Goal: Task Accomplishment & Management: Manage account settings

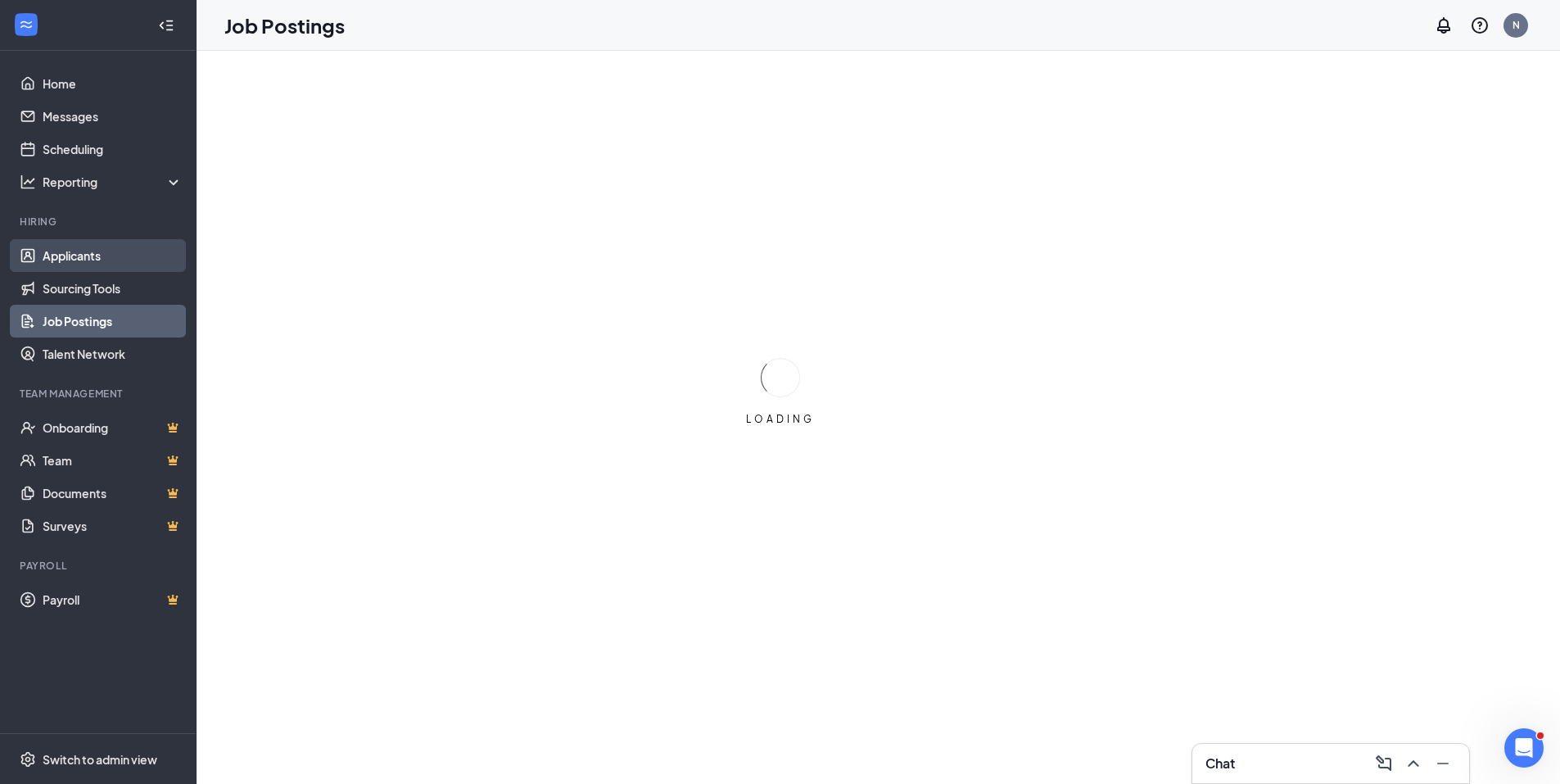
click at [99, 251] on link "Applicants" at bounding box center [113, 255] width 140 height 33
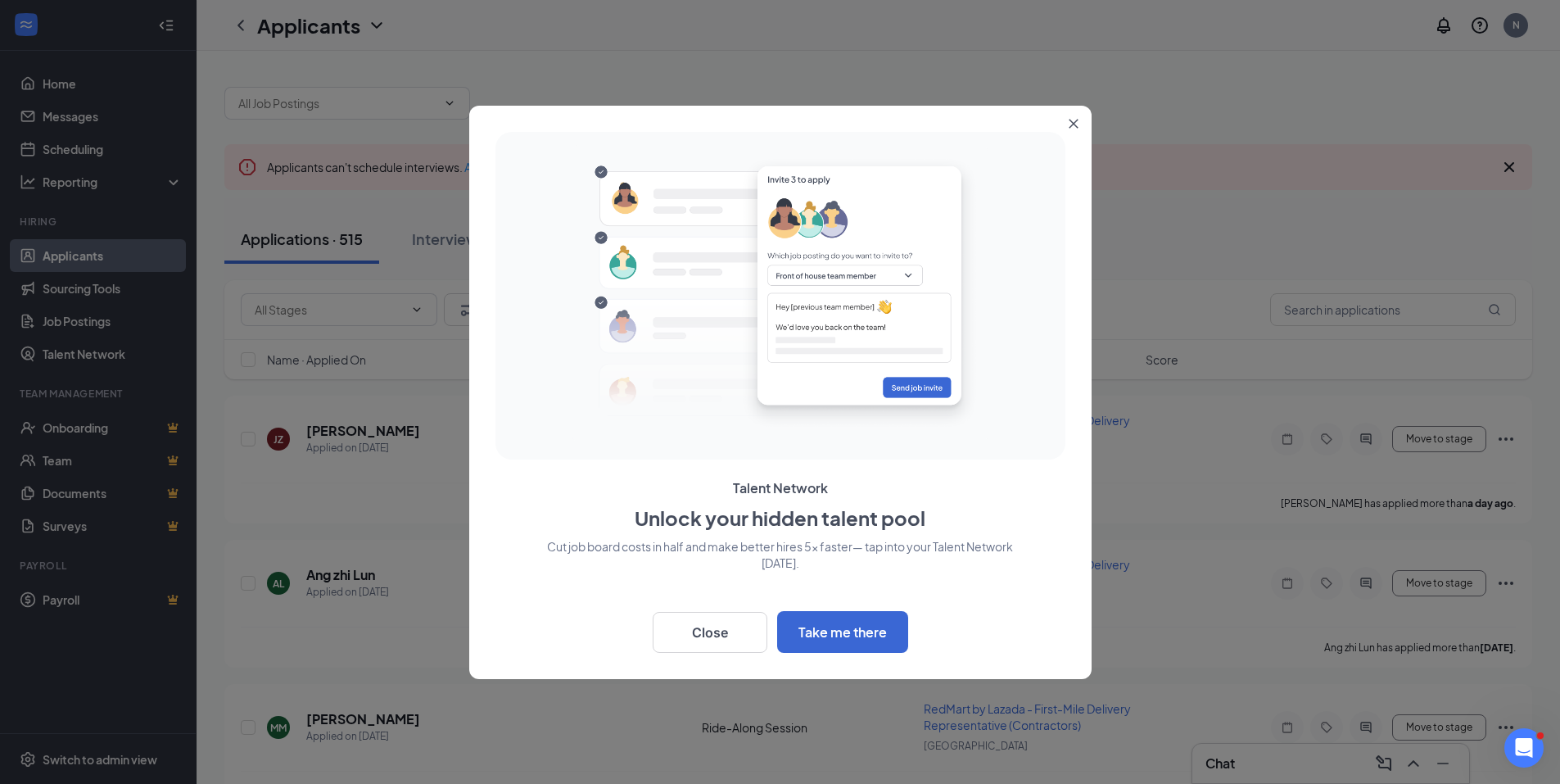
click at [1072, 121] on icon "Close" at bounding box center [1073, 124] width 10 height 10
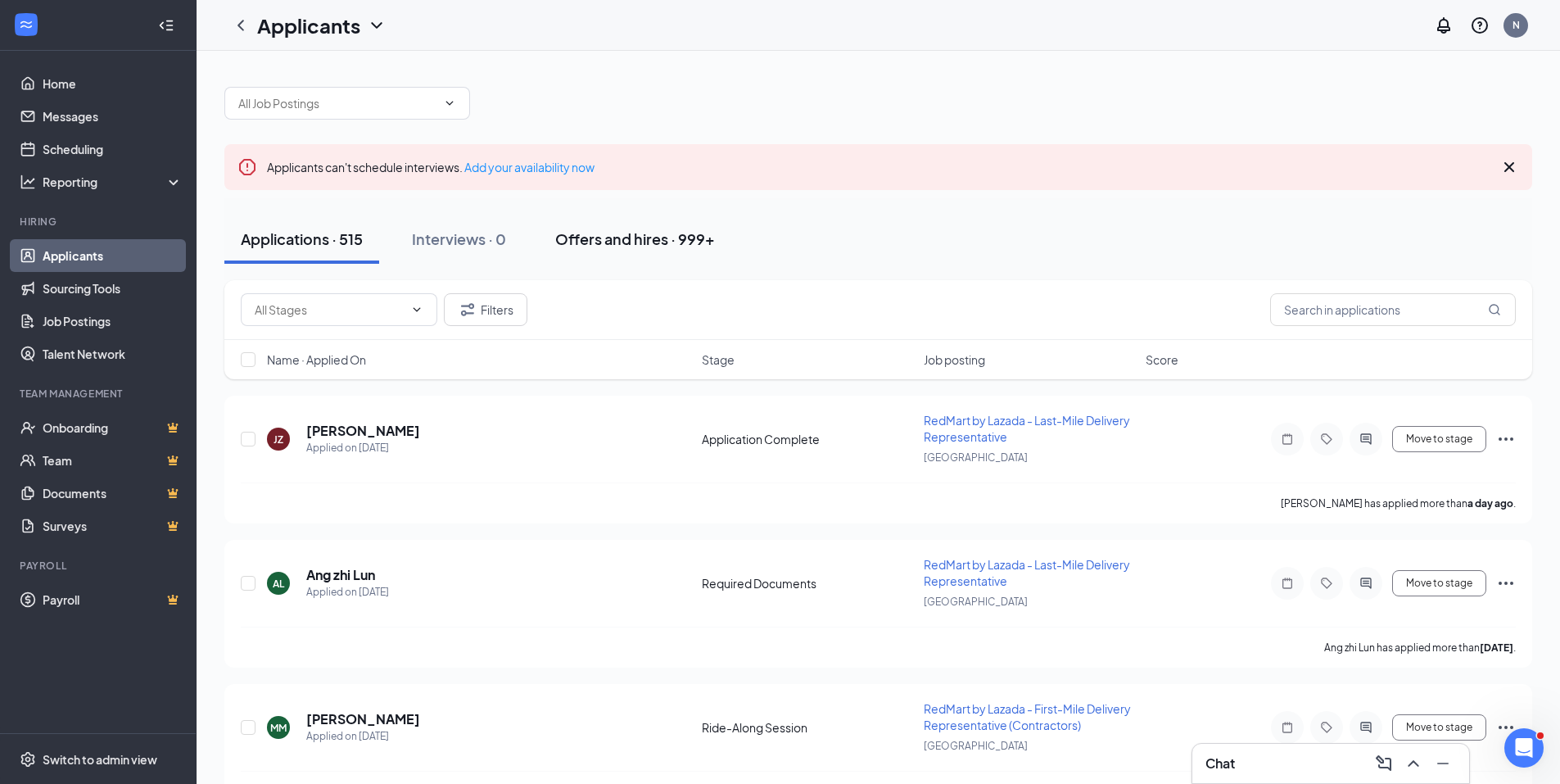
click at [641, 229] on div "Offers and hires · 999+" at bounding box center [635, 238] width 159 height 21
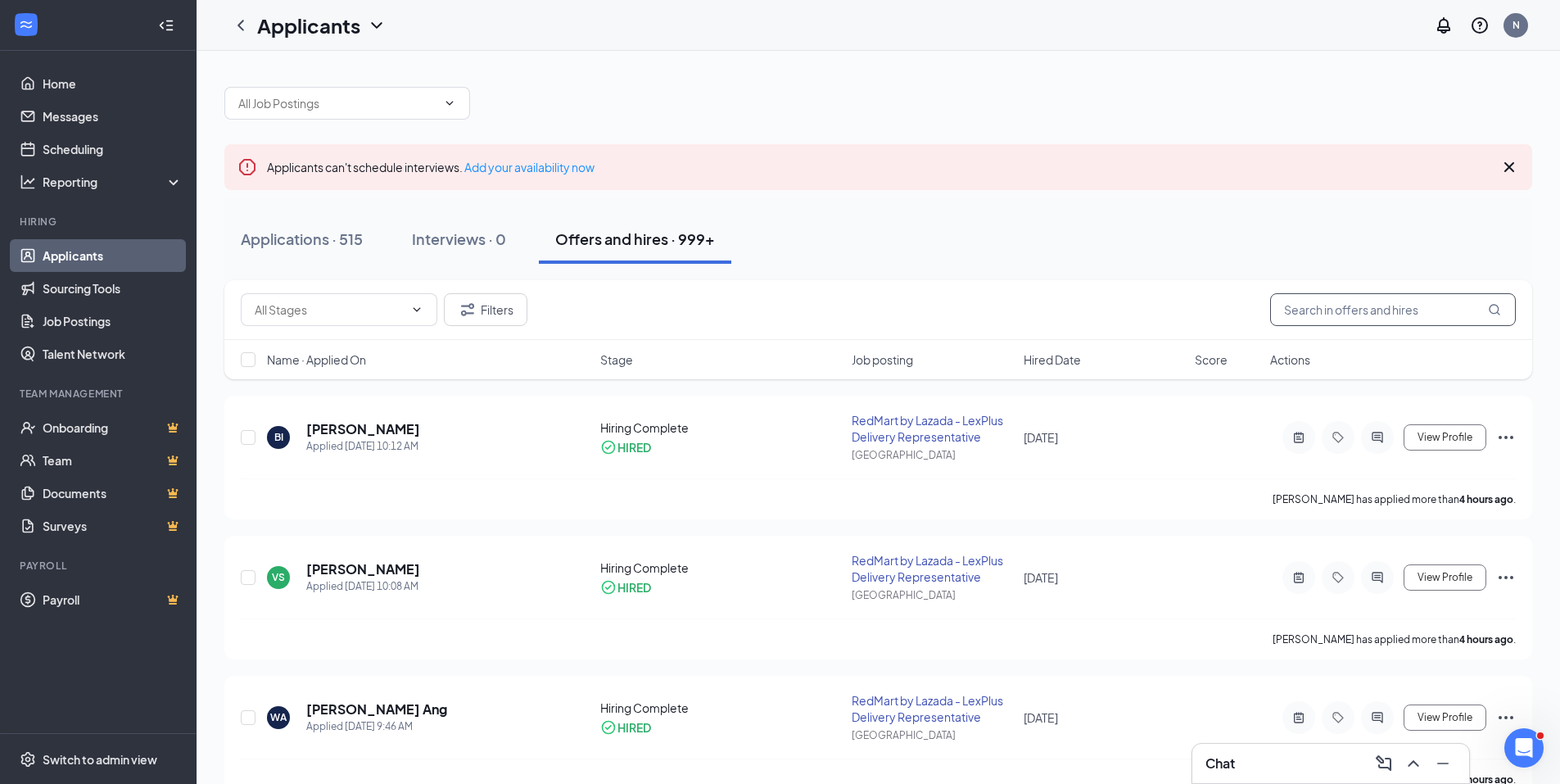
click at [1341, 302] on input "text" at bounding box center [1393, 310] width 245 height 33
type input "hoou"
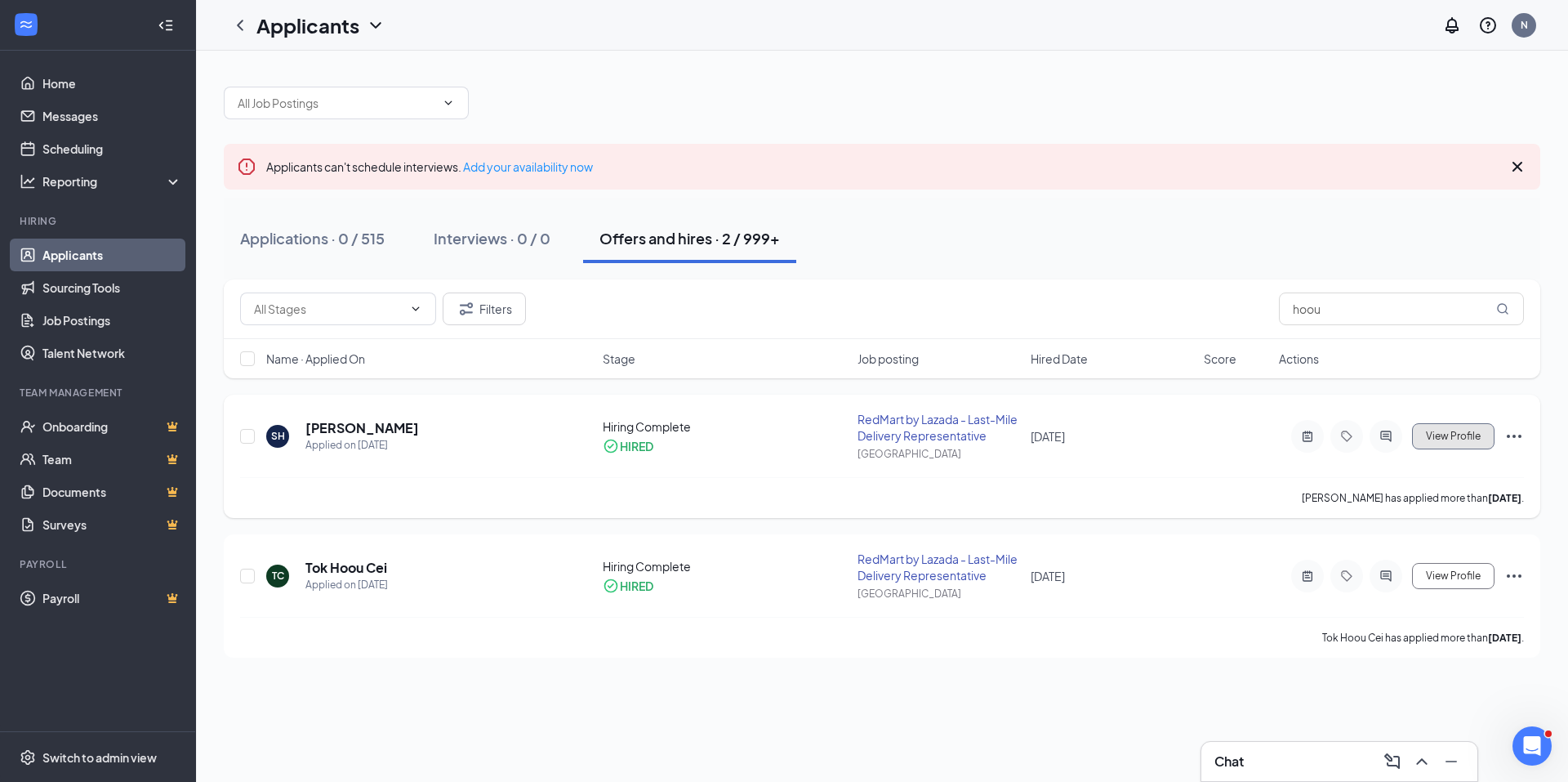
click at [1448, 442] on button "View Profile" at bounding box center [1453, 436] width 82 height 26
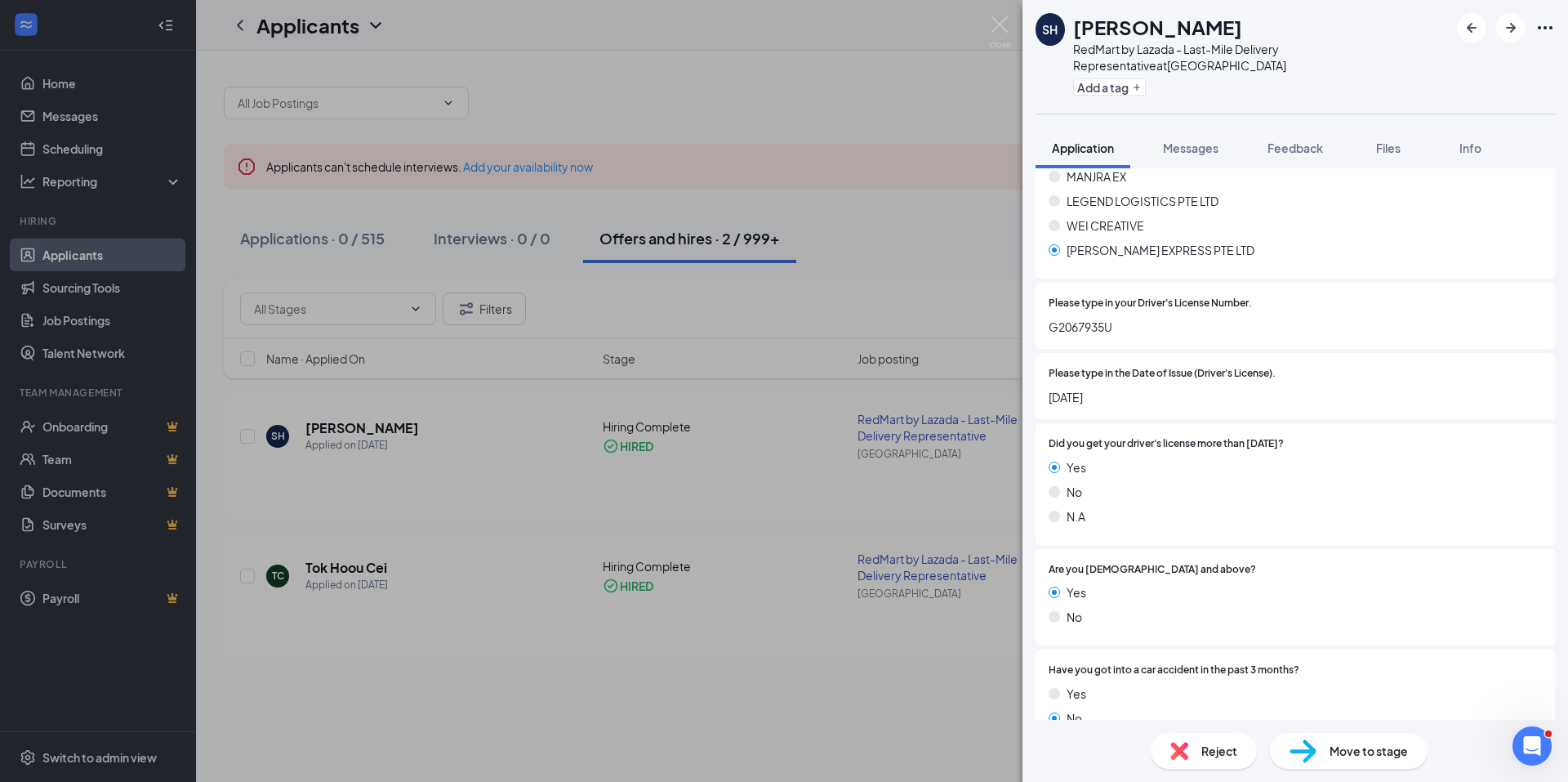
scroll to position [327, 0]
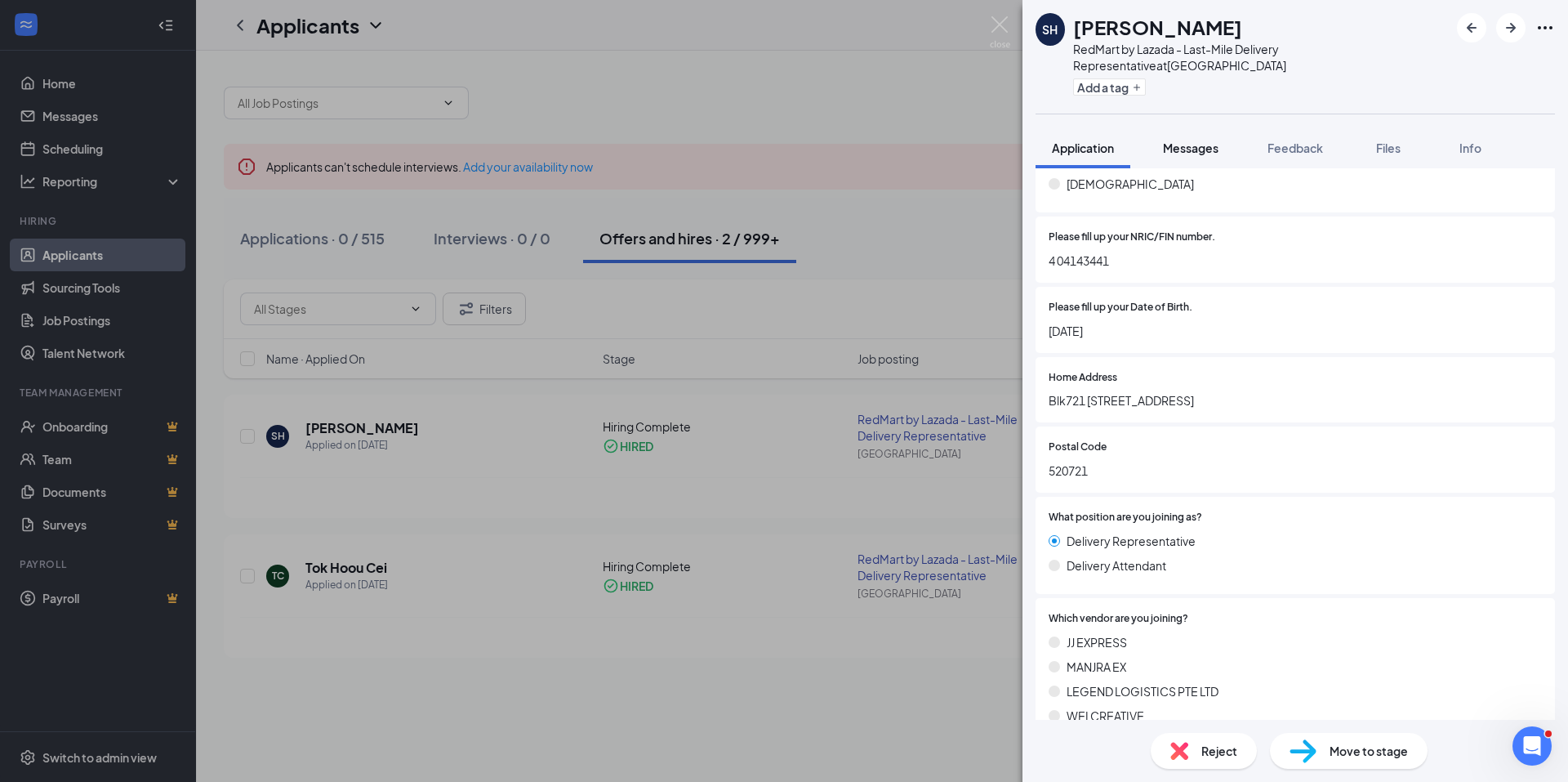
click at [1180, 139] on div "Messages" at bounding box center [1191, 147] width 55 height 16
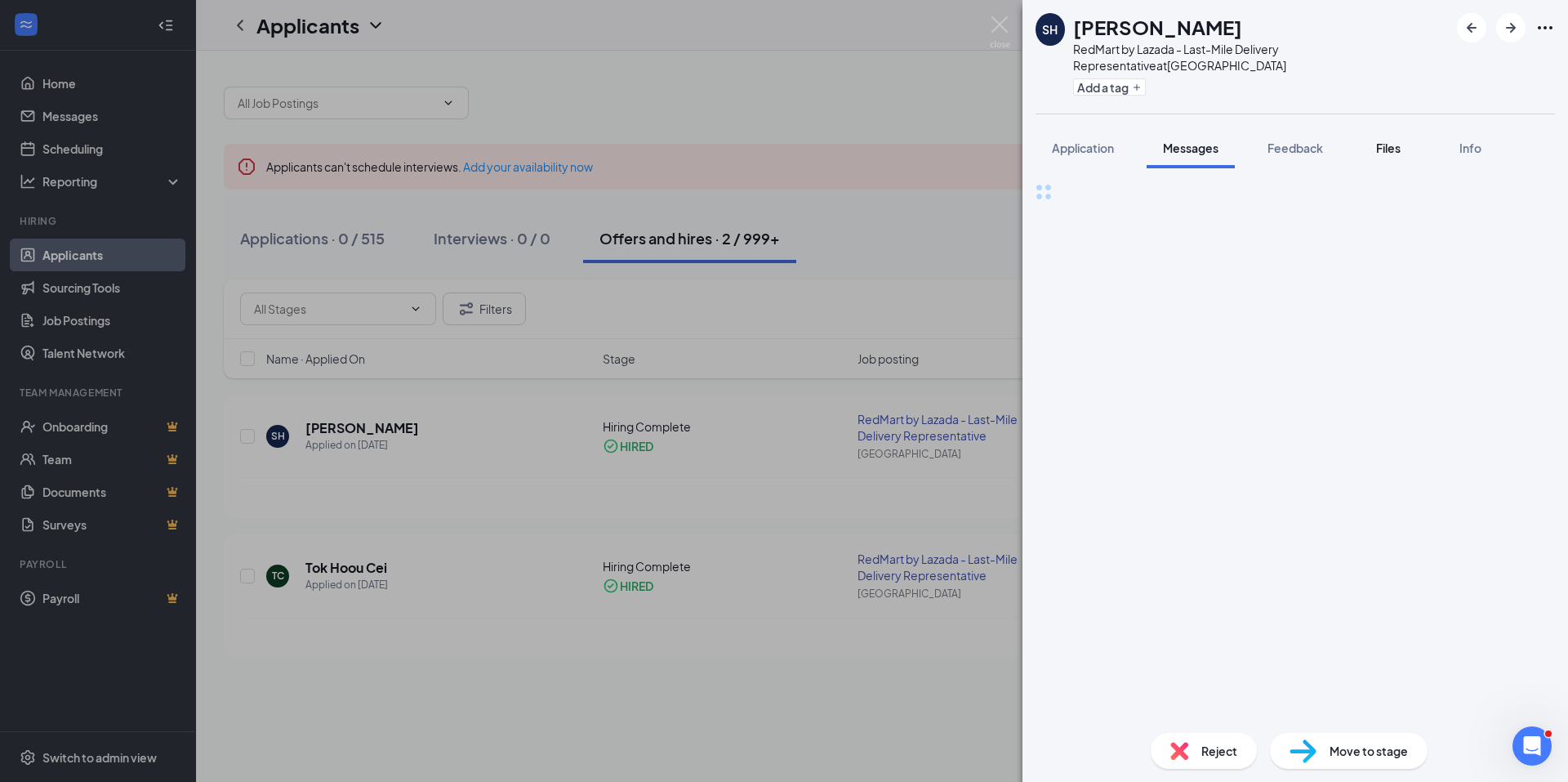
click at [1397, 140] on span "Files" at bounding box center [1388, 147] width 24 height 14
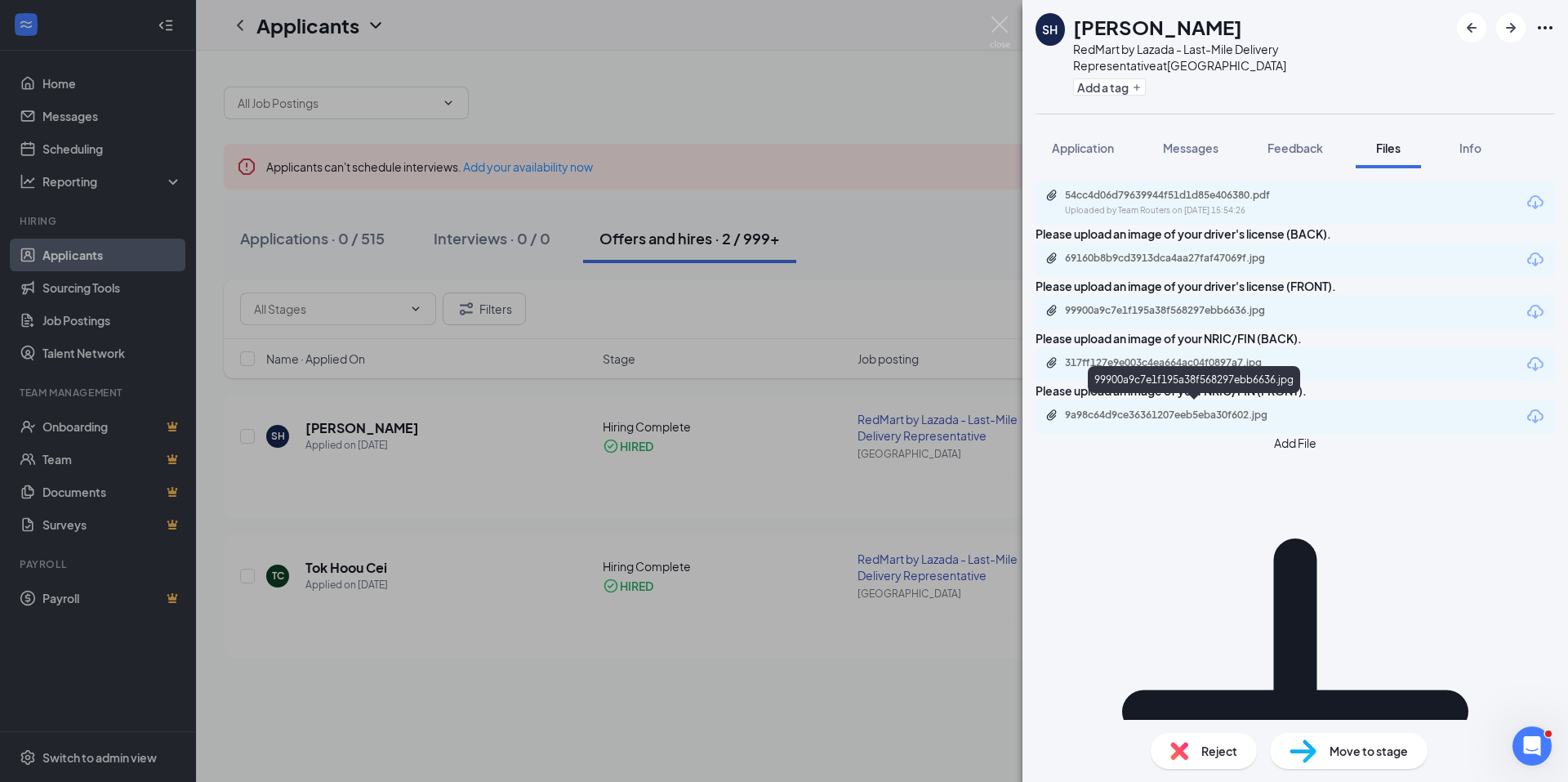
click at [1204, 317] on div "99900a9c7e1f195a38f568297ebb6636.jpg" at bounding box center [1179, 310] width 228 height 13
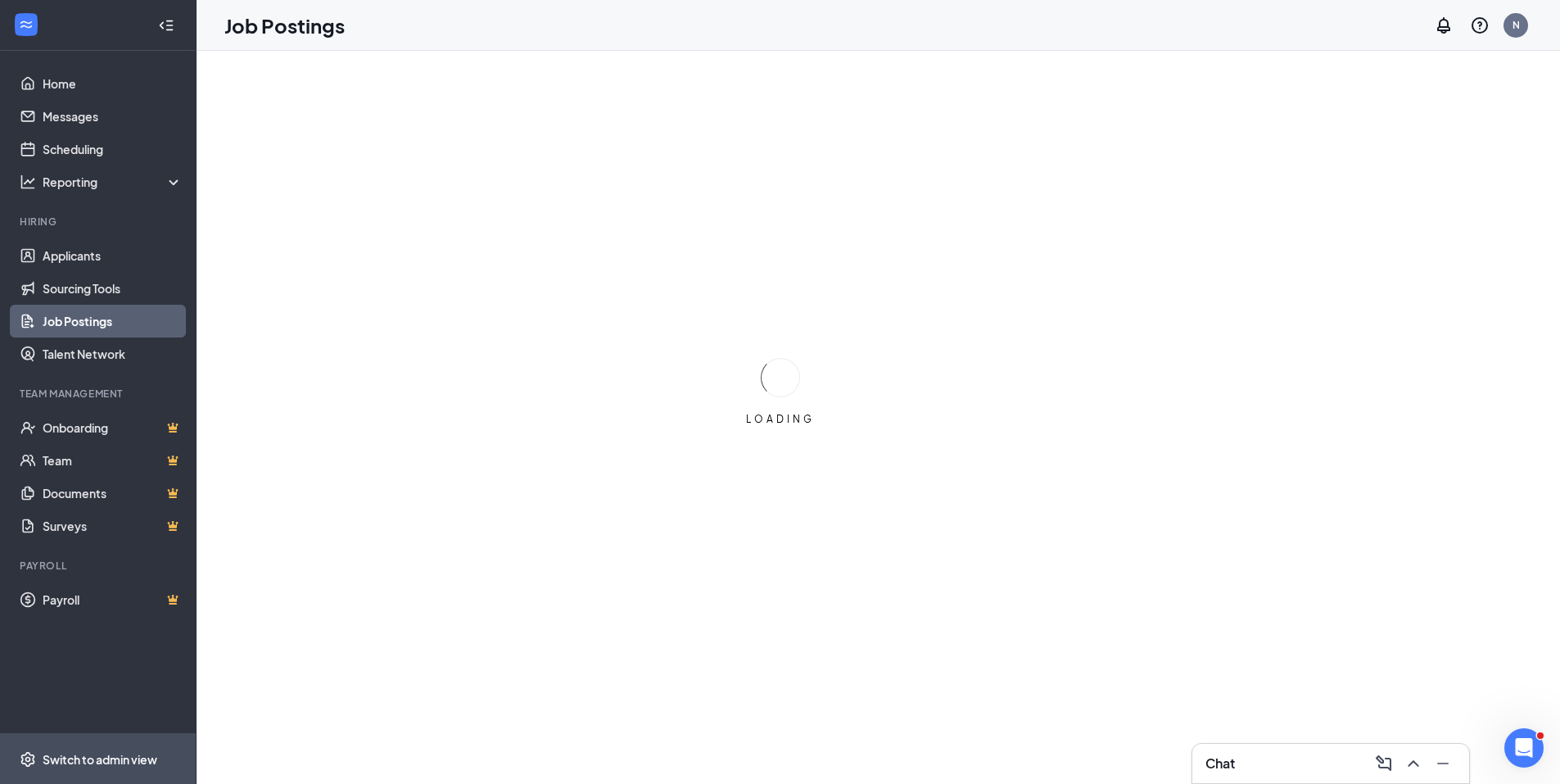
click at [78, 762] on div "Switch to admin view" at bounding box center [100, 759] width 115 height 16
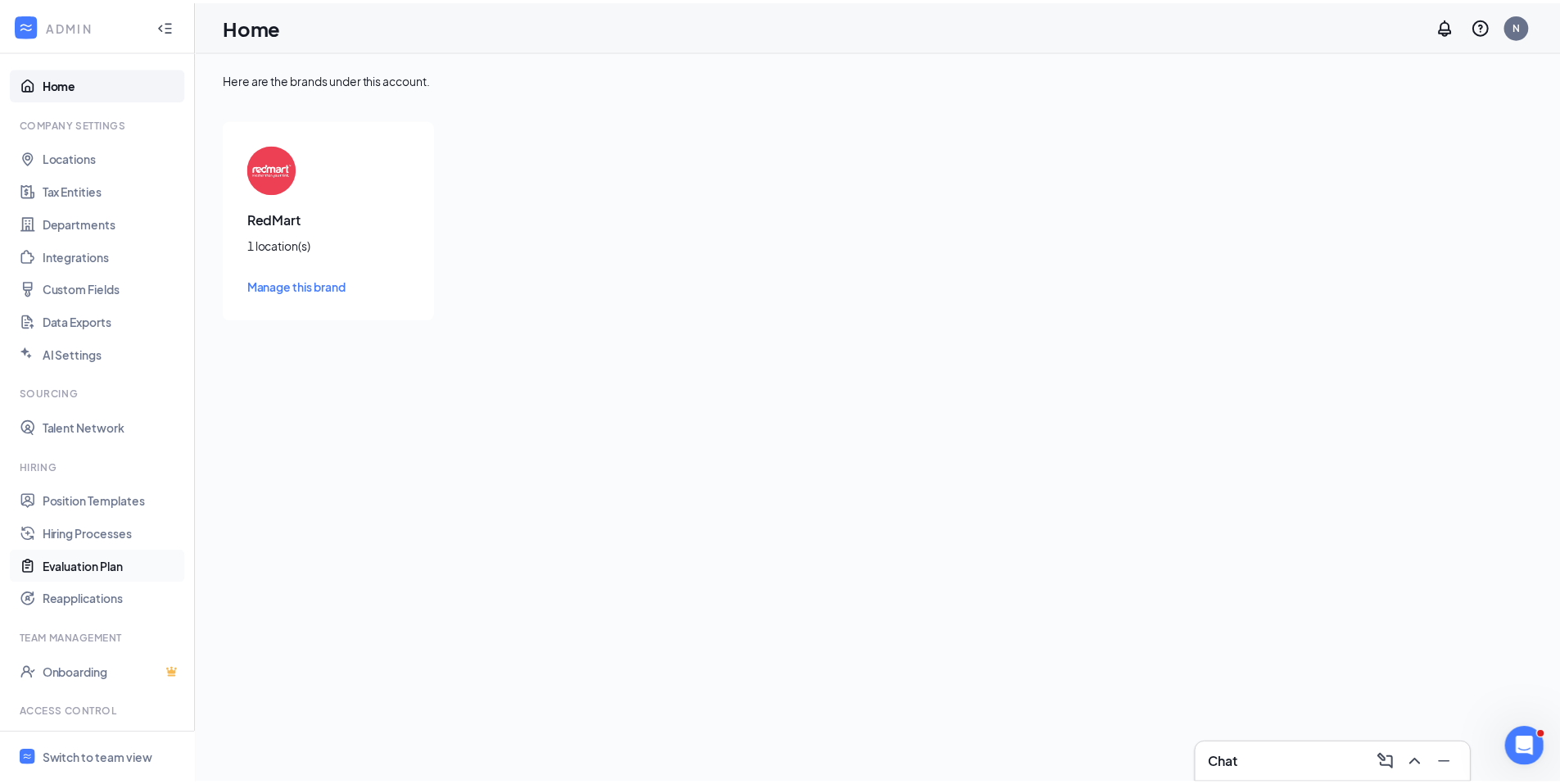
scroll to position [70, 0]
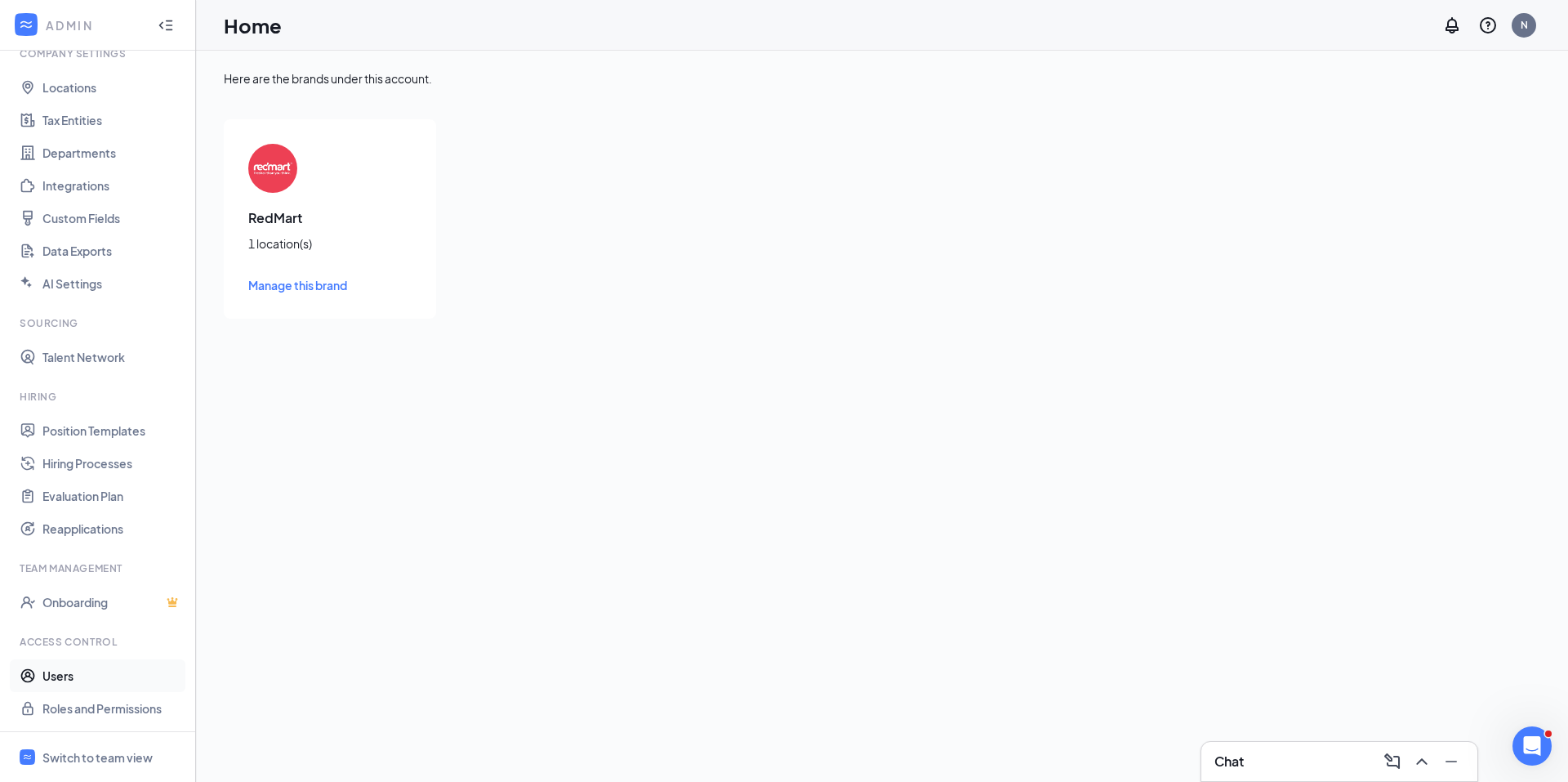
click at [68, 670] on link "Users" at bounding box center [112, 675] width 139 height 33
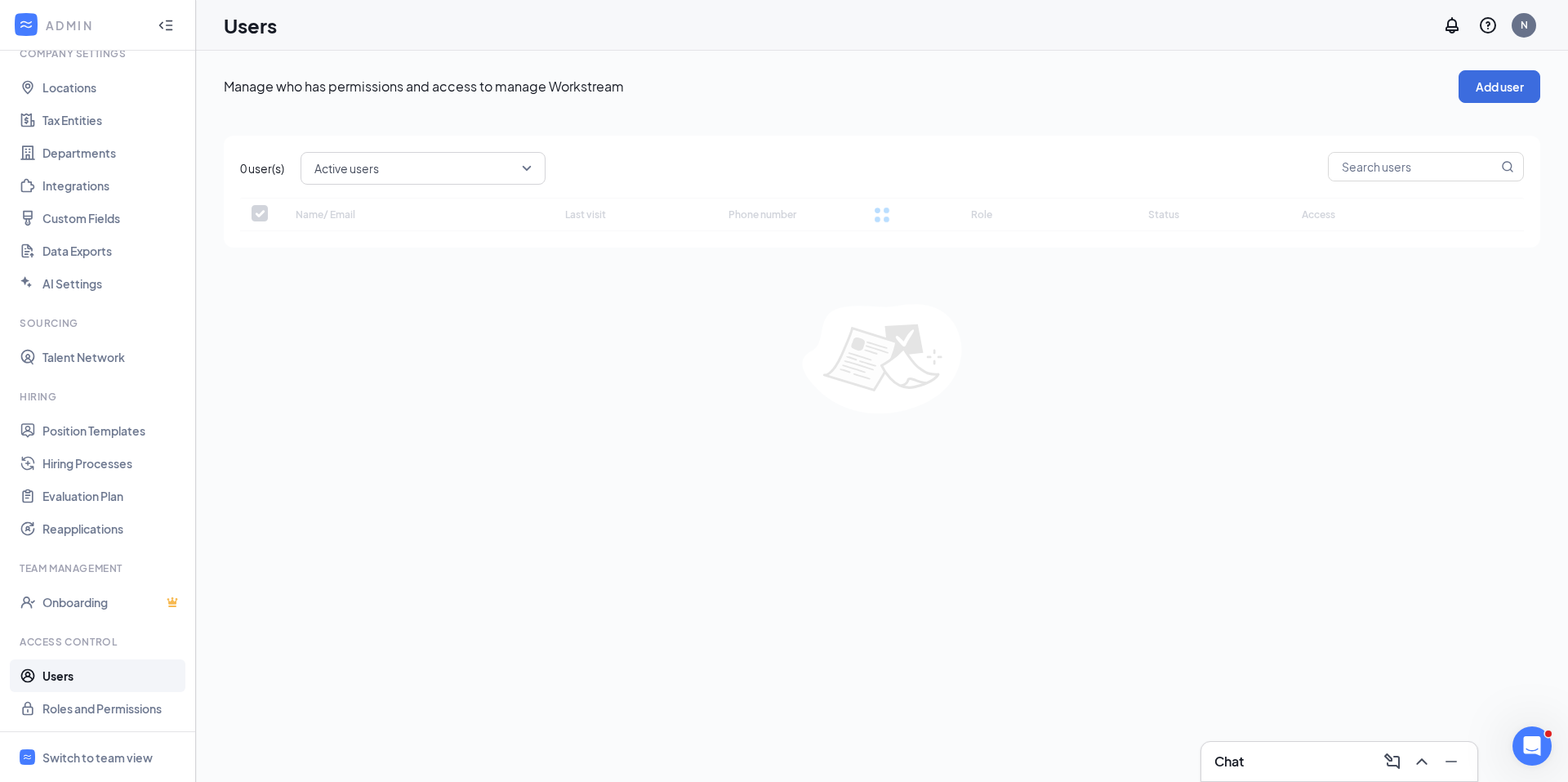
checkbox input "false"
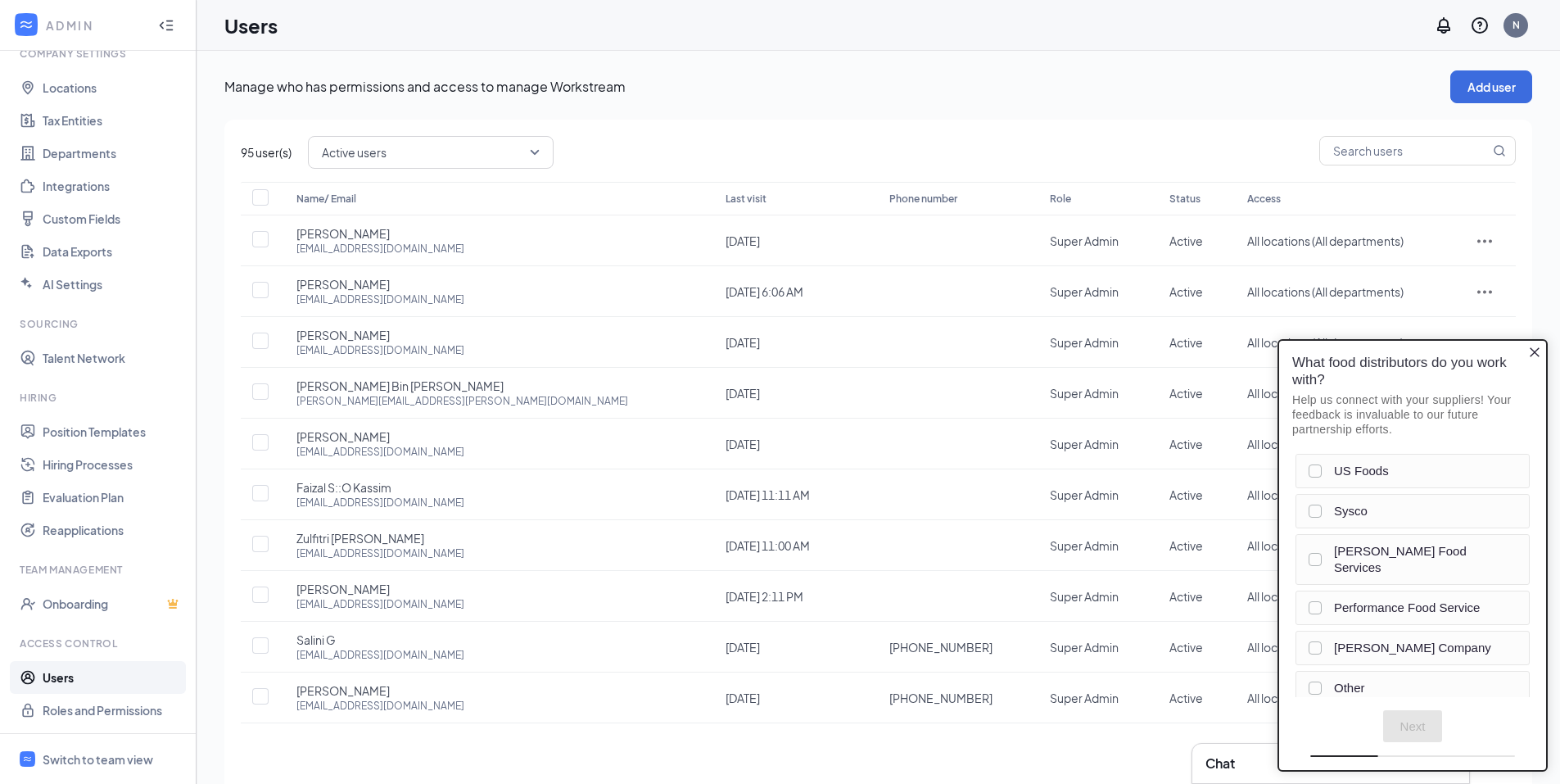
click at [1533, 359] on icon "Close button" at bounding box center [1534, 352] width 13 height 13
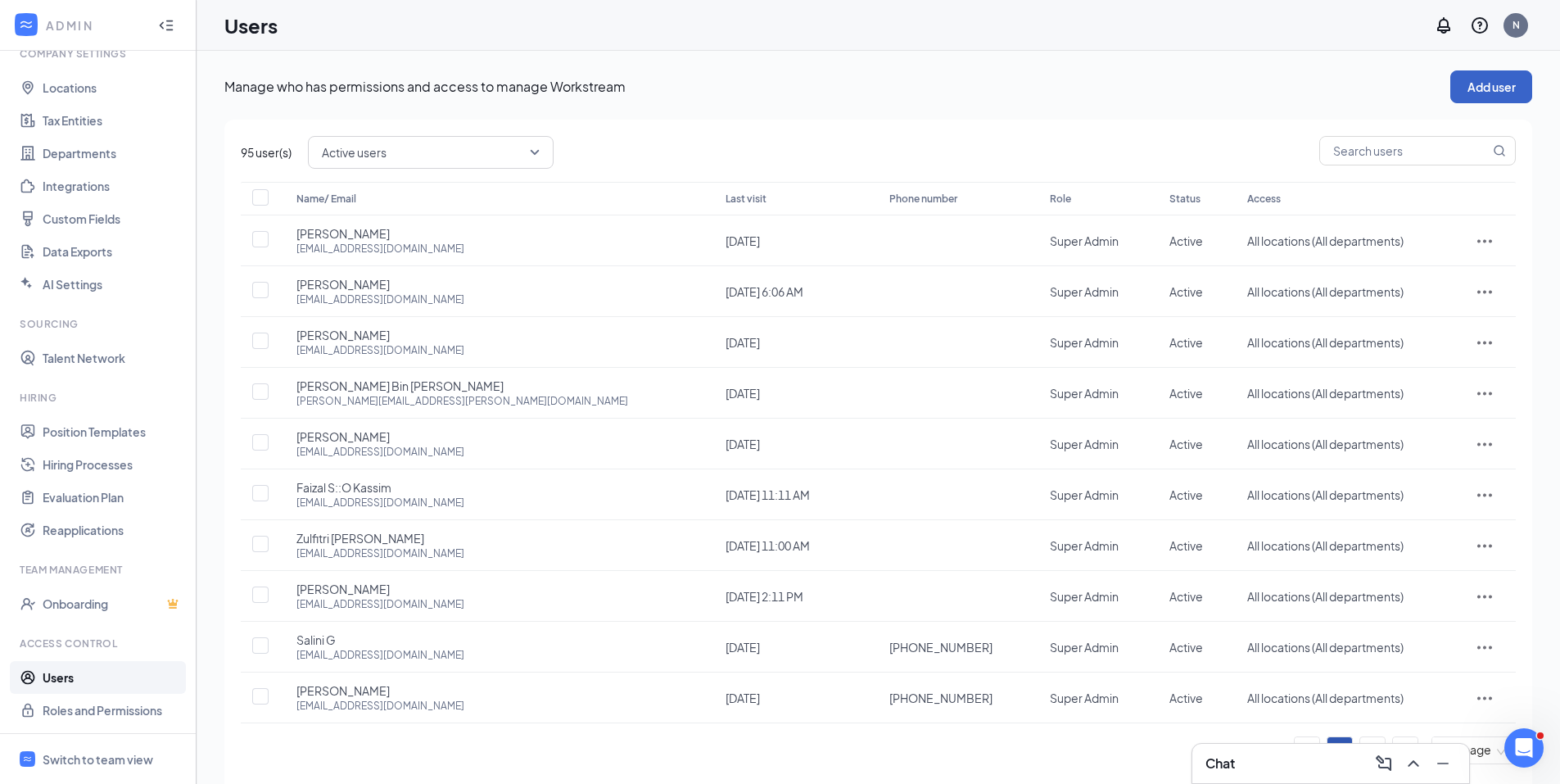
click at [1485, 89] on button "Add user" at bounding box center [1490, 87] width 81 height 33
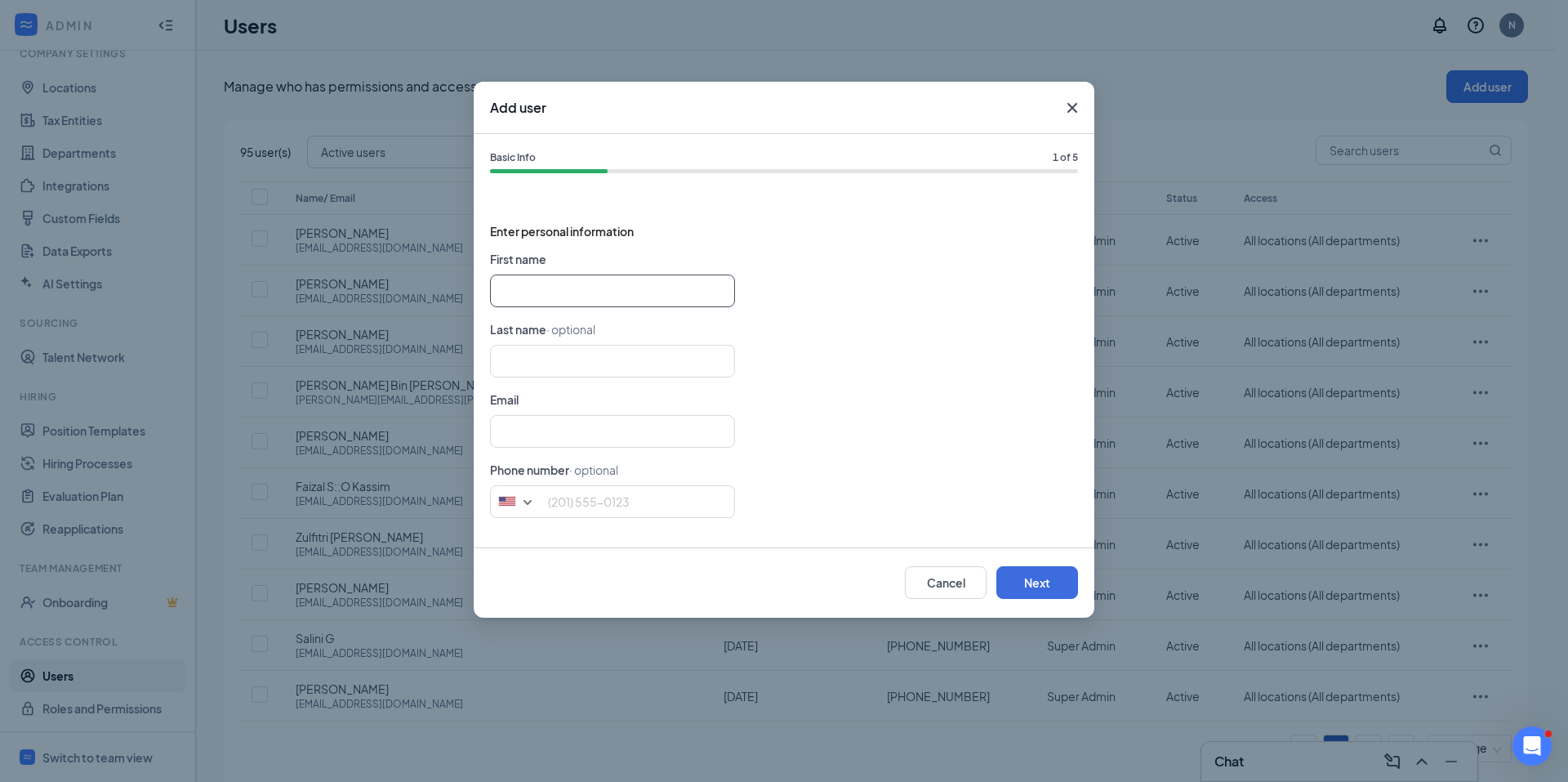
click at [561, 293] on input "text" at bounding box center [612, 290] width 245 height 33
click at [586, 291] on input "text" at bounding box center [612, 290] width 245 height 33
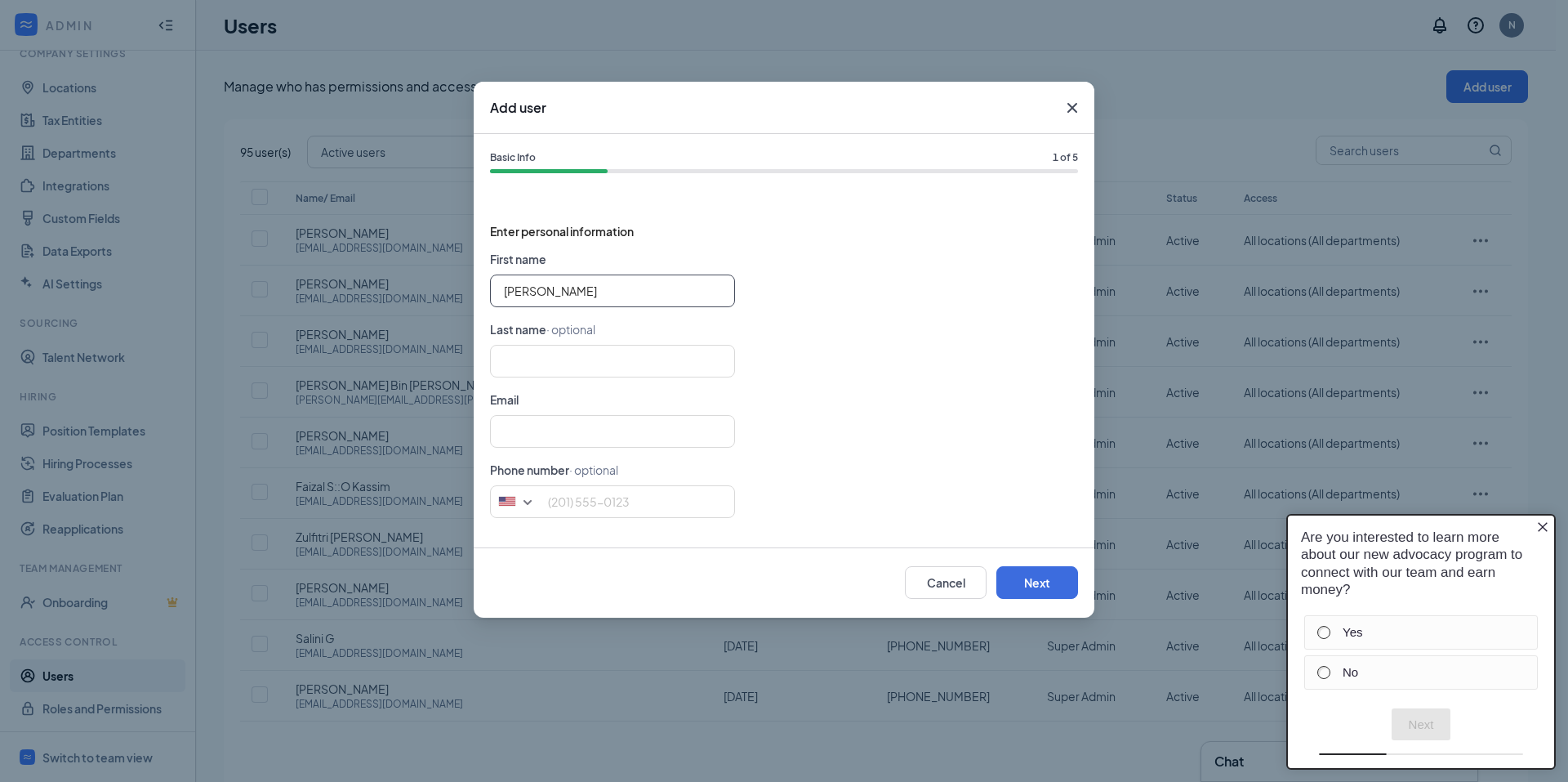
type input "JOHN"
type input "M"
type input "John Michael"
type input "Formanes"
click at [534, 427] on input "text" at bounding box center [612, 431] width 245 height 33
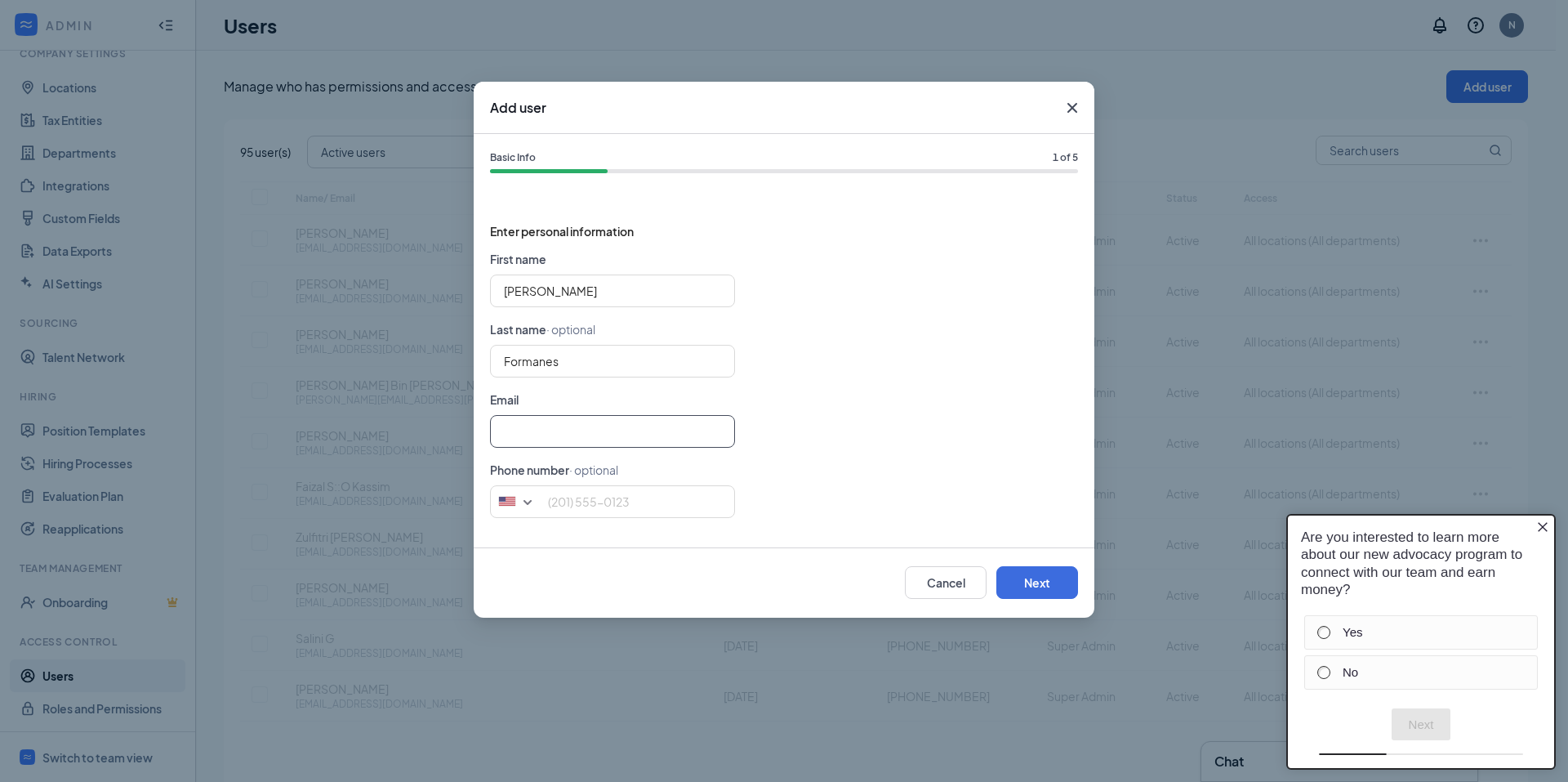
paste input "[EMAIL_ADDRESS][DOMAIN_NAME]"
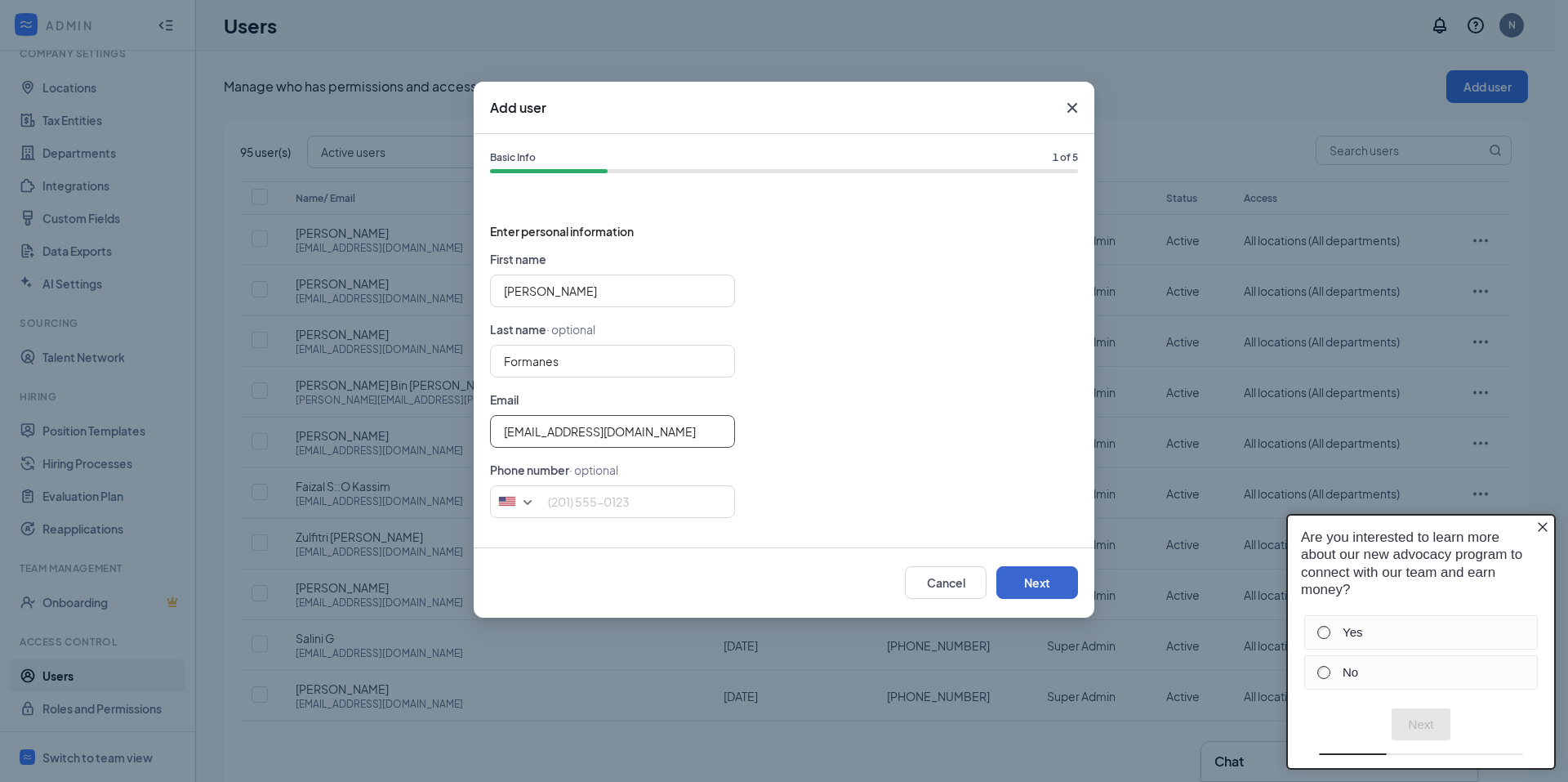
type input "[EMAIL_ADDRESS][DOMAIN_NAME]"
click at [1018, 574] on button "Next" at bounding box center [1036, 582] width 81 height 33
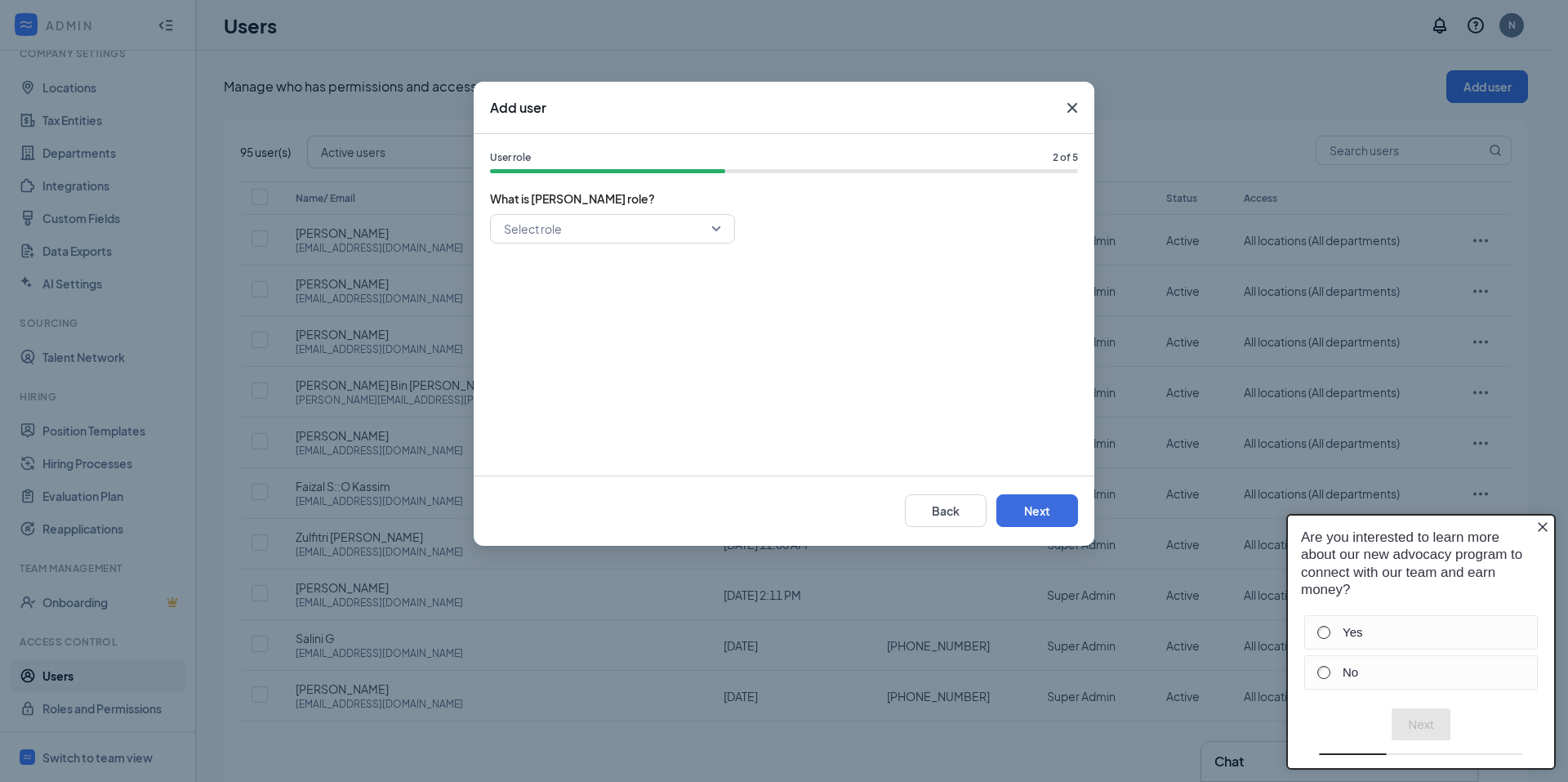
click at [591, 229] on input "search" at bounding box center [607, 229] width 214 height 28
click at [568, 265] on span "Super Admin" at bounding box center [537, 271] width 69 height 18
click at [1041, 505] on button "Next" at bounding box center [1036, 510] width 81 height 33
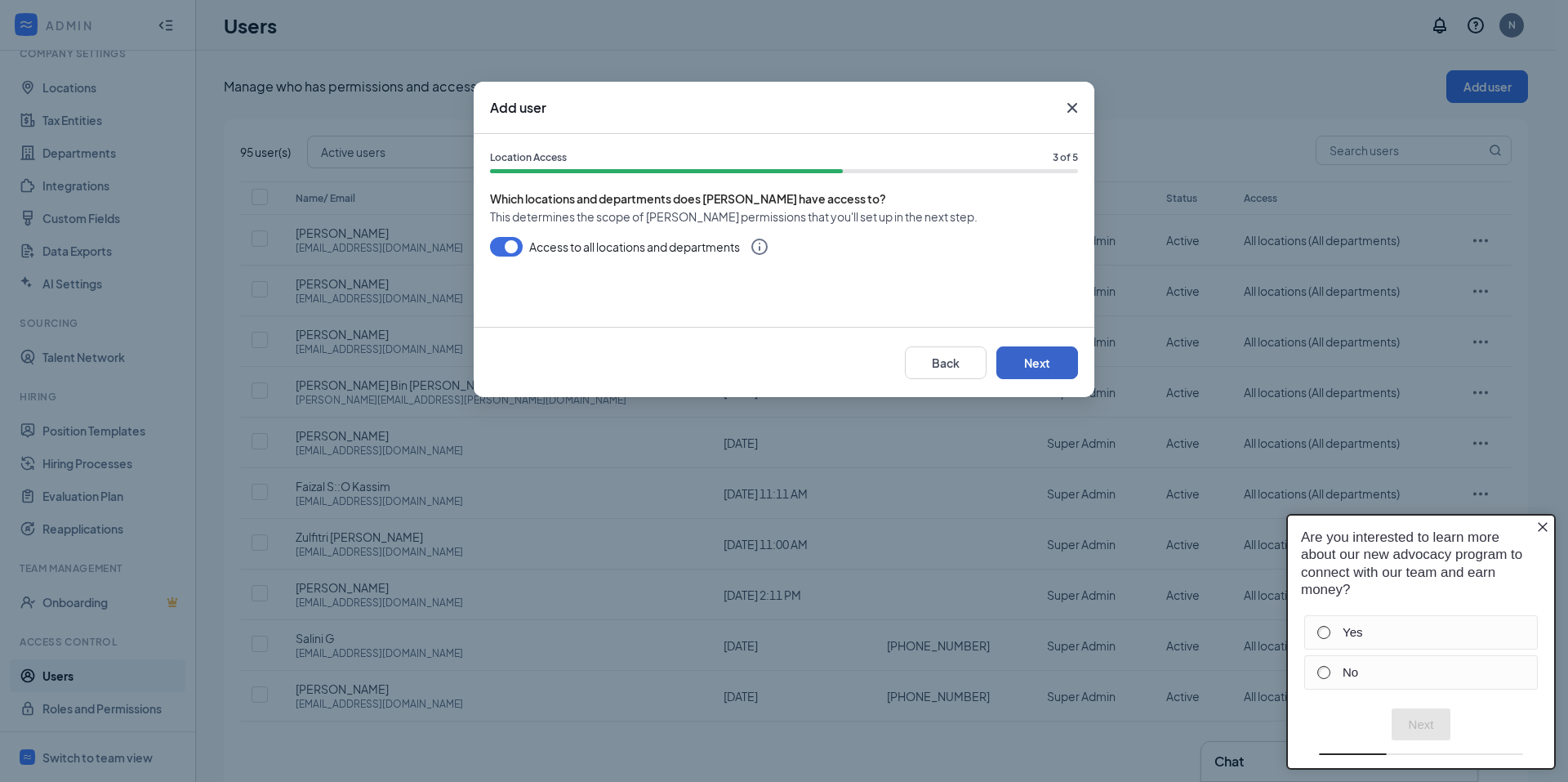
click at [1033, 370] on button "Next" at bounding box center [1036, 362] width 81 height 33
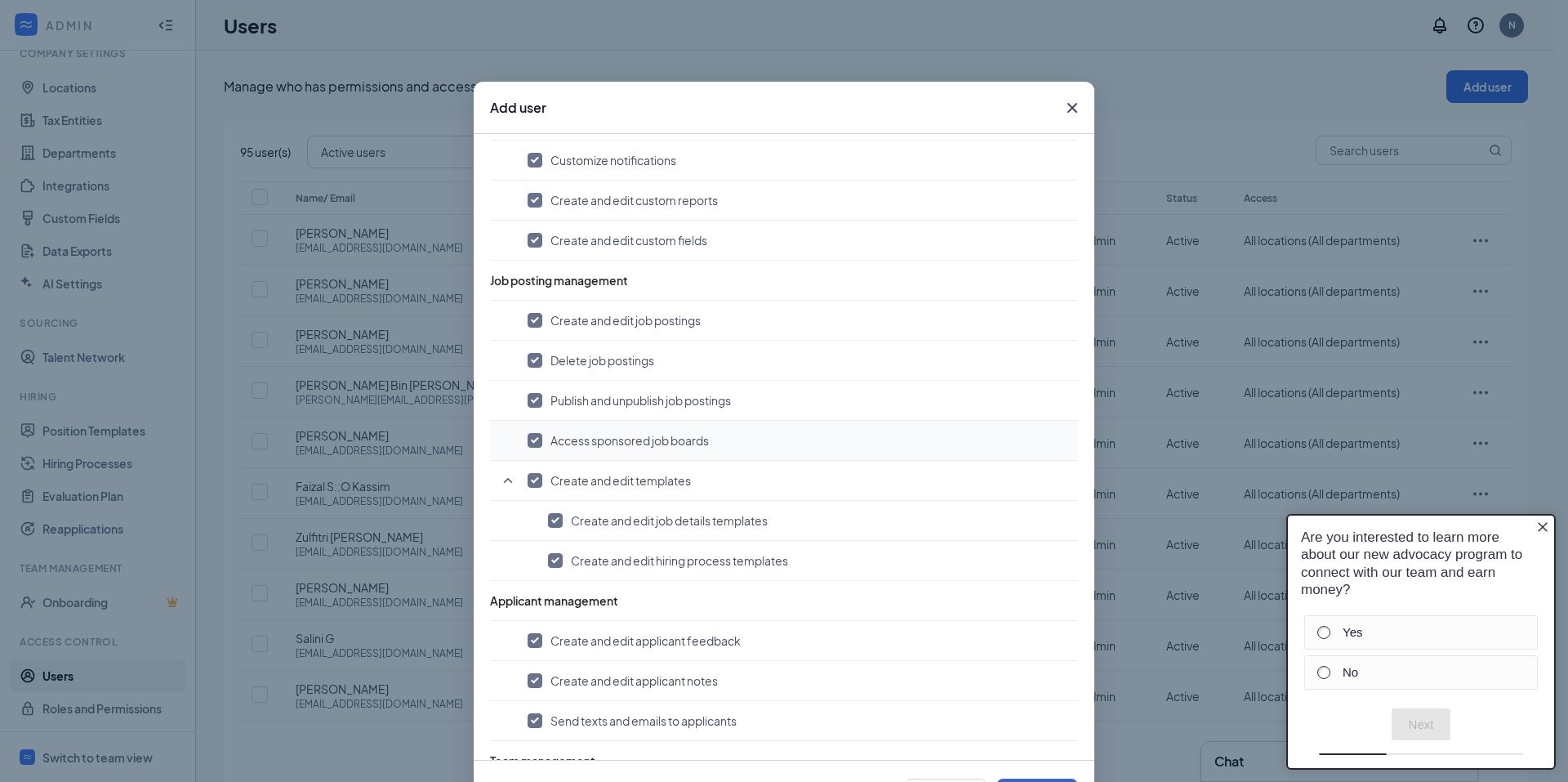
scroll to position [943, 0]
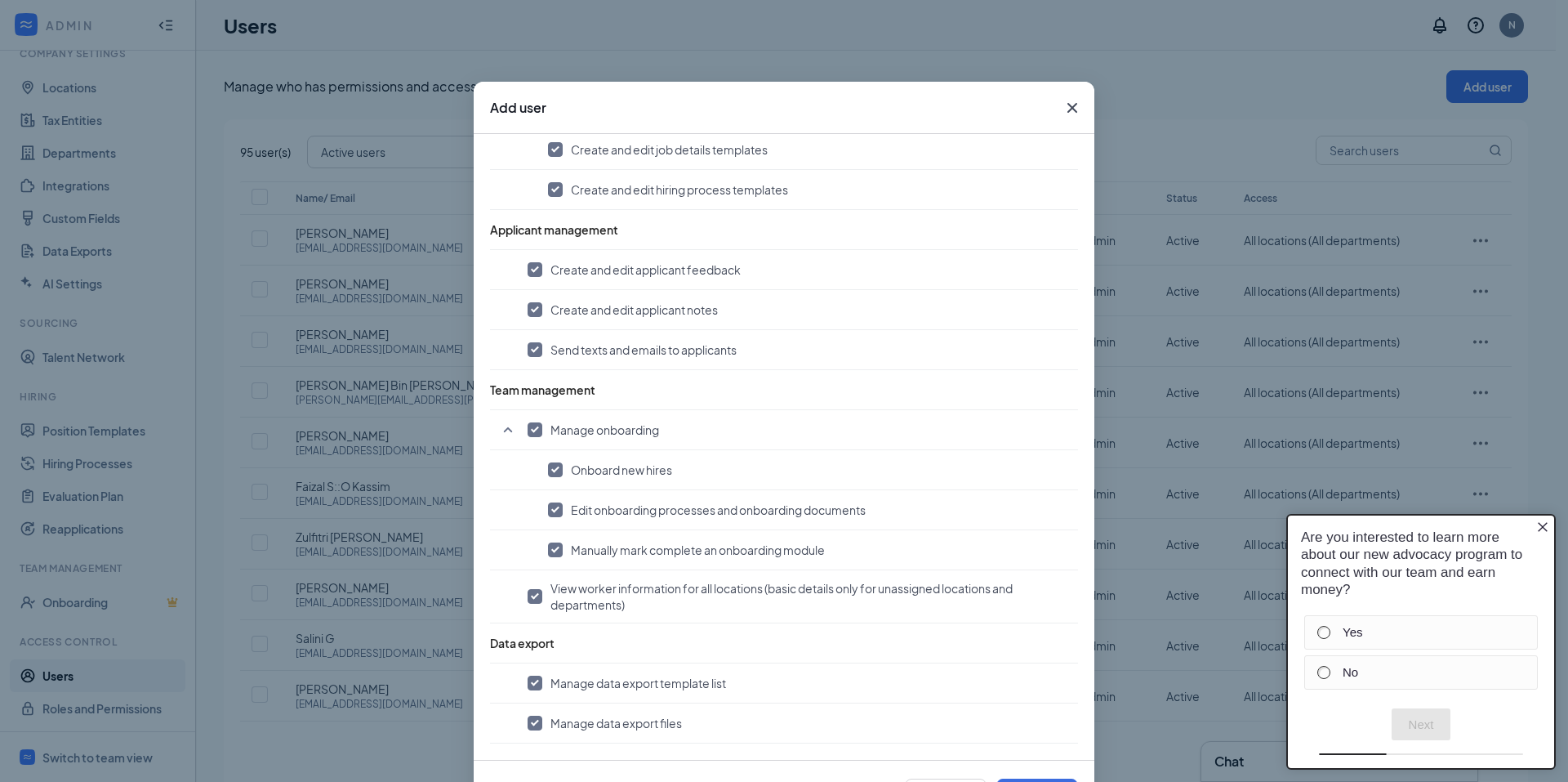
click at [1539, 524] on icon "Close button" at bounding box center [1542, 527] width 13 height 13
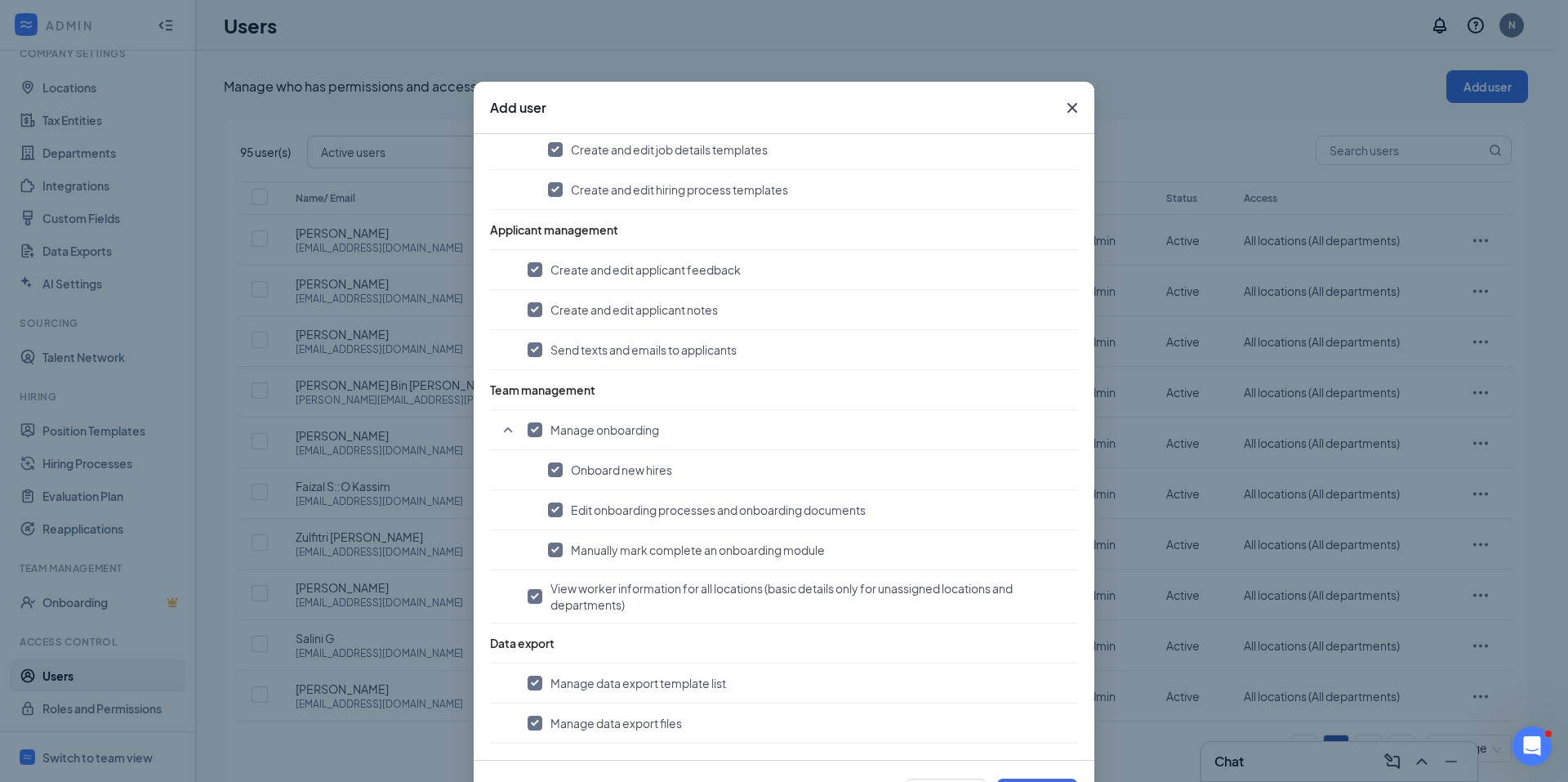
scroll to position [68, 0]
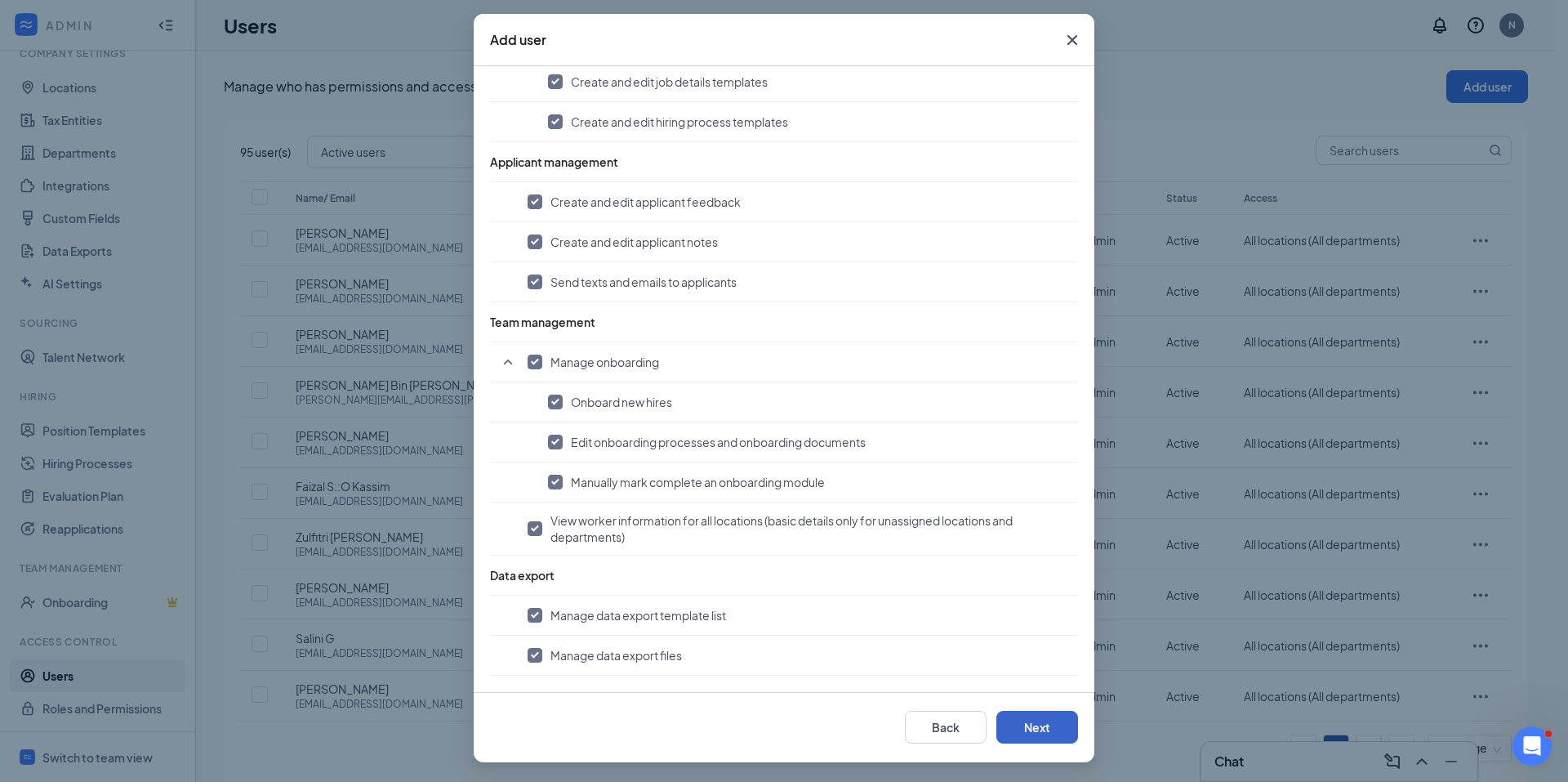
click at [1033, 724] on button "Next" at bounding box center [1036, 727] width 81 height 33
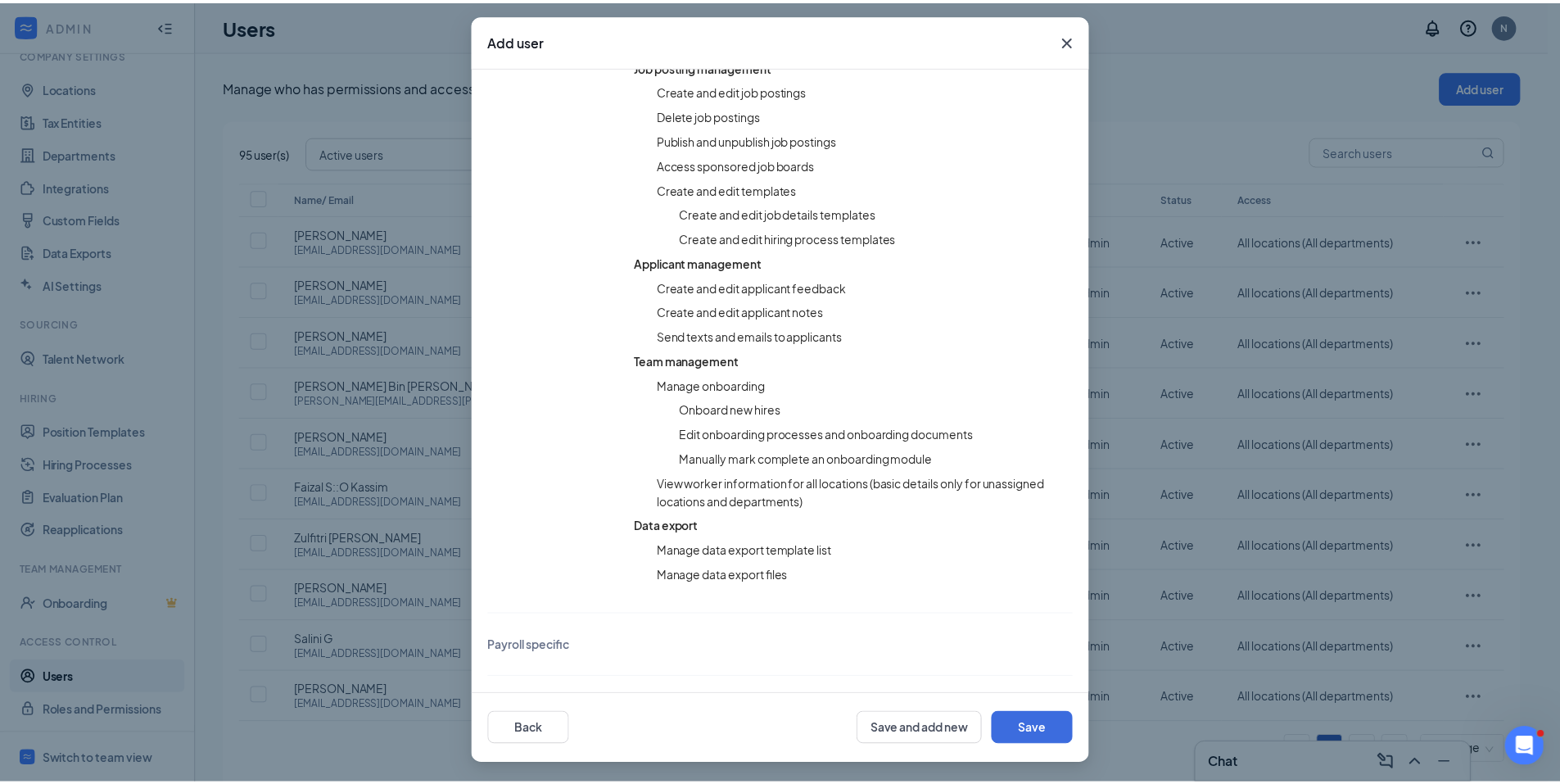
scroll to position [735, 0]
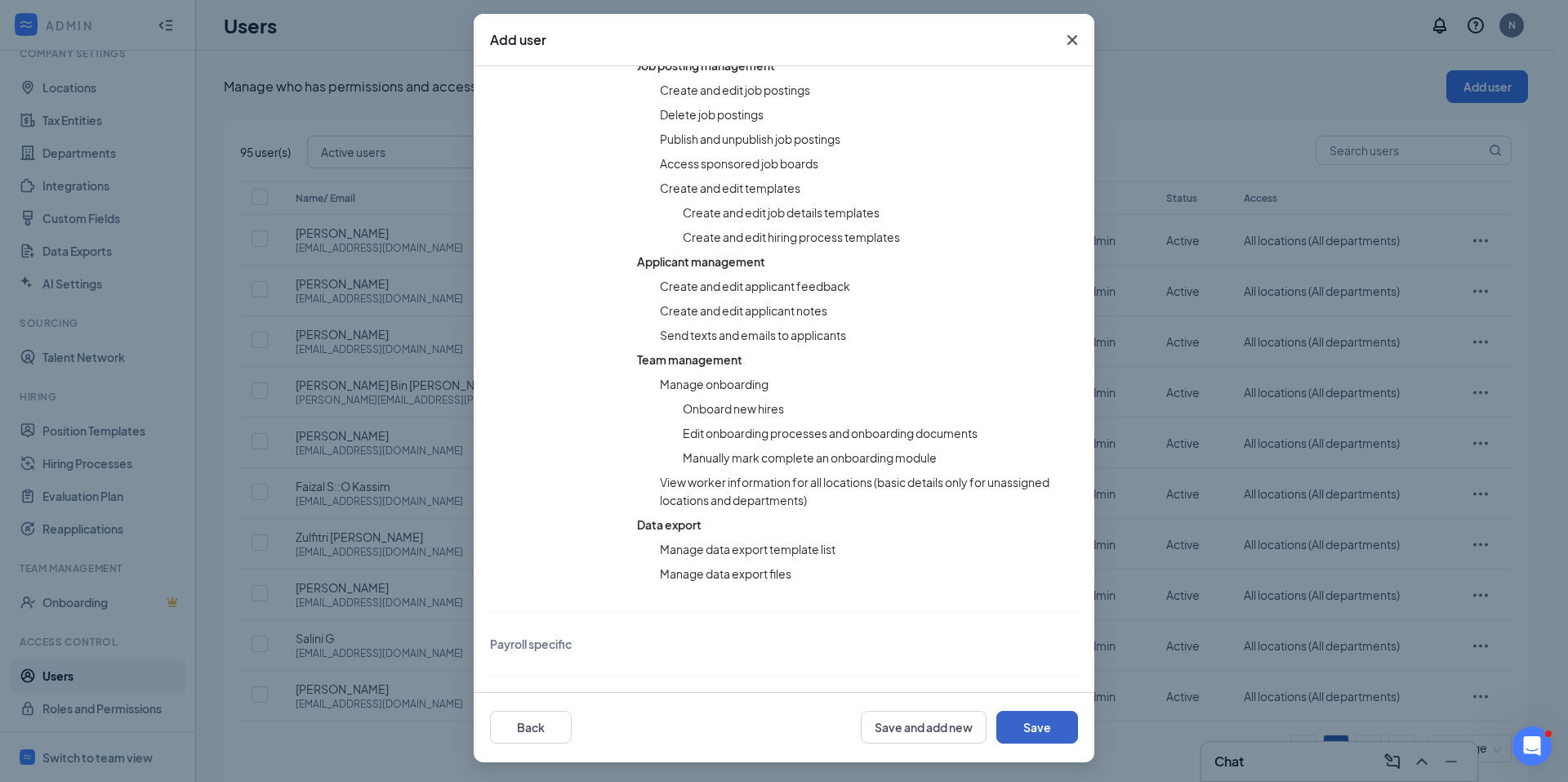
click at [1049, 722] on button "Save" at bounding box center [1036, 727] width 81 height 33
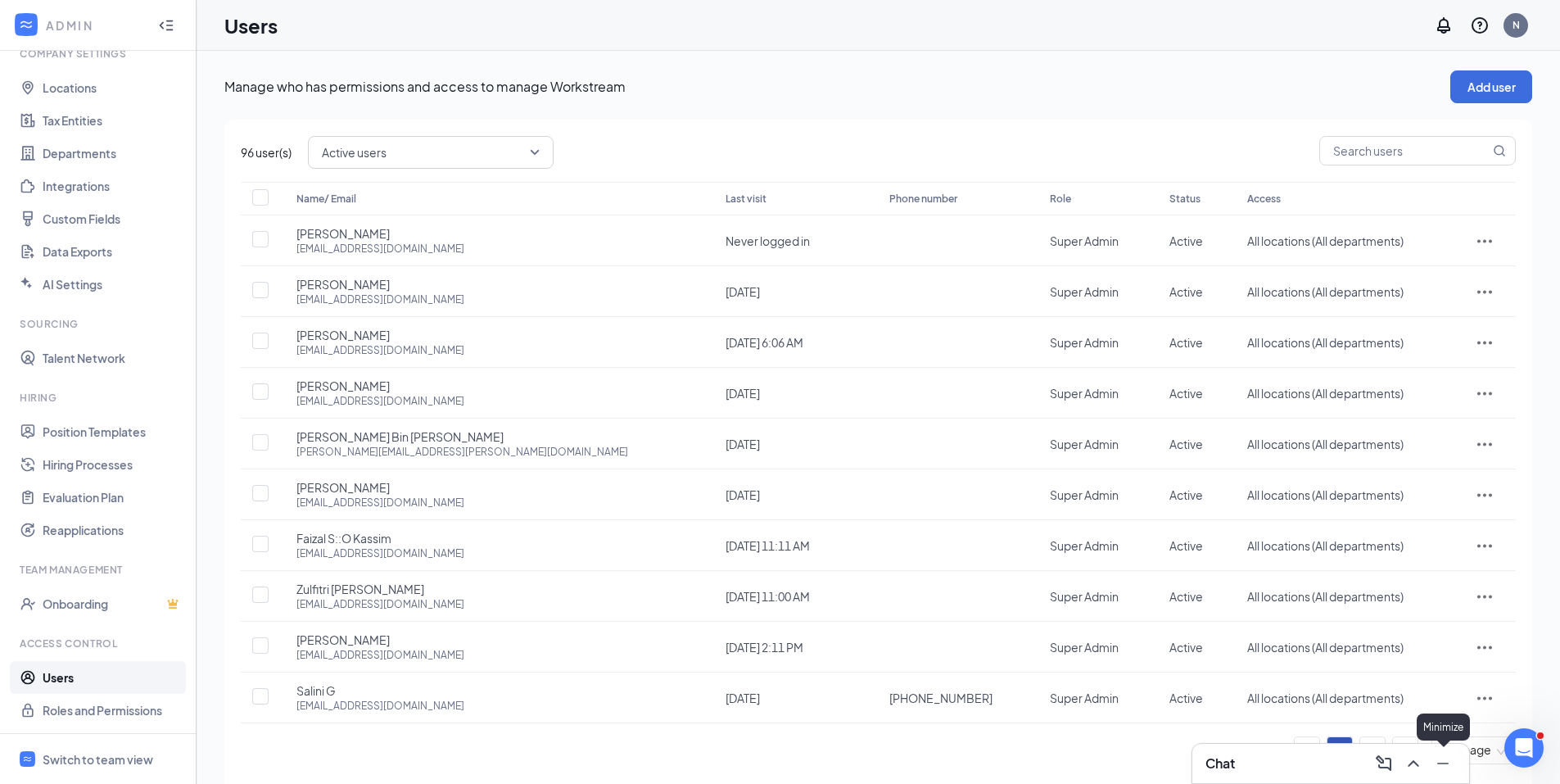
click at [1451, 768] on icon "Minimize" at bounding box center [1443, 763] width 20 height 20
click at [1477, 546] on icon "ActionsIcon" at bounding box center [1484, 545] width 14 height 4
click at [471, 740] on div "Name/ Email Last visit Phone number Role Status Access John Michael Formanes wb…" at bounding box center [878, 473] width 1274 height 582
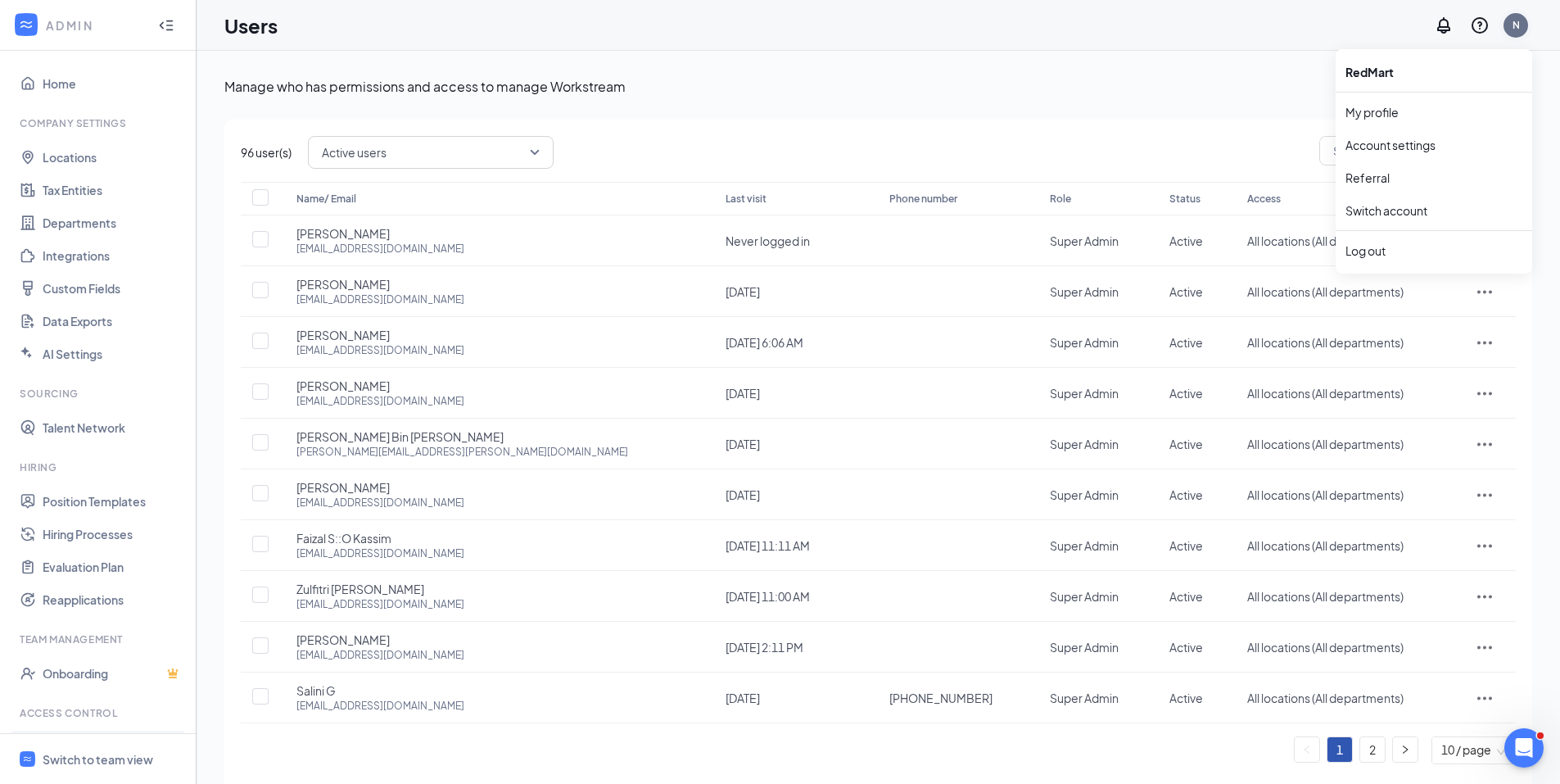
click at [1513, 25] on div "N" at bounding box center [1516, 25] width 7 height 14
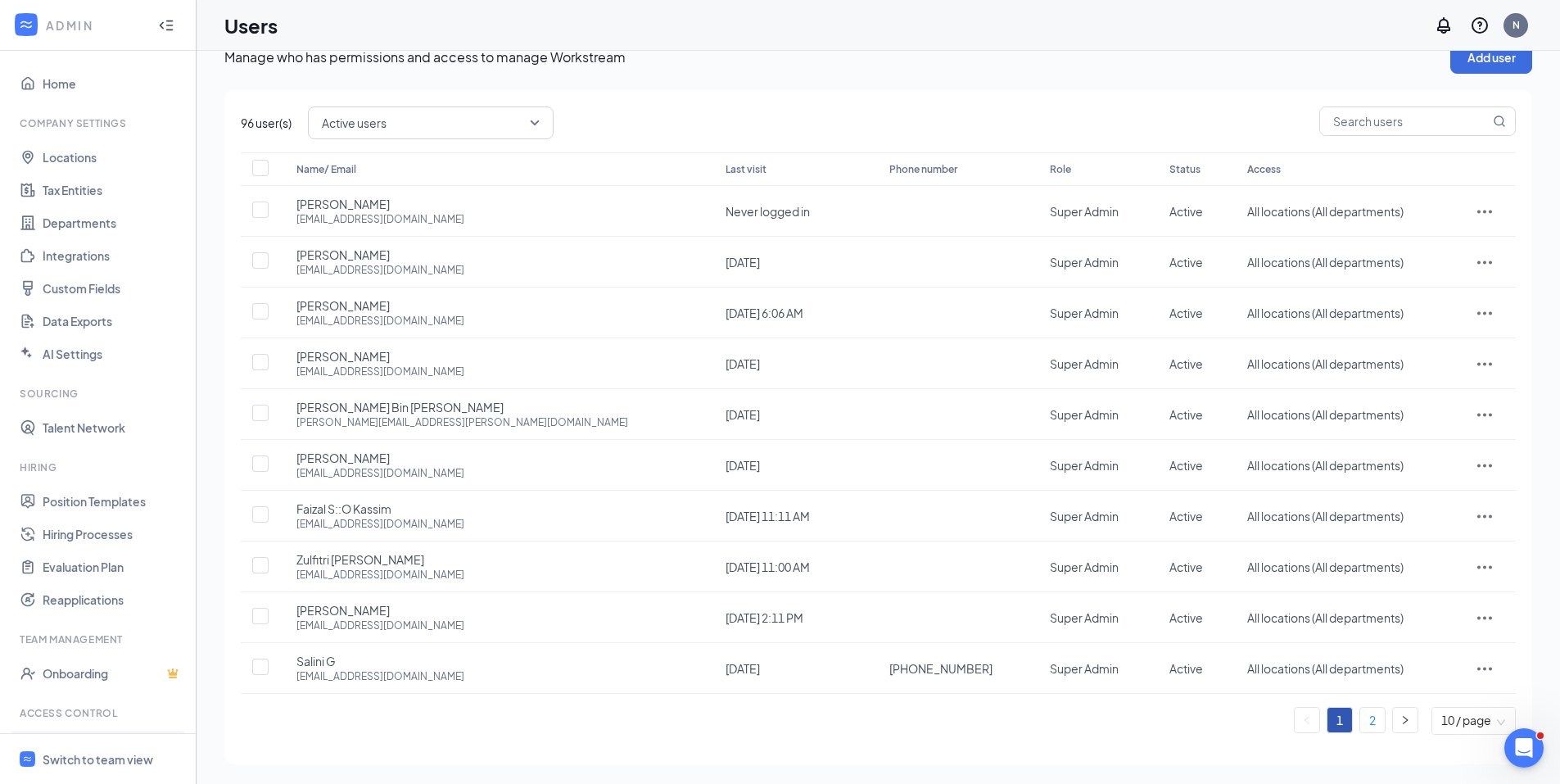
click at [1371, 715] on div "Name/ Email Last visit Phone number Role Status Access [PERSON_NAME] [EMAIL_ADD…" at bounding box center [878, 443] width 1274 height 582
click at [1363, 722] on link "2" at bounding box center [1372, 719] width 24 height 24
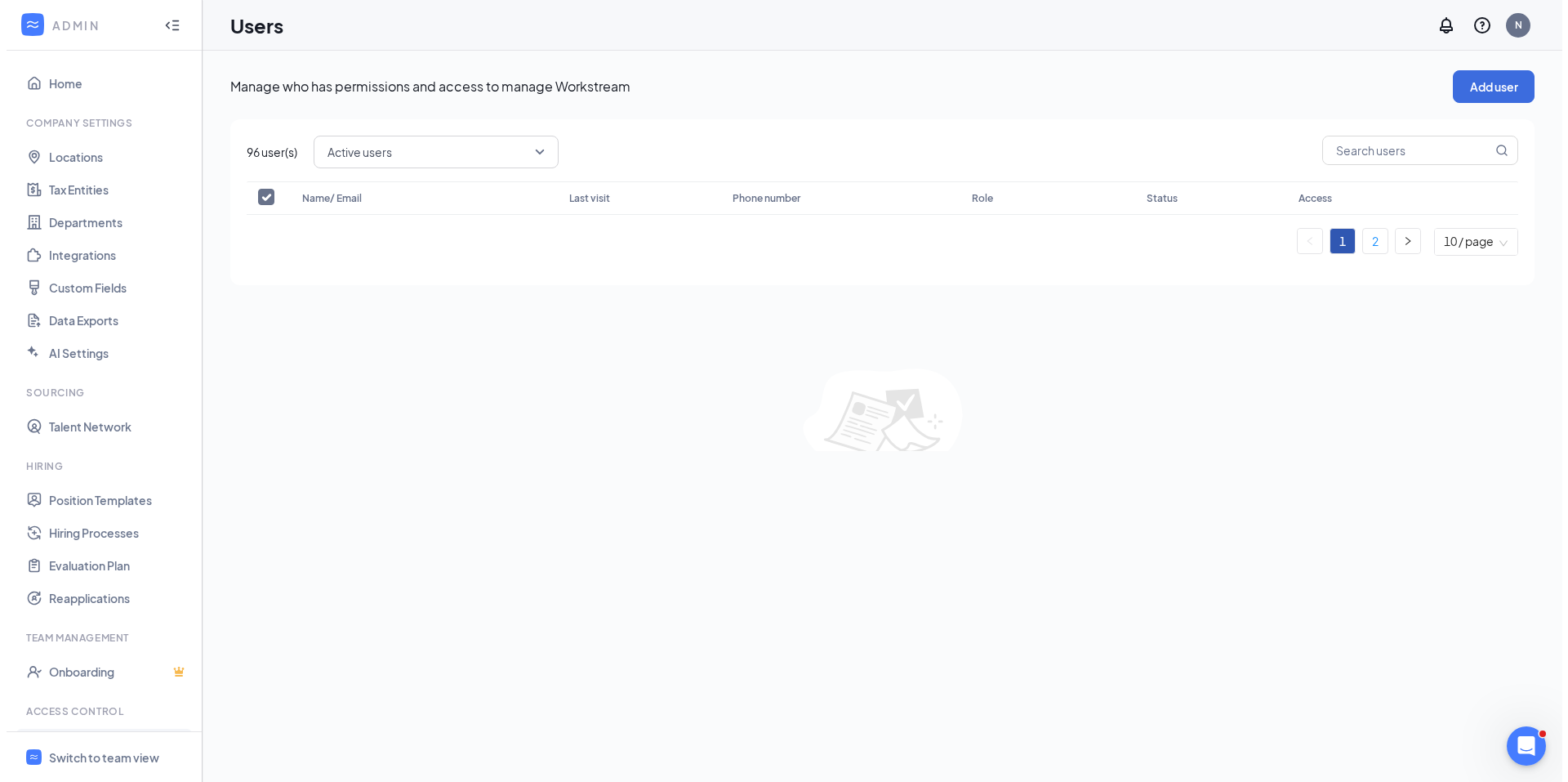
scroll to position [0, 0]
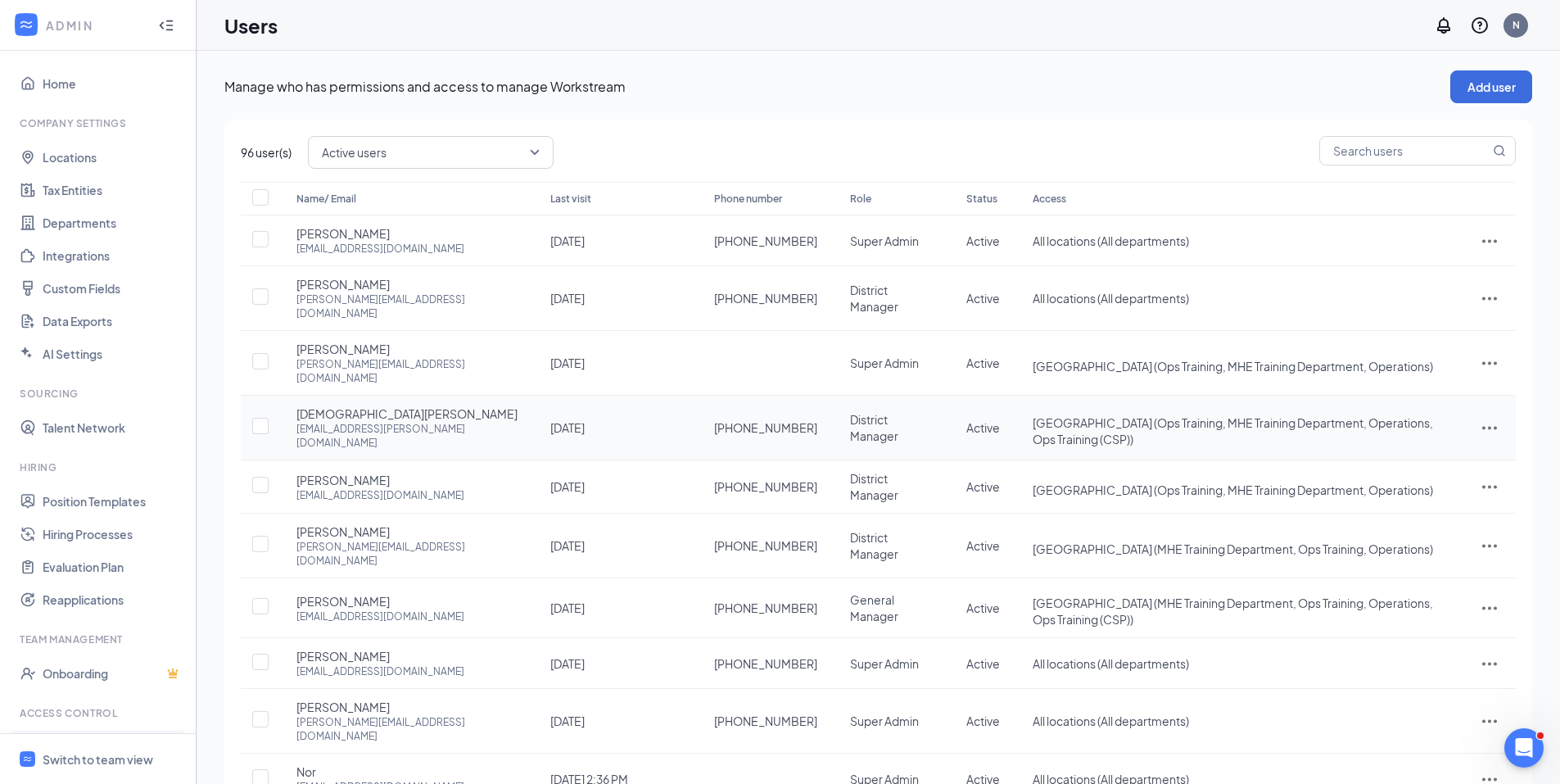
click at [1488, 427] on icon "ActionsIcon" at bounding box center [1489, 429] width 14 height 4
click at [1488, 598] on icon "ActionsIcon" at bounding box center [1489, 608] width 20 height 20
click at [1428, 649] on span "Disable" at bounding box center [1434, 655] width 101 height 18
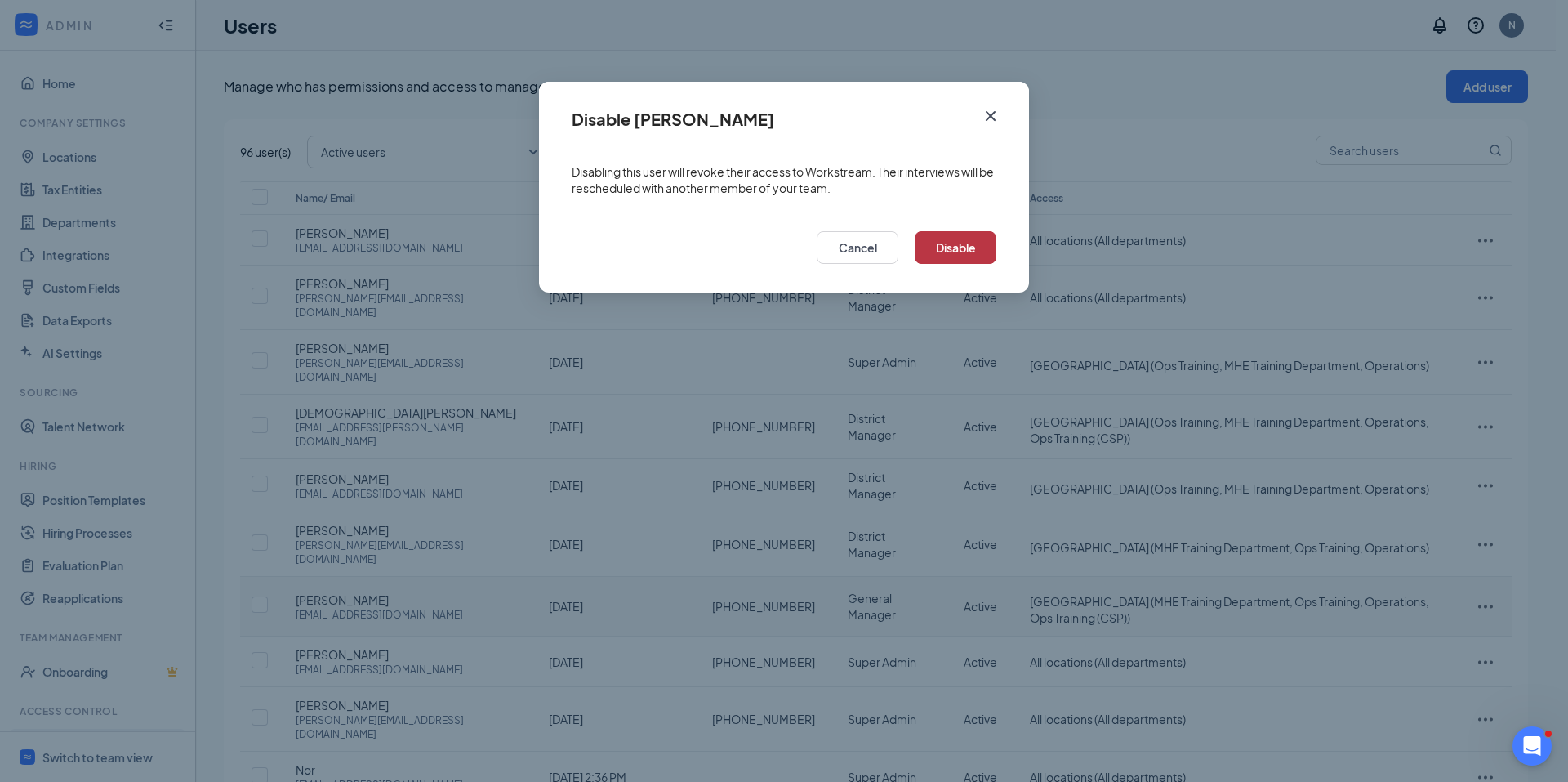
click at [952, 247] on button "Disable" at bounding box center [955, 247] width 81 height 33
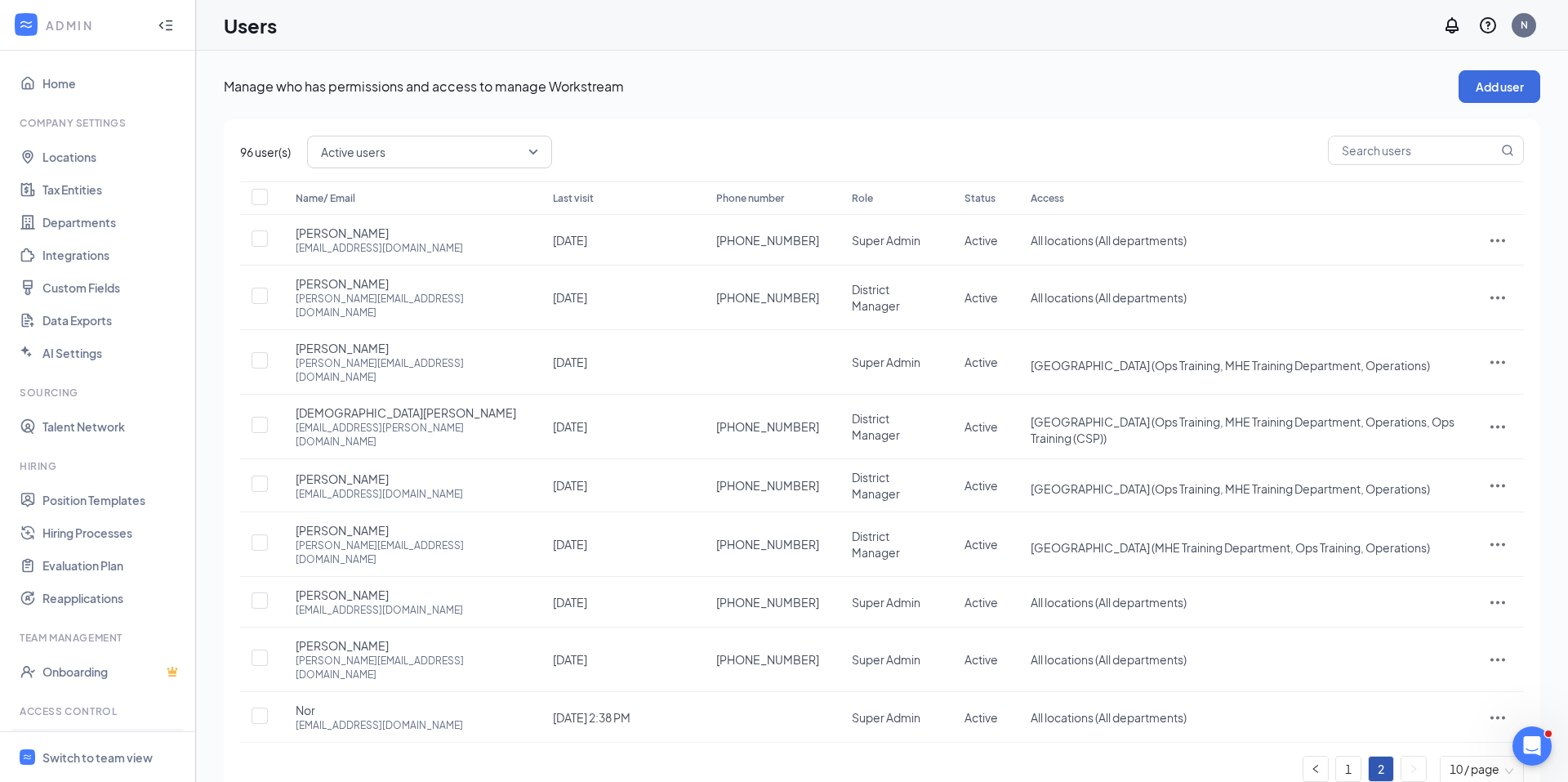
click at [351, 154] on span "Active users" at bounding box center [353, 151] width 64 height 24
click at [369, 268] on span "Disabled users" at bounding box center [361, 273] width 79 height 18
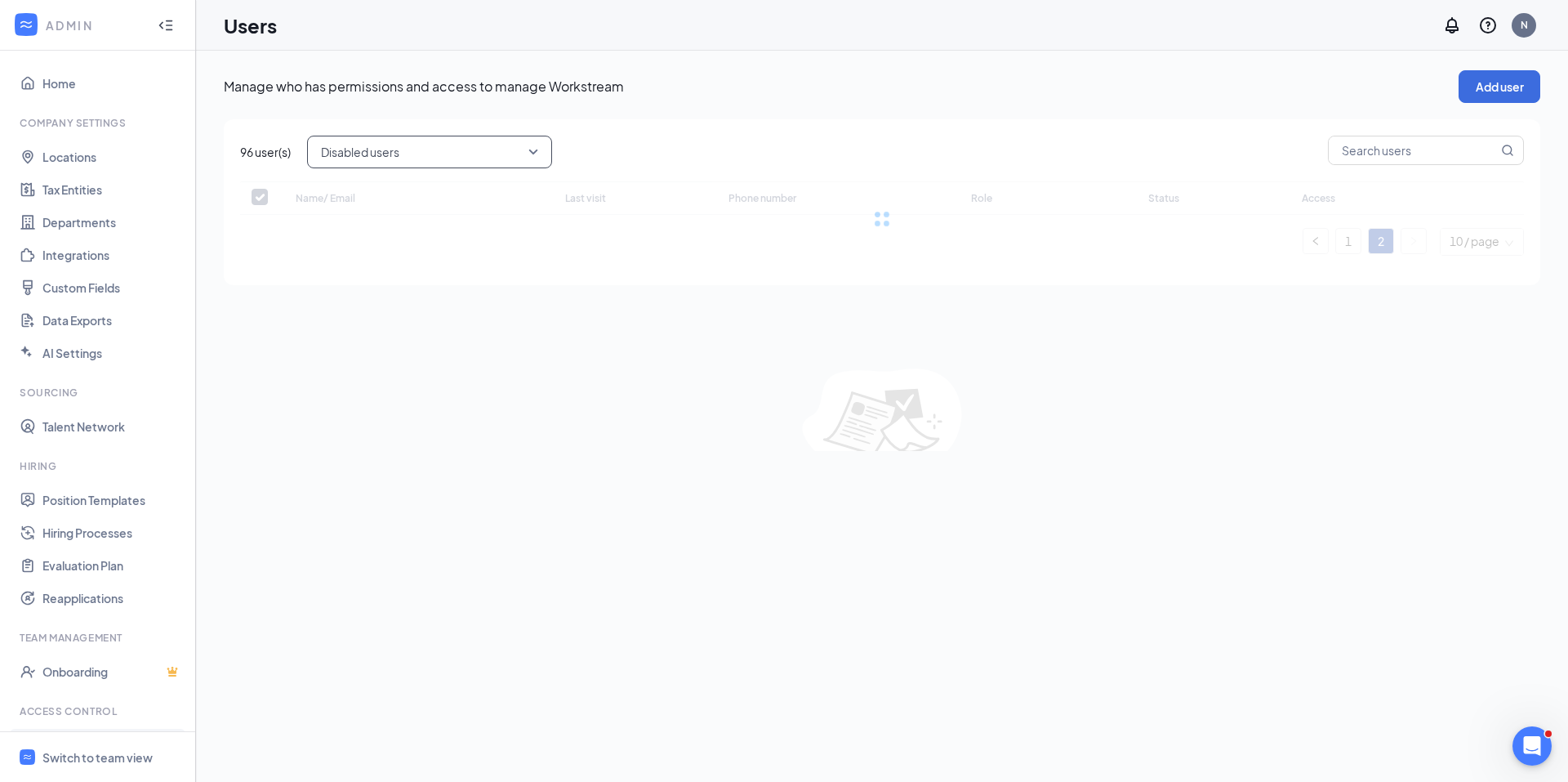
checkbox input "false"
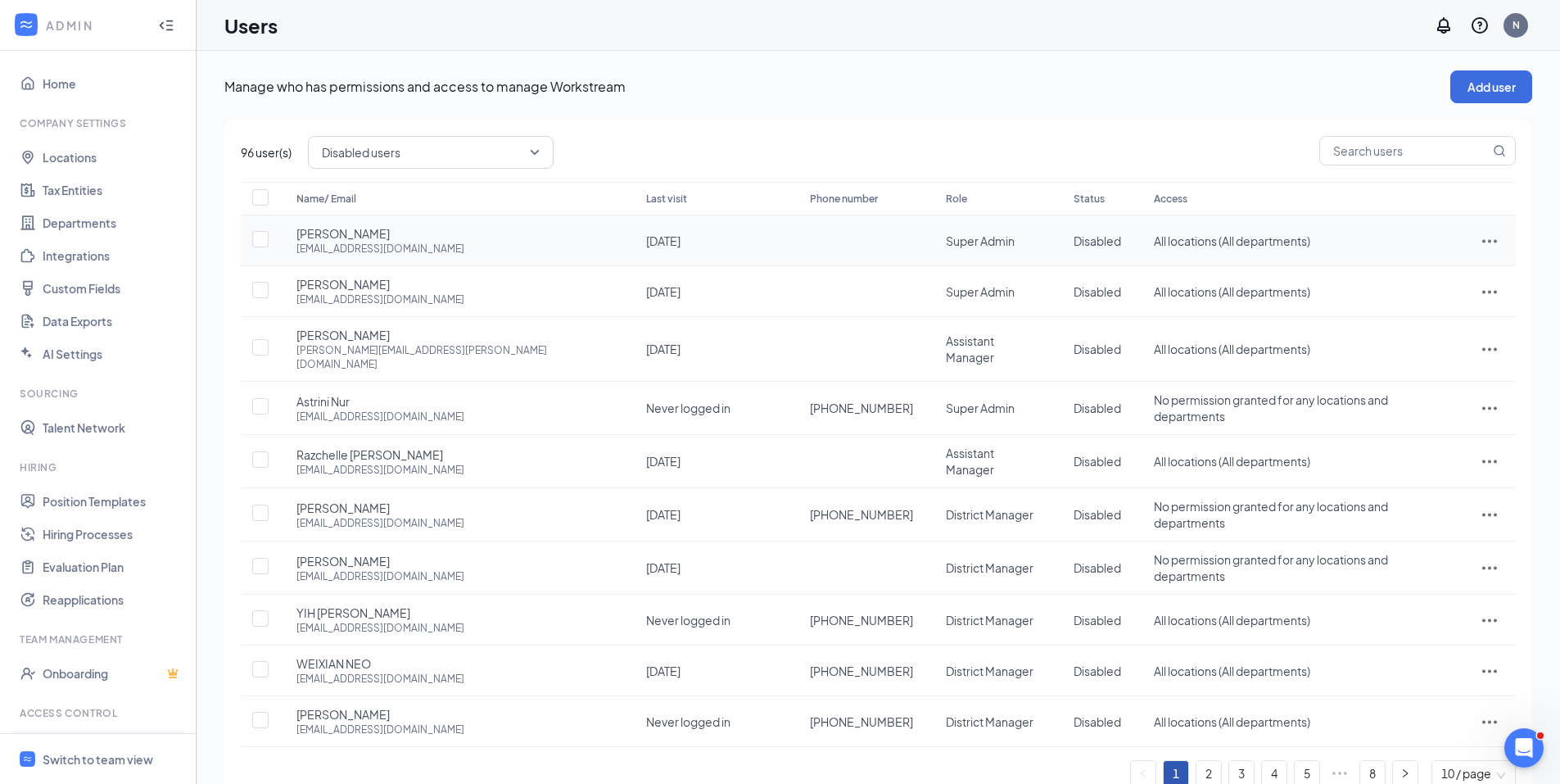
click at [1482, 241] on icon "ActionsIcon" at bounding box center [1489, 241] width 14 height 4
click at [396, 152] on span "Disabled users" at bounding box center [362, 151] width 79 height 24
click at [369, 240] on span "Active users" at bounding box center [354, 235] width 64 height 18
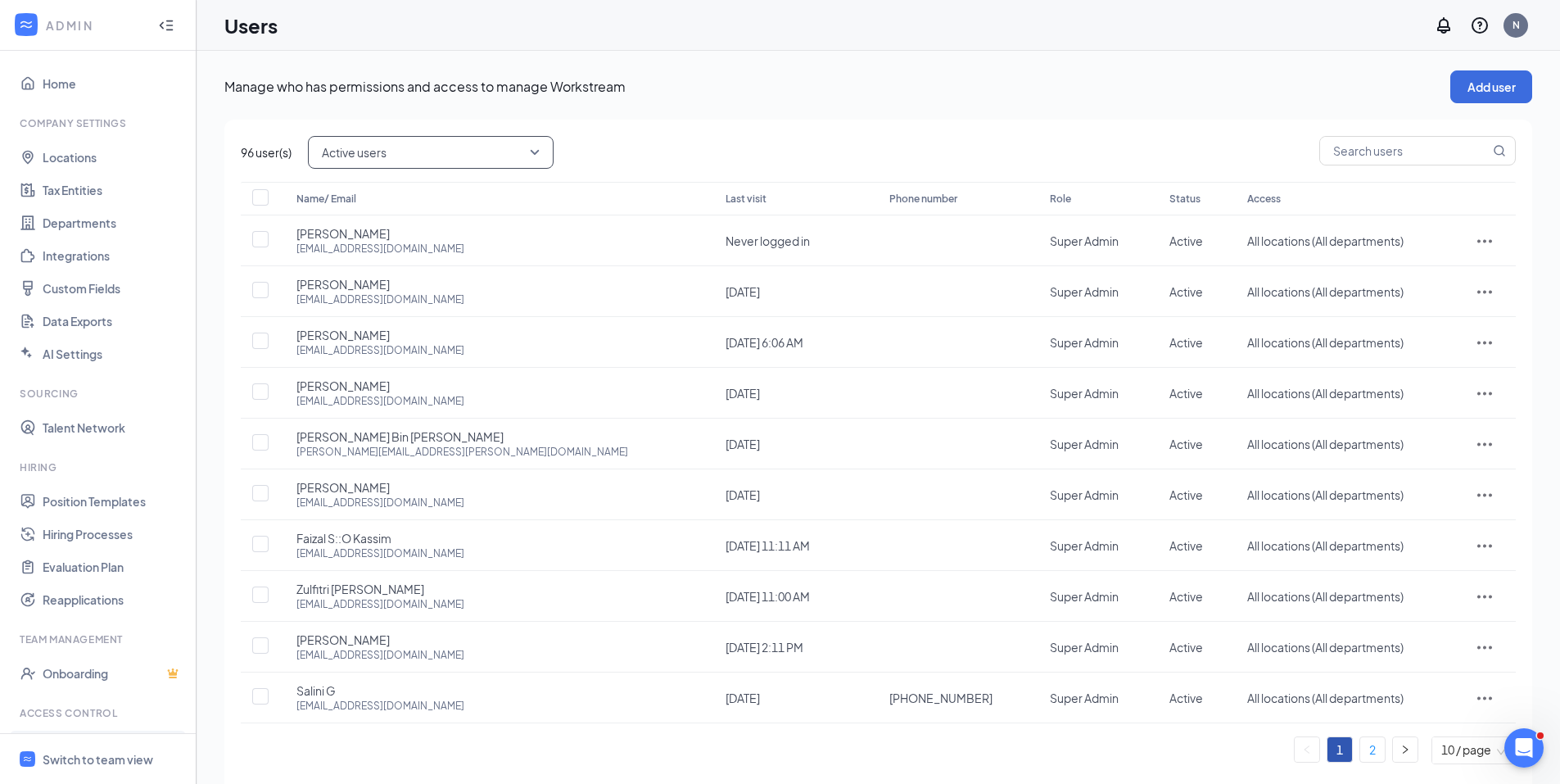
click at [1369, 753] on link "2" at bounding box center [1372, 748] width 24 height 24
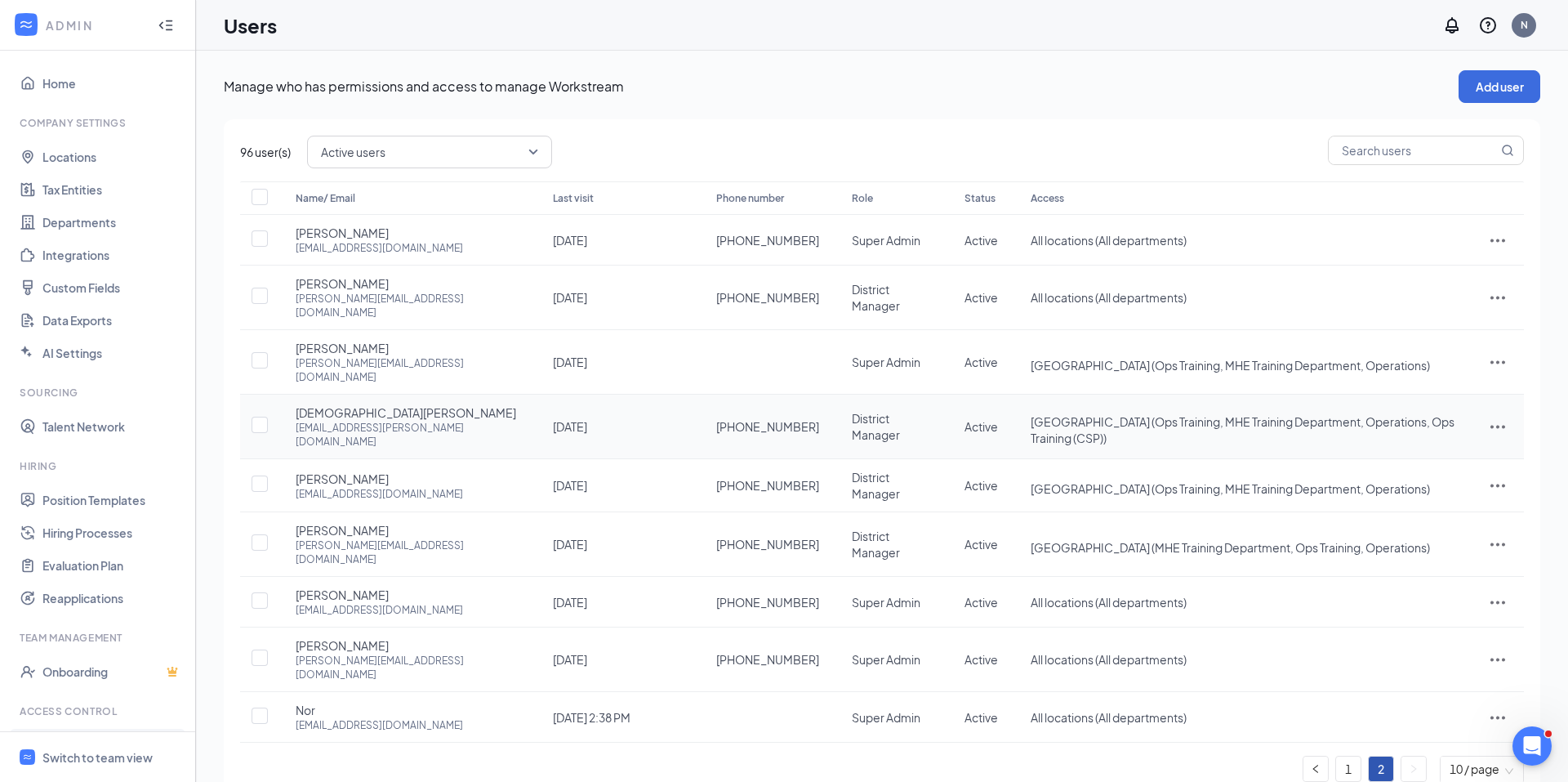
click at [1499, 417] on icon "ActionsIcon" at bounding box center [1497, 427] width 20 height 20
click at [1453, 503] on span "Disable" at bounding box center [1442, 502] width 101 height 18
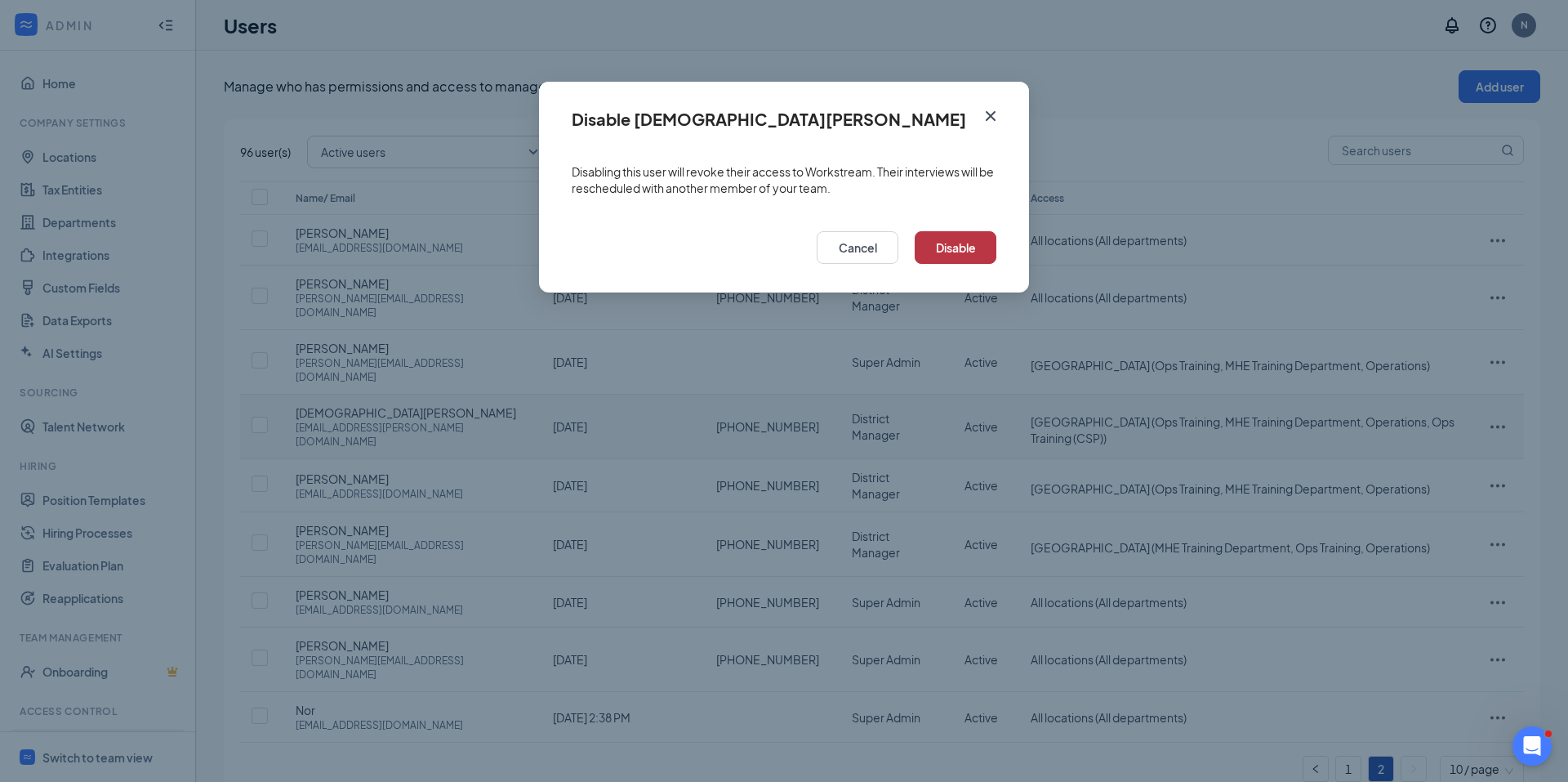
click at [950, 257] on button "Disable" at bounding box center [955, 247] width 81 height 33
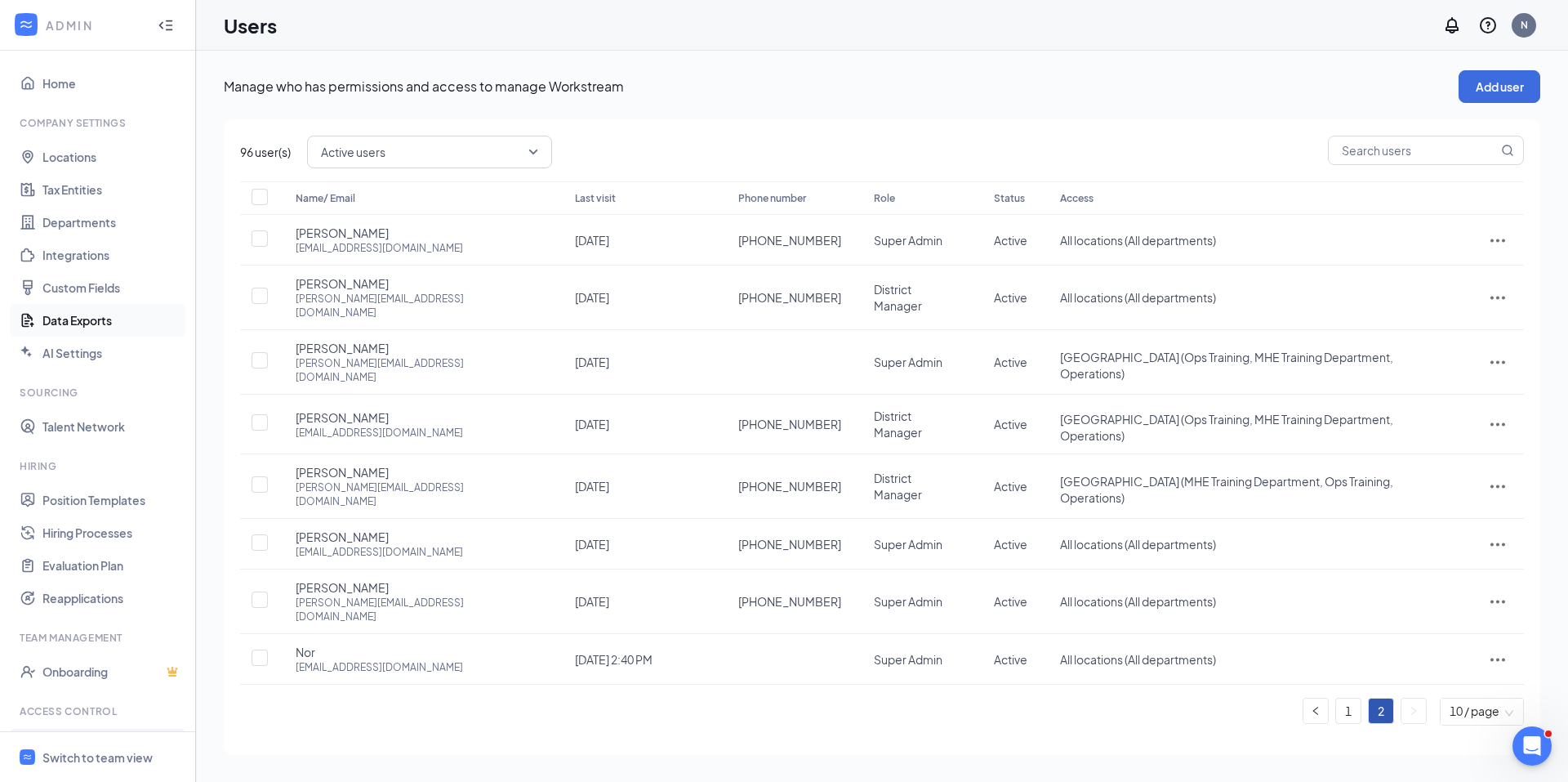
click at [58, 322] on link "Data Exports" at bounding box center [112, 320] width 139 height 33
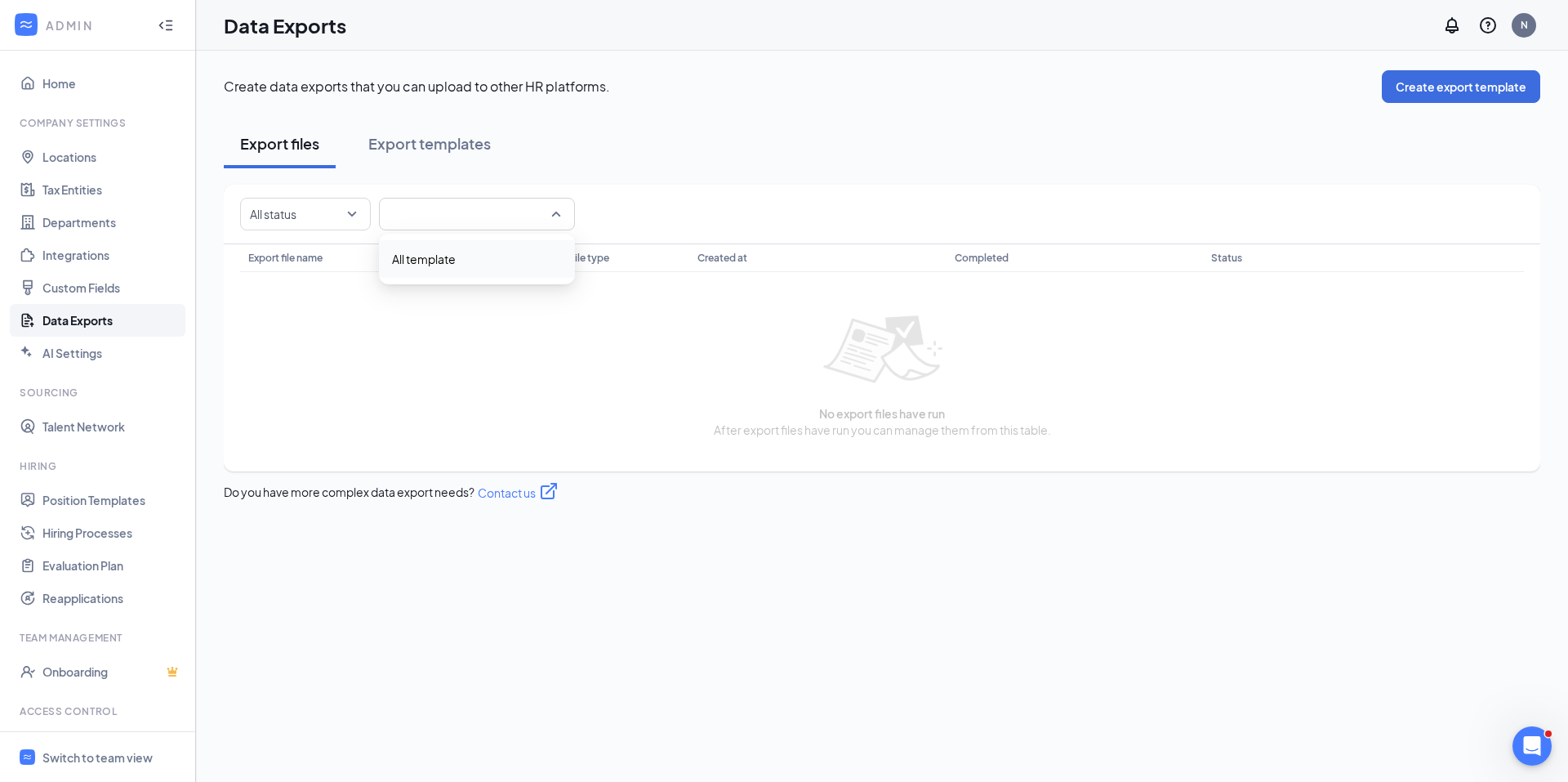
click at [417, 220] on span at bounding box center [477, 213] width 177 height 31
click at [409, 253] on span "All template" at bounding box center [423, 259] width 63 height 18
click at [407, 140] on div "Export templates" at bounding box center [429, 143] width 122 height 21
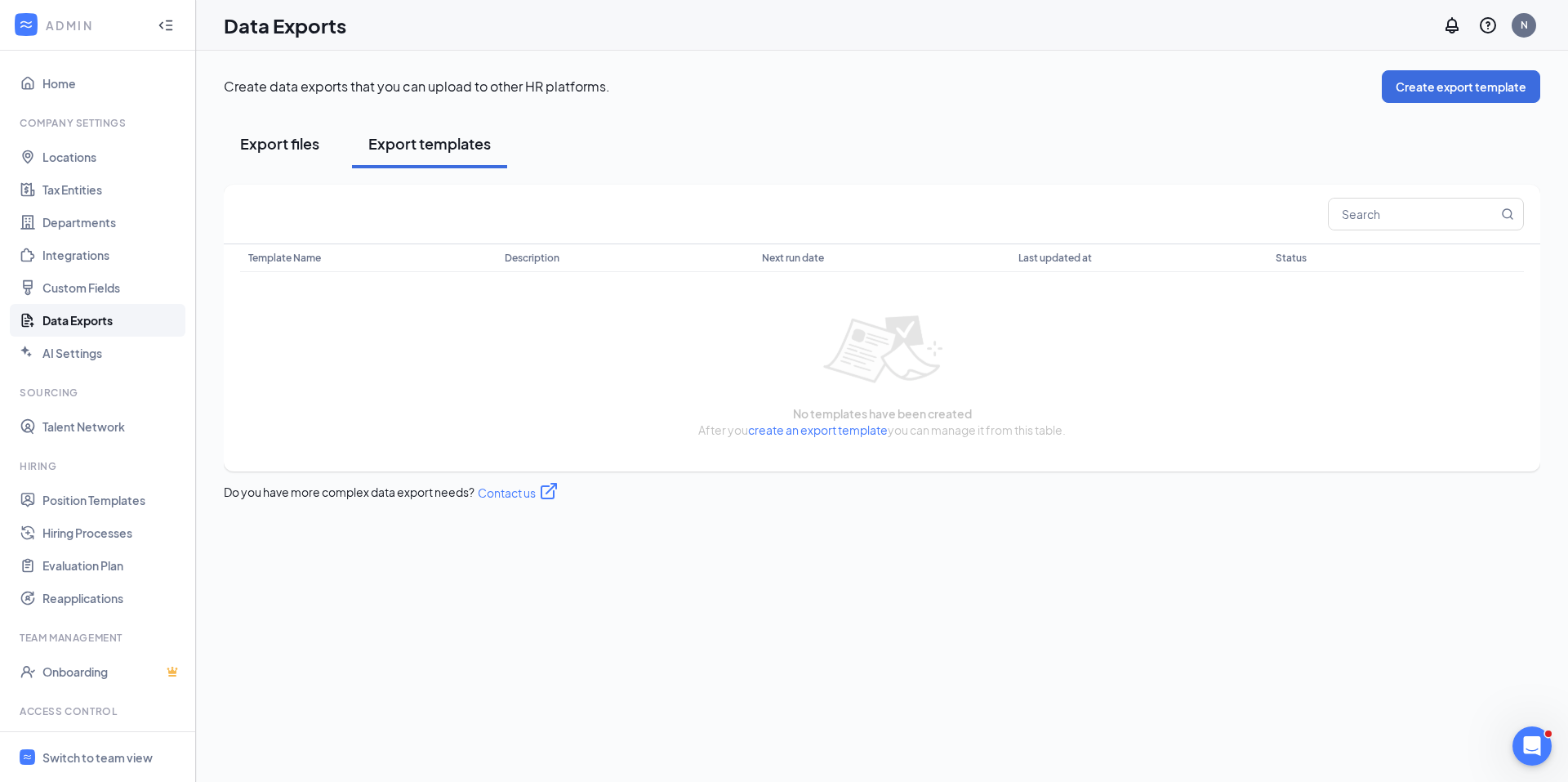
click at [301, 142] on div "Export files" at bounding box center [279, 143] width 79 height 21
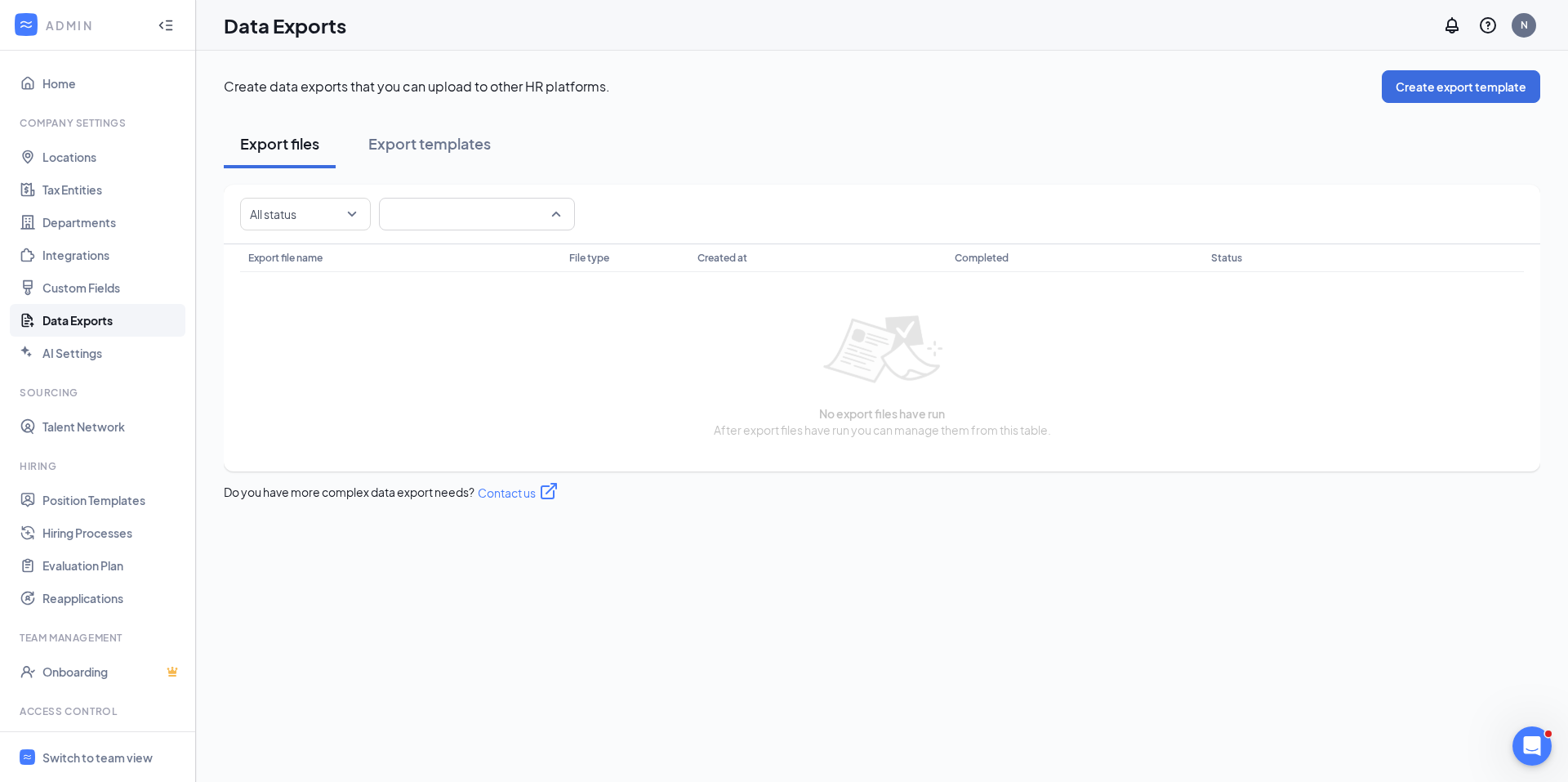
click at [427, 220] on span at bounding box center [477, 213] width 177 height 31
click at [420, 264] on span "All template" at bounding box center [423, 259] width 63 height 18
click at [433, 146] on div "Export templates" at bounding box center [429, 143] width 122 height 21
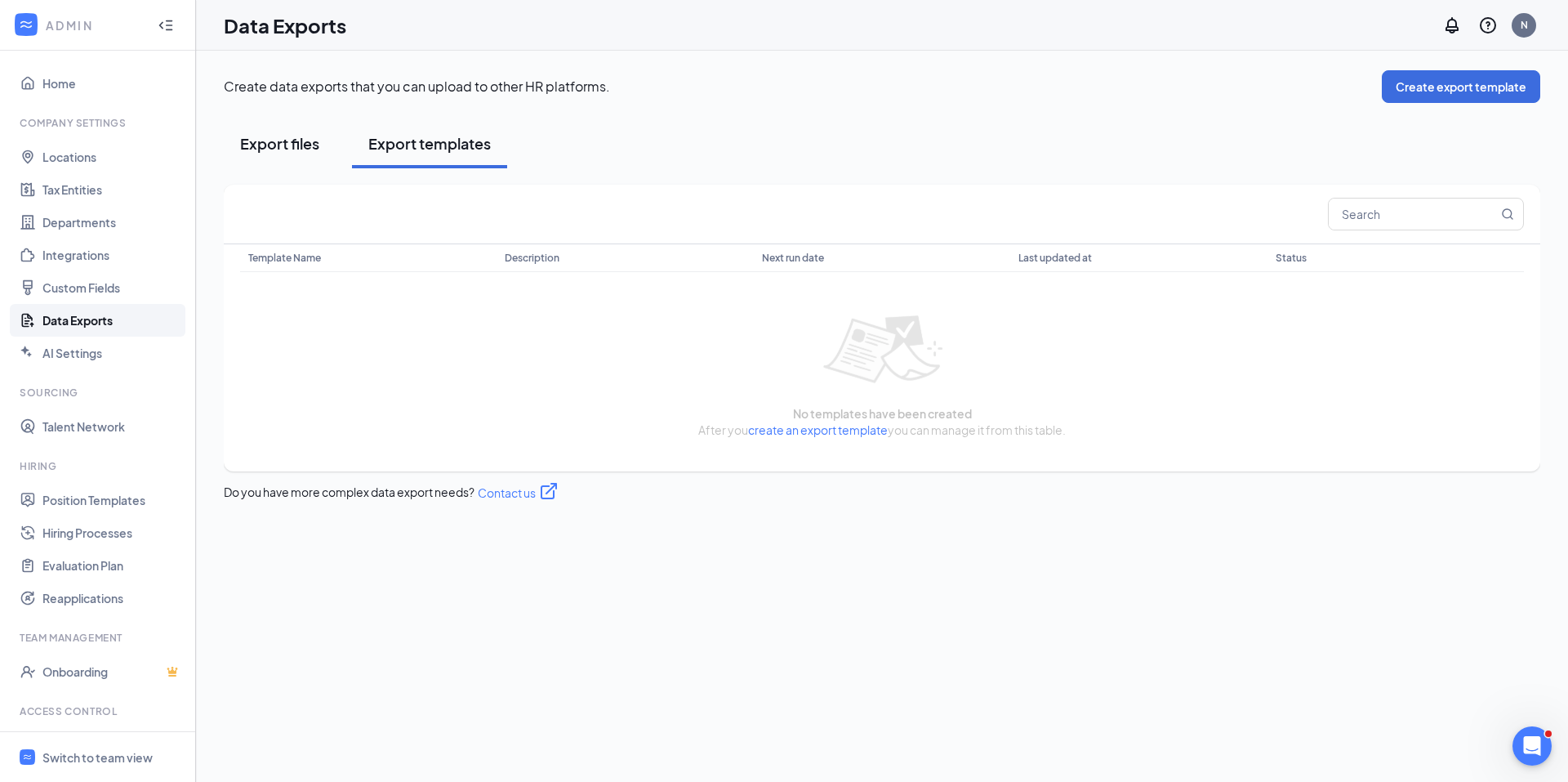
click at [269, 130] on button "Export files" at bounding box center [279, 144] width 112 height 49
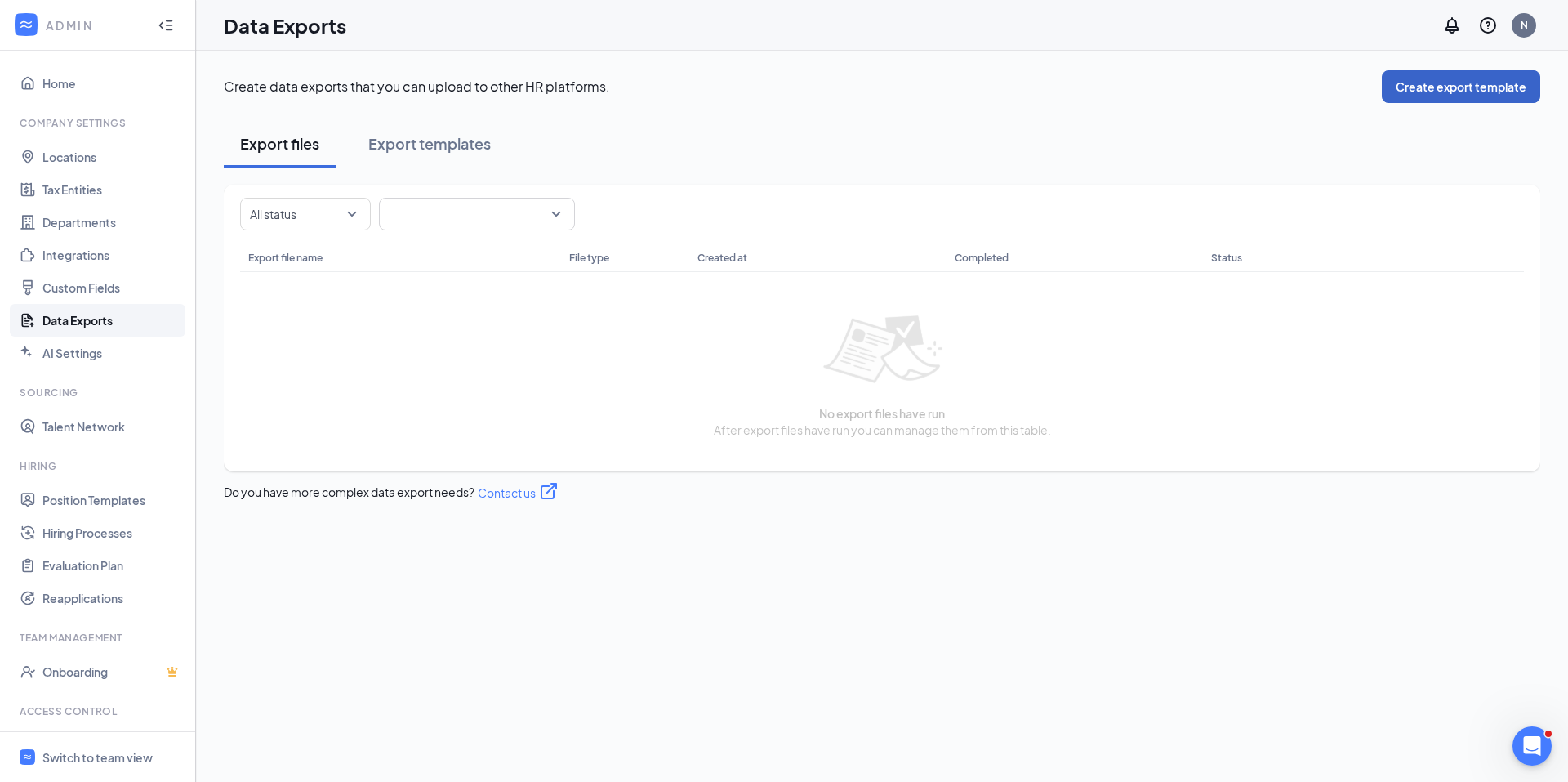
click at [1501, 95] on button "Create export template" at bounding box center [1460, 87] width 158 height 33
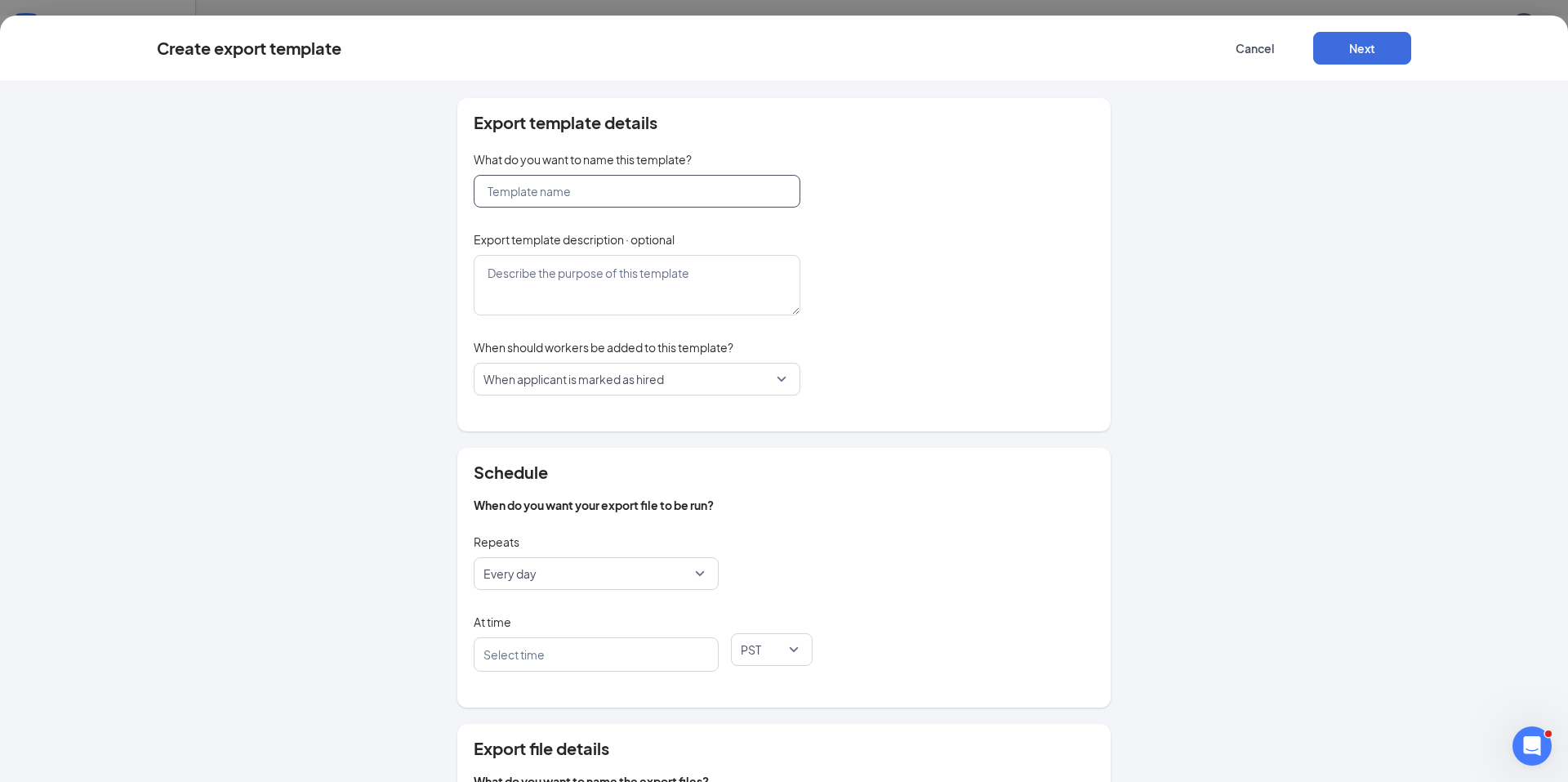
click at [508, 193] on input "text" at bounding box center [637, 191] width 327 height 33
type input "Outboarding"
click at [563, 273] on textarea at bounding box center [637, 285] width 327 height 61
click at [661, 376] on span "When applicant is marked as hired" at bounding box center [630, 379] width 293 height 31
type textarea "To download all data in Workstream"
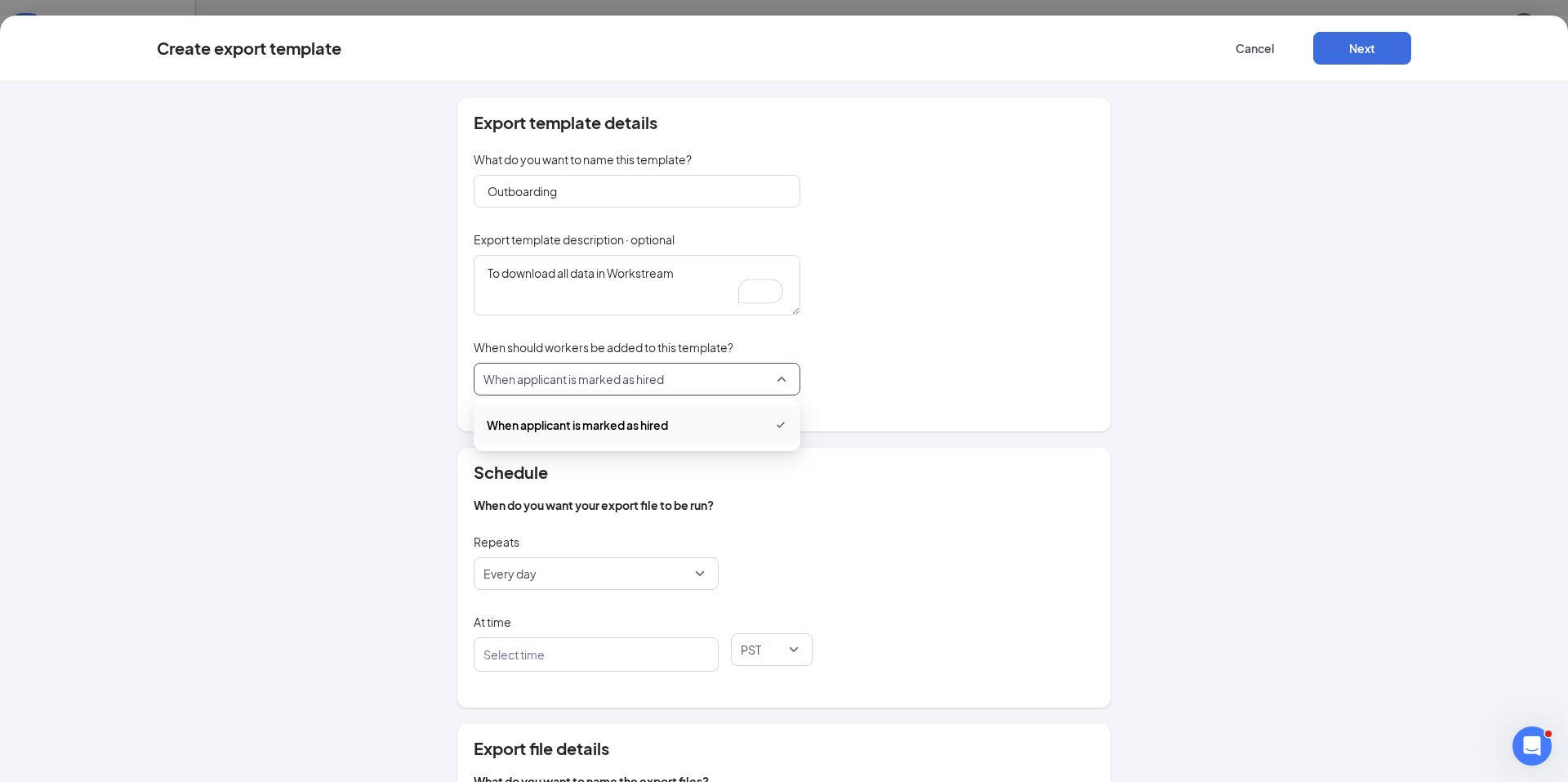
click at [660, 428] on span "When applicant is marked as hired" at bounding box center [577, 425] width 181 height 18
click at [905, 352] on div "Export template details What do you want to name this template? Outboarding Exp…" at bounding box center [784, 264] width 653 height 333
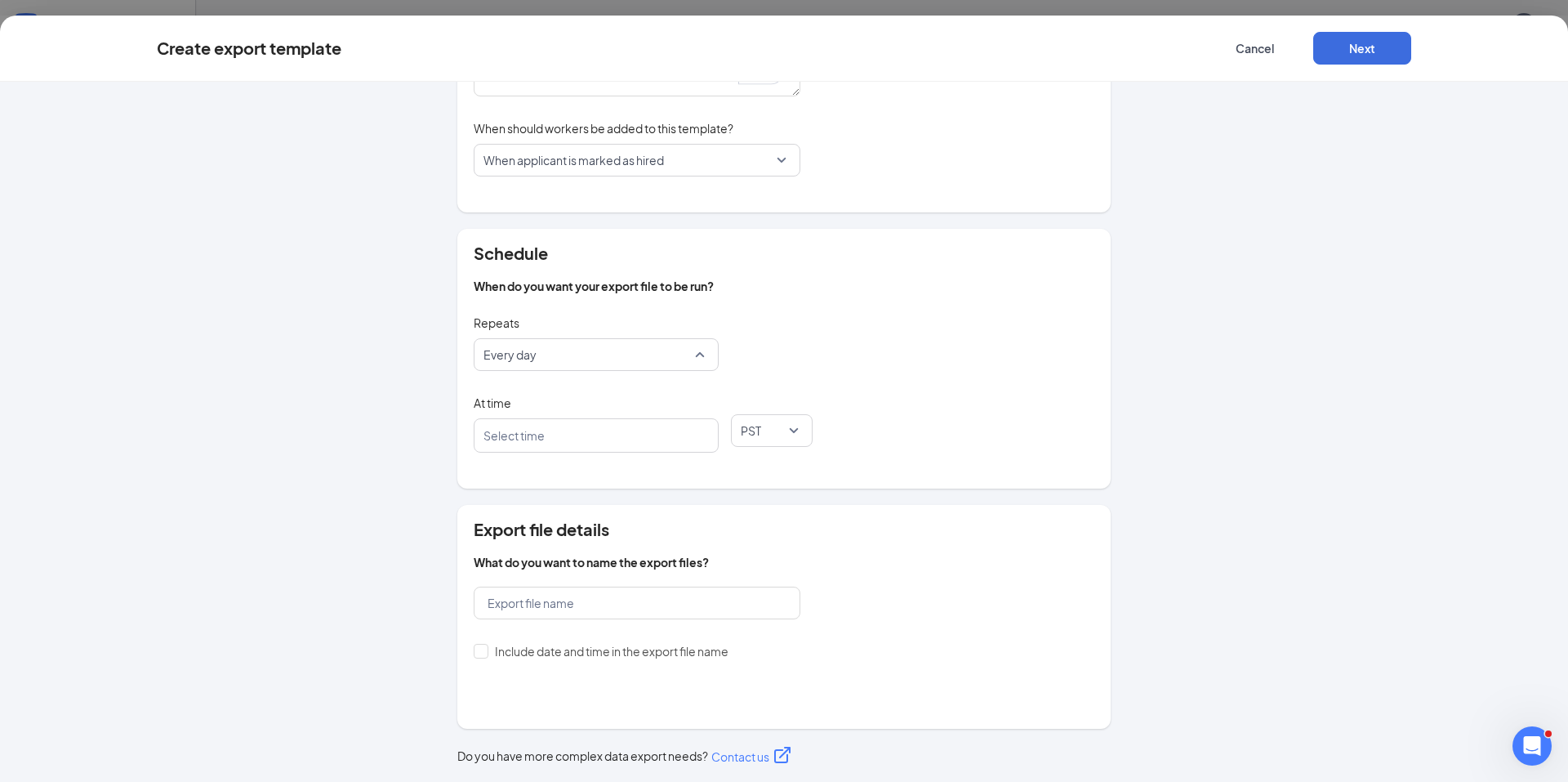
click at [566, 351] on span "Every day" at bounding box center [589, 354] width 211 height 31
click at [538, 609] on input "text" at bounding box center [637, 603] width 327 height 33
type input "F"
type input "Outboarding"
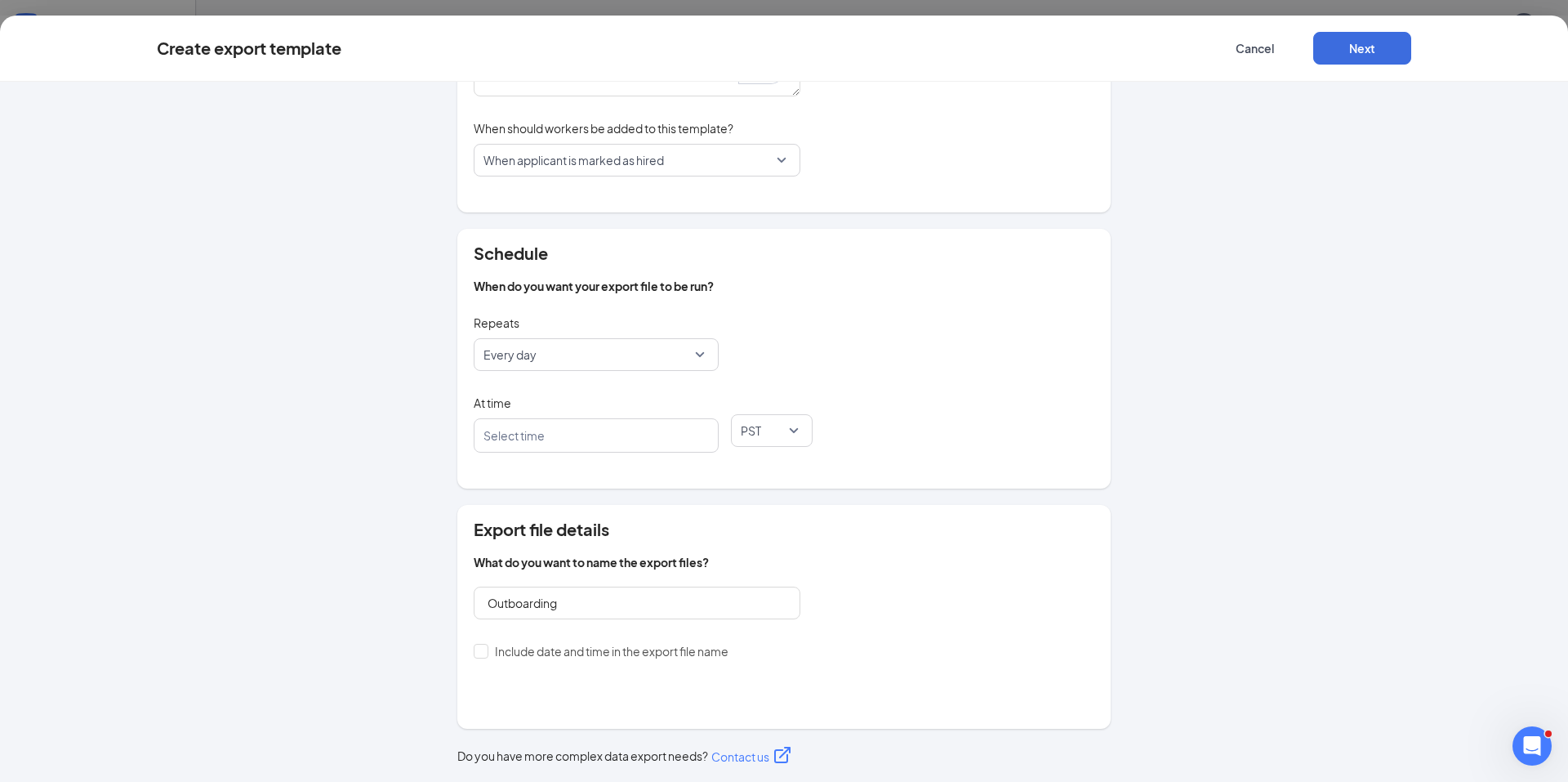
click at [1095, 446] on div "Schedule When do you want your export file to be run? Repeats Every day daily w…" at bounding box center [784, 358] width 653 height 260
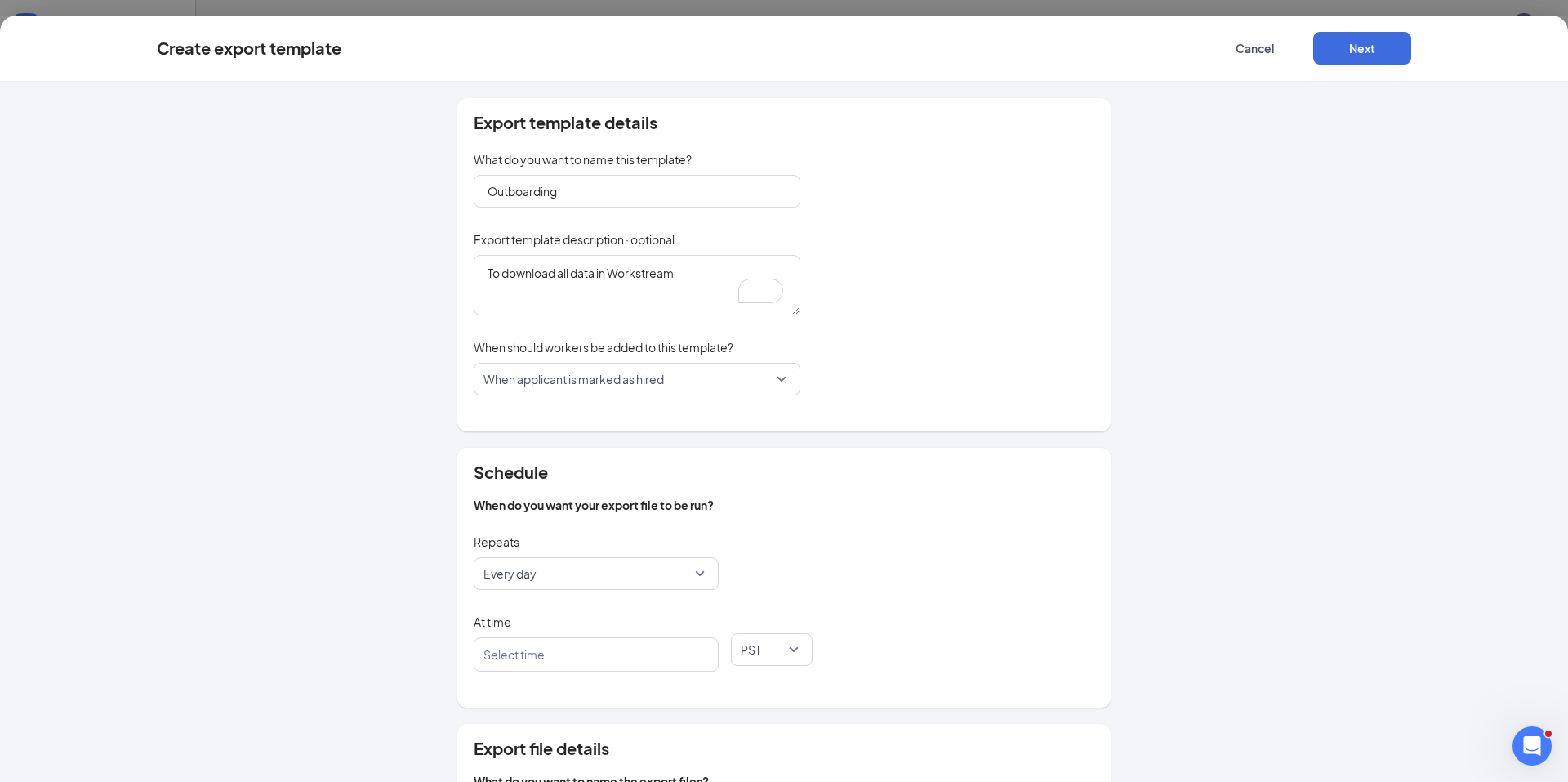
scroll to position [163, 0]
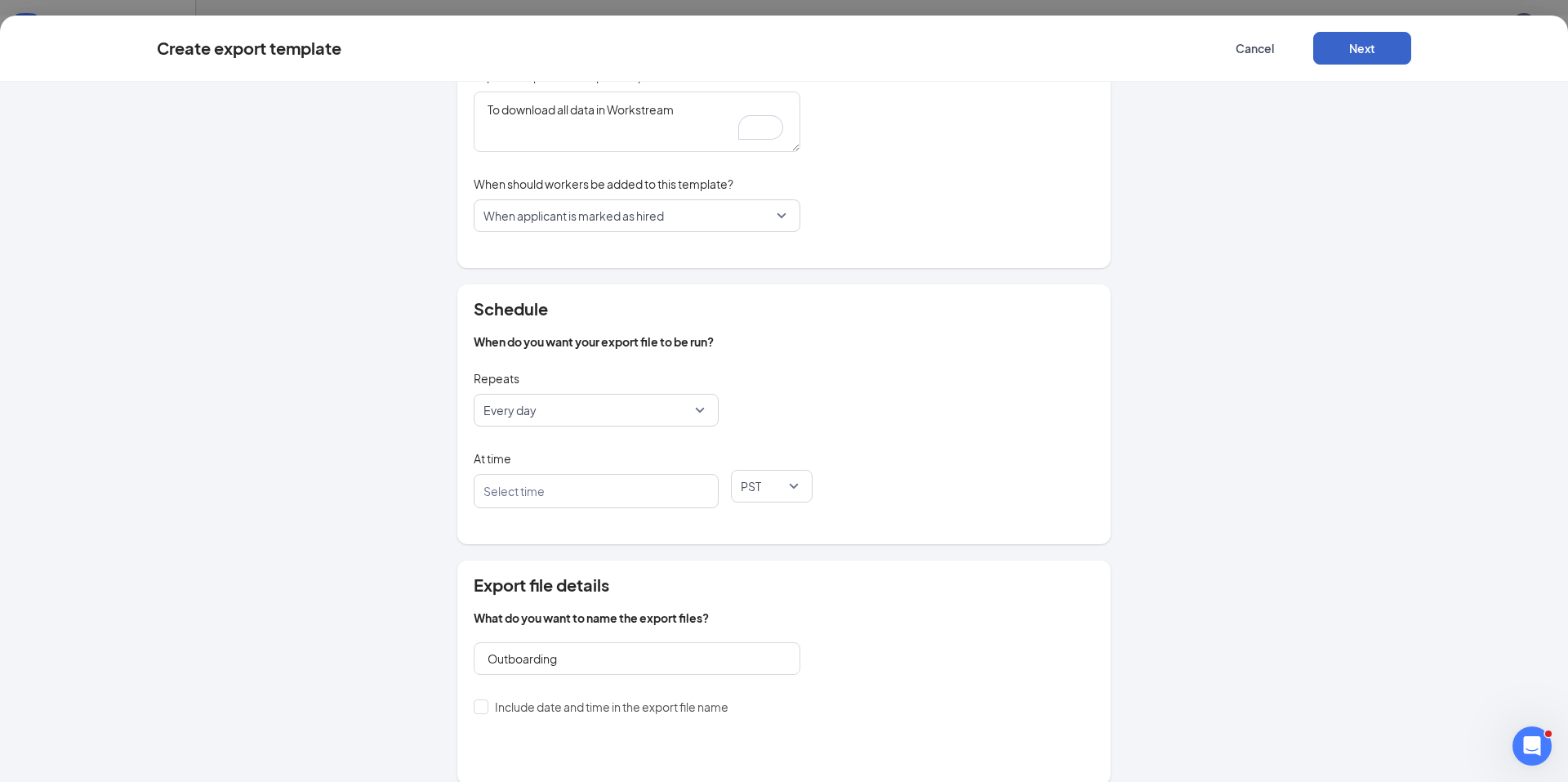
click at [1368, 47] on button "Next" at bounding box center [1362, 48] width 98 height 33
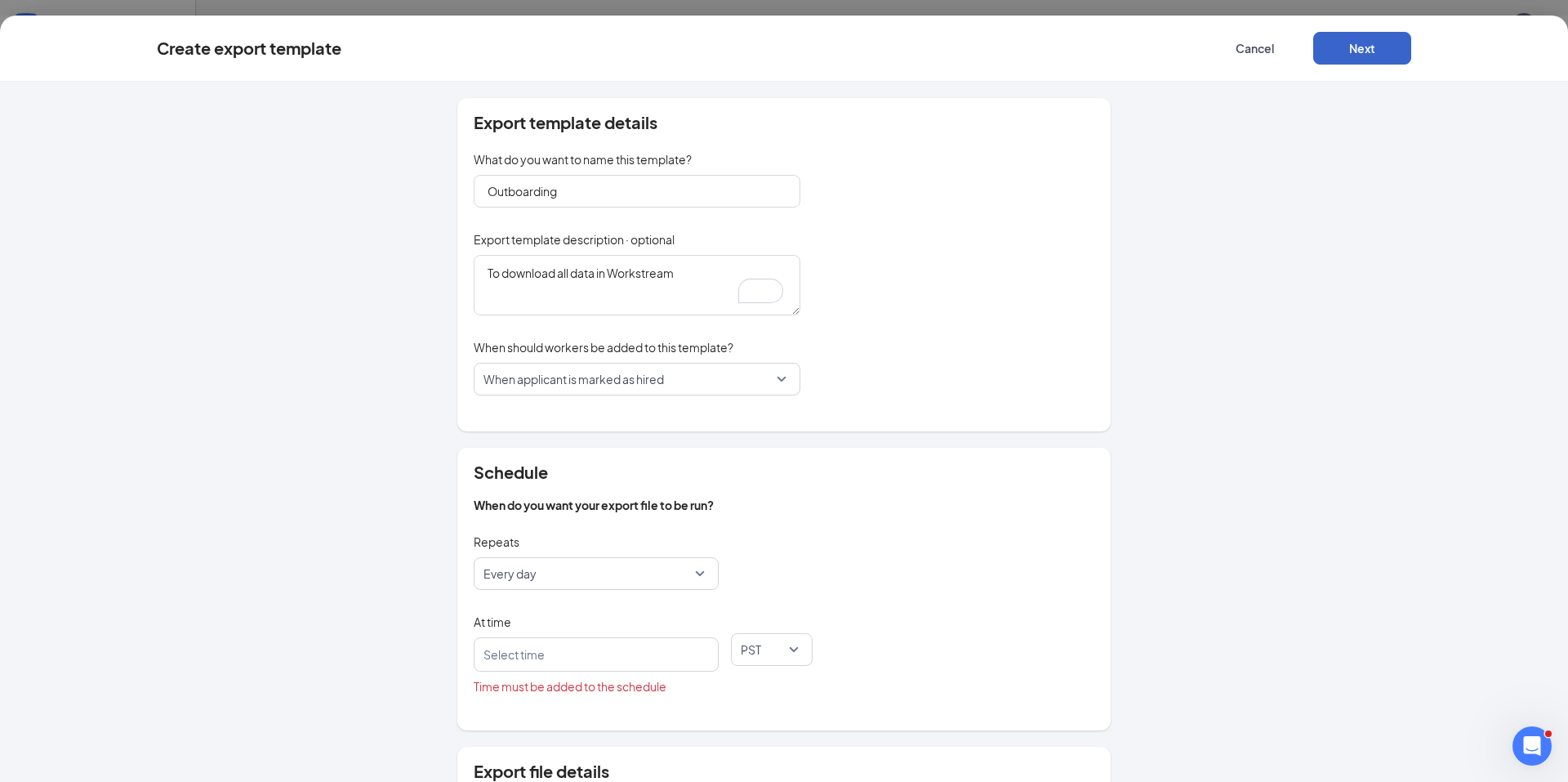
scroll to position [242, 0]
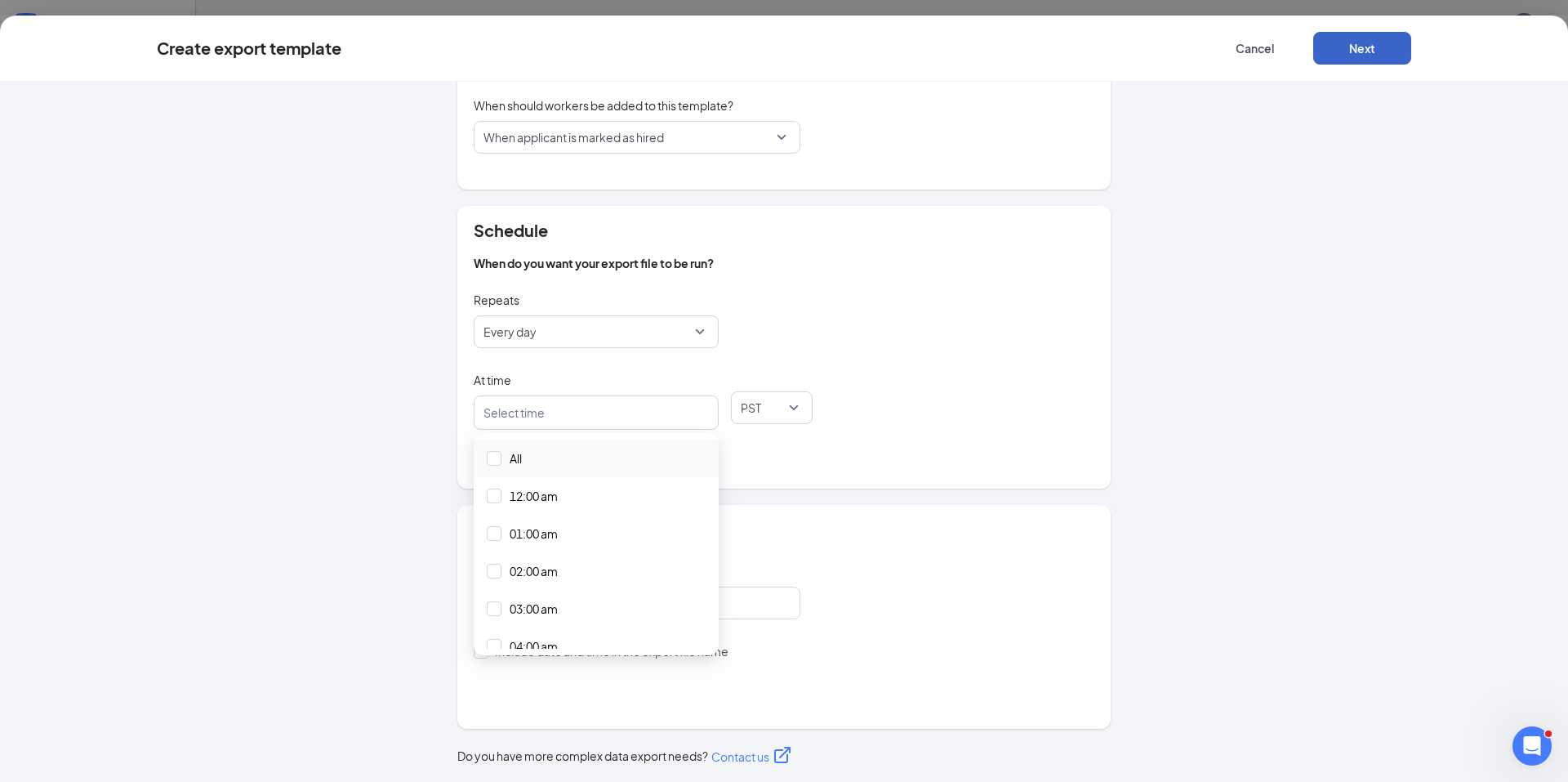
click at [511, 412] on div at bounding box center [588, 412] width 202 height 26
click at [552, 485] on span "05:00 pm" at bounding box center [534, 481] width 49 height 18
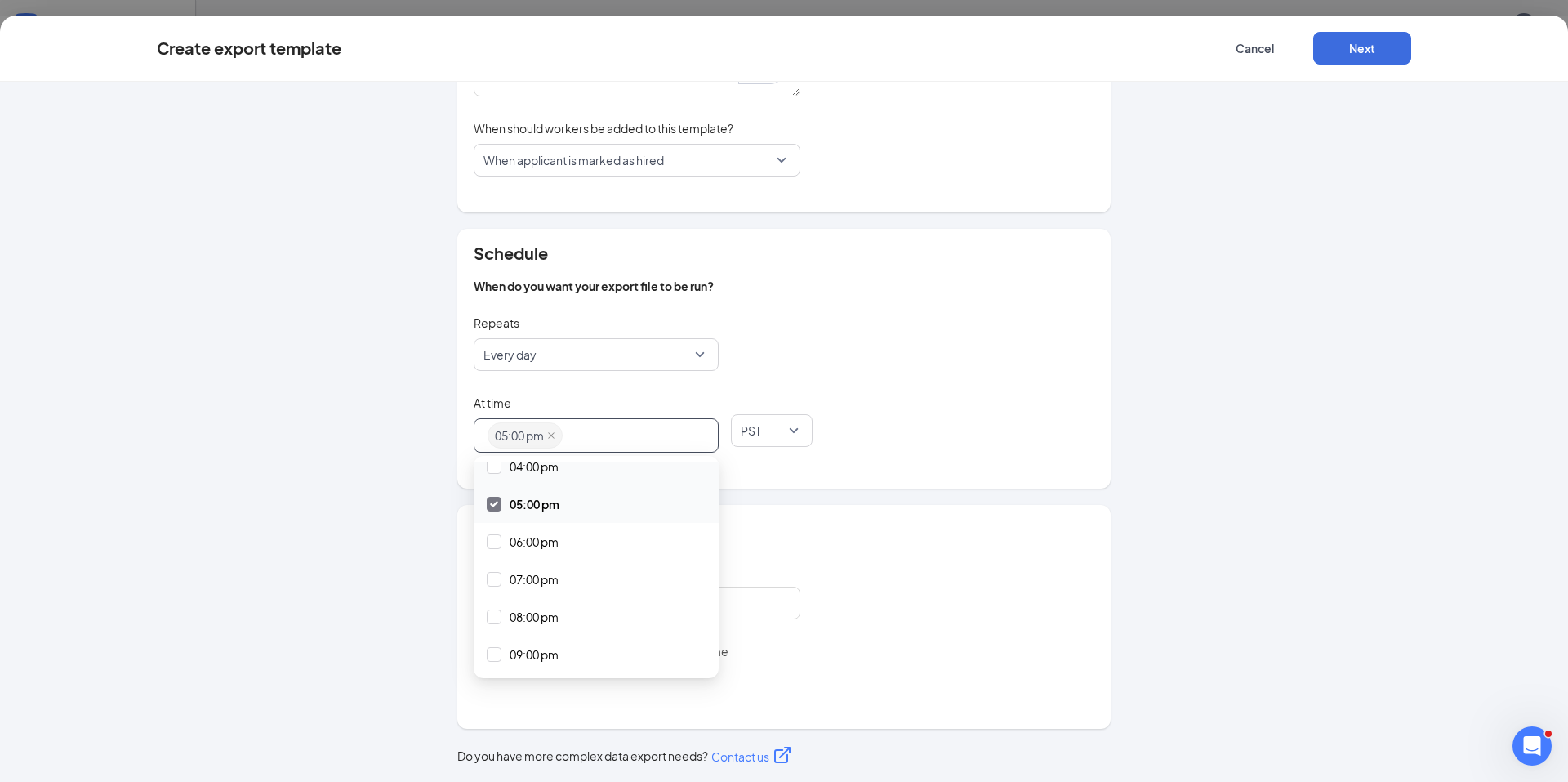
click at [767, 437] on span "PST" at bounding box center [764, 430] width 47 height 31
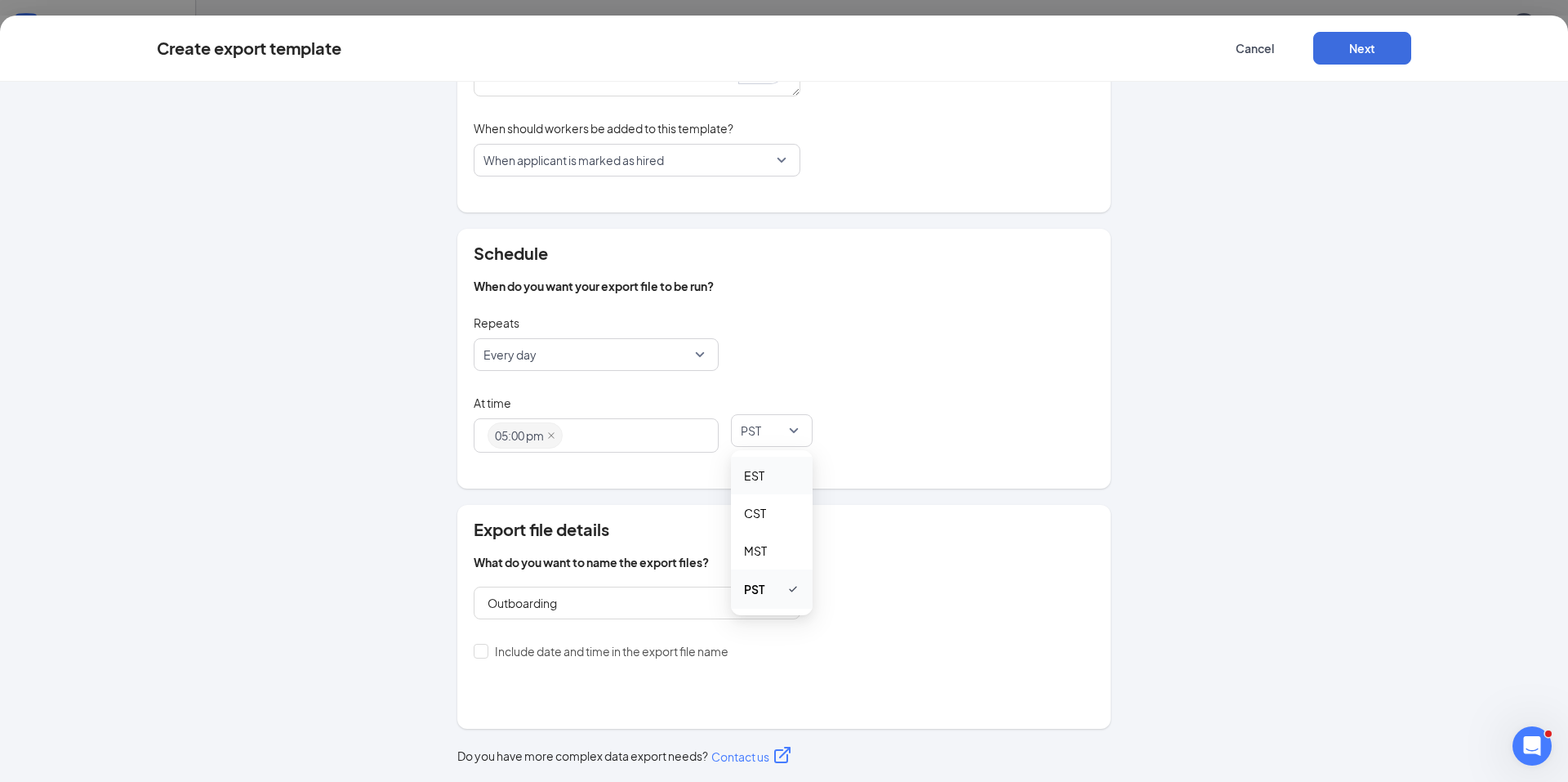
click at [1046, 384] on div "Repeats Every day daily weekly Every day Every week" at bounding box center [784, 351] width 620 height 80
click at [547, 436] on icon "close" at bounding box center [551, 435] width 8 height 8
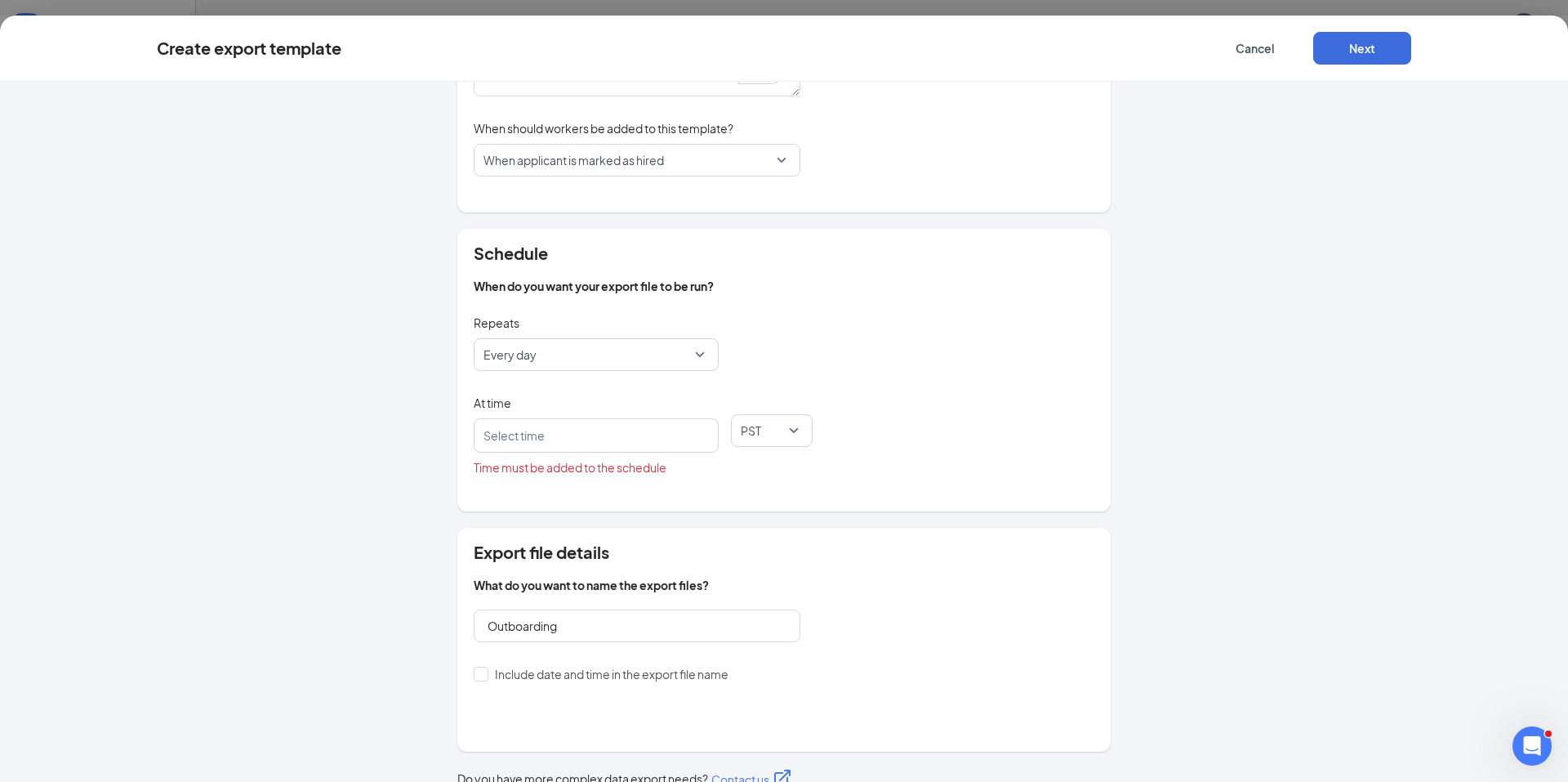
click at [547, 435] on div at bounding box center [588, 435] width 202 height 26
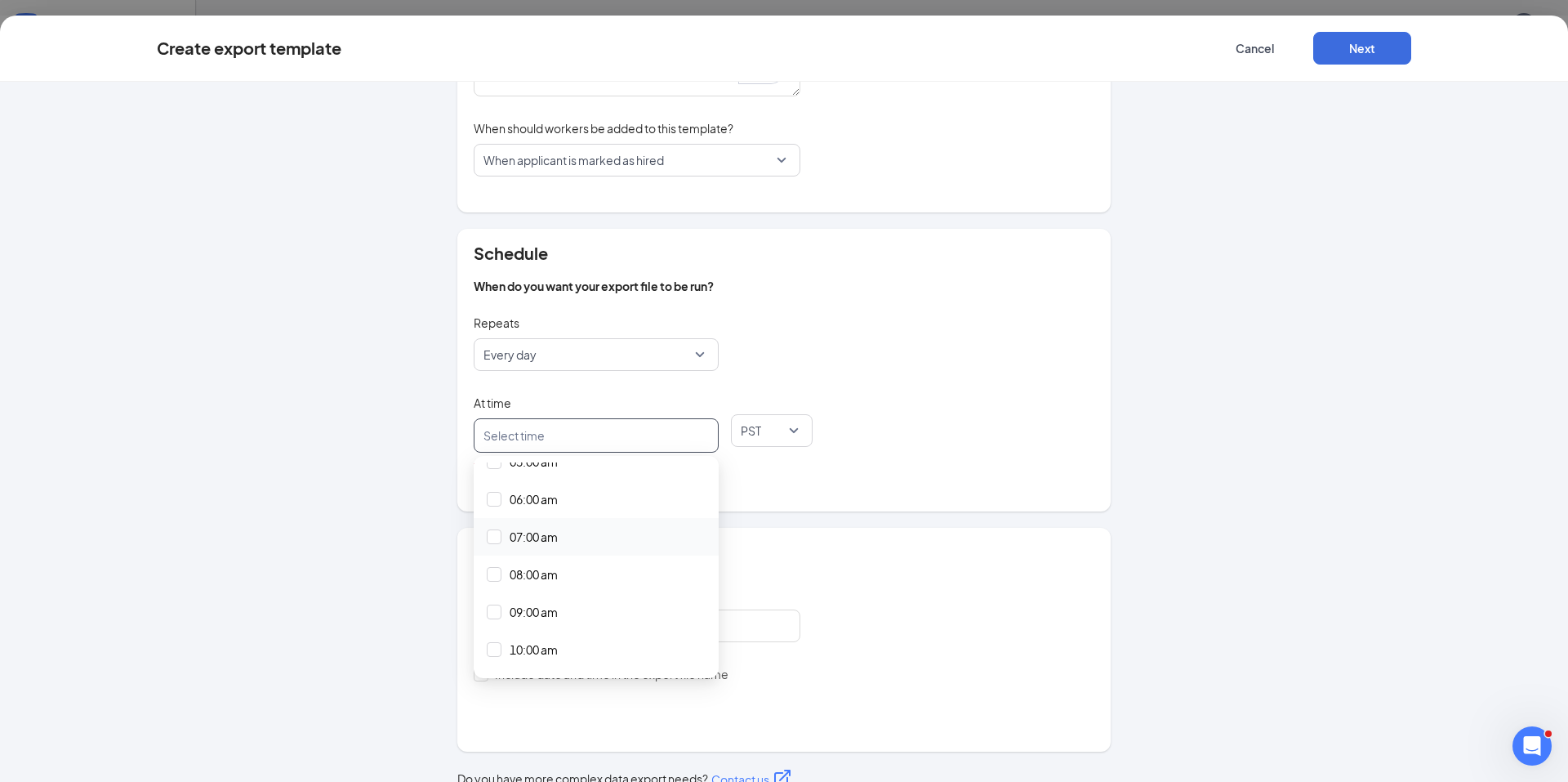
scroll to position [0, 0]
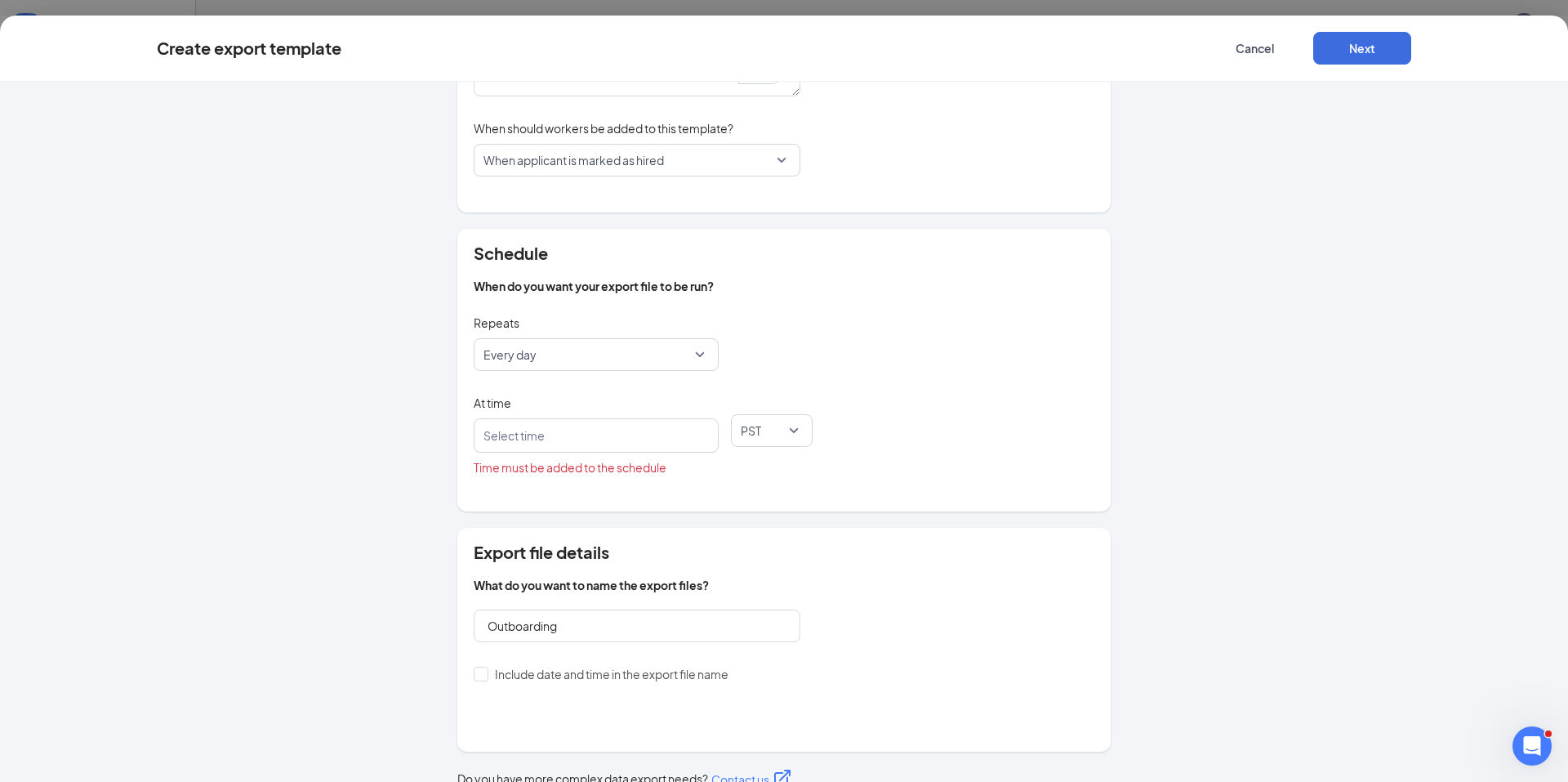
click at [582, 440] on div at bounding box center [588, 435] width 202 height 26
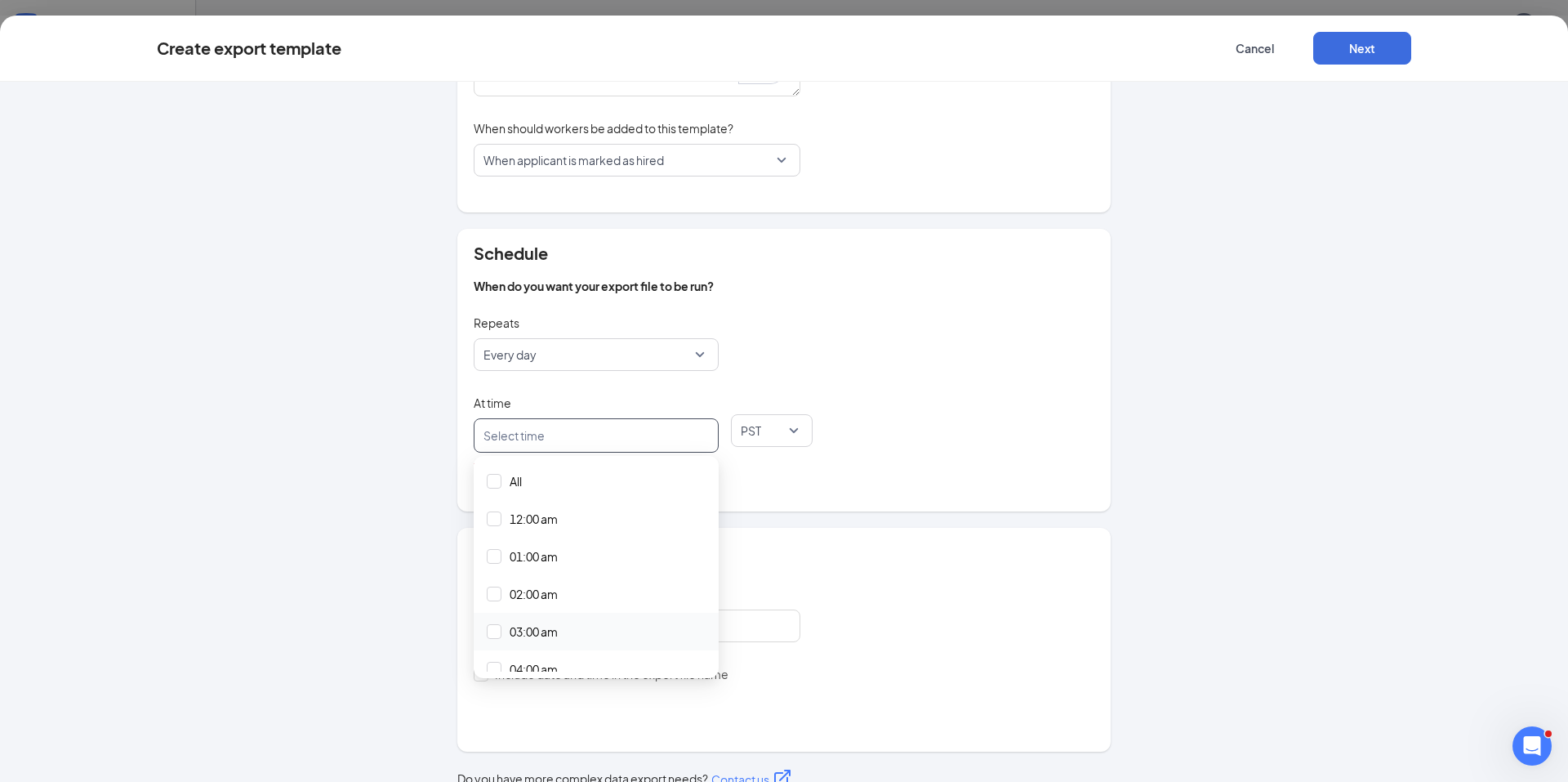
click at [541, 630] on span "03:00 am" at bounding box center [534, 631] width 48 height 18
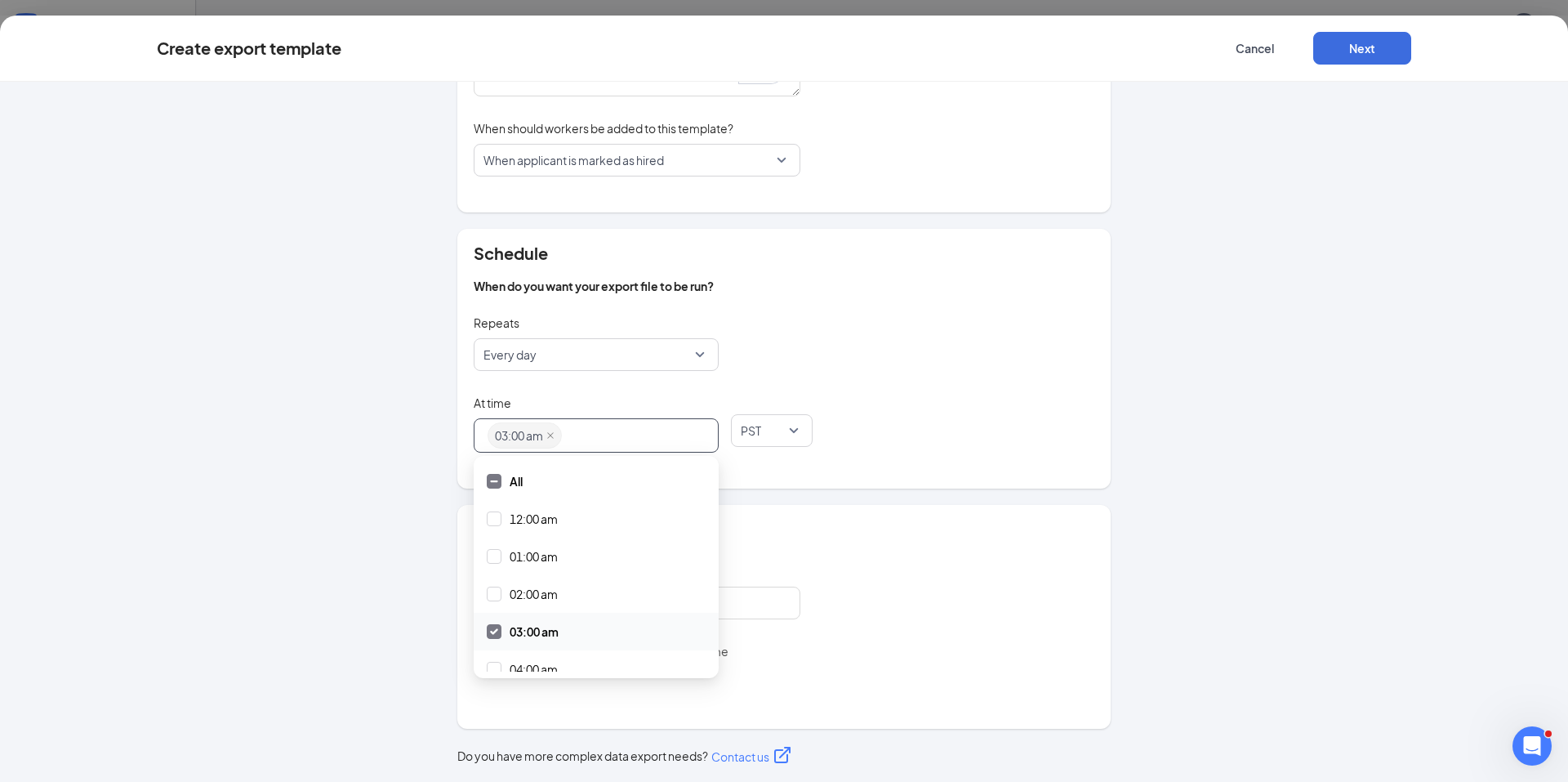
click at [793, 466] on div "At time 03:00 am 02:00 03:00 04:00 All 12:00 am 01:00 am 02:00 am 03:00 am 04:0…" at bounding box center [784, 430] width 620 height 81
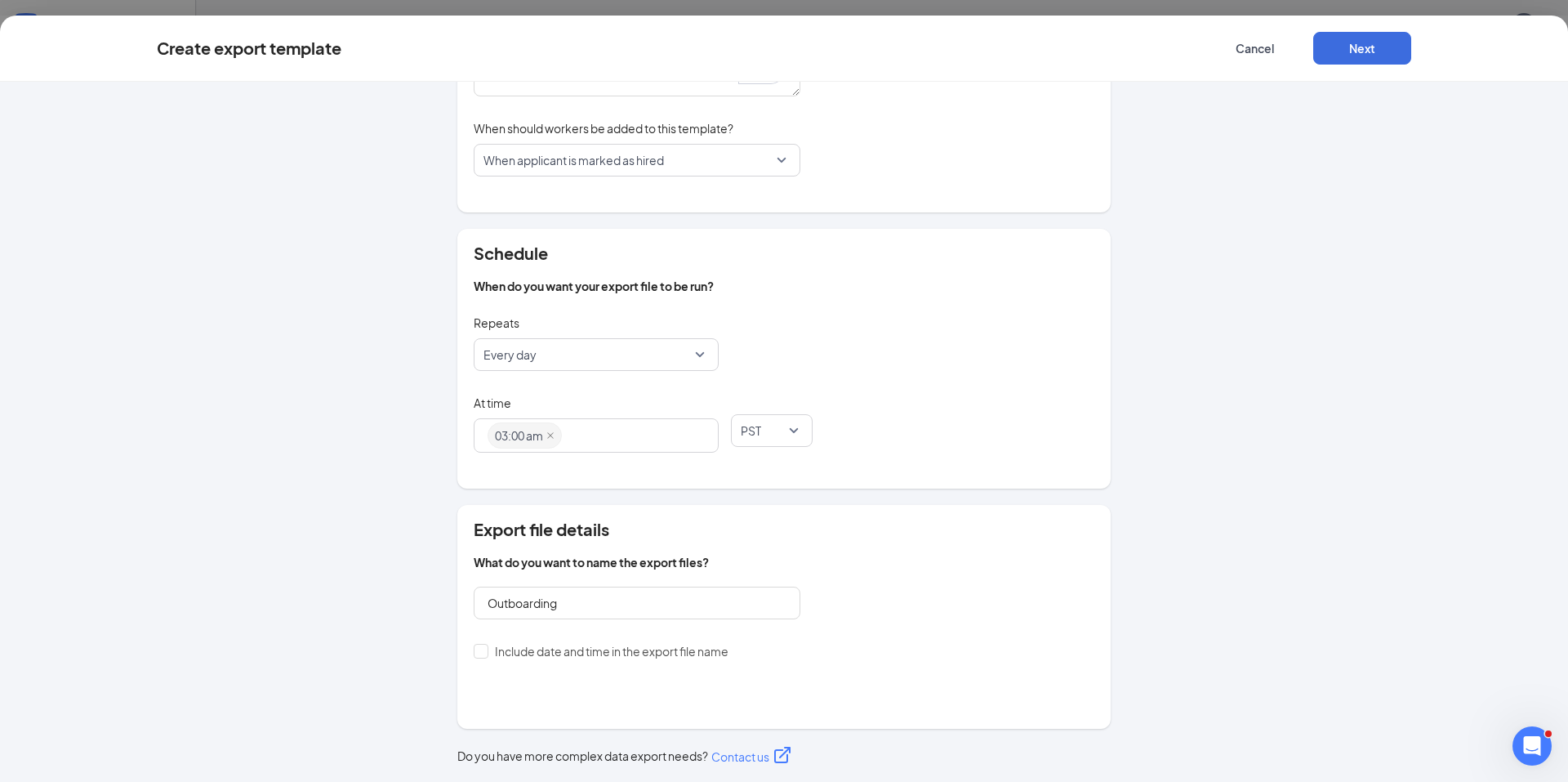
click at [755, 442] on span "PST" at bounding box center [764, 430] width 47 height 31
click at [776, 486] on div "EST" at bounding box center [771, 475] width 81 height 37
click at [914, 465] on div "At time 03:00 am 02:00 03:00 04:00 All 12:00 am 01:00 am 02:00 am 03:00 am 04:0…" at bounding box center [784, 430] width 620 height 81
click at [478, 658] on span at bounding box center [481, 651] width 14 height 14
click at [478, 655] on input "Include date and time in the export file name" at bounding box center [479, 649] width 12 height 12
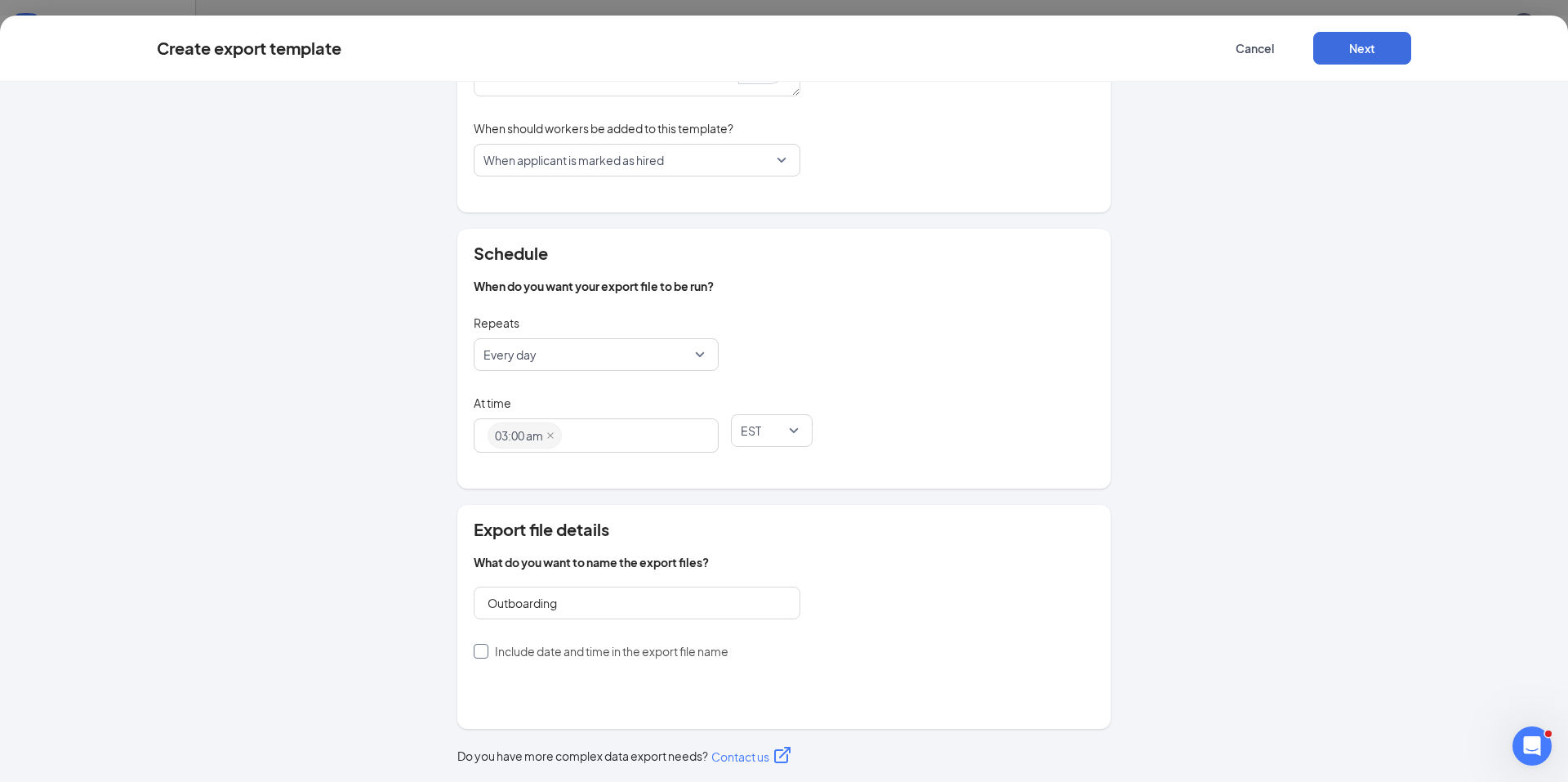
checkbox input "true"
click at [688, 679] on span "yyyymmdd-HHmmss" at bounding box center [630, 682] width 293 height 31
click at [561, 635] on span "yyyymmdd" at bounding box center [636, 637] width 301 height 18
click at [1102, 520] on div "Export file details What do you want to name the export files? Outboarding Incl…" at bounding box center [784, 620] width 653 height 230
click at [1348, 46] on button "Next" at bounding box center [1362, 48] width 98 height 33
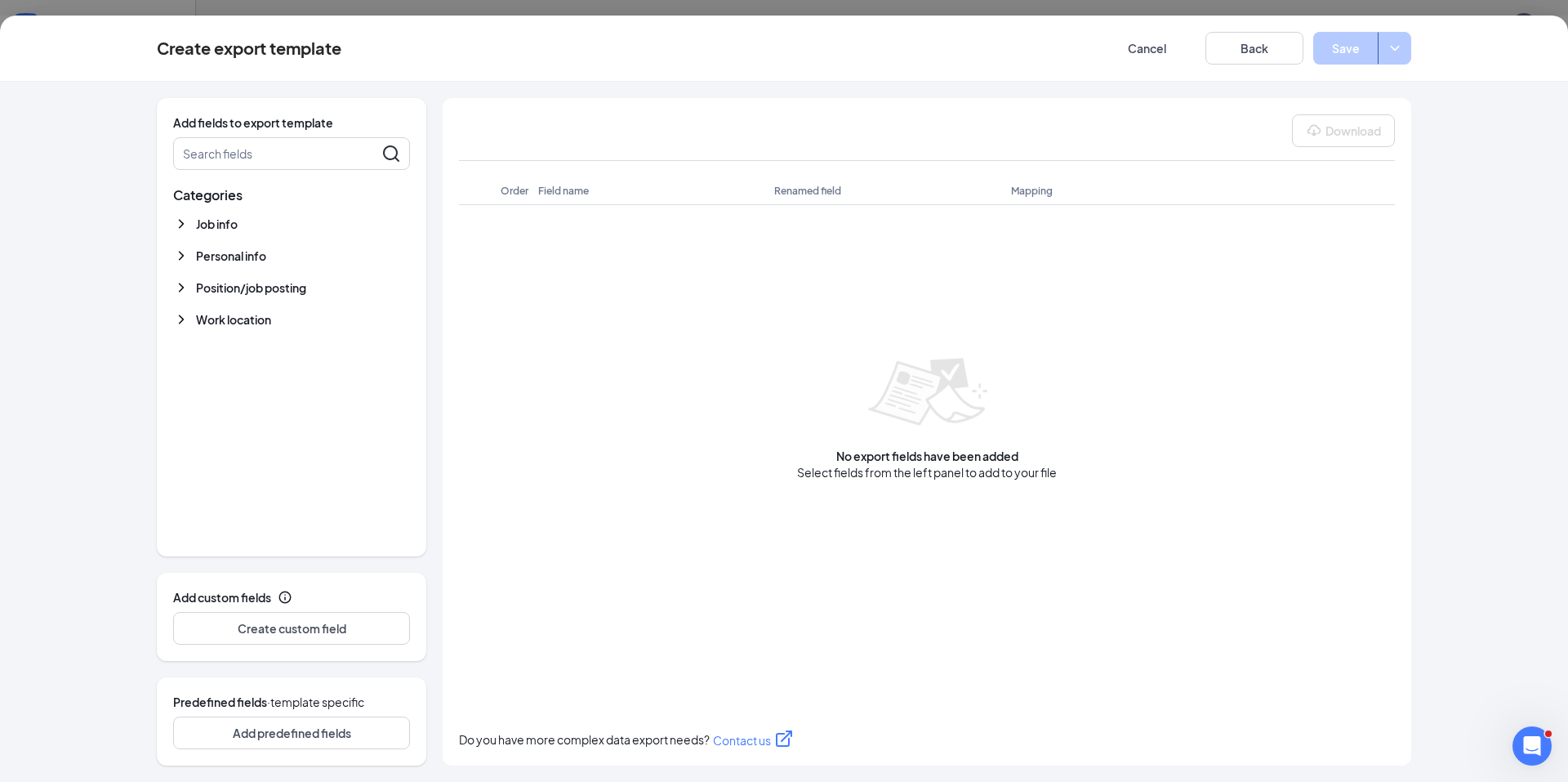
click at [181, 259] on icon "ChevronDown" at bounding box center [181, 255] width 16 height 16
click at [396, 279] on icon "PlusCircle" at bounding box center [396, 281] width 12 height 12
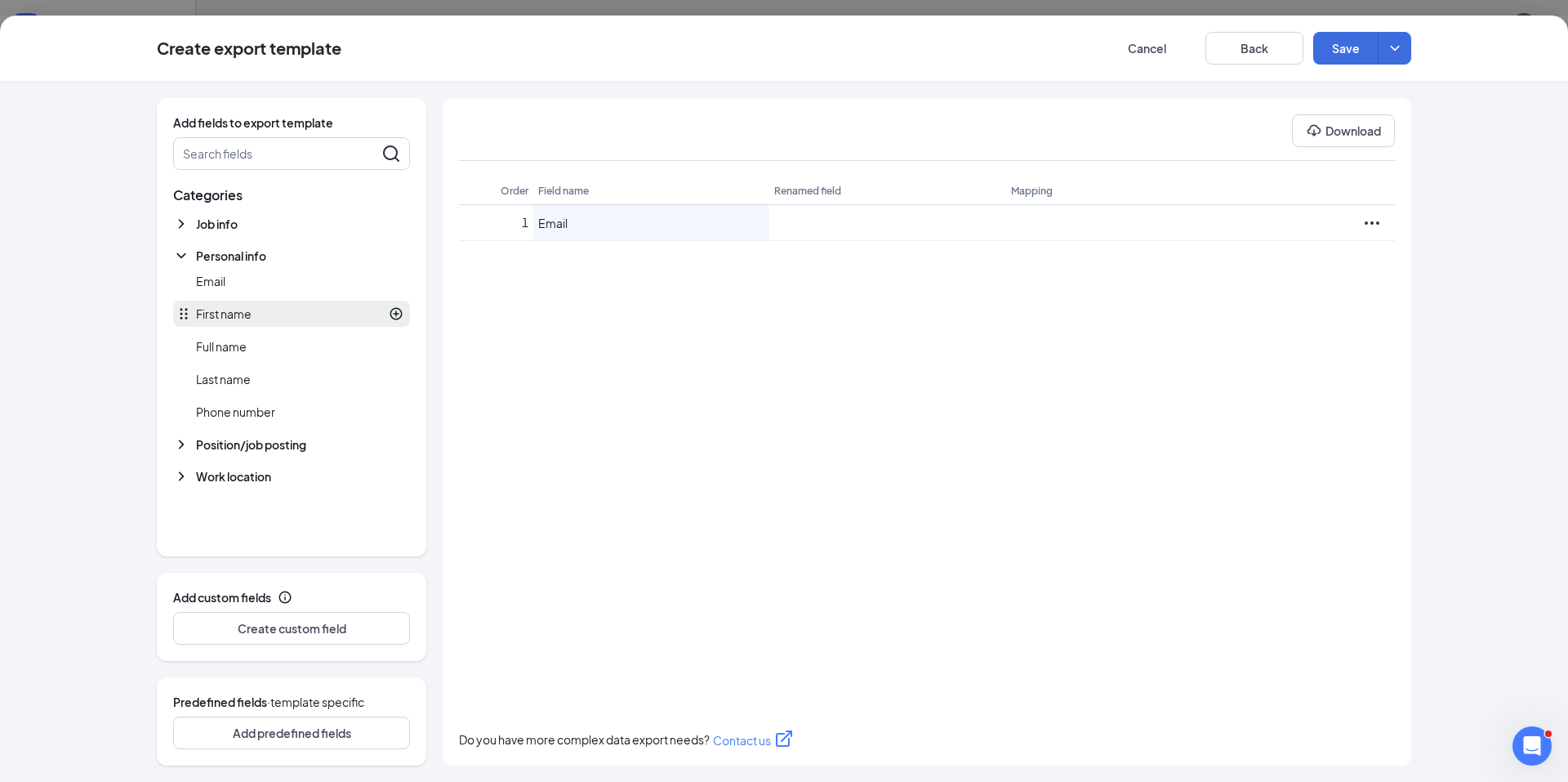
click at [394, 312] on icon "PlusCircle" at bounding box center [395, 313] width 14 height 14
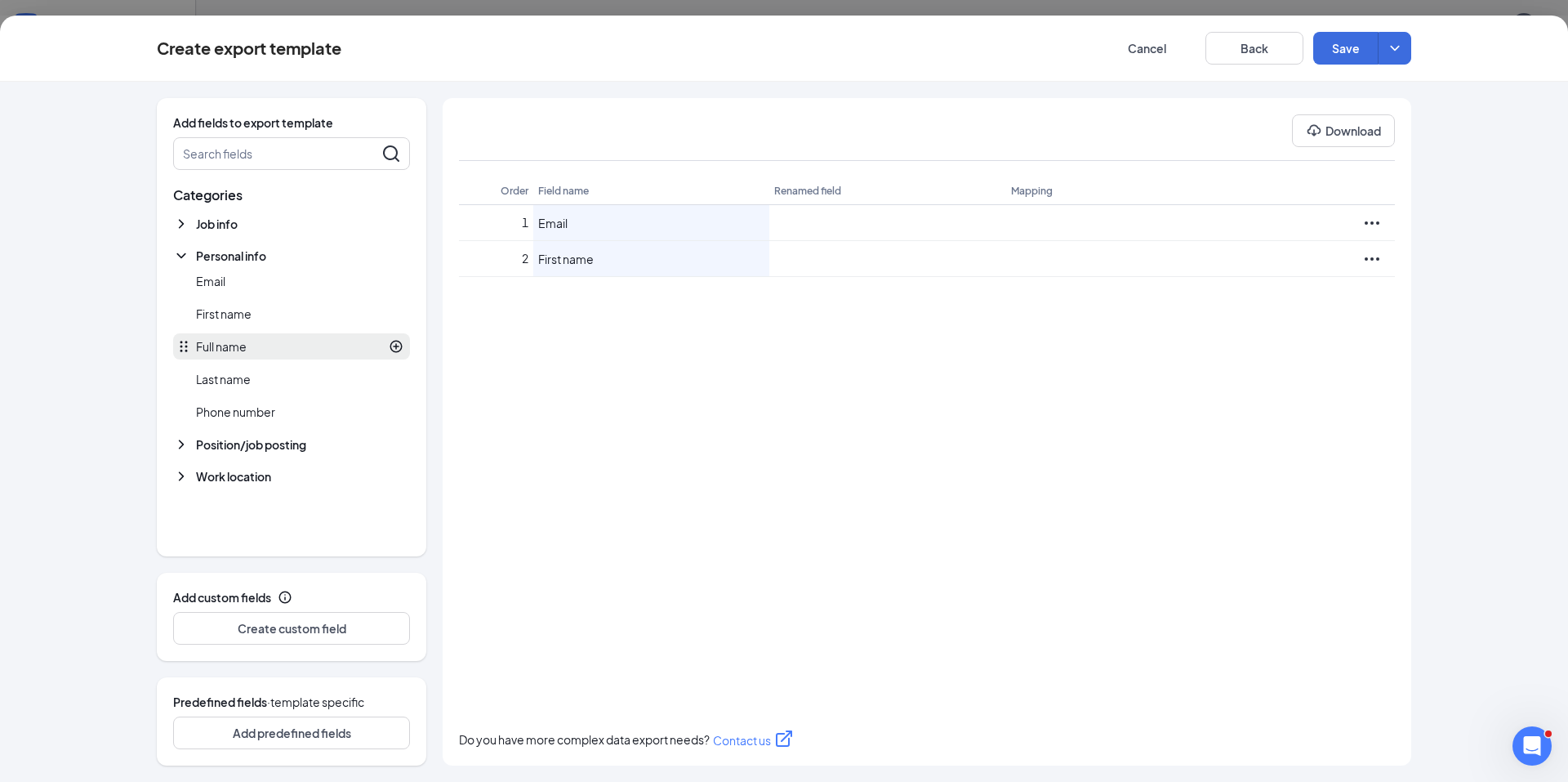
click at [393, 342] on icon "PlusCircle" at bounding box center [396, 346] width 12 height 12
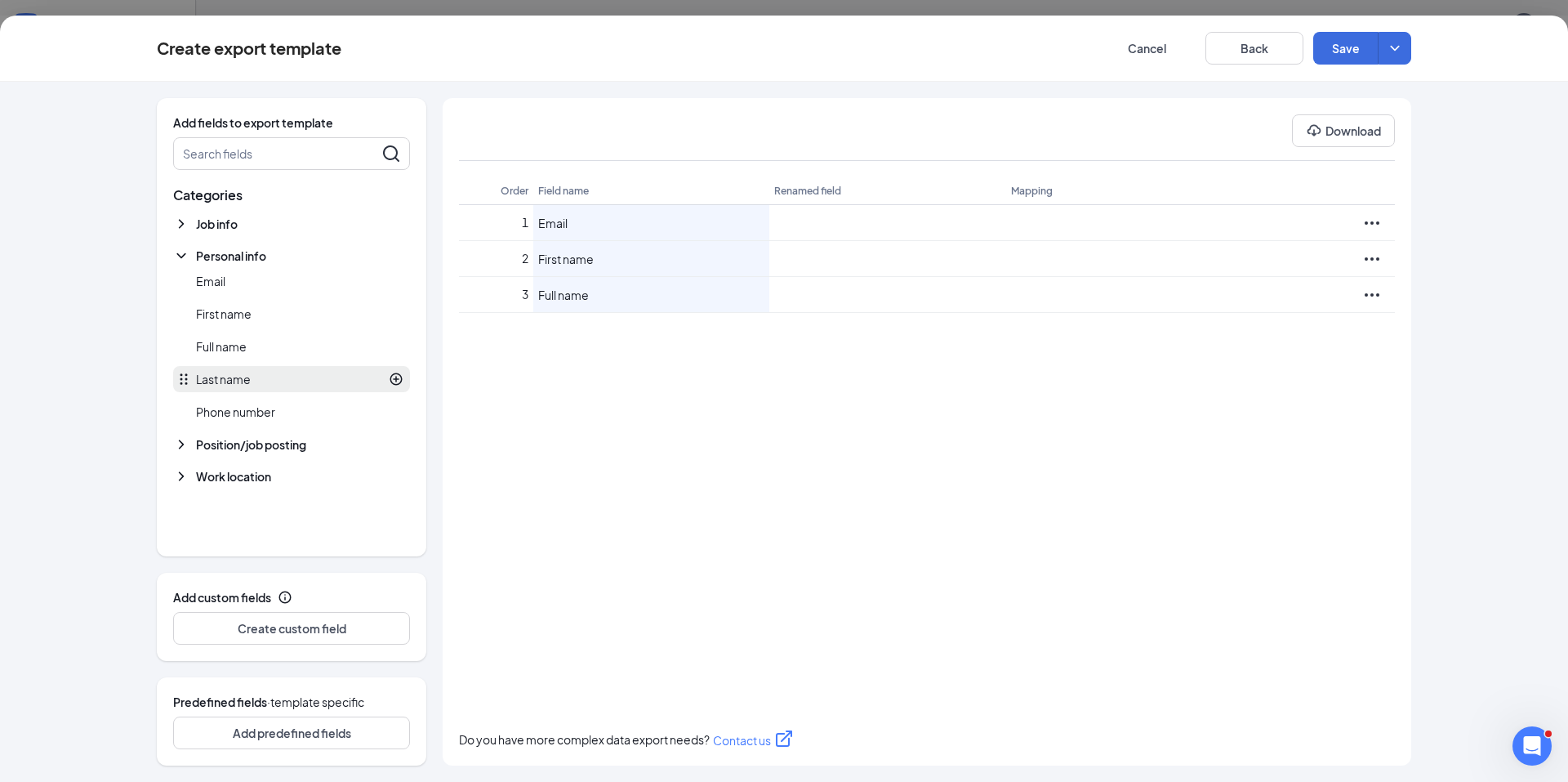
click at [393, 379] on icon "PlusCircle" at bounding box center [395, 379] width 14 height 14
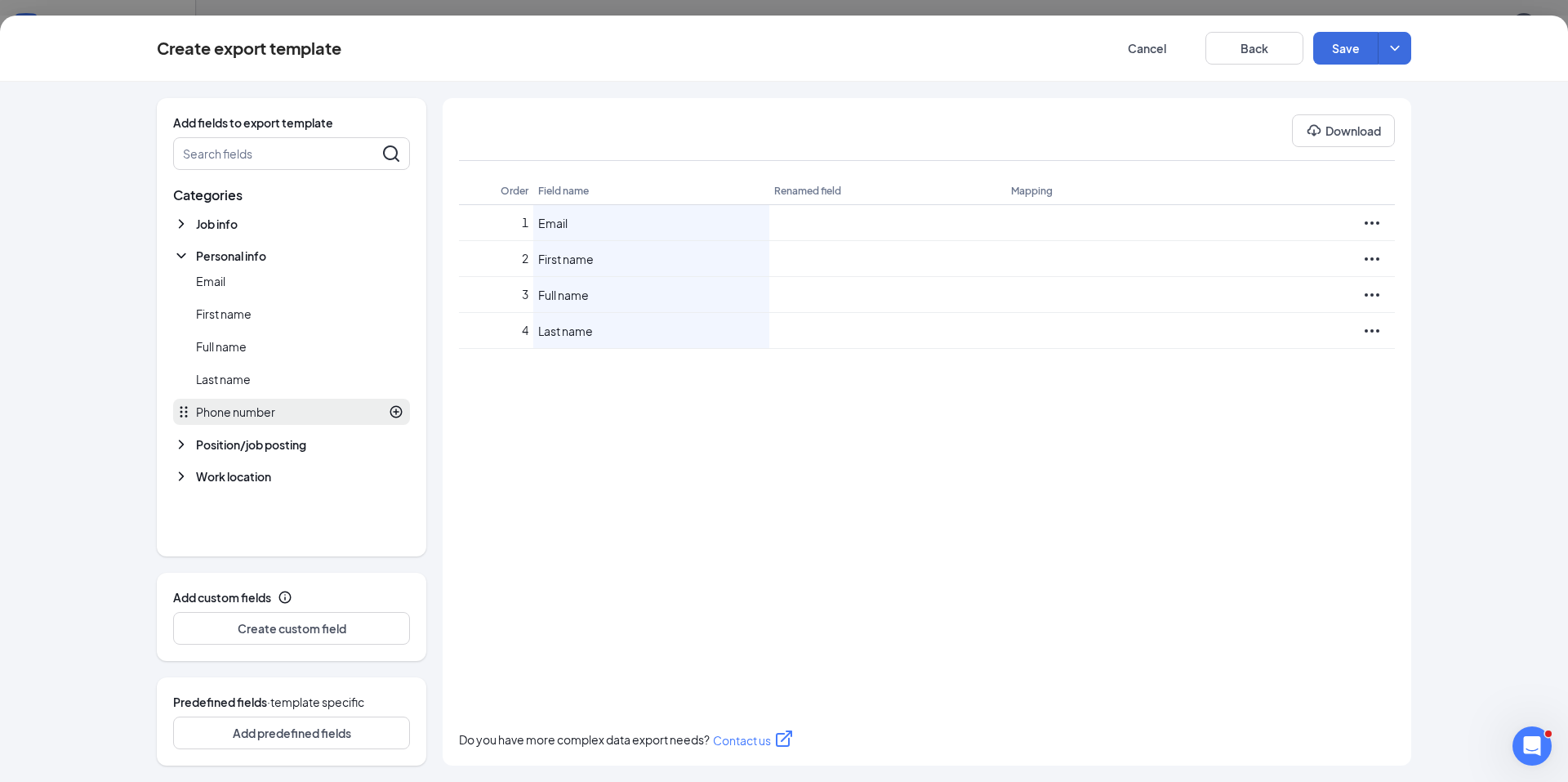
click at [397, 412] on icon "PlusCircle" at bounding box center [395, 412] width 14 height 14
click at [179, 221] on icon "ChevronDown" at bounding box center [181, 224] width 16 height 16
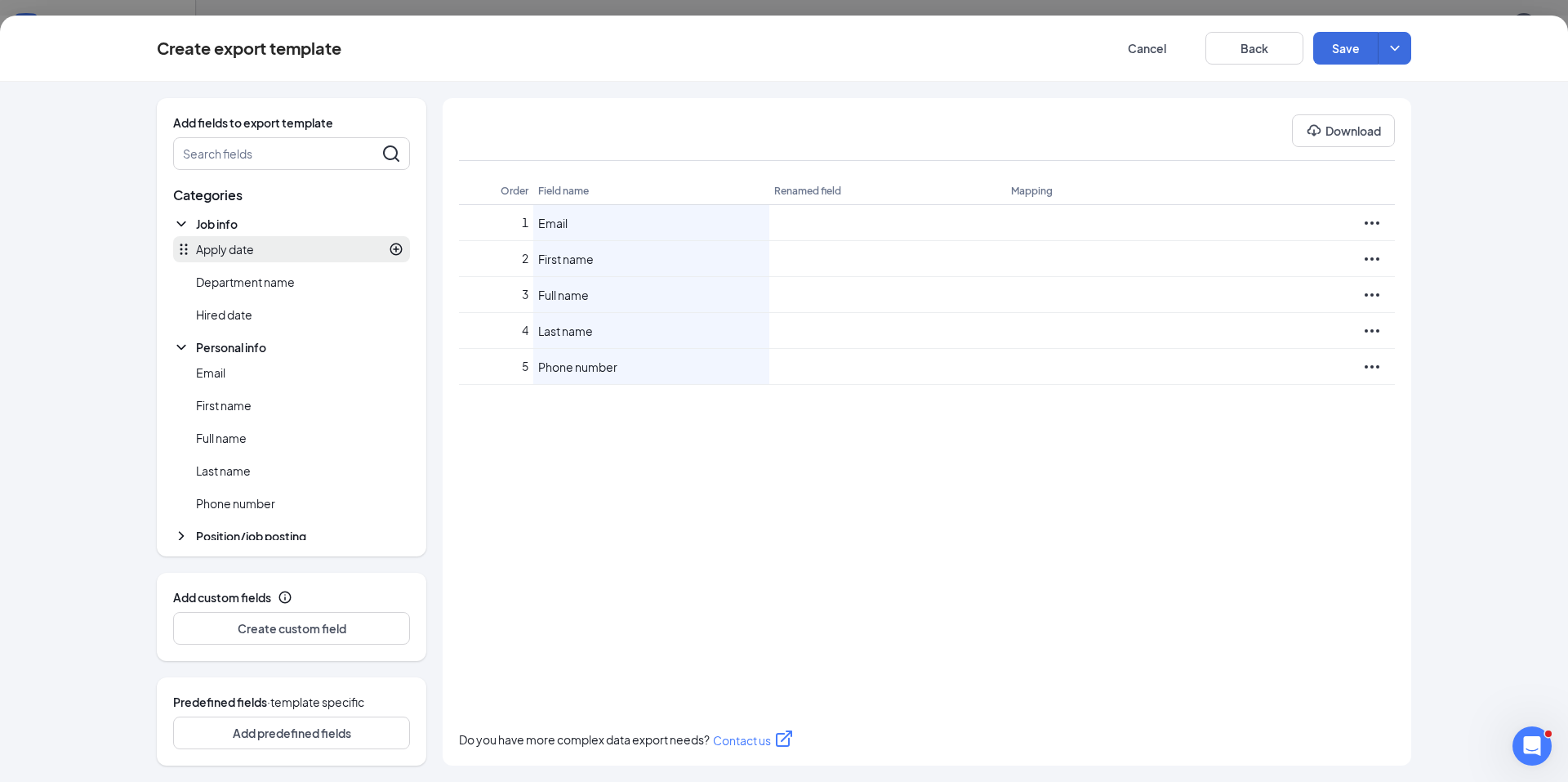
click at [388, 248] on icon "PlusCircle" at bounding box center [395, 249] width 14 height 14
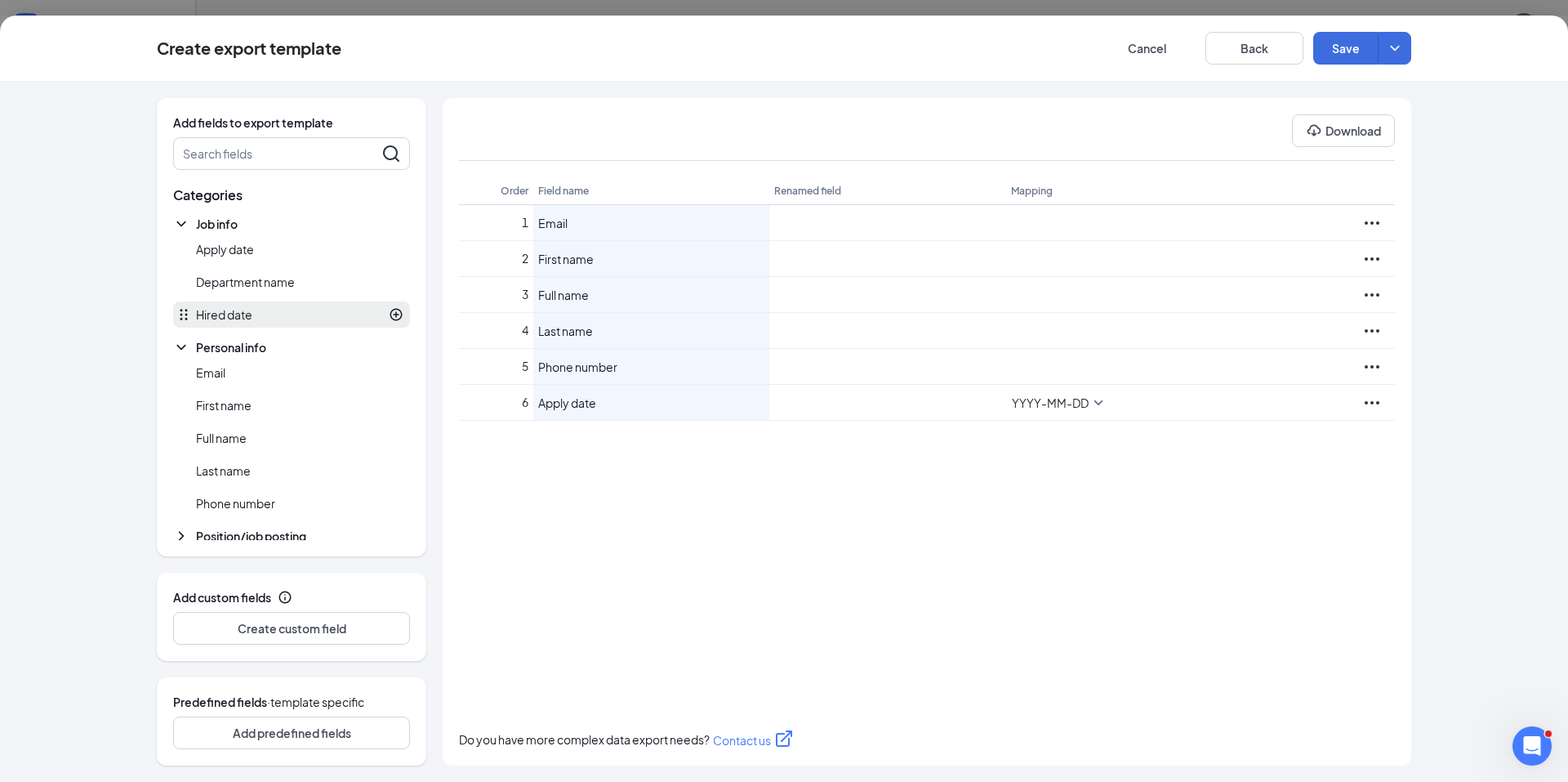
click at [388, 312] on icon "PlusCircle" at bounding box center [395, 314] width 14 height 14
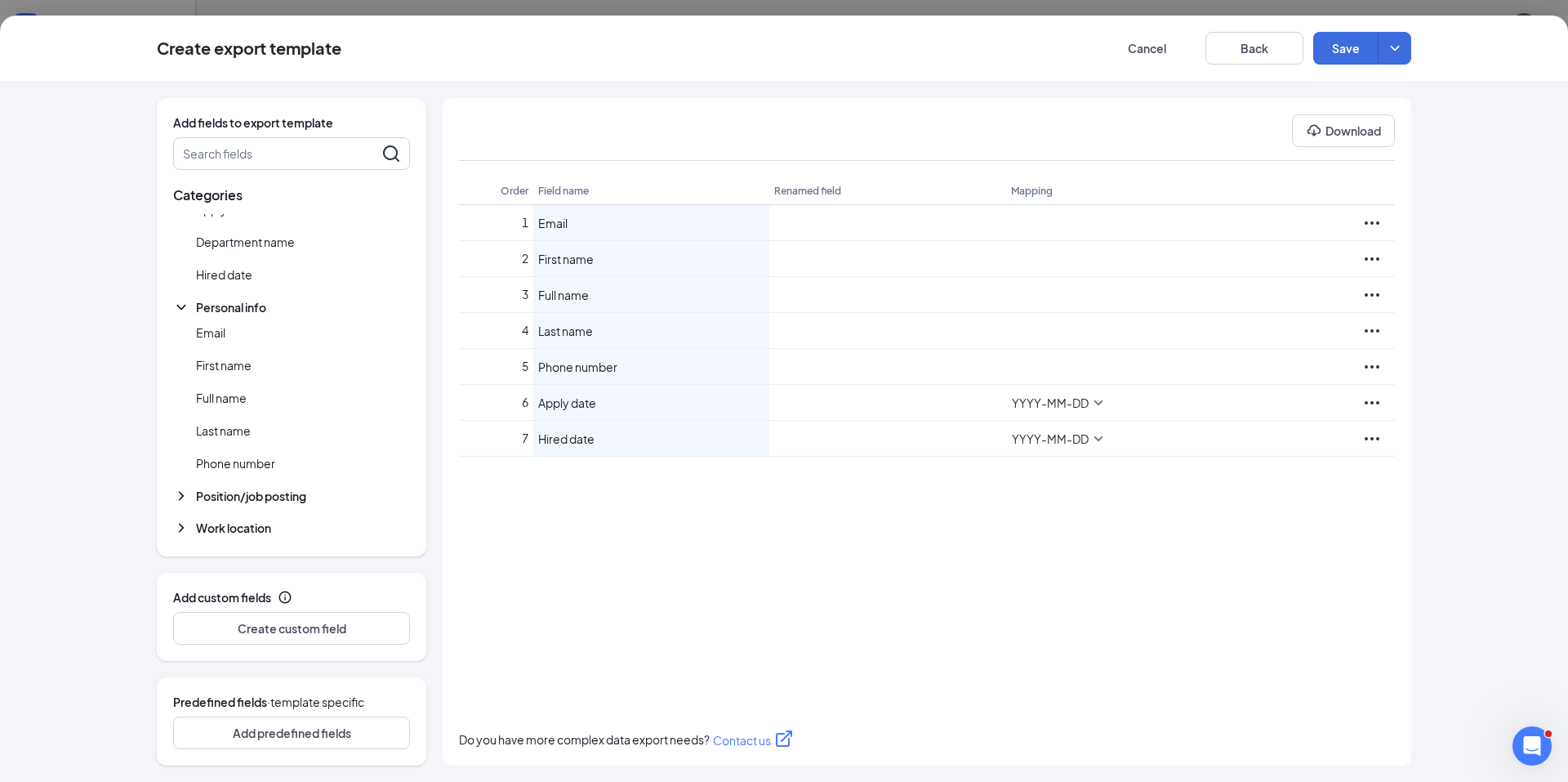
click at [174, 520] on icon "ChevronDown" at bounding box center [181, 528] width 16 height 16
click at [180, 277] on icon "ChevronDown" at bounding box center [180, 274] width 4 height 9
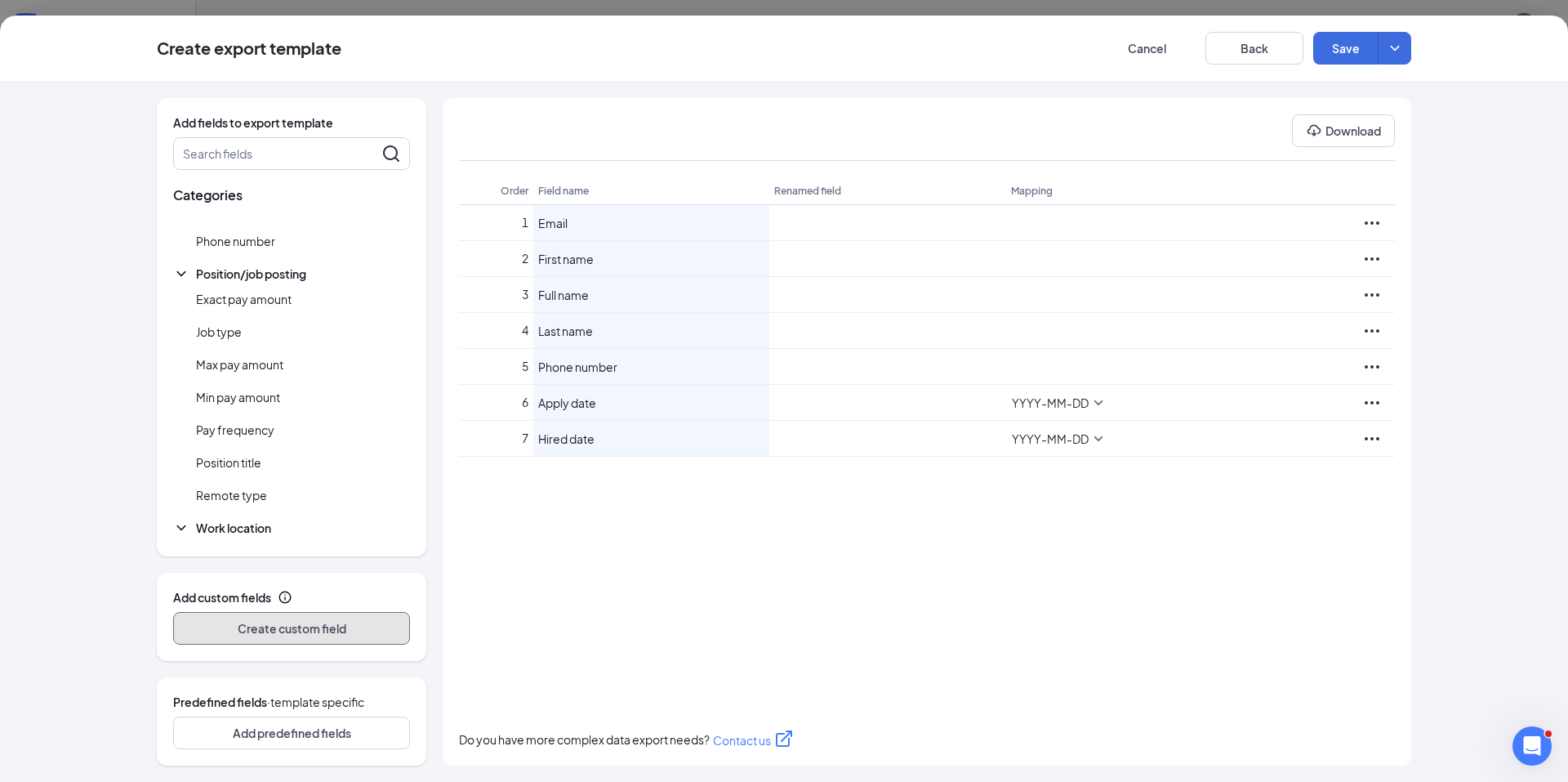
click at [228, 618] on button "Create custom field" at bounding box center [291, 628] width 236 height 33
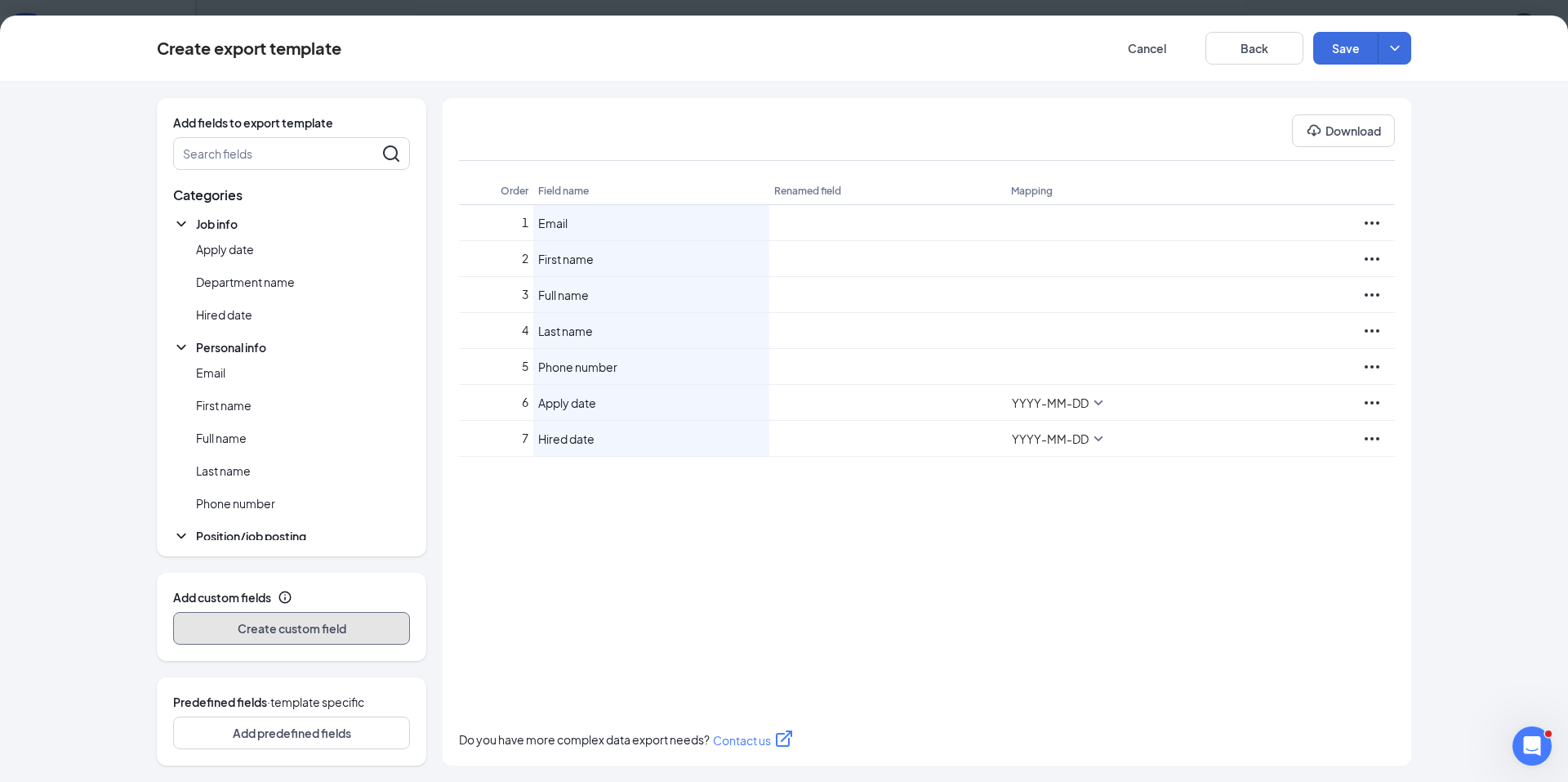
click at [294, 636] on button "Create custom field" at bounding box center [291, 628] width 236 height 33
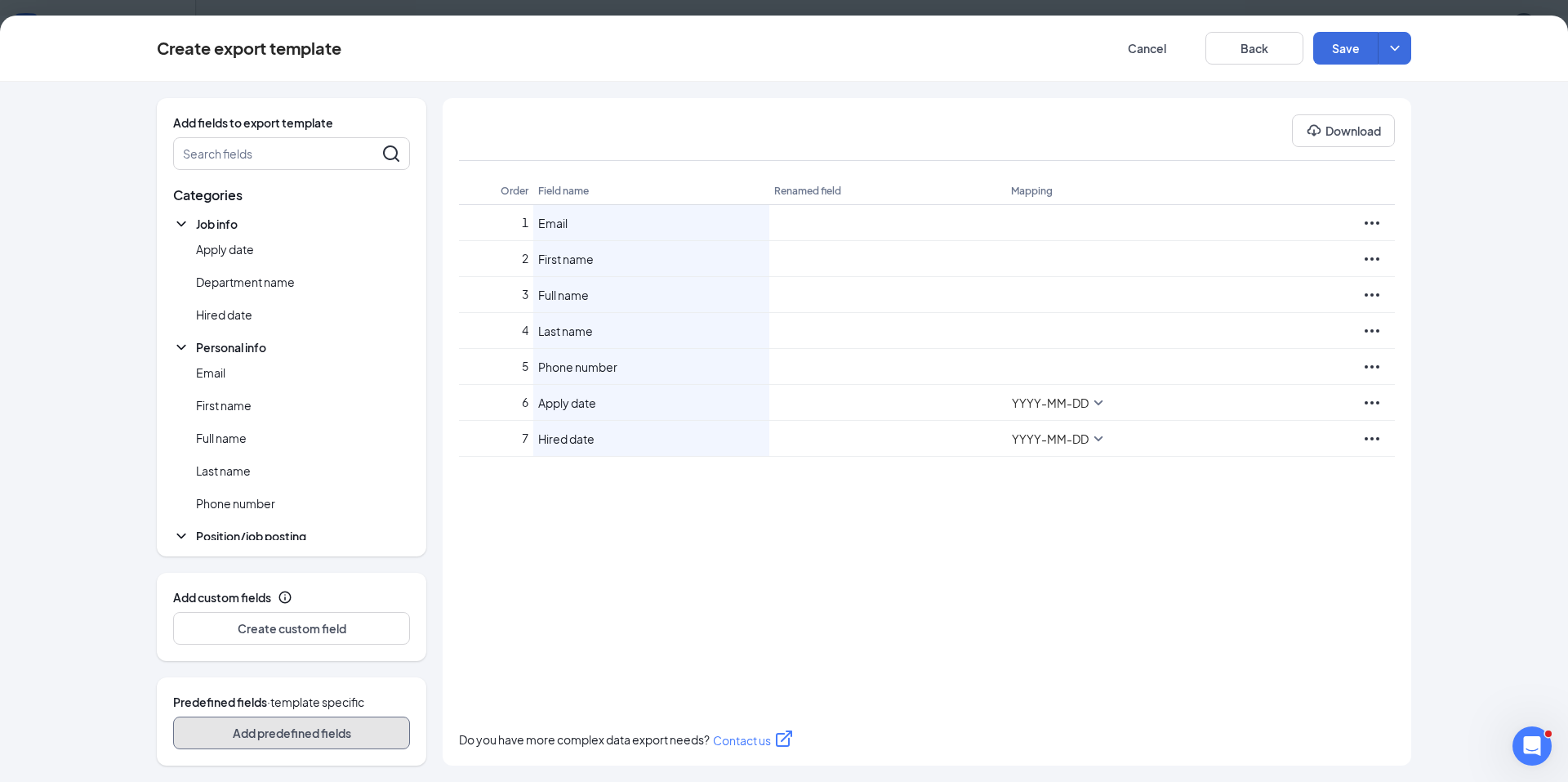
click at [315, 736] on button "Add predefined fields" at bounding box center [291, 732] width 236 height 33
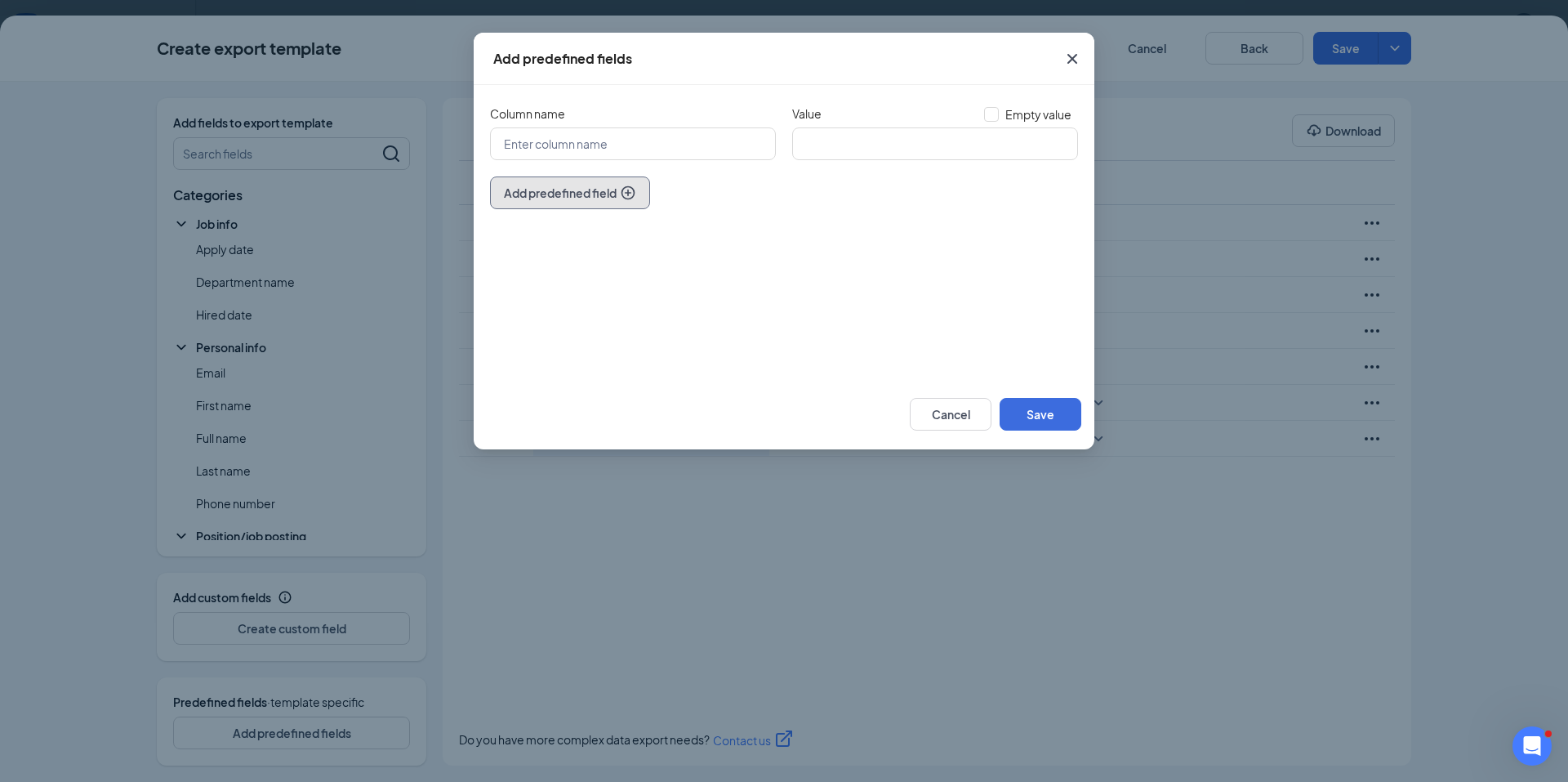
click at [577, 187] on button "Add predefined field" at bounding box center [569, 193] width 160 height 33
click at [643, 149] on input "Column name" at bounding box center [624, 144] width 268 height 33
click at [829, 137] on input "Value" at bounding box center [908, 144] width 268 height 33
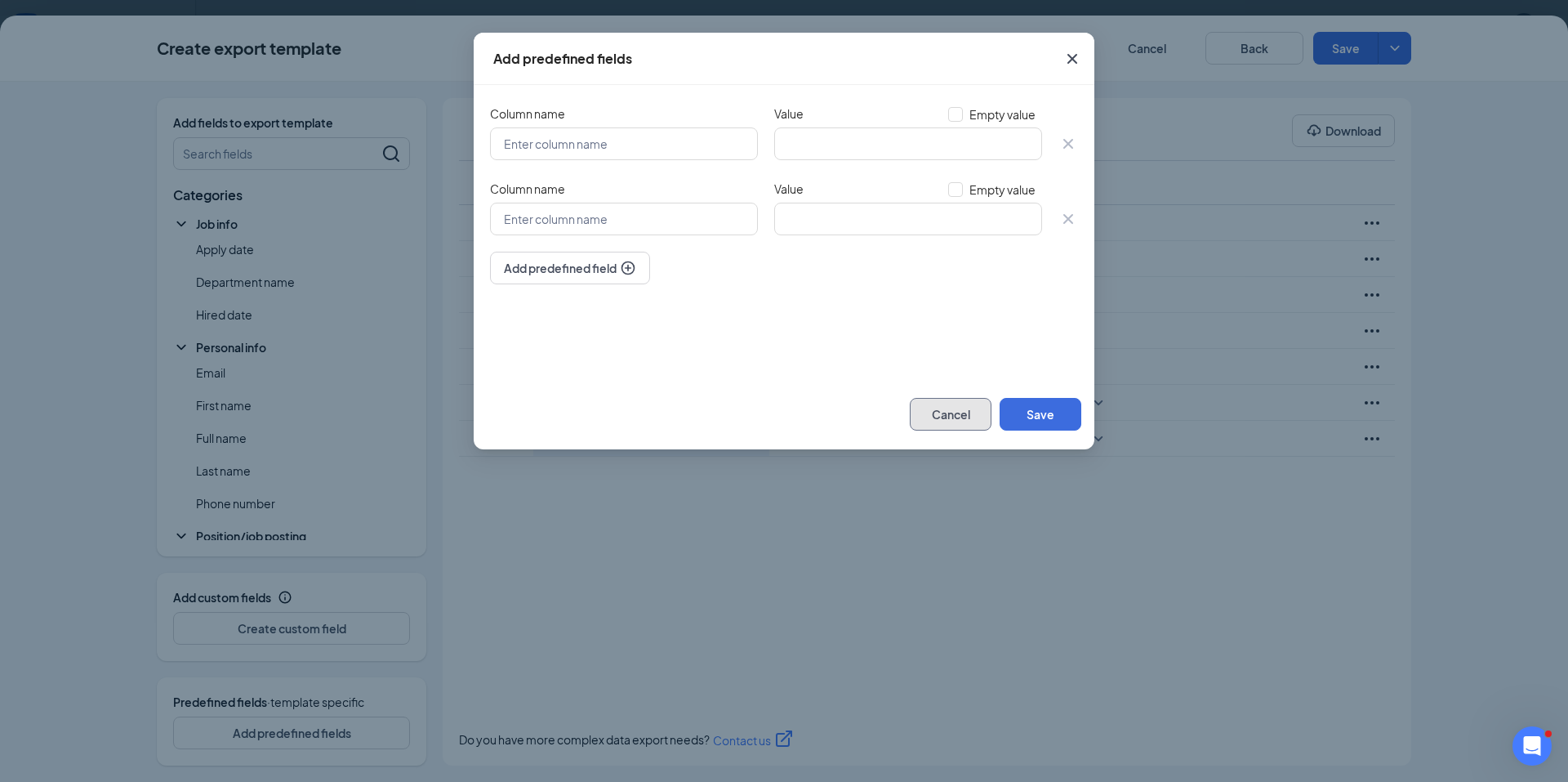
click at [954, 412] on button "Cancel" at bounding box center [950, 414] width 81 height 33
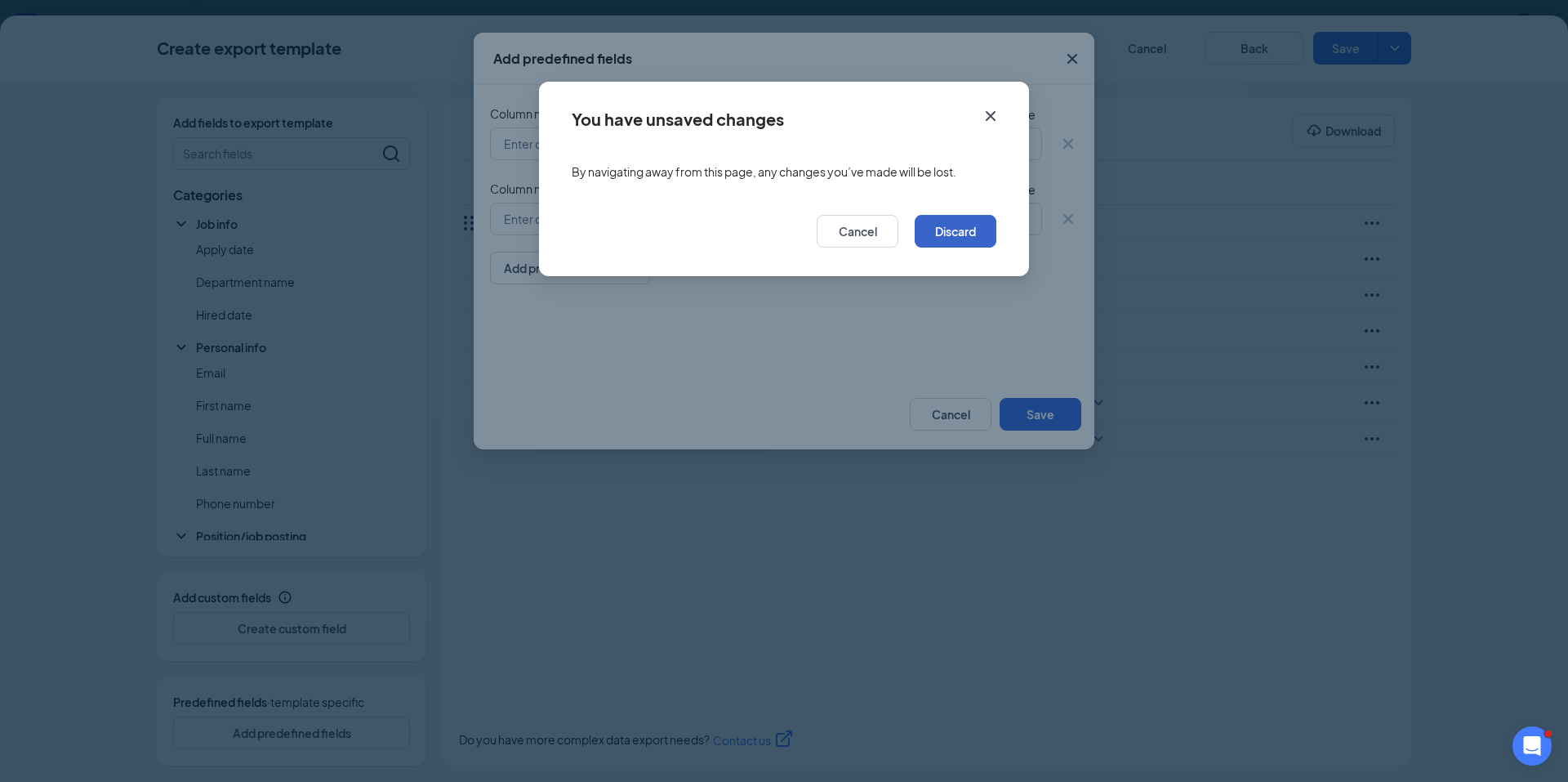
click at [948, 230] on button "Discard" at bounding box center [955, 231] width 81 height 33
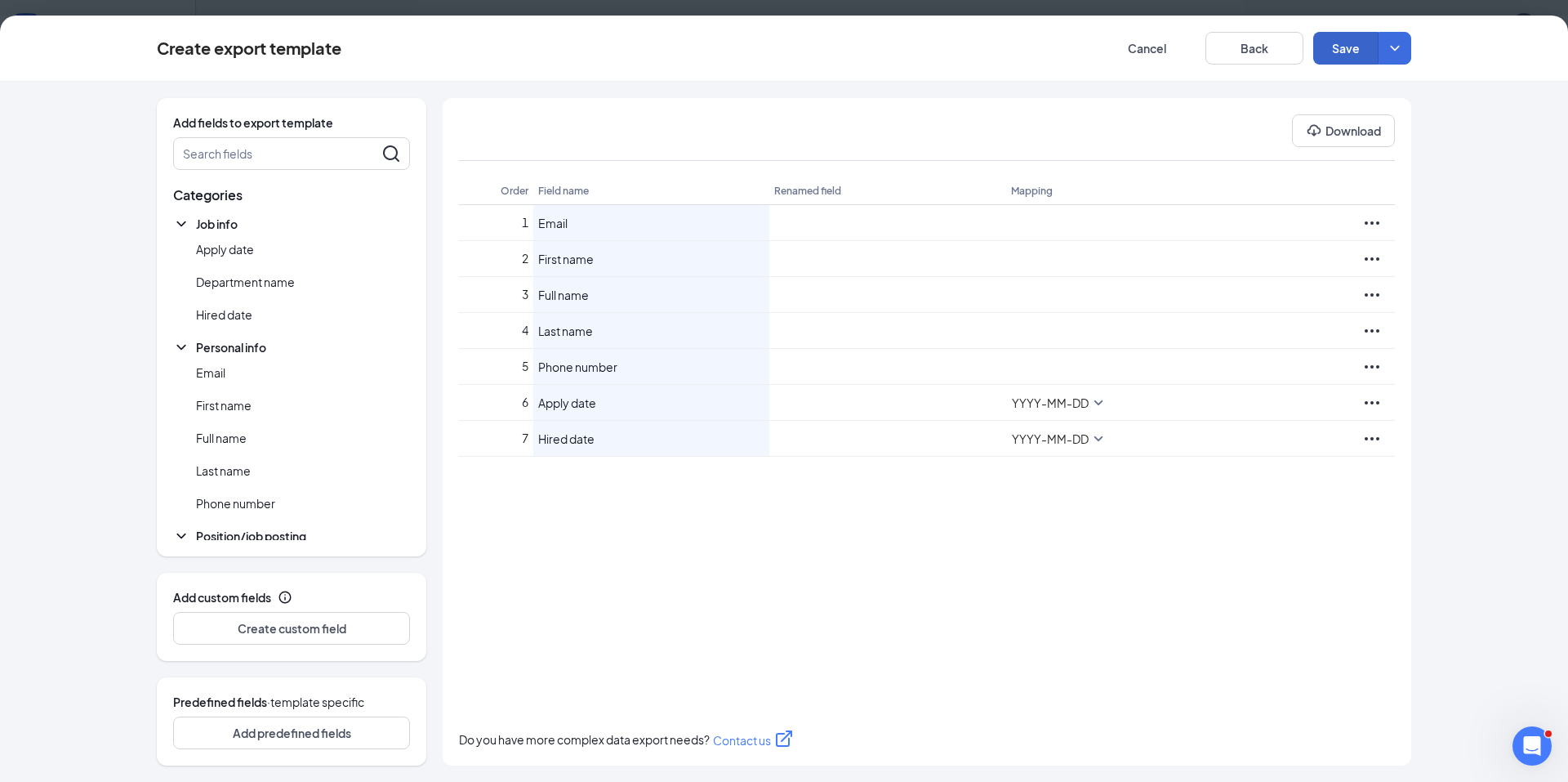
click at [1354, 50] on button "Save" at bounding box center [1345, 48] width 65 height 33
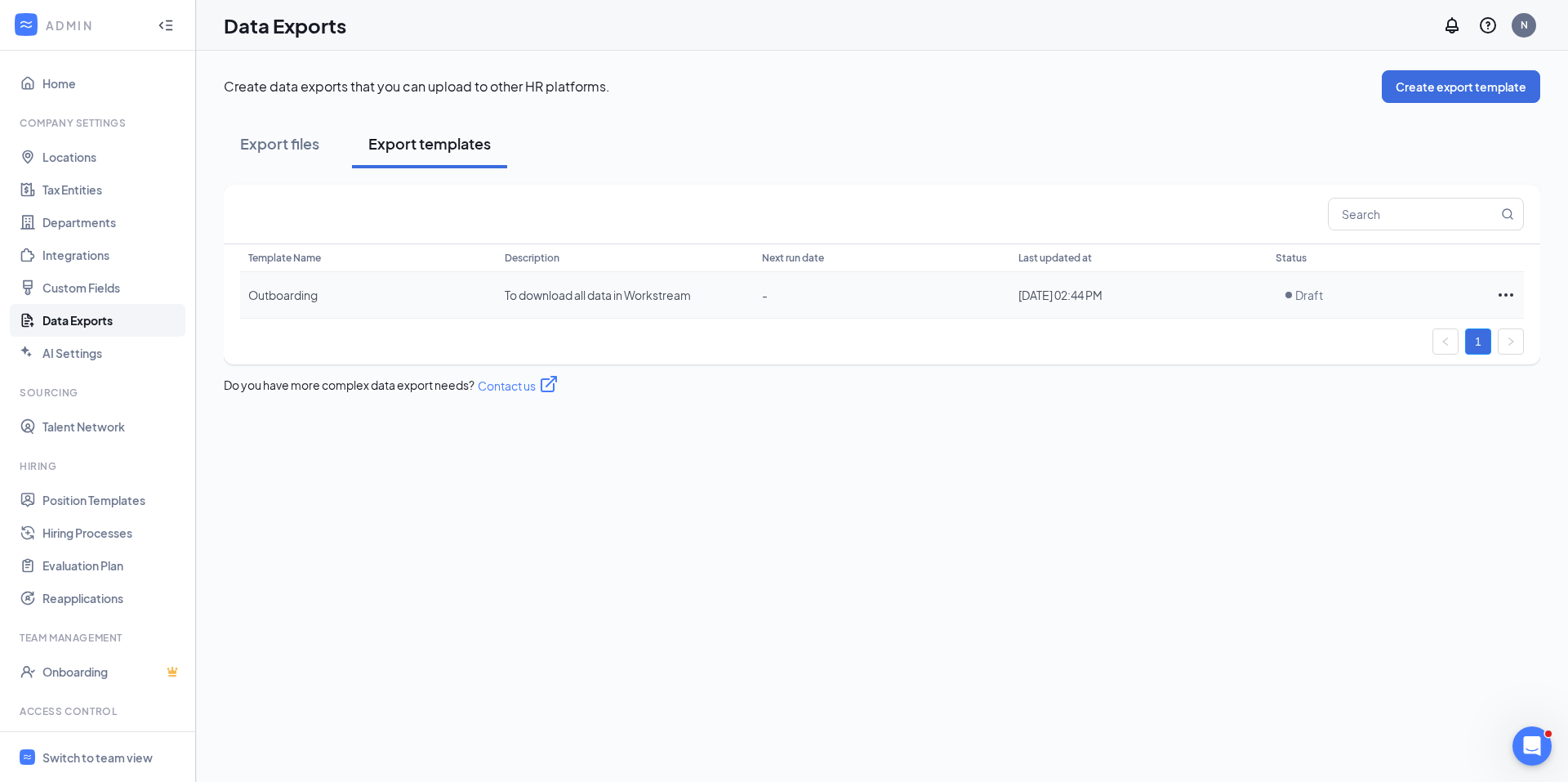
click at [1506, 293] on icon "Ellipses" at bounding box center [1506, 295] width 20 height 20
click at [1175, 478] on div "Create data exports that you can upload to other HR platforms. Create export te…" at bounding box center [882, 416] width 1372 height 731
click at [395, 294] on td "Outboarding" at bounding box center [368, 295] width 256 height 46
click at [272, 133] on div "Export files" at bounding box center [279, 143] width 79 height 21
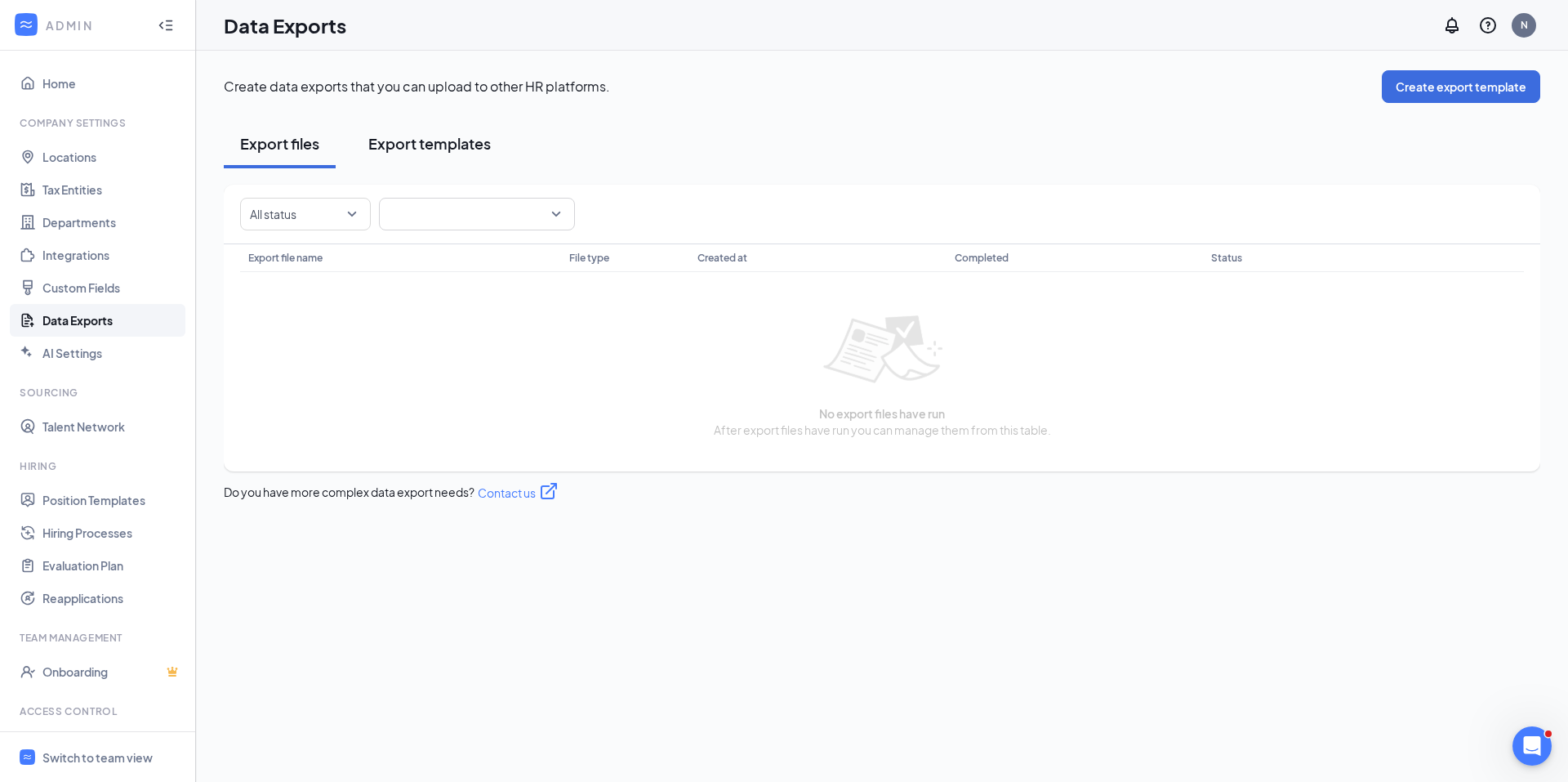
click at [419, 143] on div "Export templates" at bounding box center [429, 143] width 122 height 21
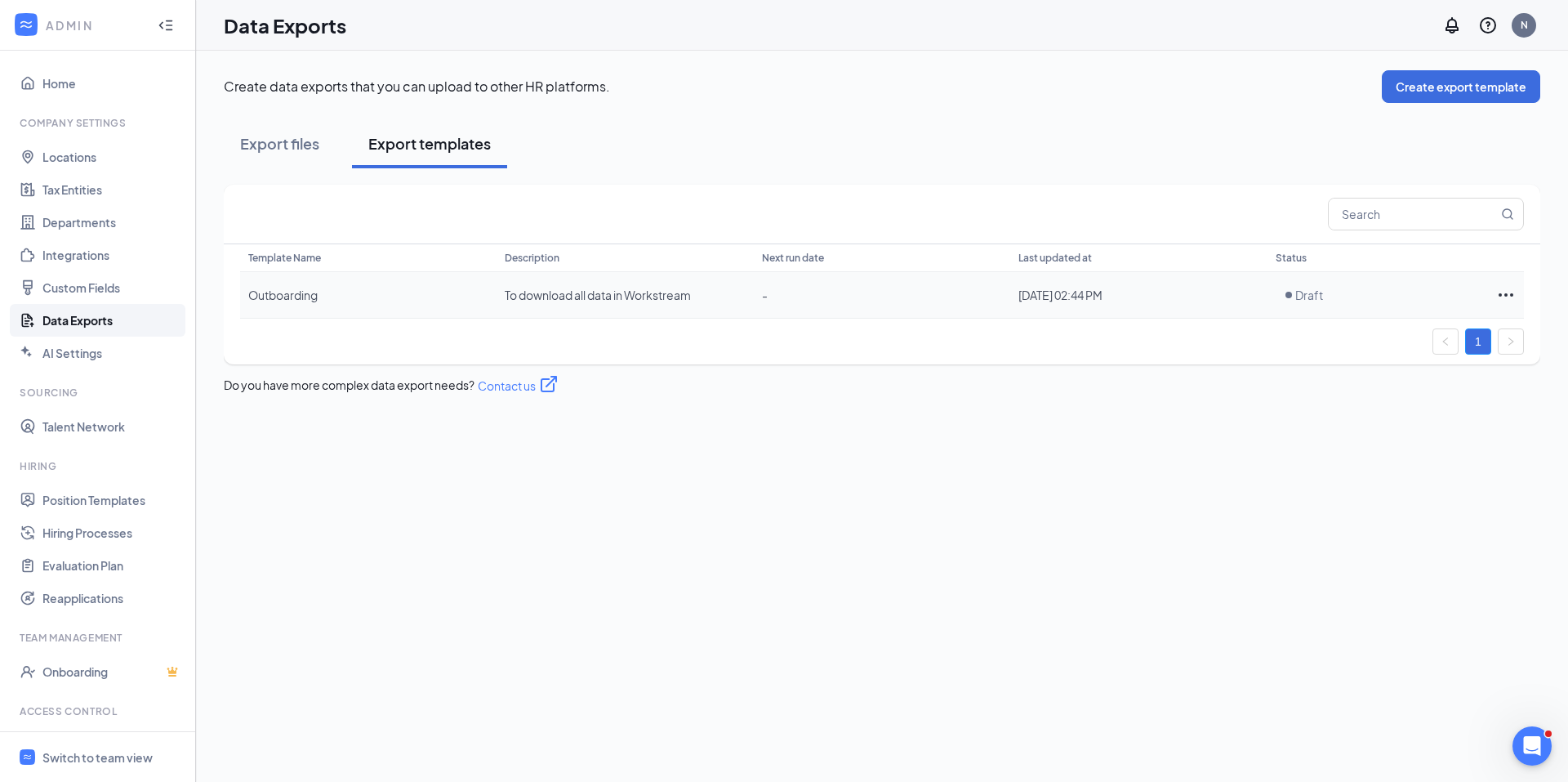
click at [1299, 294] on div "Draft" at bounding box center [1304, 295] width 37 height 16
click at [1501, 300] on icon "Ellipses" at bounding box center [1506, 295] width 20 height 20
click at [271, 135] on div "Export files" at bounding box center [279, 143] width 79 height 21
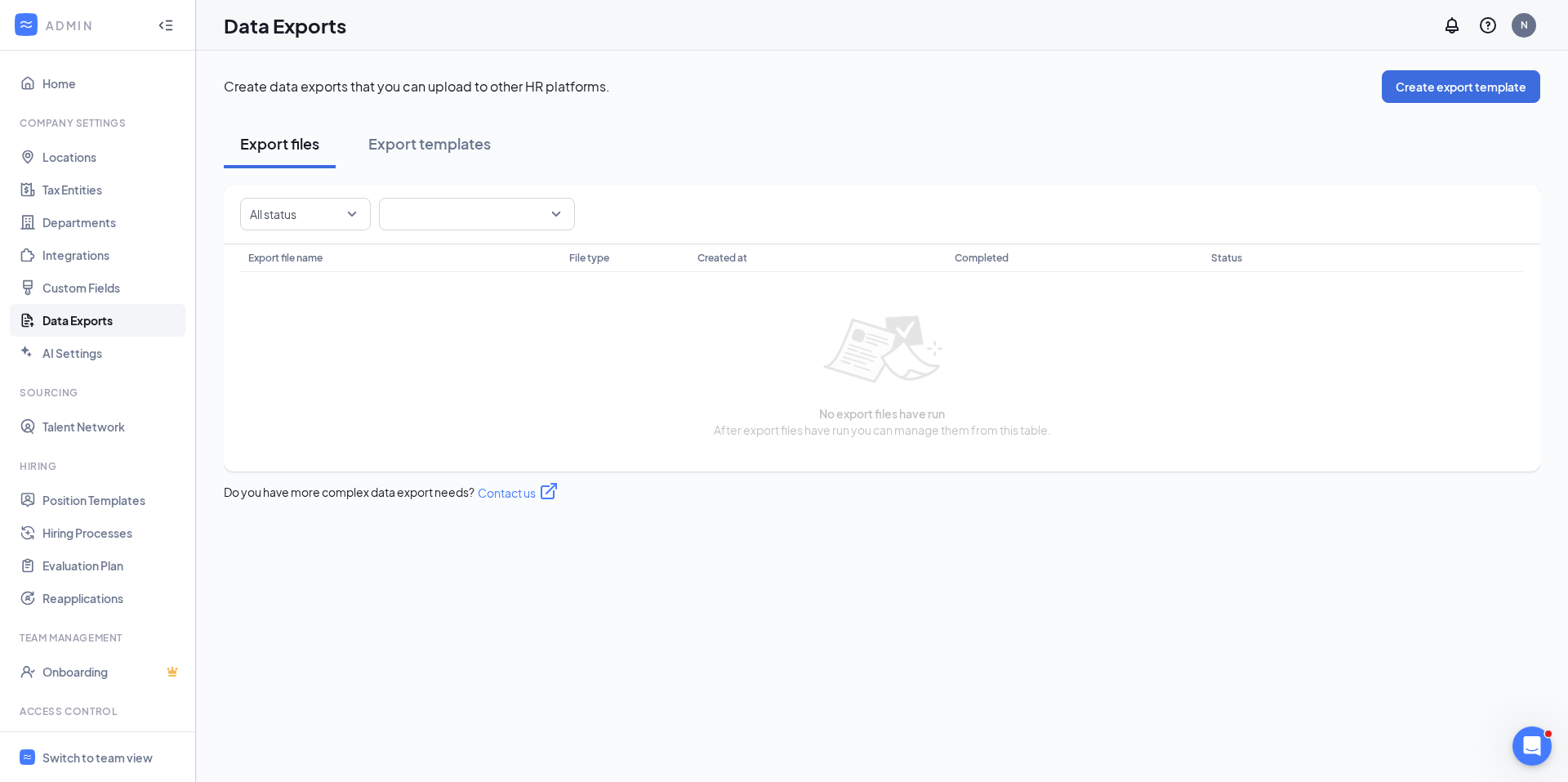
click at [287, 211] on div at bounding box center [297, 213] width 106 height 26
click at [401, 206] on span at bounding box center [477, 213] width 177 height 31
click at [423, 302] on span "Outboarding" at bounding box center [427, 296] width 70 height 18
click at [497, 214] on span "5017" at bounding box center [477, 213] width 177 height 31
click at [471, 301] on span "Outboarding" at bounding box center [477, 296] width 170 height 18
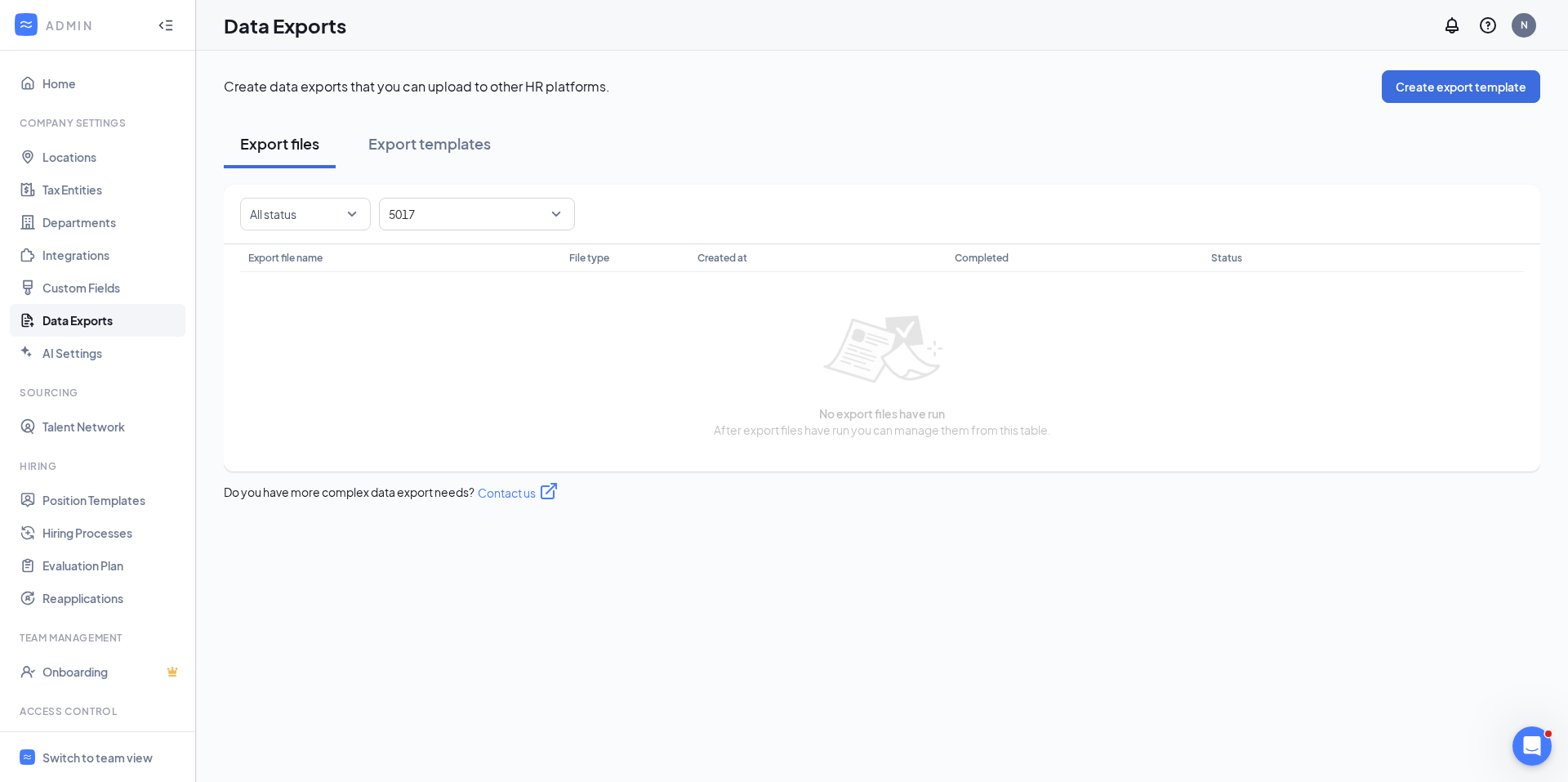
click at [568, 380] on div "No export files have run After export files have run you can manage them from t…" at bounding box center [882, 366] width 1257 height 163
click at [432, 149] on div "Export templates" at bounding box center [429, 143] width 122 height 21
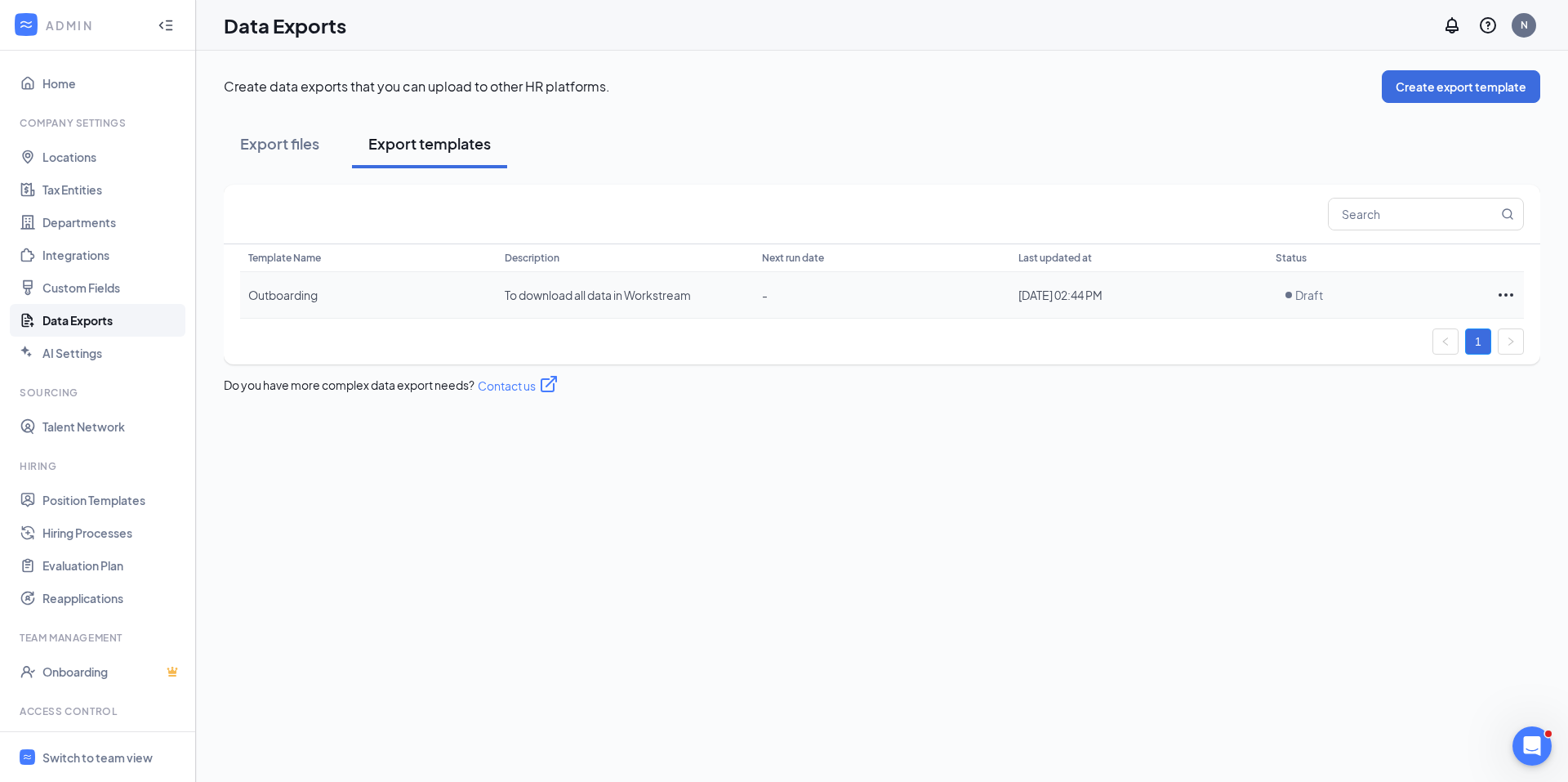
click at [1091, 291] on td "Aug 26, 2025 02:44 PM" at bounding box center [1138, 295] width 256 height 46
click at [1510, 291] on icon "Ellipses" at bounding box center [1506, 295] width 20 height 20
click at [1473, 331] on span "Edit template" at bounding box center [1450, 329] width 72 height 14
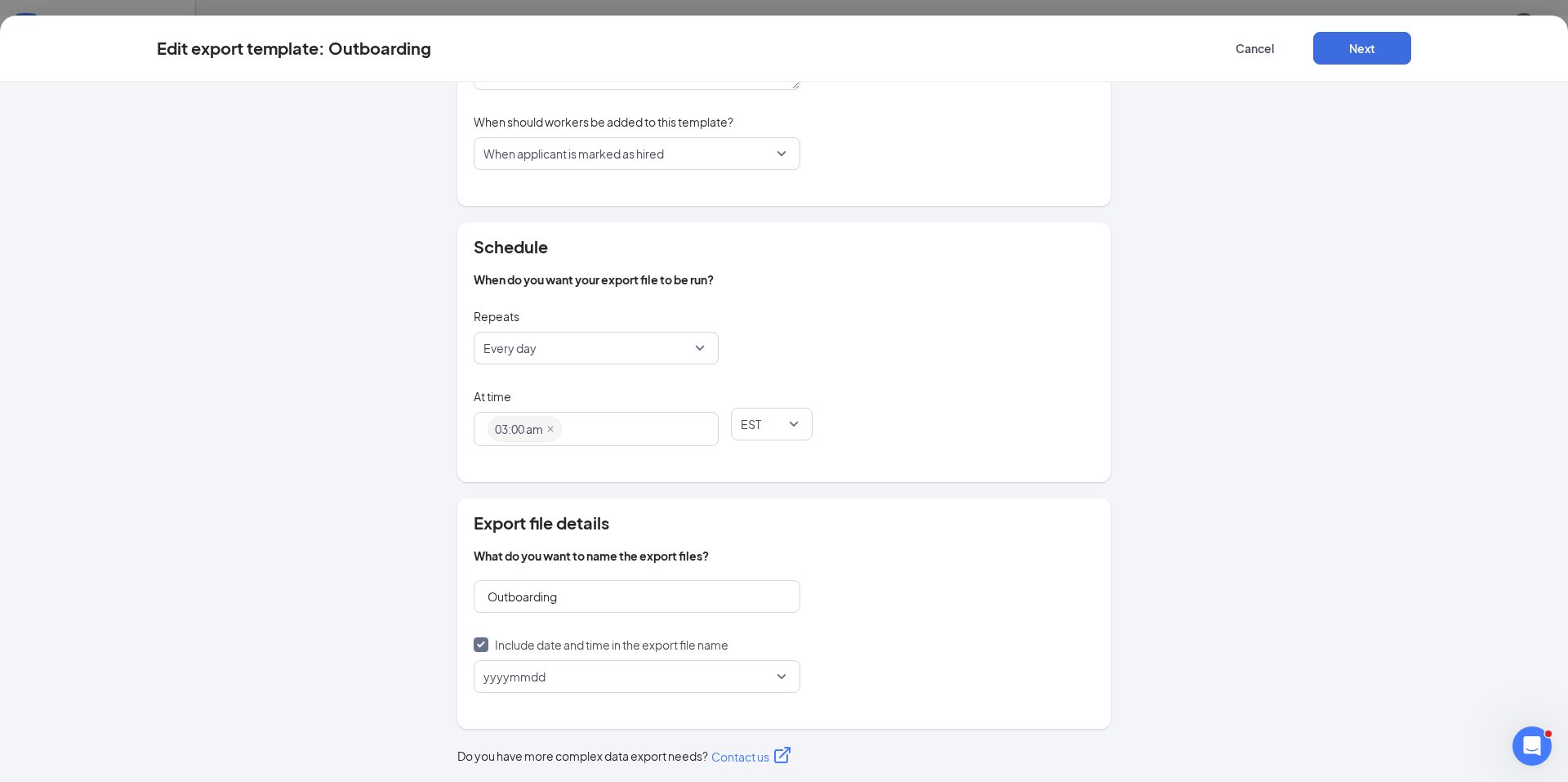
scroll to position [0, 0]
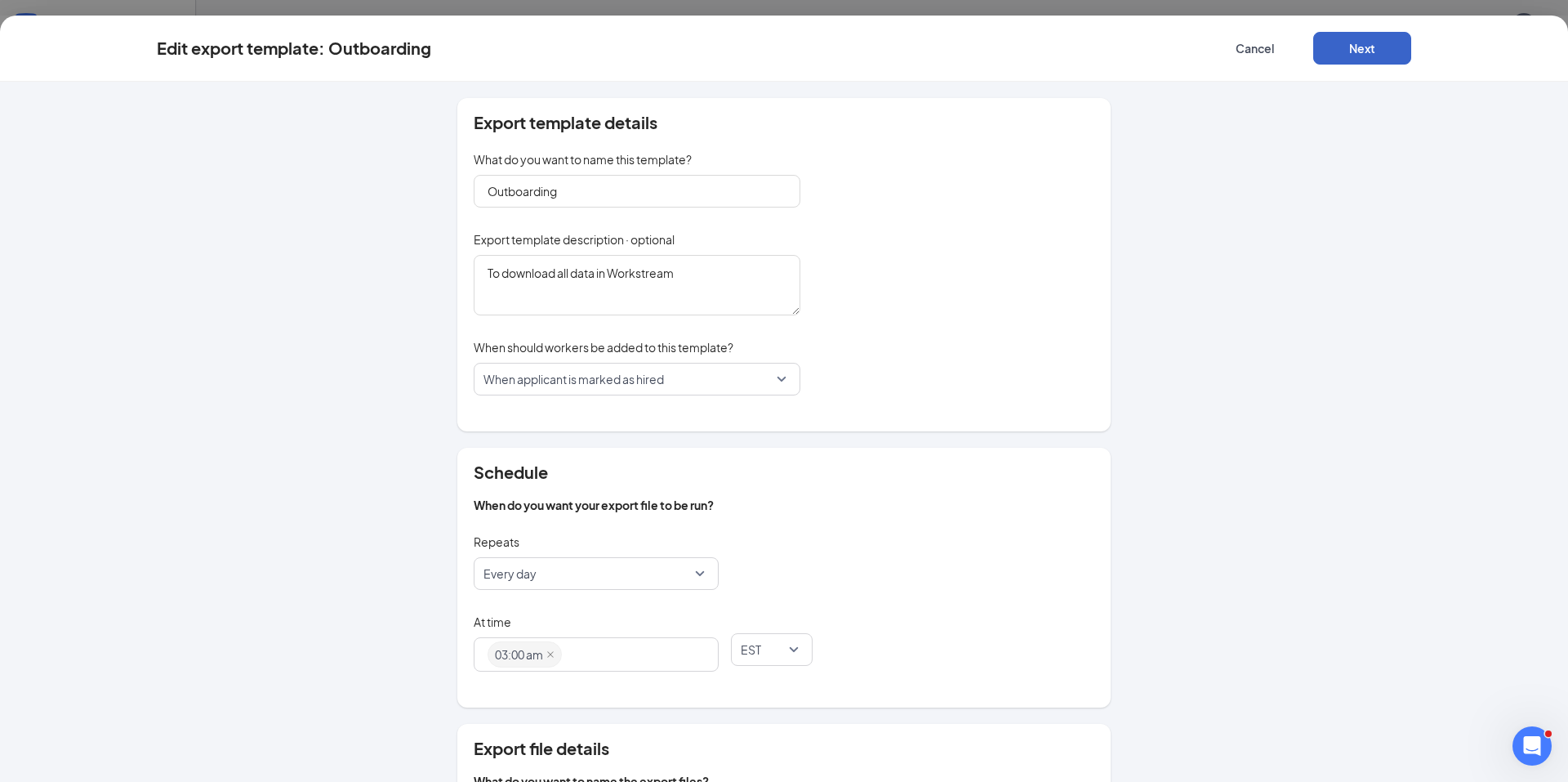
click at [1353, 39] on button "Next" at bounding box center [1362, 48] width 98 height 33
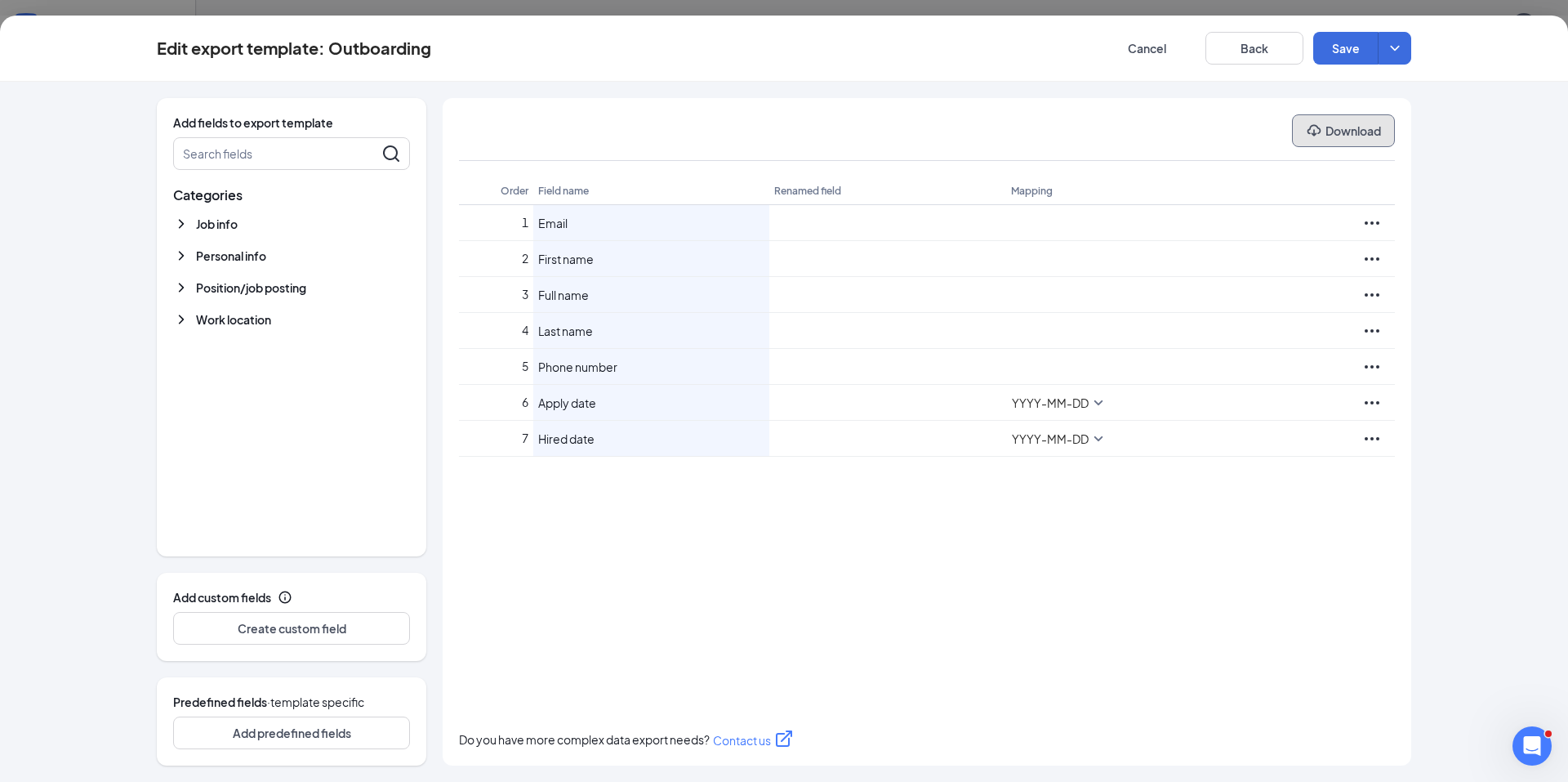
click at [1328, 118] on button "Download" at bounding box center [1342, 130] width 103 height 33
click at [1351, 46] on button "Save" at bounding box center [1345, 48] width 65 height 33
click at [1402, 46] on icon "ChevronDown" at bounding box center [1394, 48] width 16 height 16
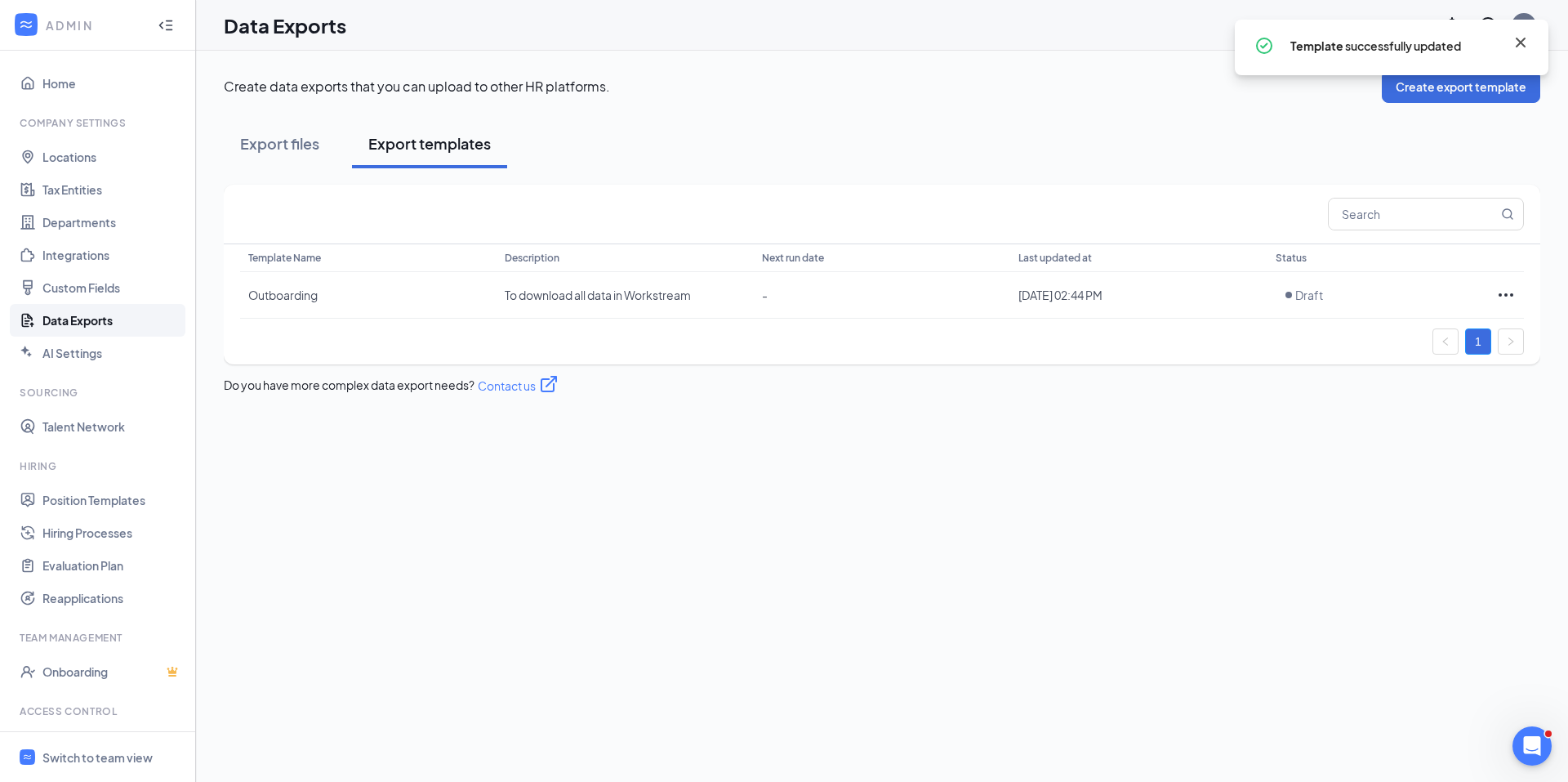
click at [1525, 45] on icon "Cross" at bounding box center [1521, 43] width 20 height 20
click at [1509, 293] on icon "Ellipses" at bounding box center [1506, 295] width 20 height 20
click at [1445, 331] on span "Edit template" at bounding box center [1450, 329] width 72 height 14
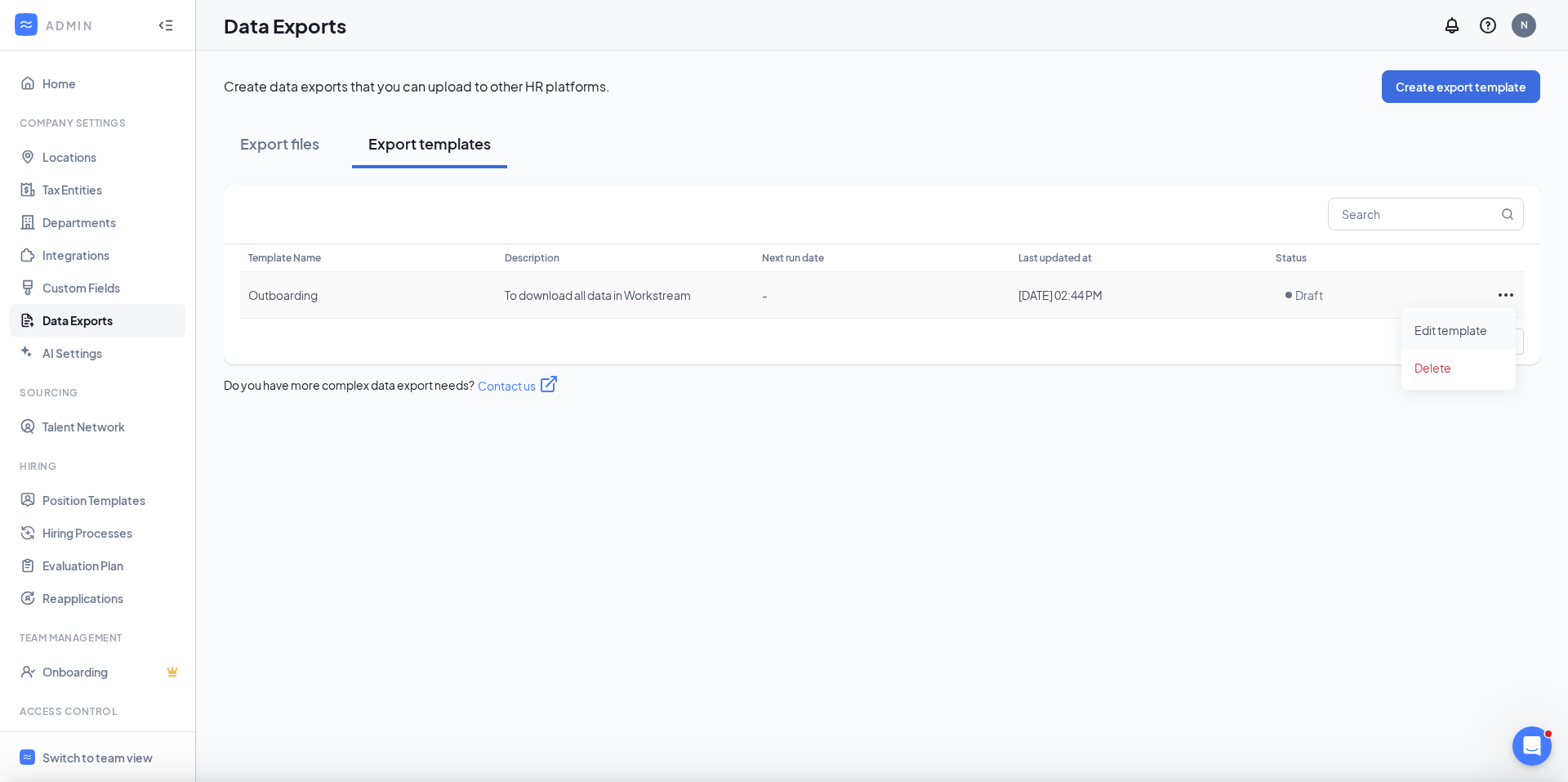
type input "Outboarding"
type textarea "To download all data in Workstream"
type input "Outboarding"
checkbox input "true"
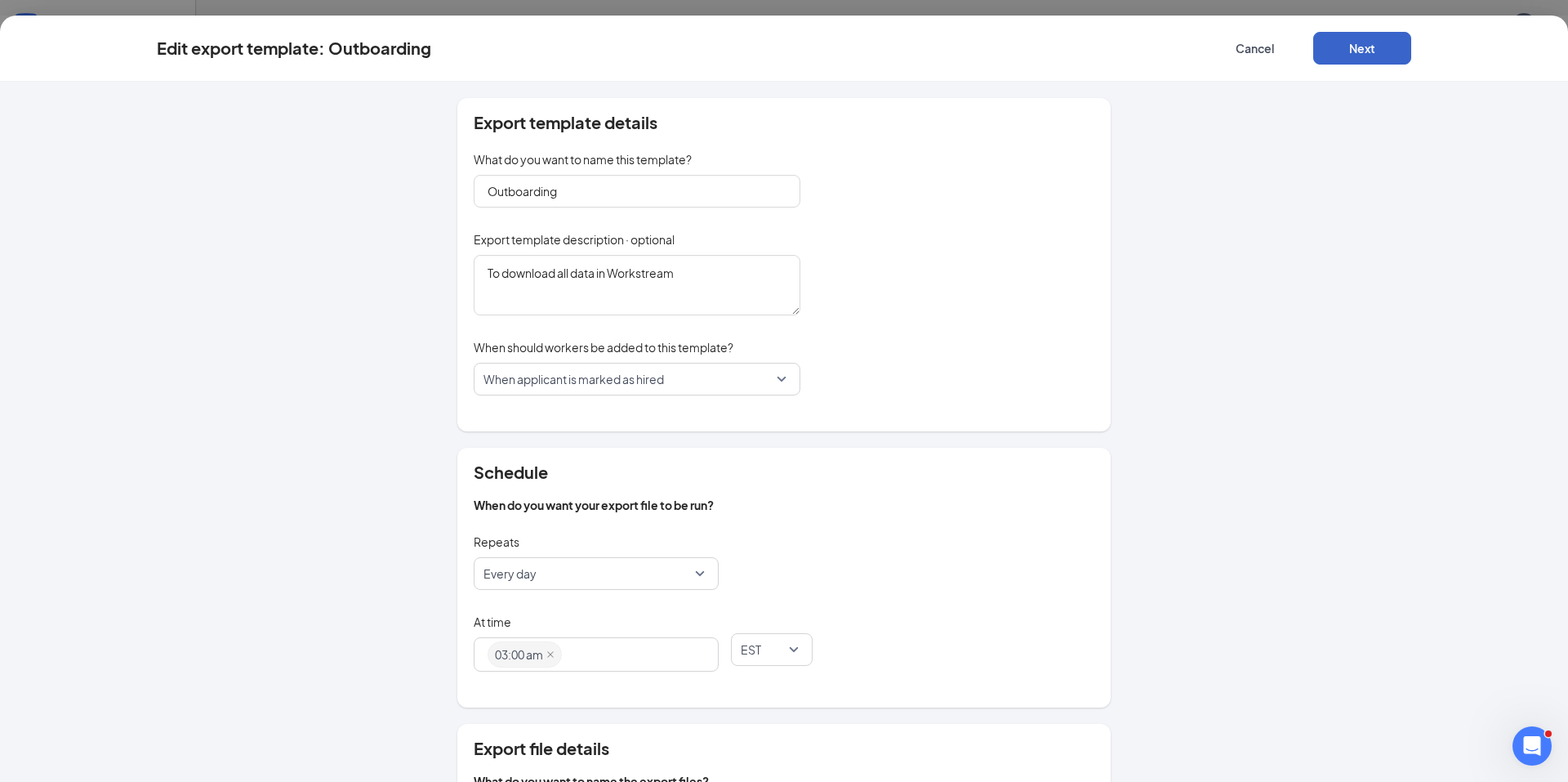
click at [1378, 41] on button "Next" at bounding box center [1362, 48] width 98 height 33
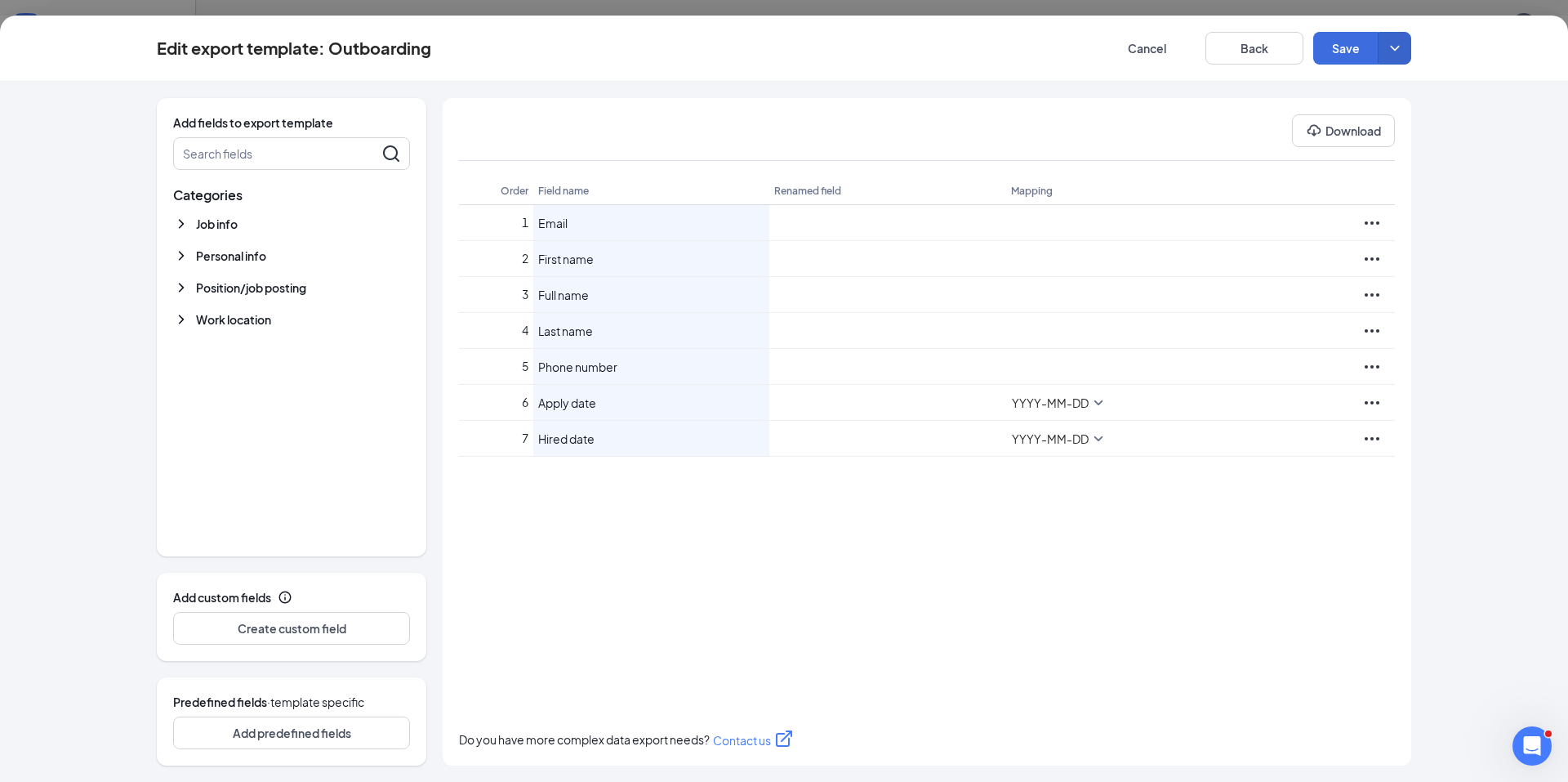
click at [1403, 44] on button "button" at bounding box center [1394, 48] width 33 height 33
click at [1297, 91] on div "Save and schedule" at bounding box center [1313, 92] width 177 height 16
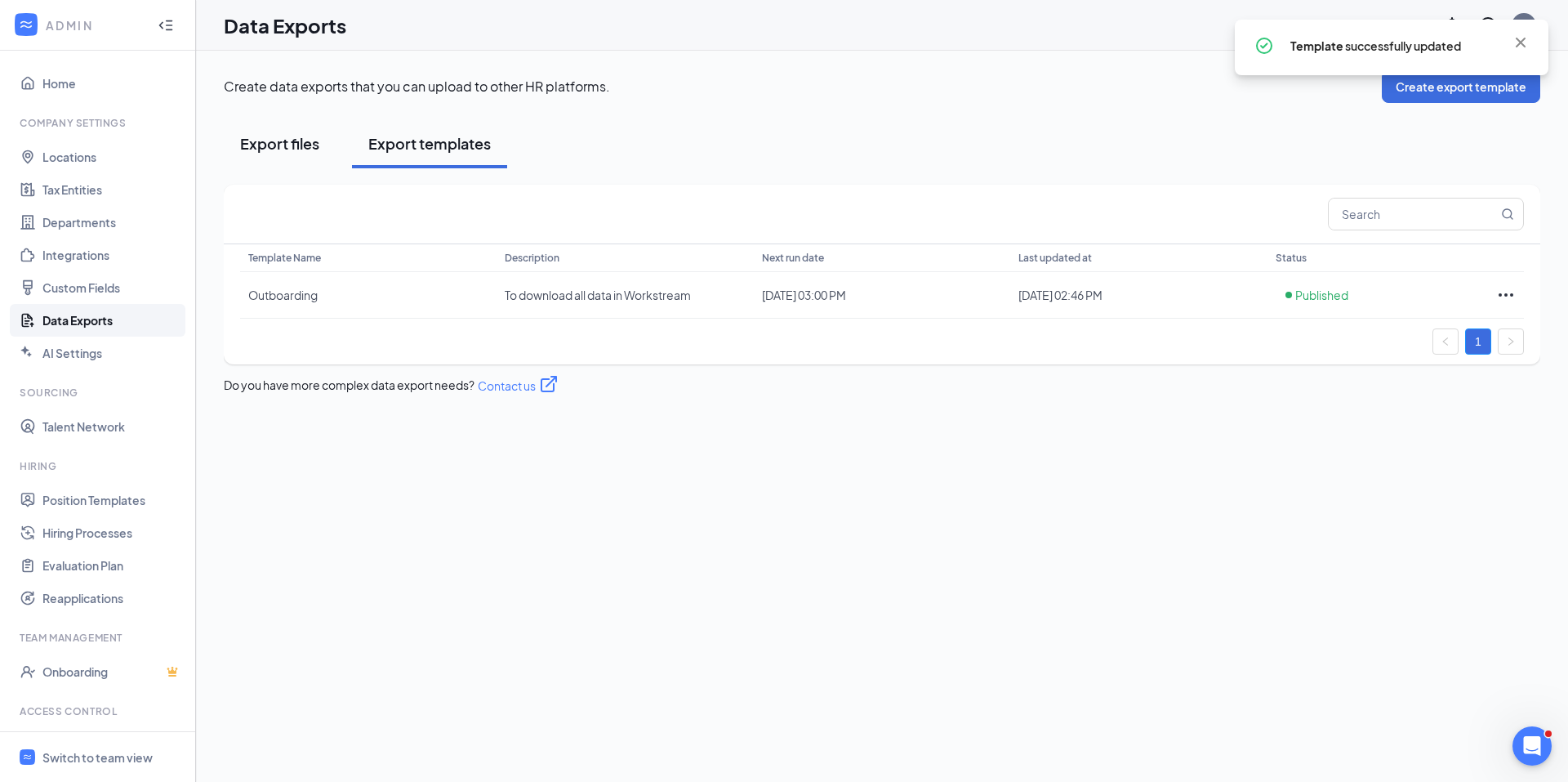
click at [293, 153] on div "Export files" at bounding box center [279, 143] width 79 height 21
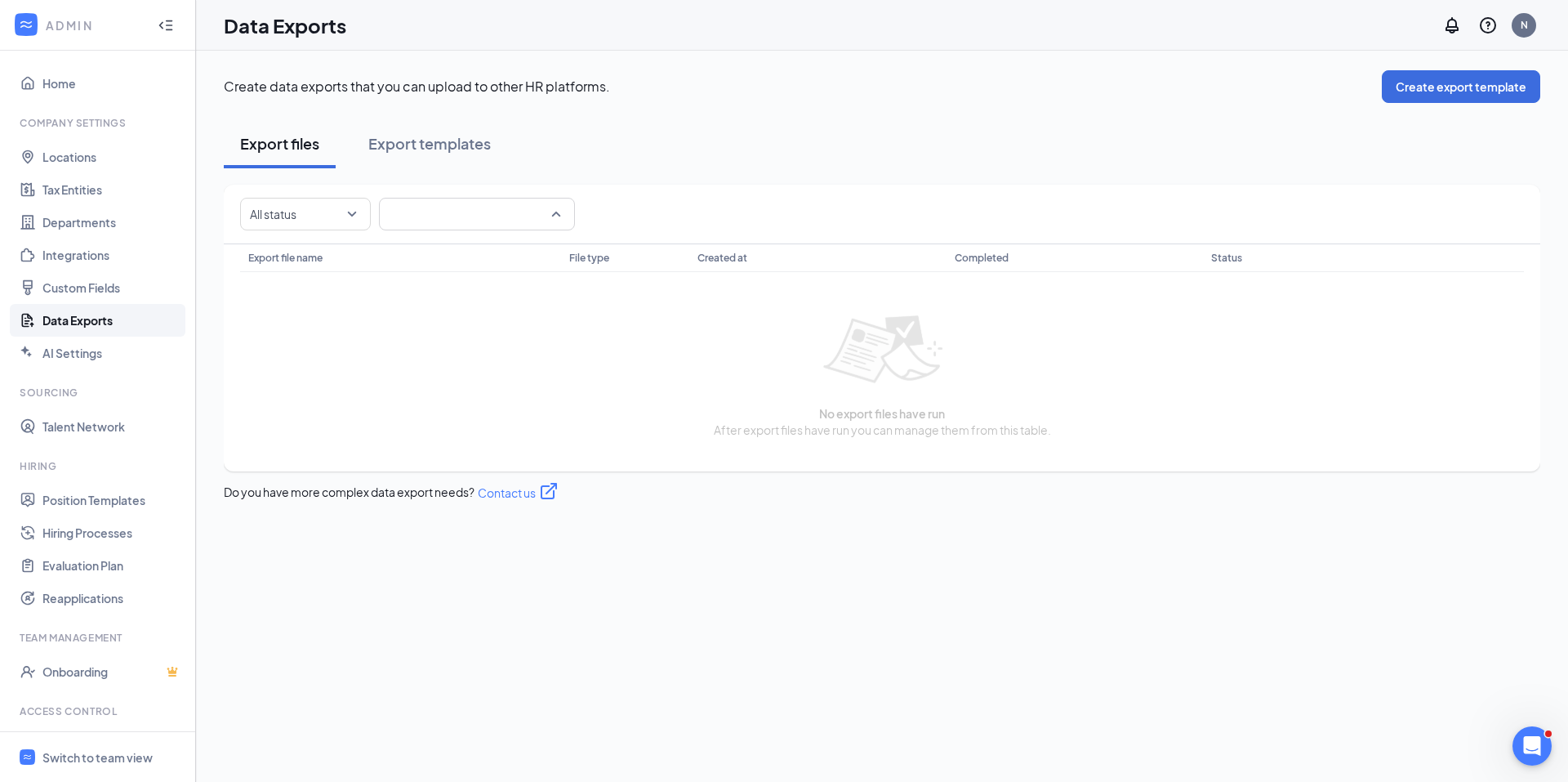
click at [565, 220] on div at bounding box center [477, 213] width 196 height 33
click at [435, 294] on span "Outboarding" at bounding box center [427, 296] width 70 height 18
click at [829, 382] on img at bounding box center [882, 350] width 159 height 110
click at [319, 218] on div at bounding box center [297, 213] width 106 height 26
click at [323, 218] on div at bounding box center [297, 213] width 106 height 26
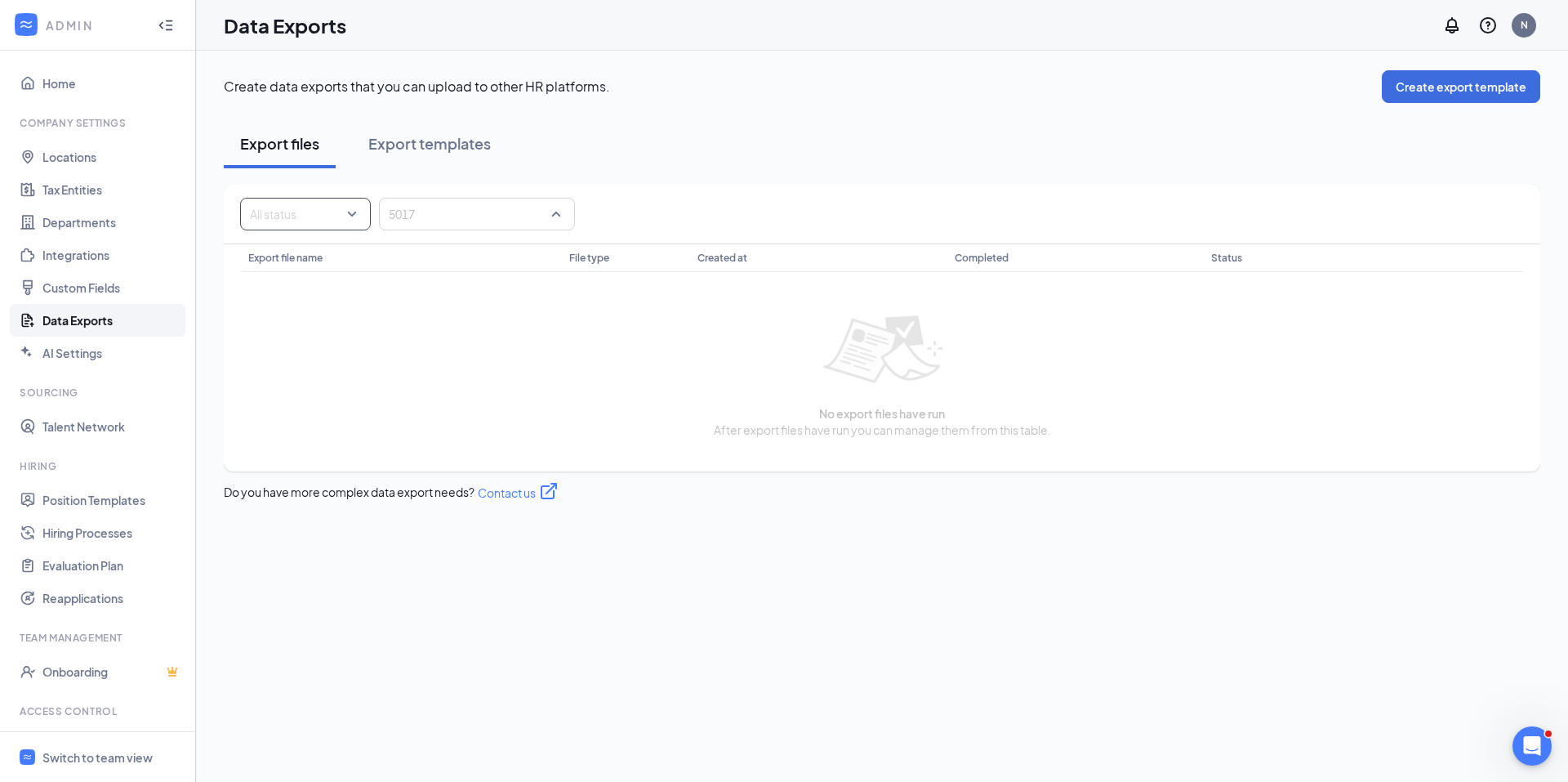
click at [425, 212] on span "5017" at bounding box center [477, 213] width 177 height 31
click at [425, 255] on span "All template" at bounding box center [423, 259] width 63 height 18
type input "outboarding"
click at [975, 393] on div "No export files have run After export files have run you can manage them from t…" at bounding box center [882, 366] width 1257 height 163
click at [396, 125] on button "Export templates" at bounding box center [429, 144] width 155 height 49
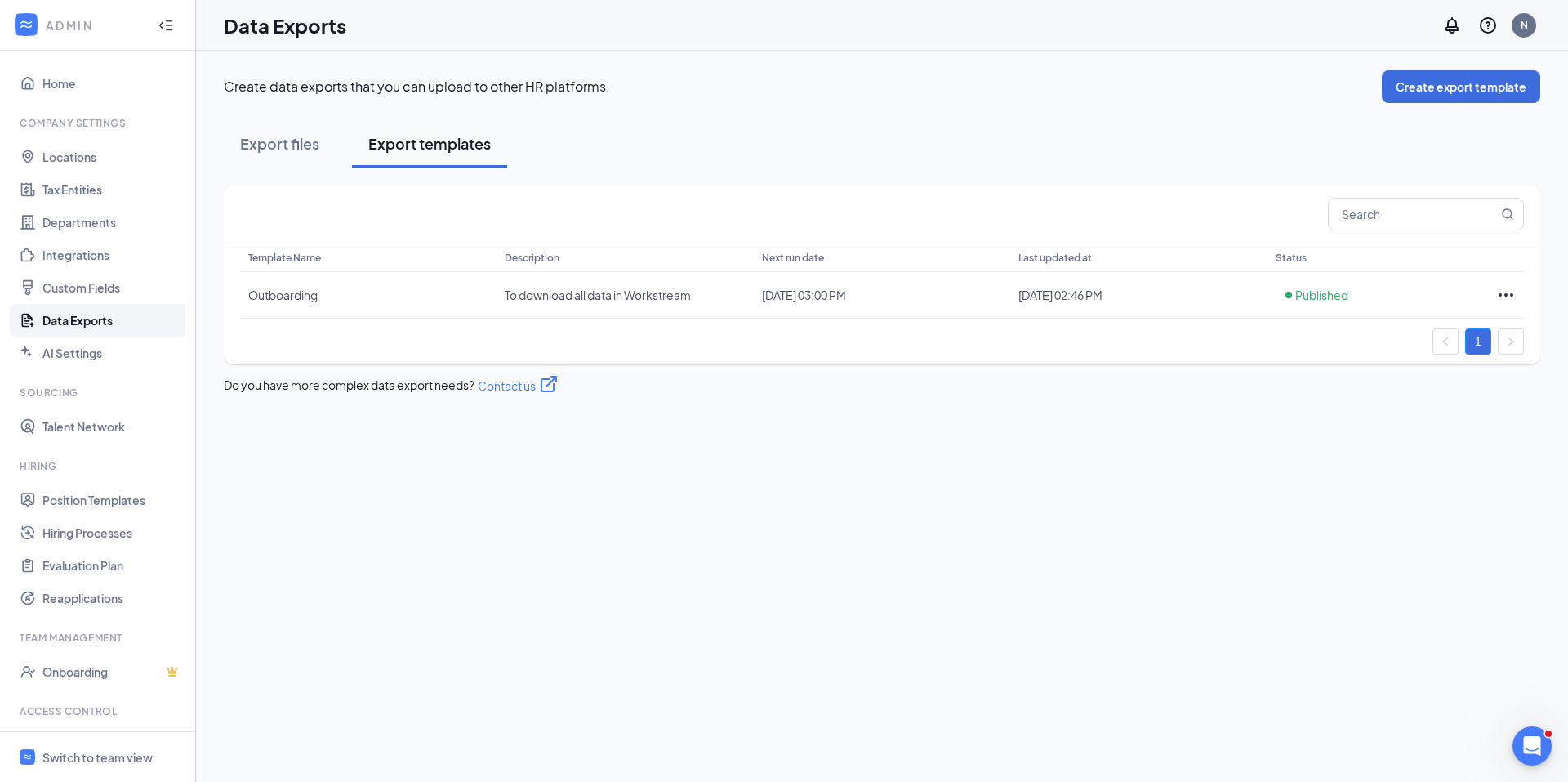
click at [1220, 465] on div "Create data exports that you can upload to other HR platforms. Create export te…" at bounding box center [882, 416] width 1372 height 731
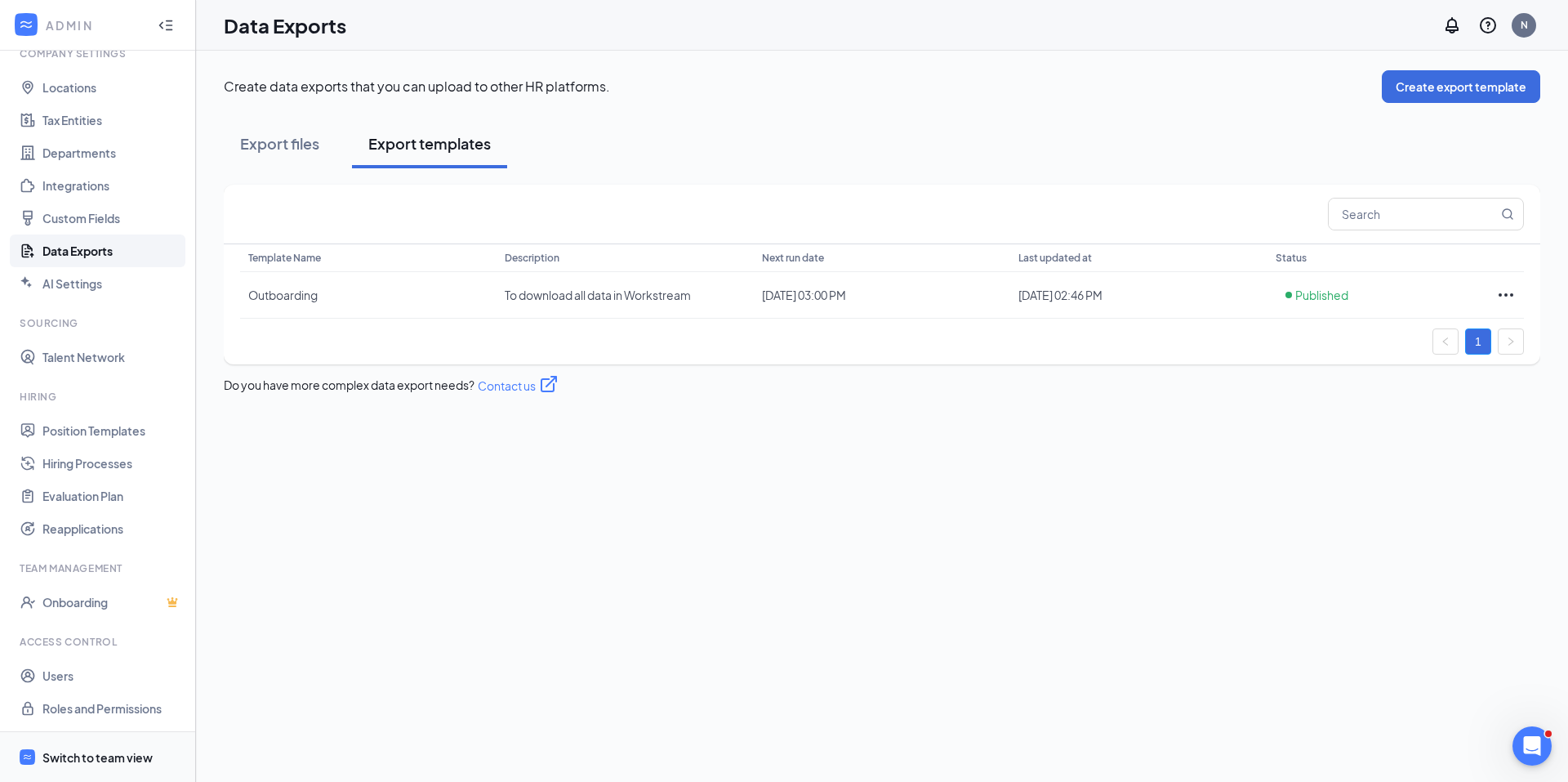
click at [68, 749] on div "Switch to team view" at bounding box center [98, 757] width 111 height 16
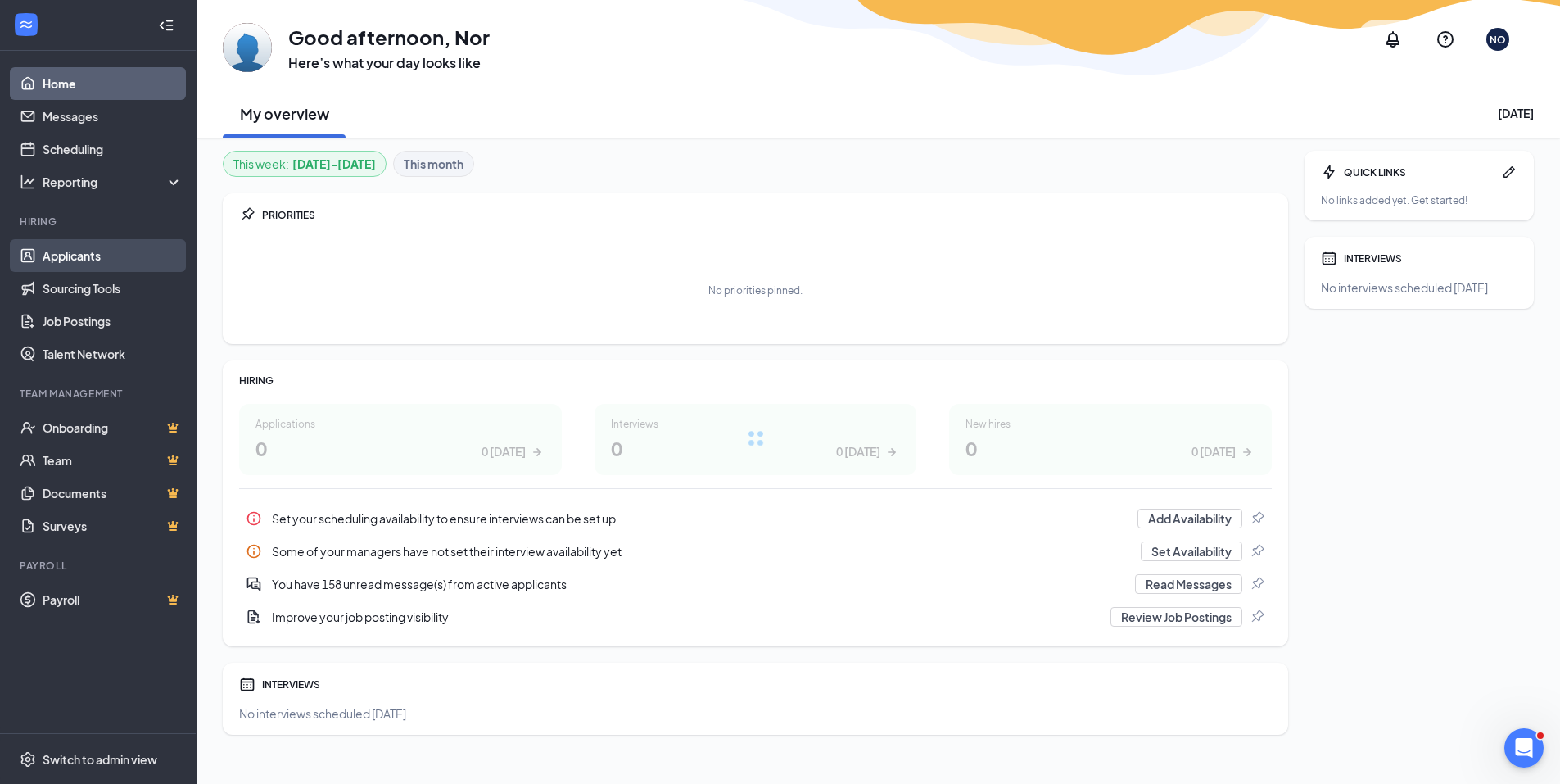
click at [55, 251] on link "Applicants" at bounding box center [113, 255] width 140 height 33
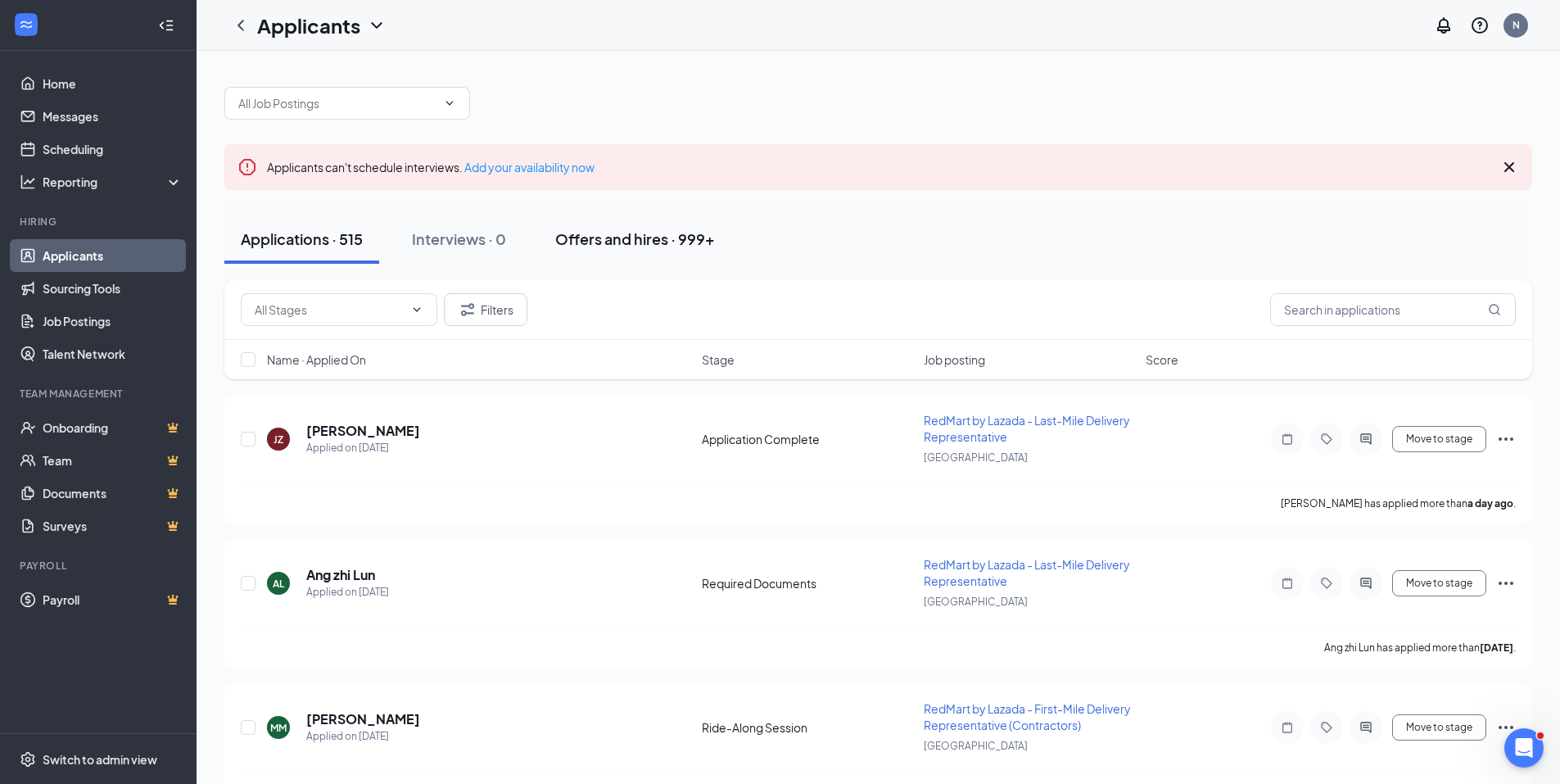
click at [585, 237] on div "Offers and hires · 999+" at bounding box center [635, 238] width 159 height 21
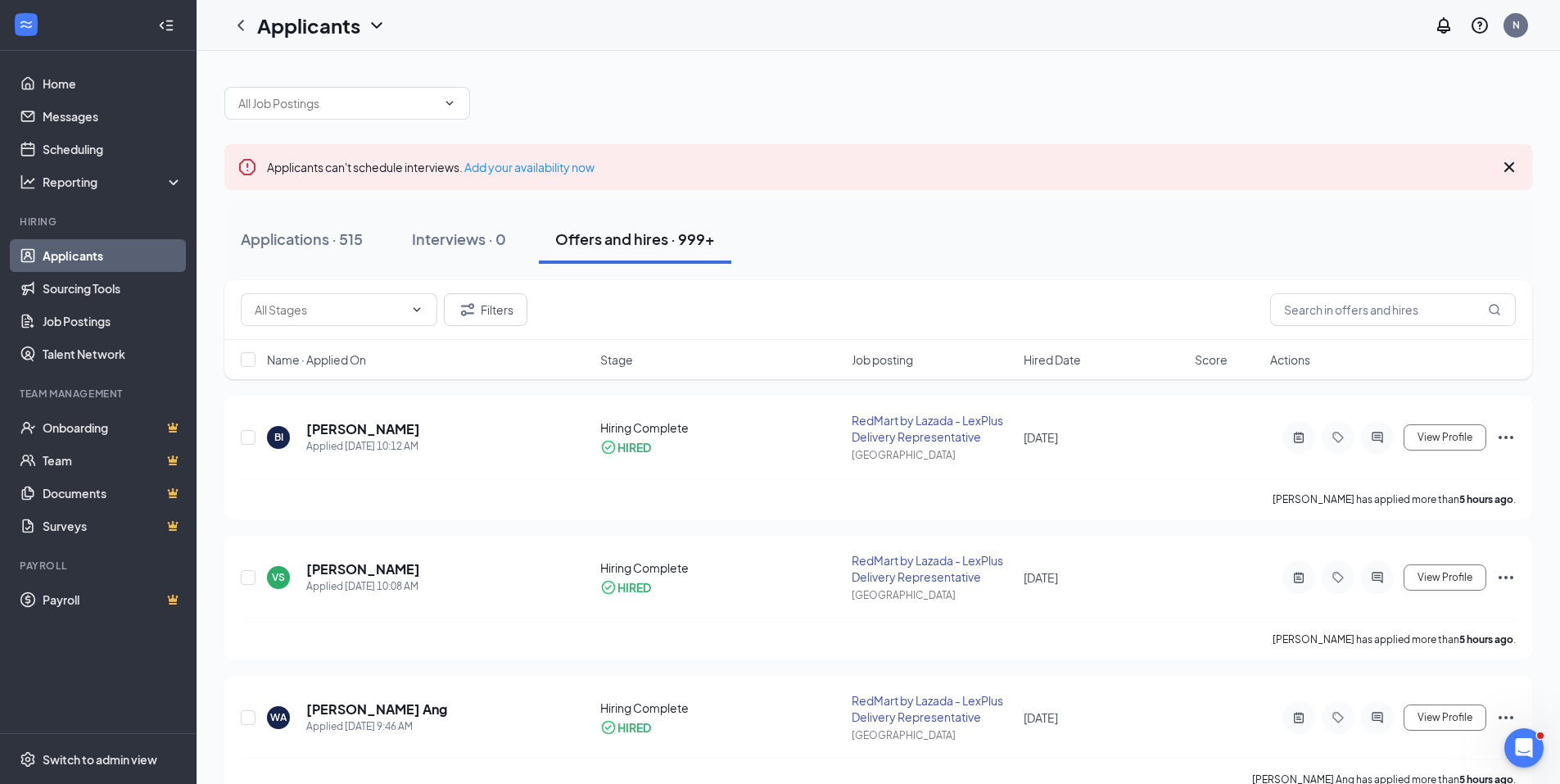
click at [1511, 164] on icon "Cross" at bounding box center [1509, 167] width 20 height 20
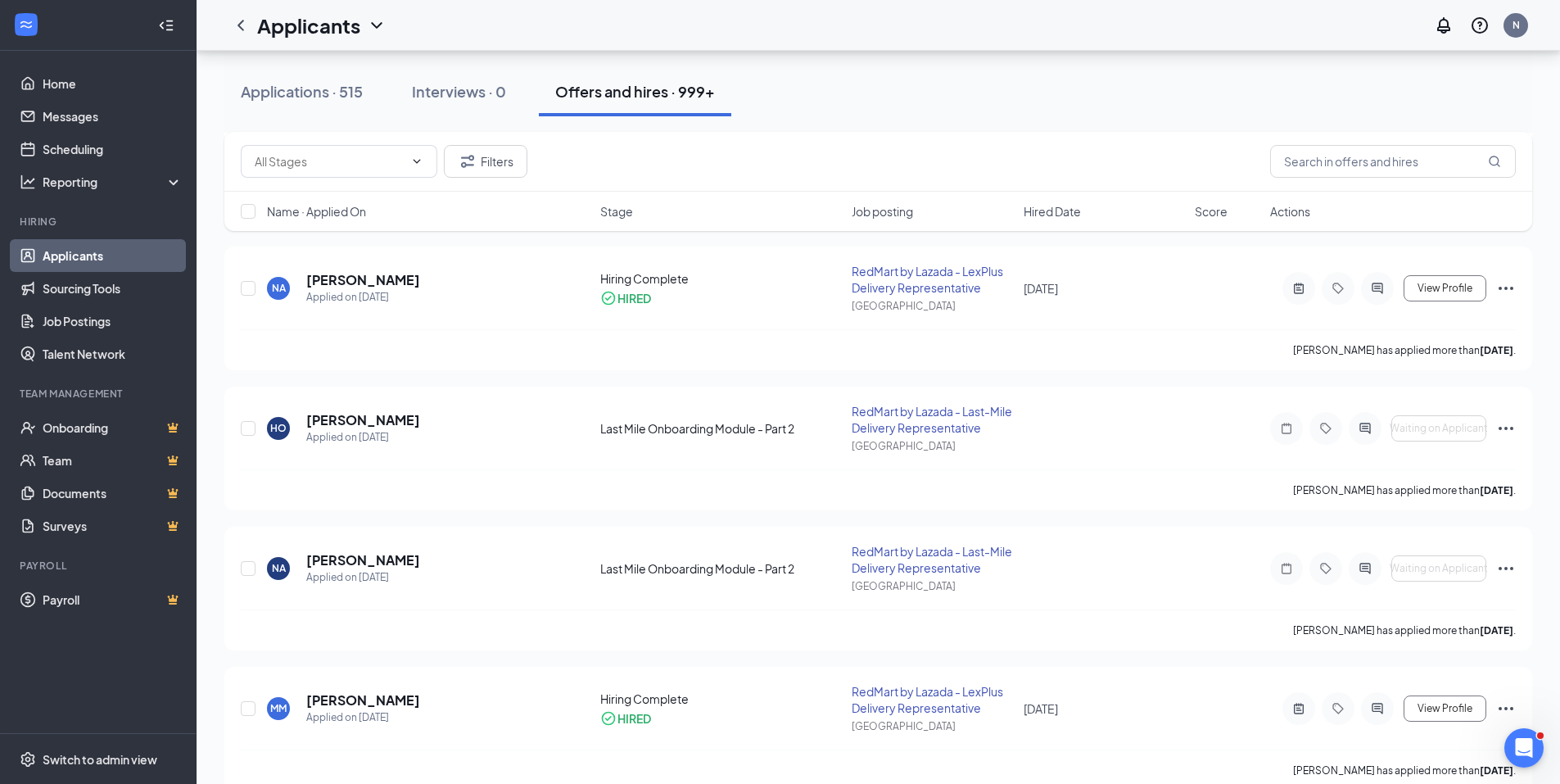
scroll to position [9199, 0]
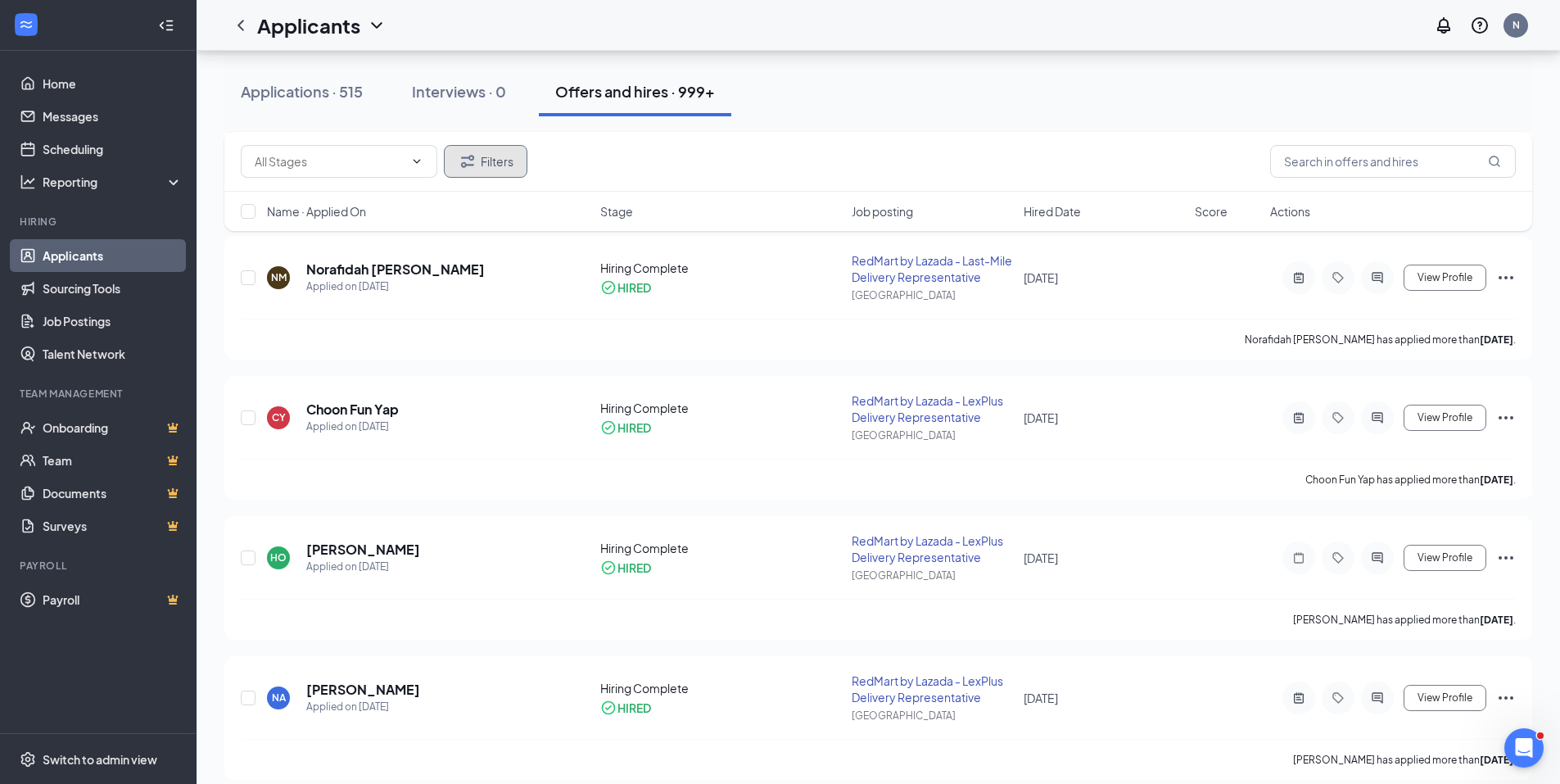
click at [479, 151] on button "Filters" at bounding box center [485, 161] width 83 height 33
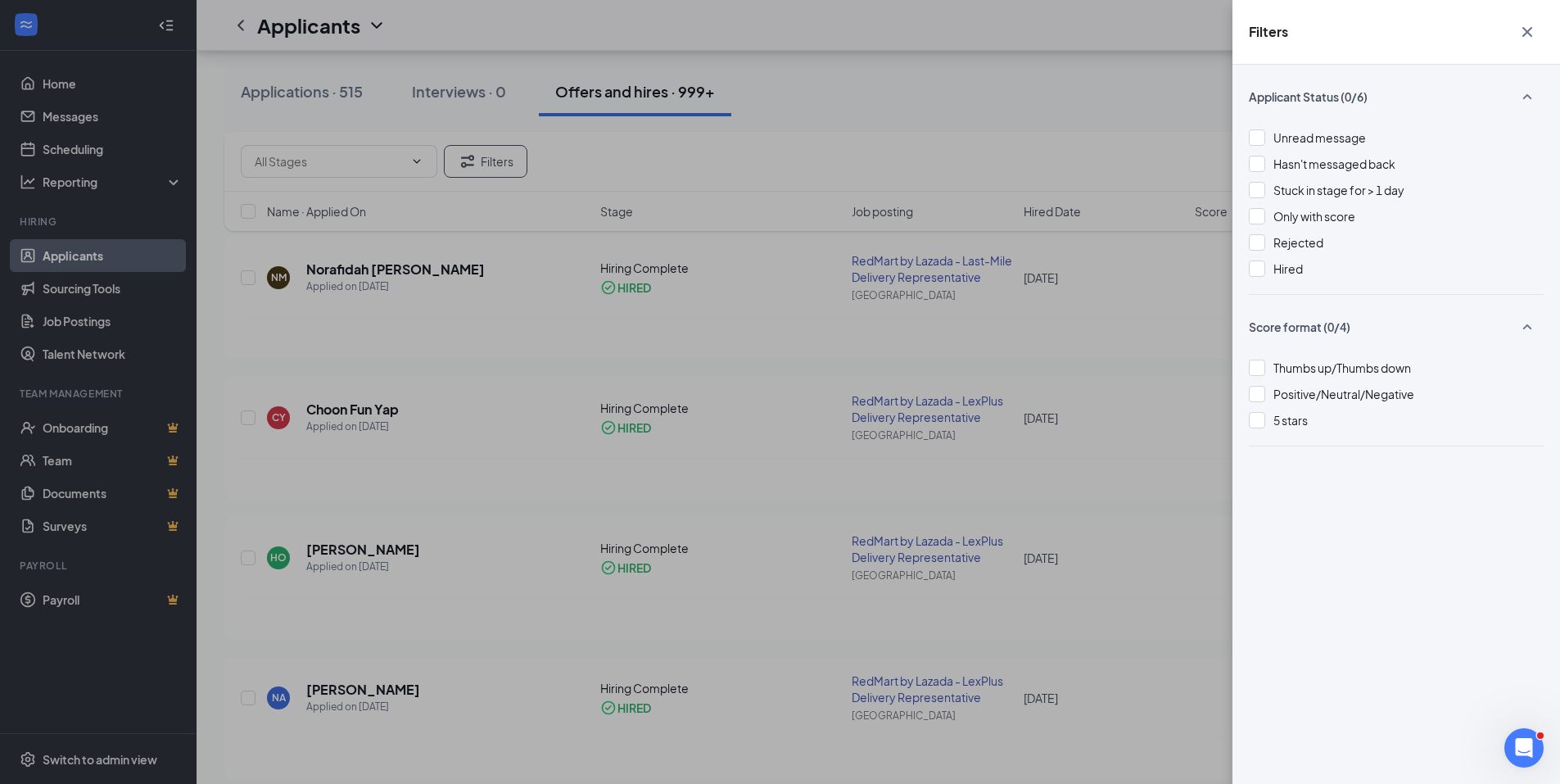
click at [1070, 125] on div "Filters Applicant Status (0/6) Unread message Hasn't messaged back Stuck in sta…" at bounding box center [780, 392] width 1560 height 784
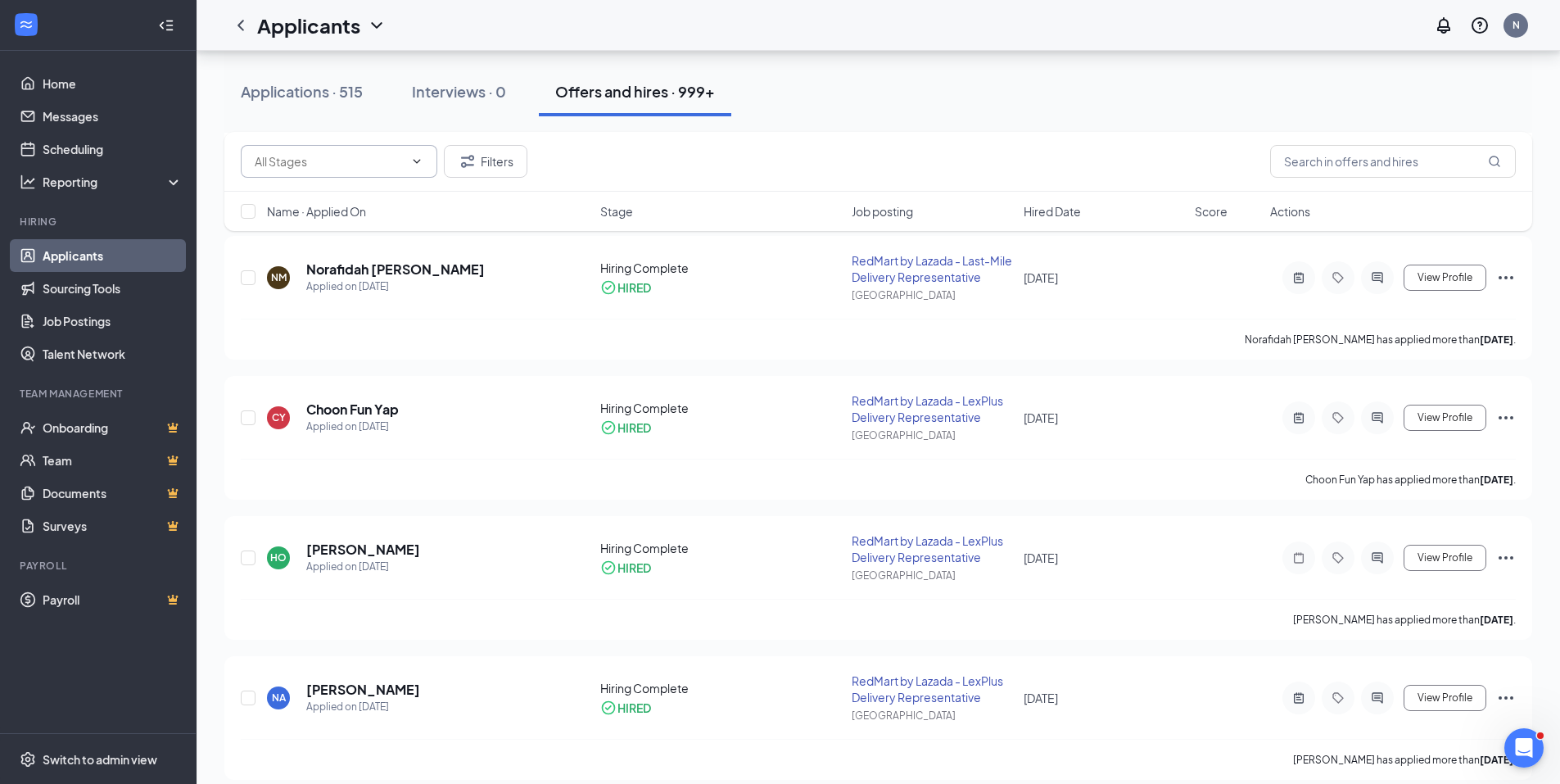
click at [337, 158] on input "text" at bounding box center [329, 161] width 149 height 18
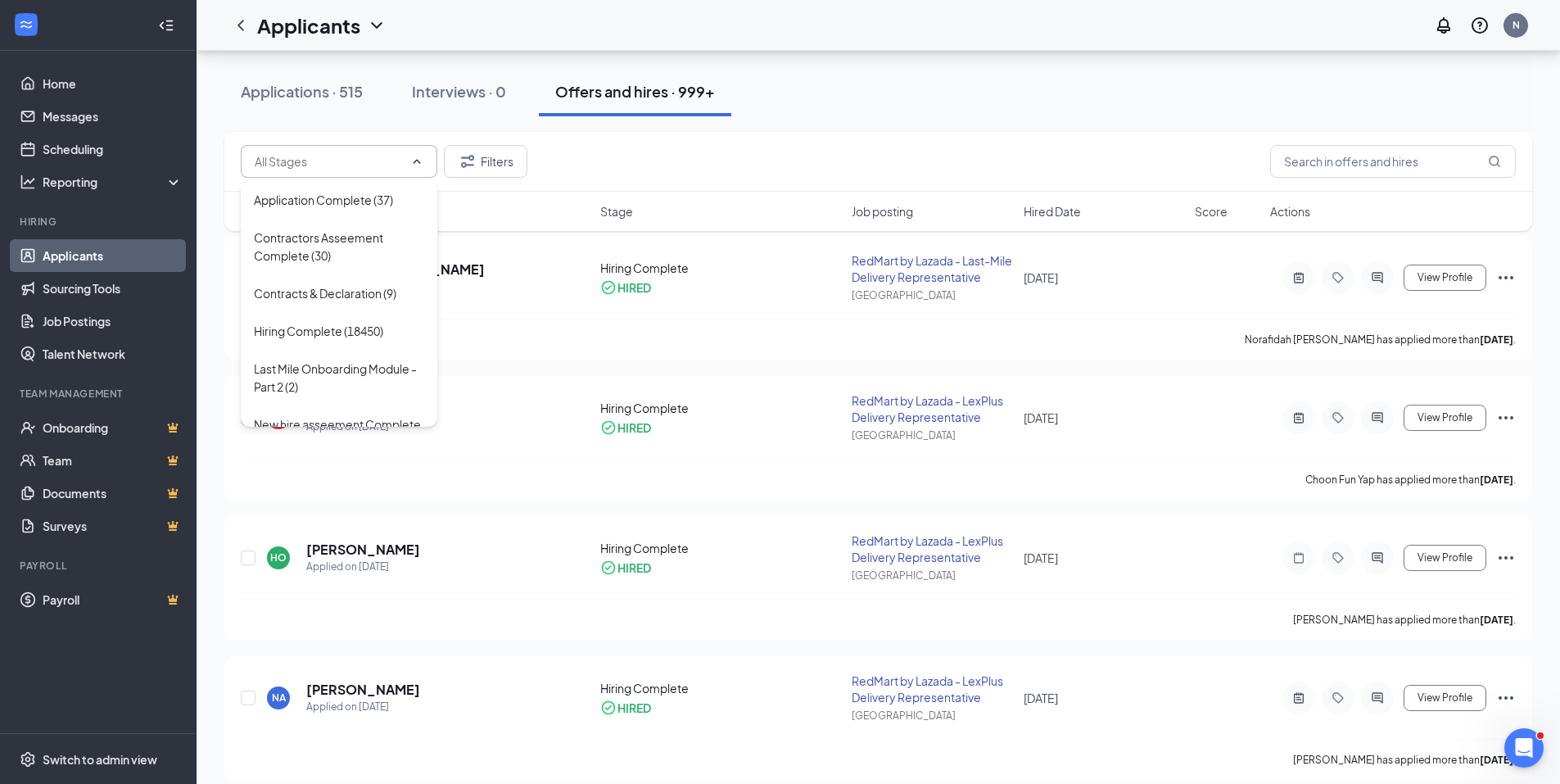
scroll to position [183, 0]
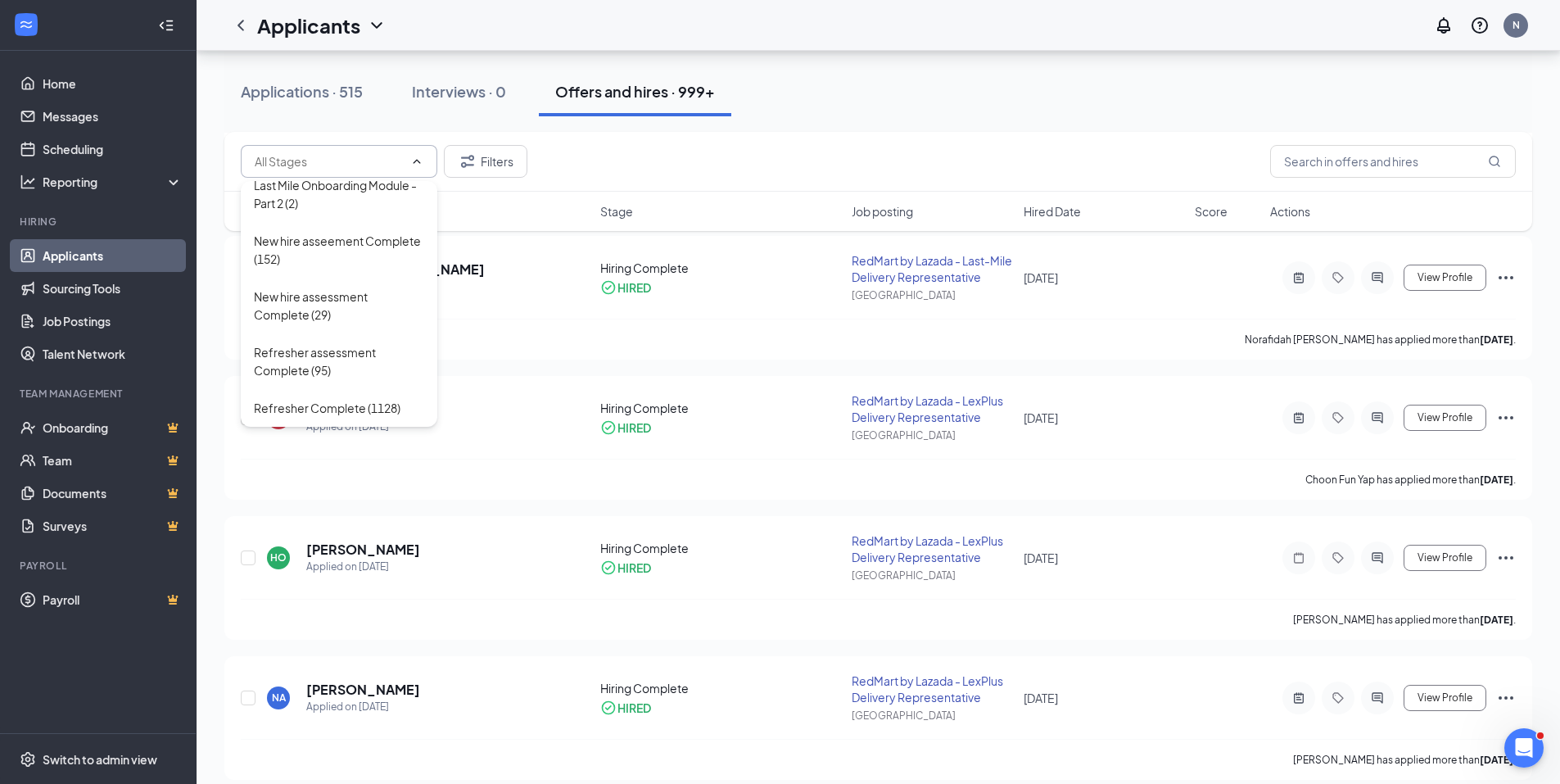
click at [964, 115] on div "Applications · 515 Interviews · 0 Offers and hires · 999+" at bounding box center [878, 91] width 1308 height 49
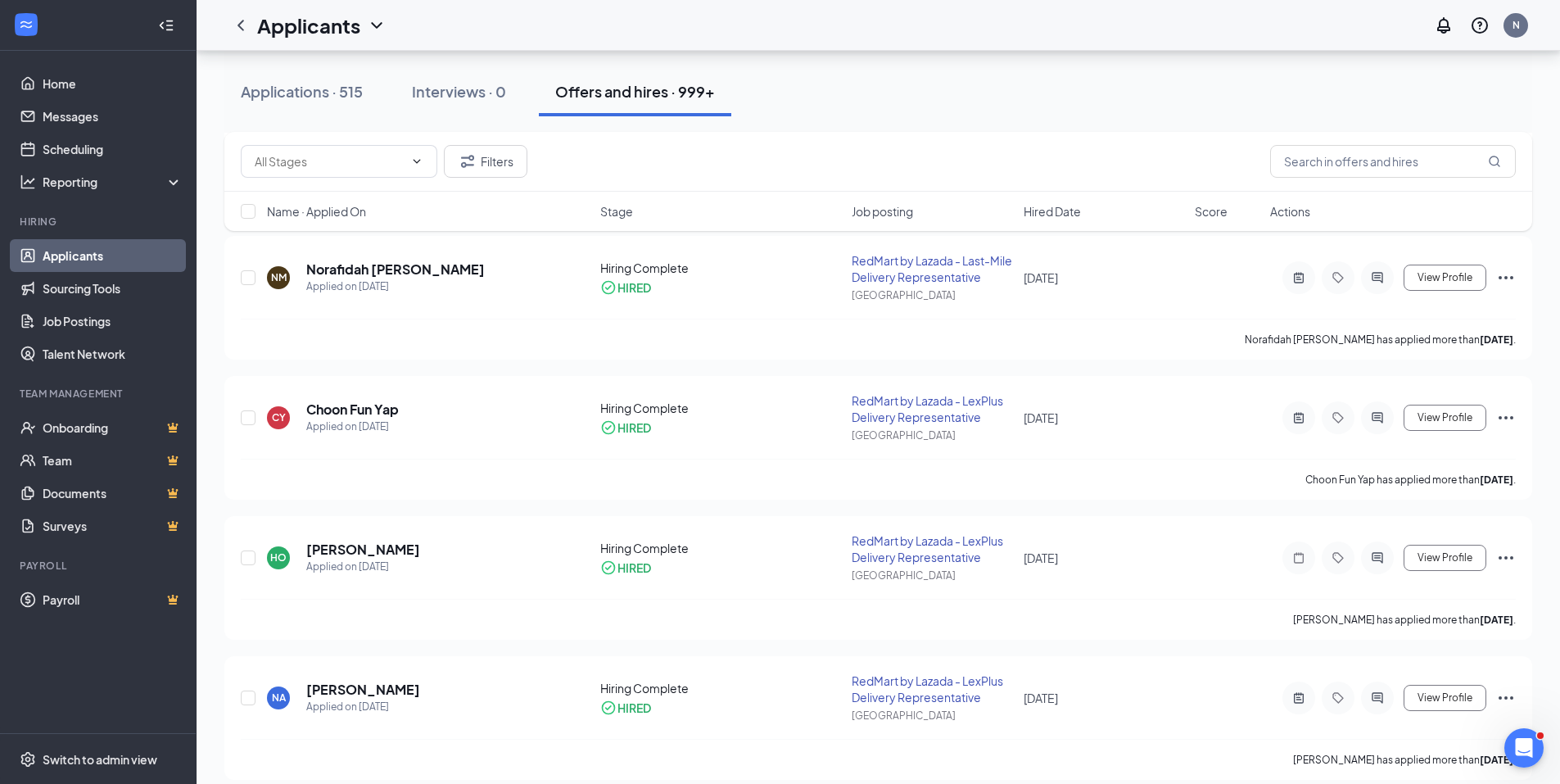
click at [375, 25] on icon "ChevronDown" at bounding box center [376, 25] width 11 height 6
click at [1513, 276] on icon "Ellipses" at bounding box center [1505, 277] width 14 height 4
click at [1024, 140] on div "Filters" at bounding box center [878, 161] width 1308 height 60
click at [86, 180] on div "Reporting" at bounding box center [113, 182] width 141 height 16
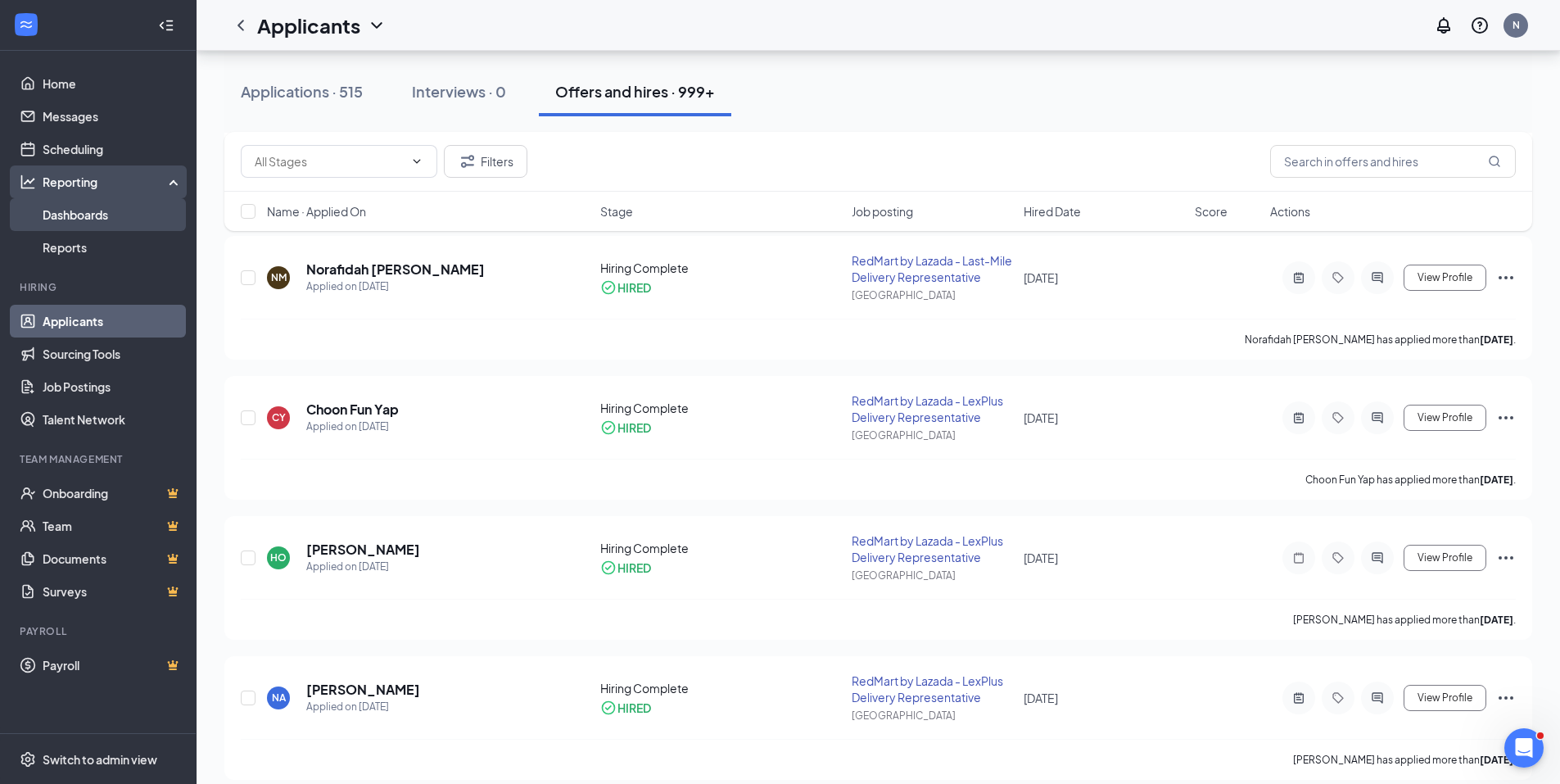
click at [80, 210] on link "Dashboards" at bounding box center [113, 214] width 140 height 33
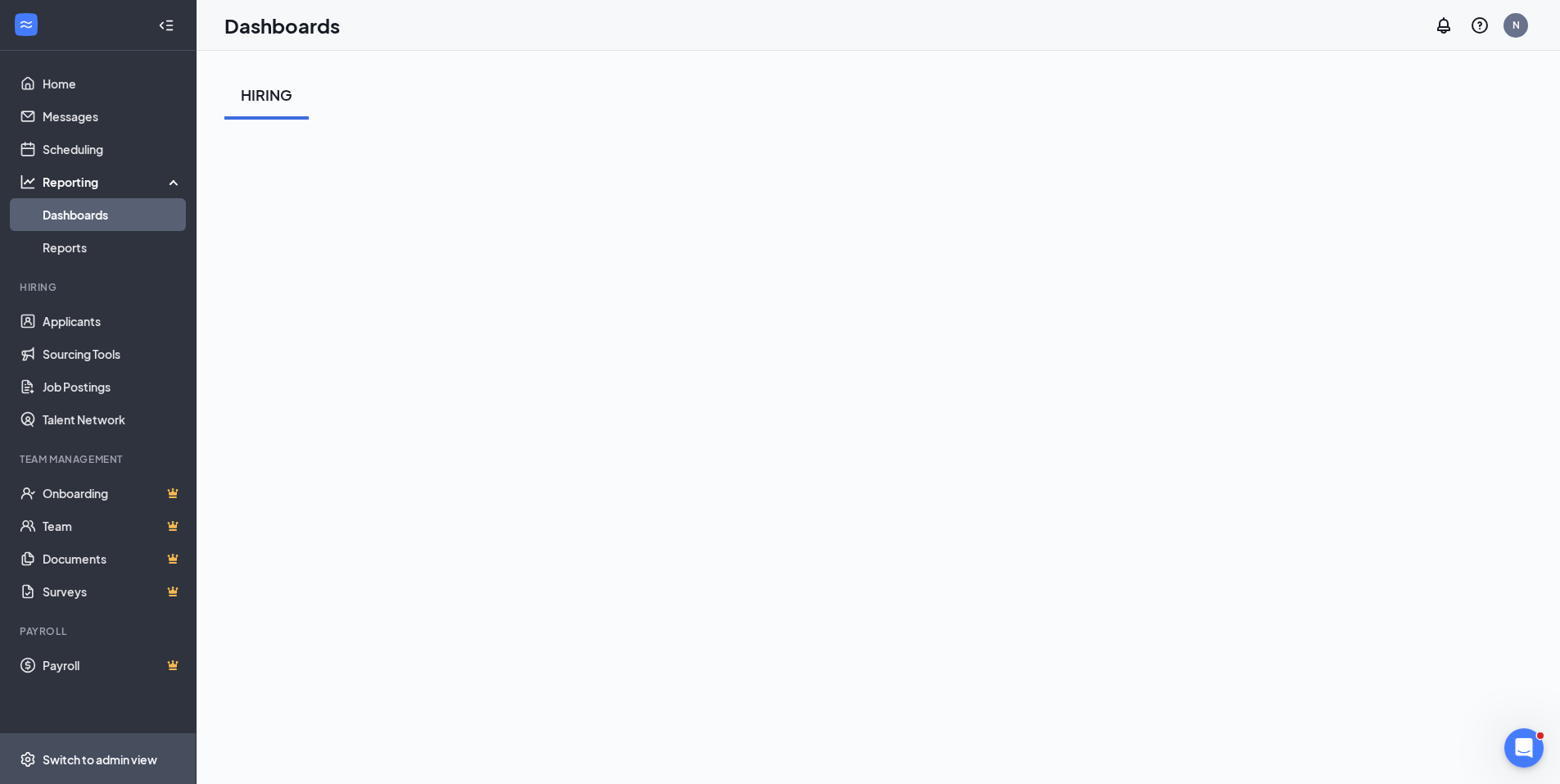
click at [99, 755] on div "Switch to admin view" at bounding box center [100, 759] width 115 height 16
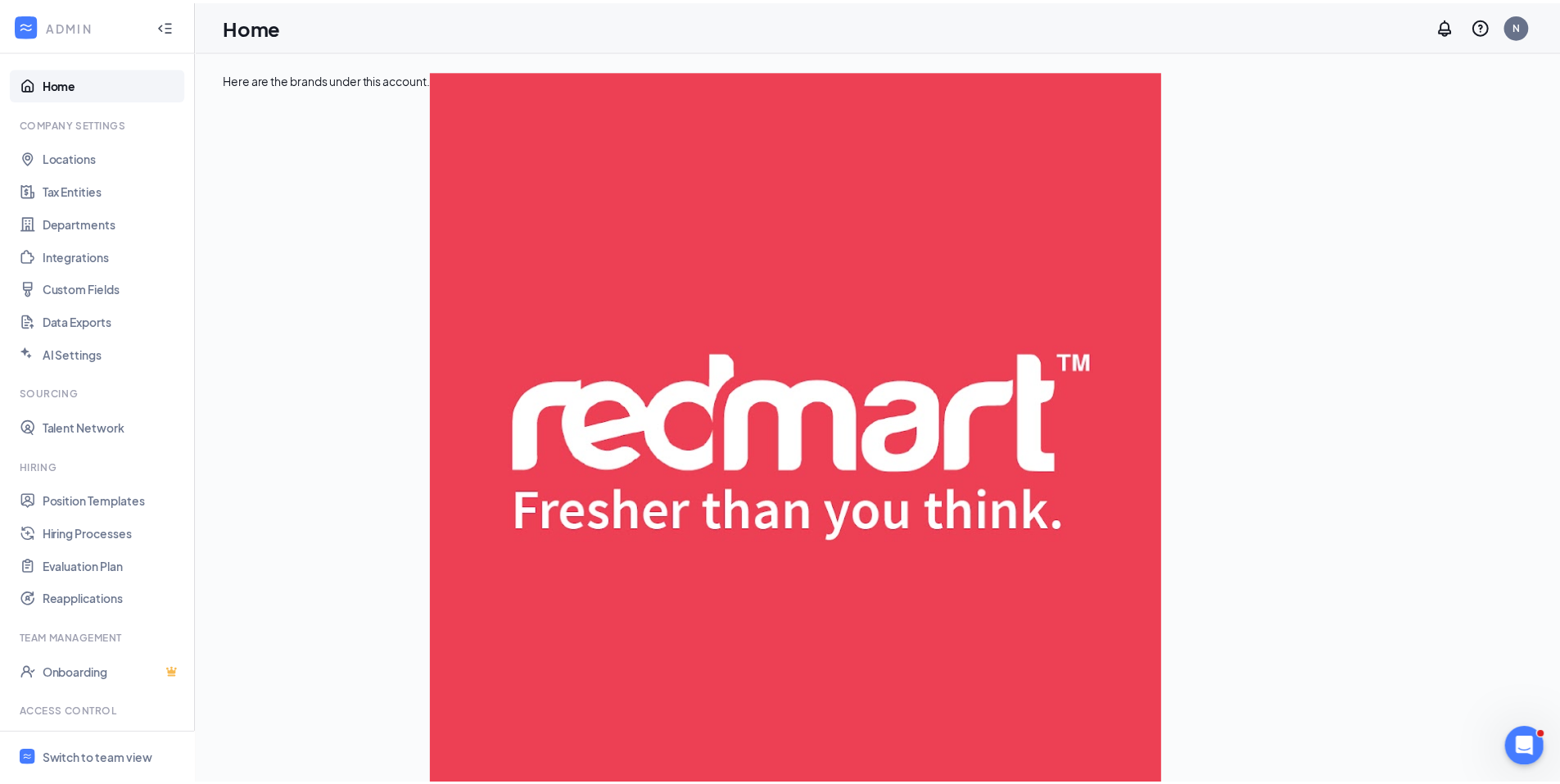
scroll to position [70, 0]
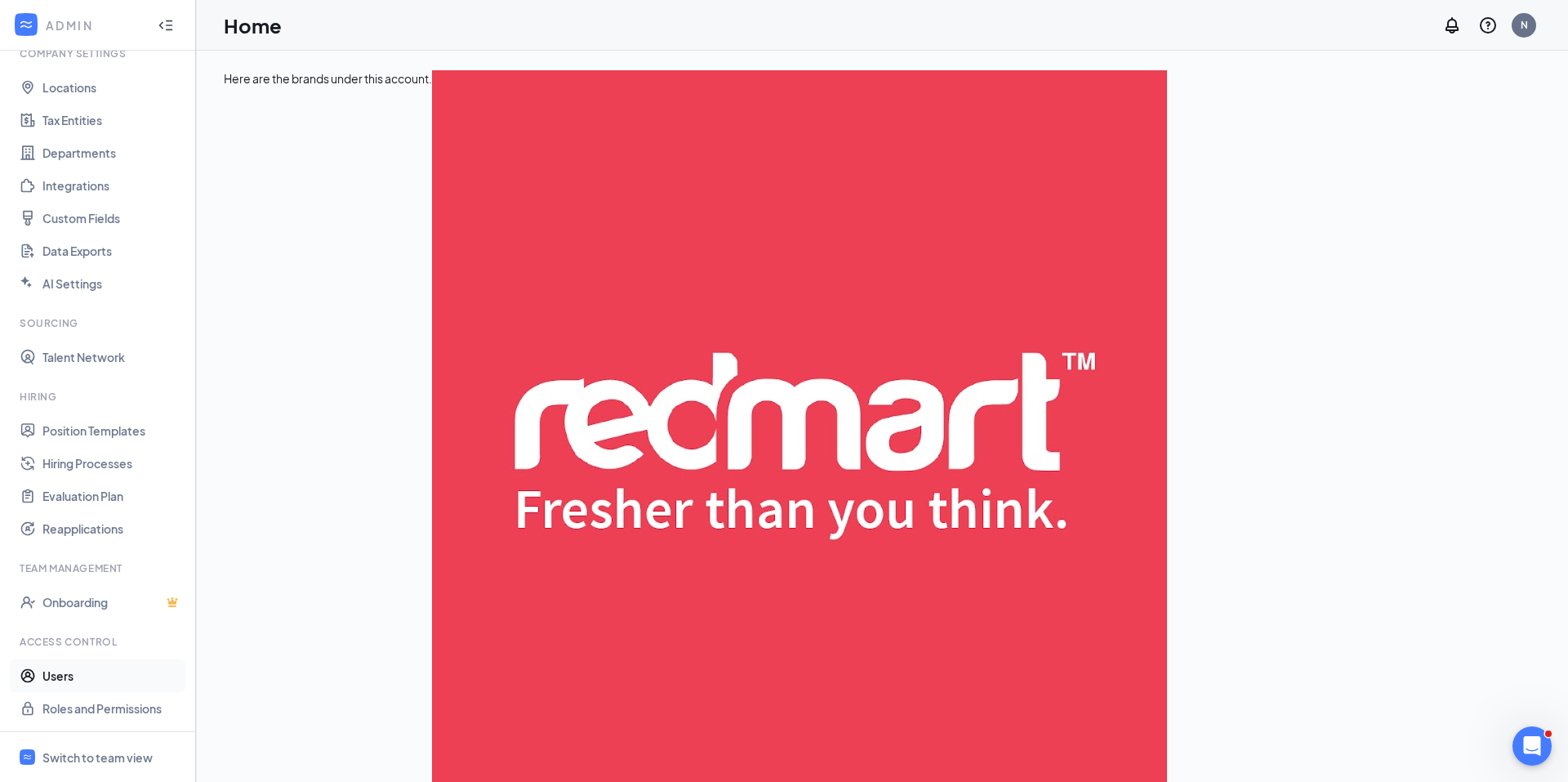
click at [65, 675] on link "Users" at bounding box center [112, 675] width 139 height 33
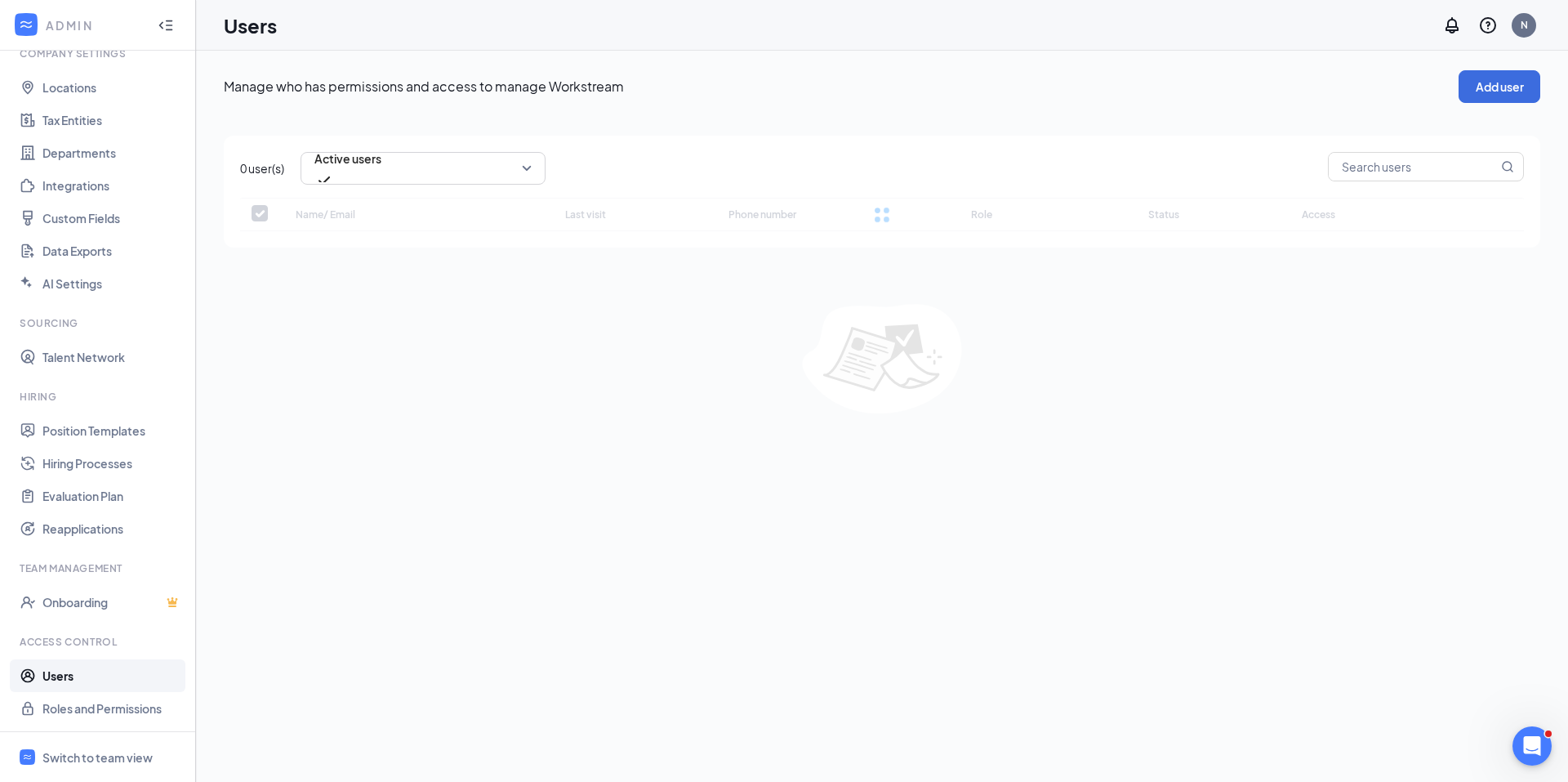
checkbox input "false"
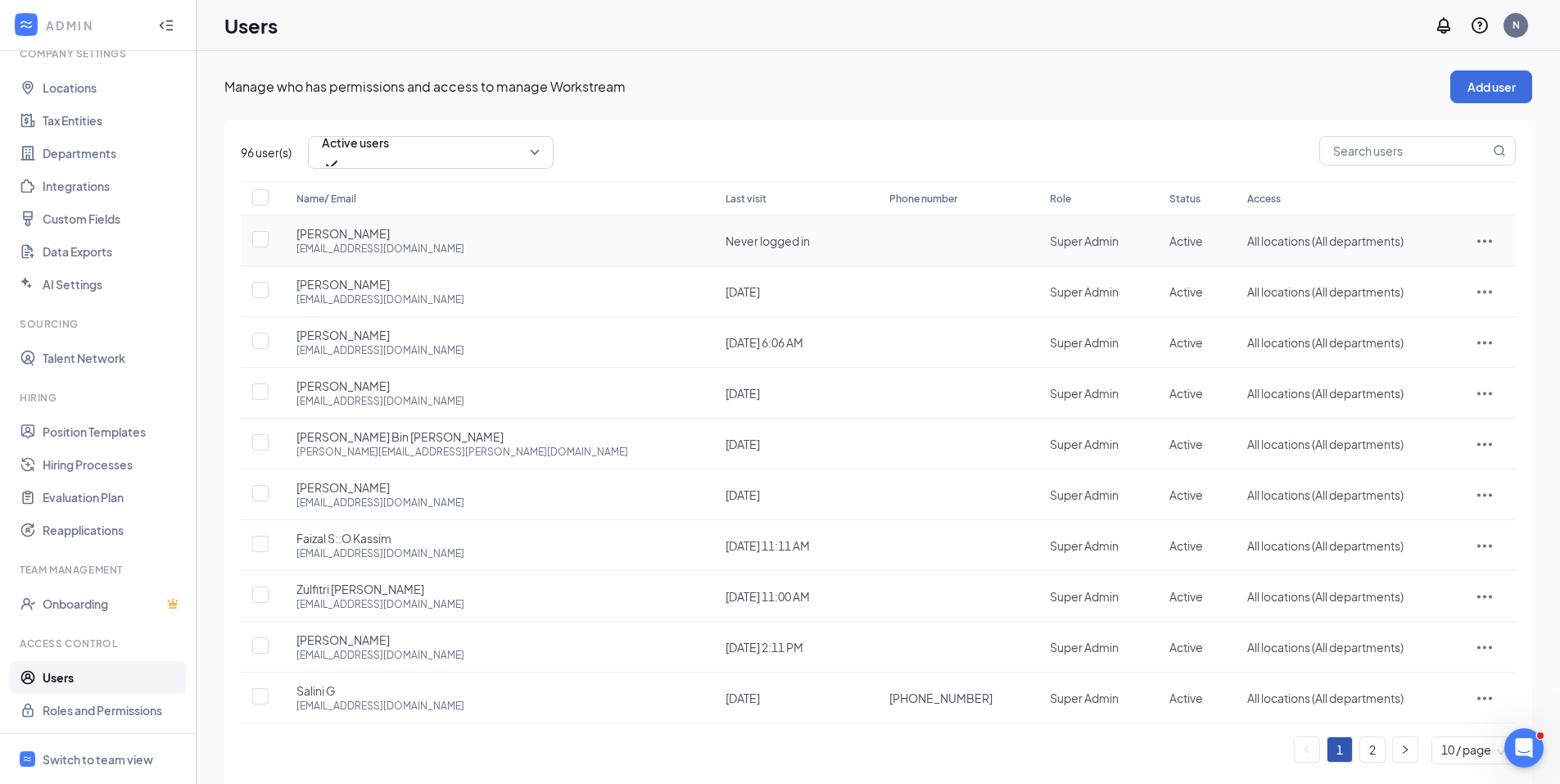
click at [1475, 241] on icon "ActionsIcon" at bounding box center [1485, 241] width 20 height 20
click at [1416, 310] on span "Reset password" at bounding box center [1427, 312] width 87 height 14
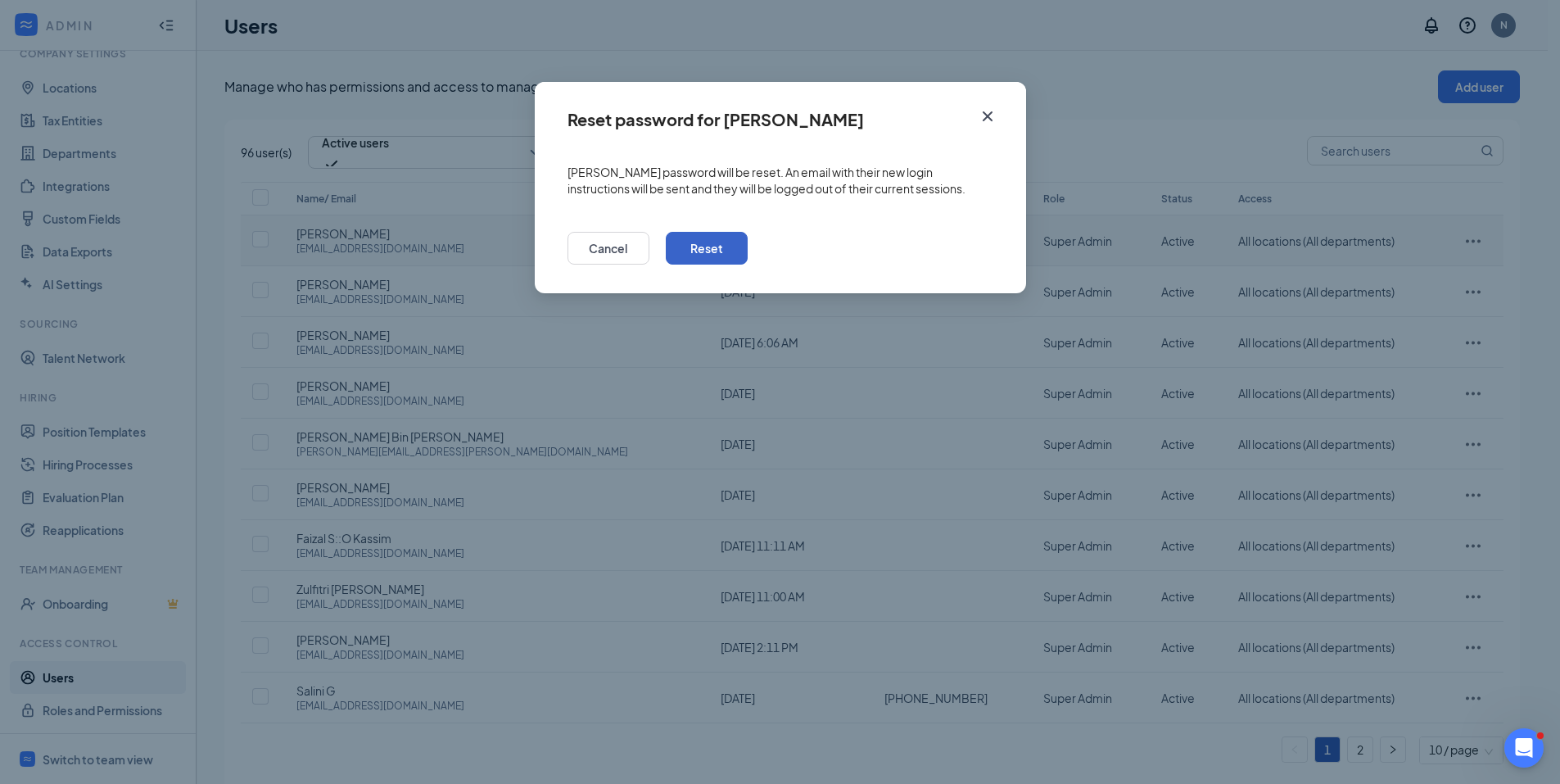
click at [747, 247] on button "Reset" at bounding box center [706, 248] width 81 height 33
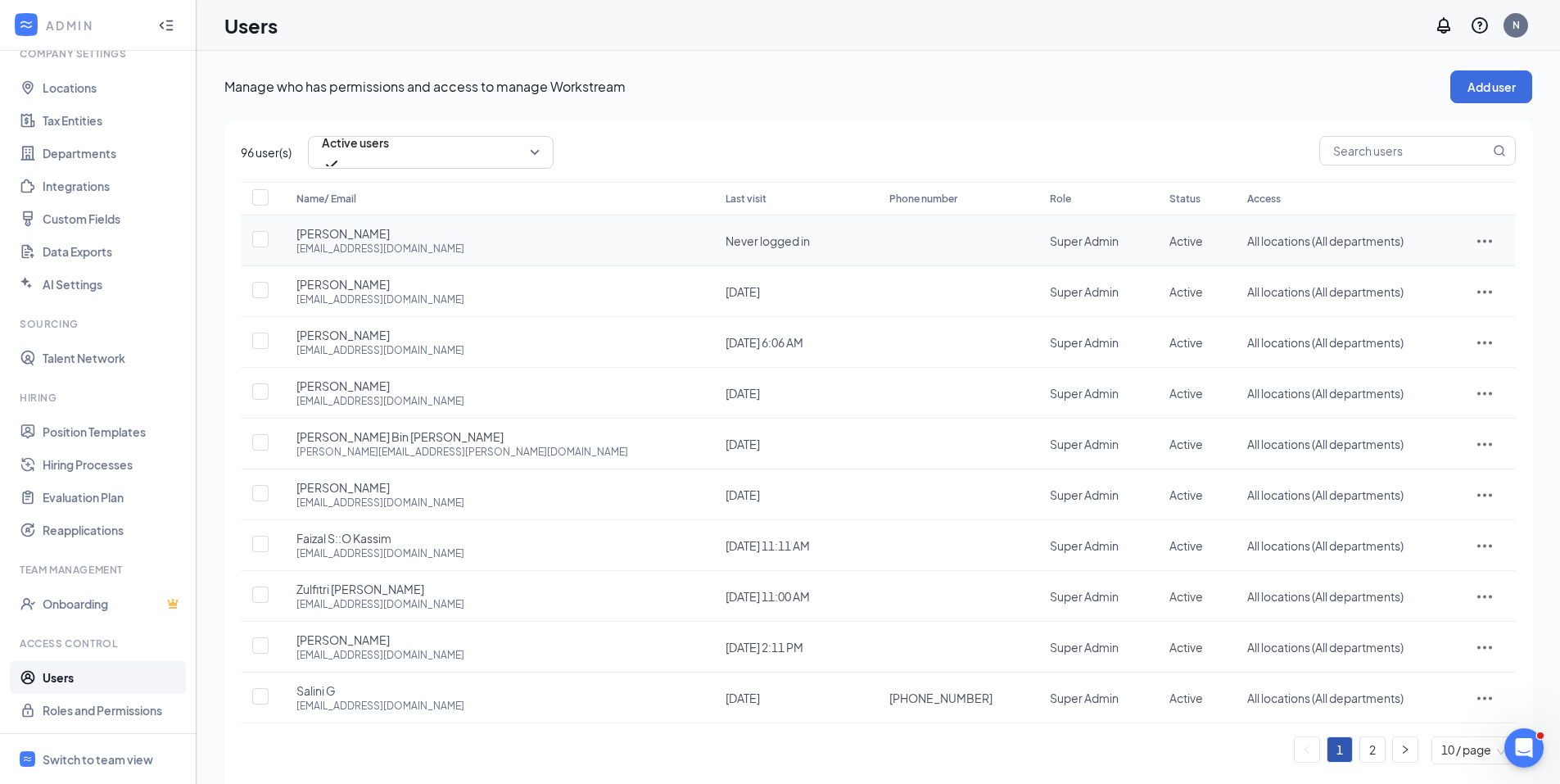
click at [1480, 235] on icon "ActionsIcon" at bounding box center [1485, 241] width 20 height 20
click at [1419, 277] on span "Edit user" at bounding box center [1407, 275] width 47 height 14
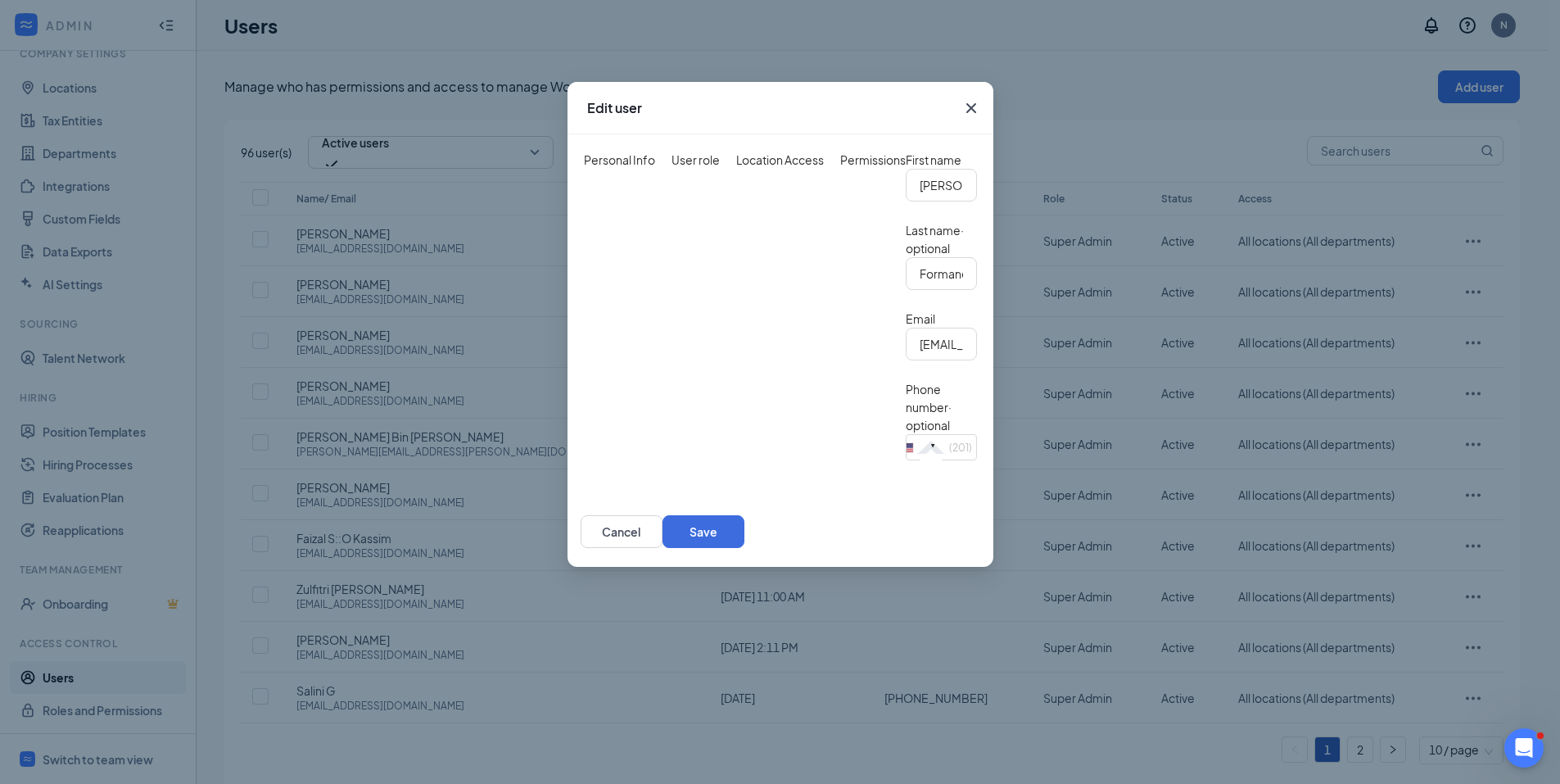
click at [671, 150] on div "User role" at bounding box center [695, 159] width 48 height 18
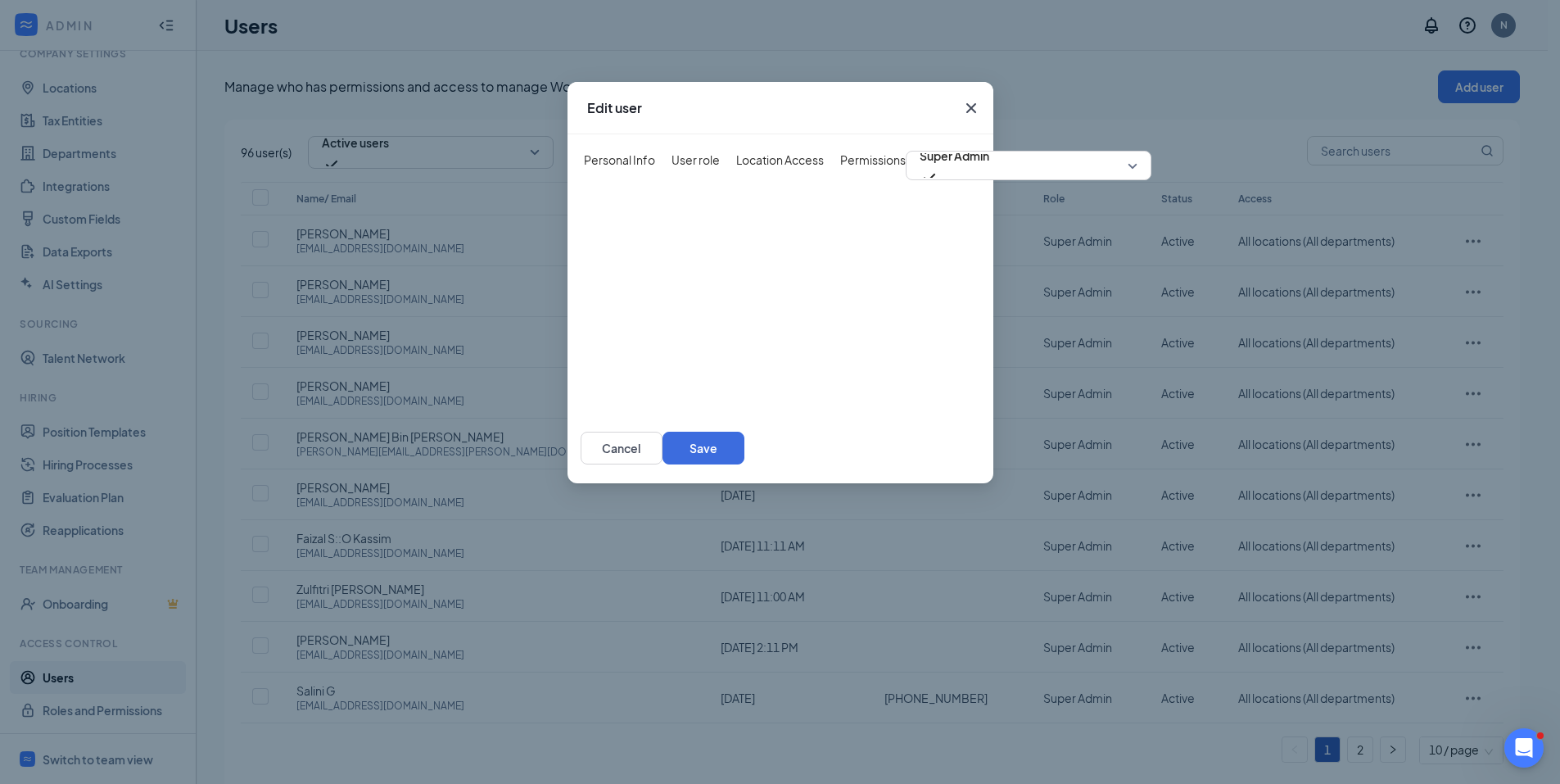
click at [736, 150] on div "Location Access" at bounding box center [780, 159] width 88 height 18
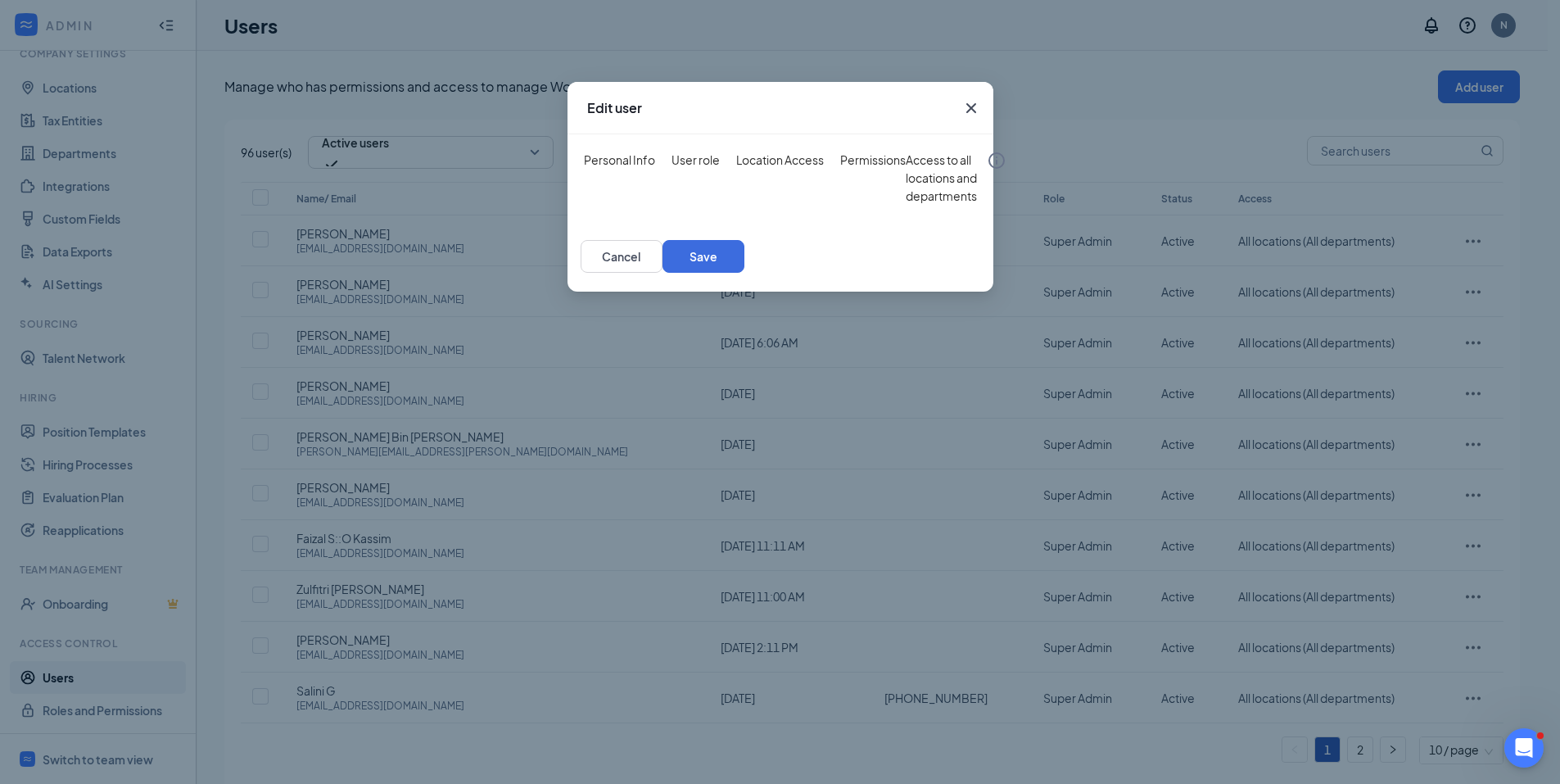
click at [880, 159] on div "Permissions" at bounding box center [873, 159] width 65 height 18
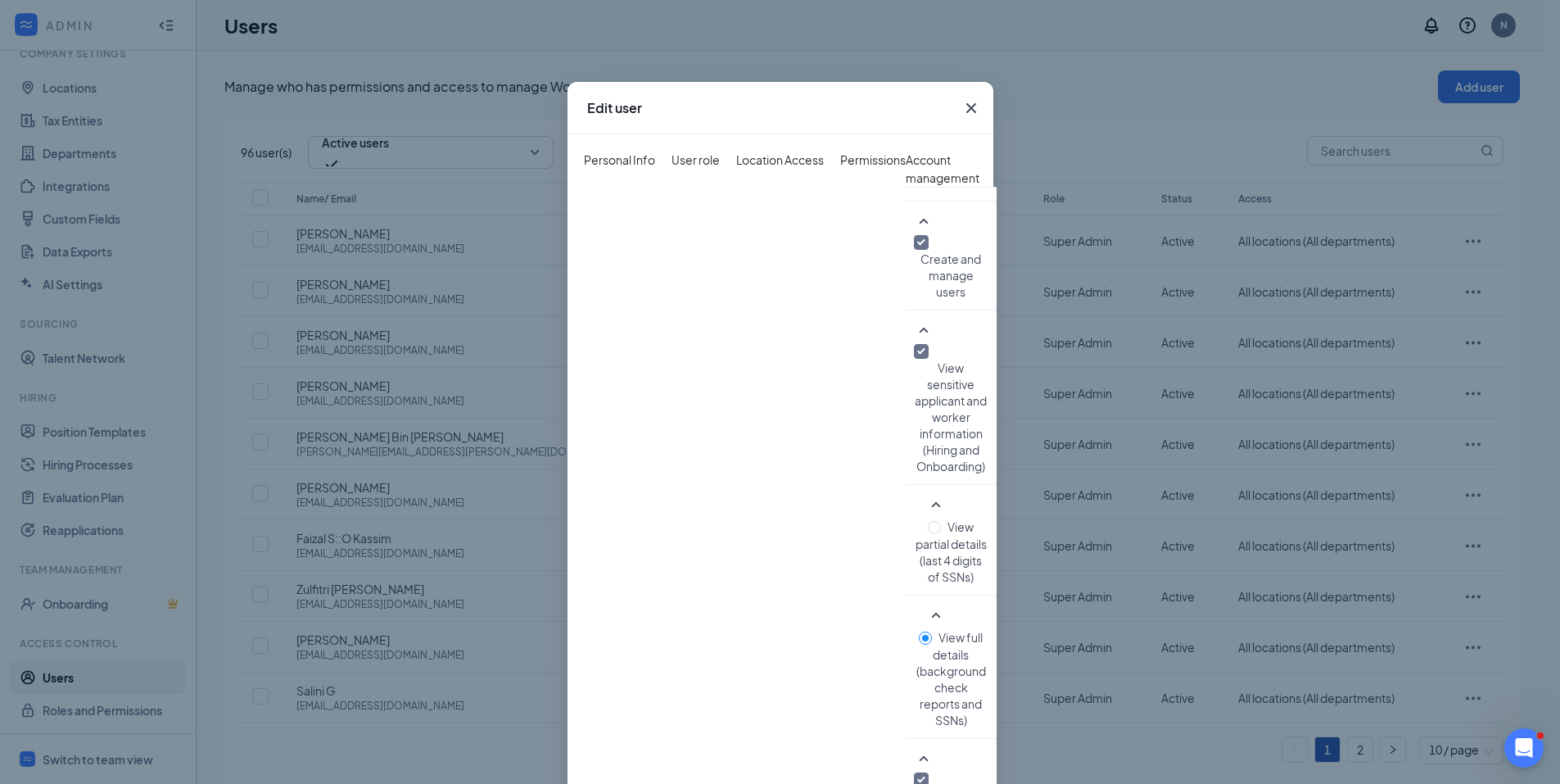
click at [584, 156] on div "Personal Info" at bounding box center [619, 159] width 72 height 18
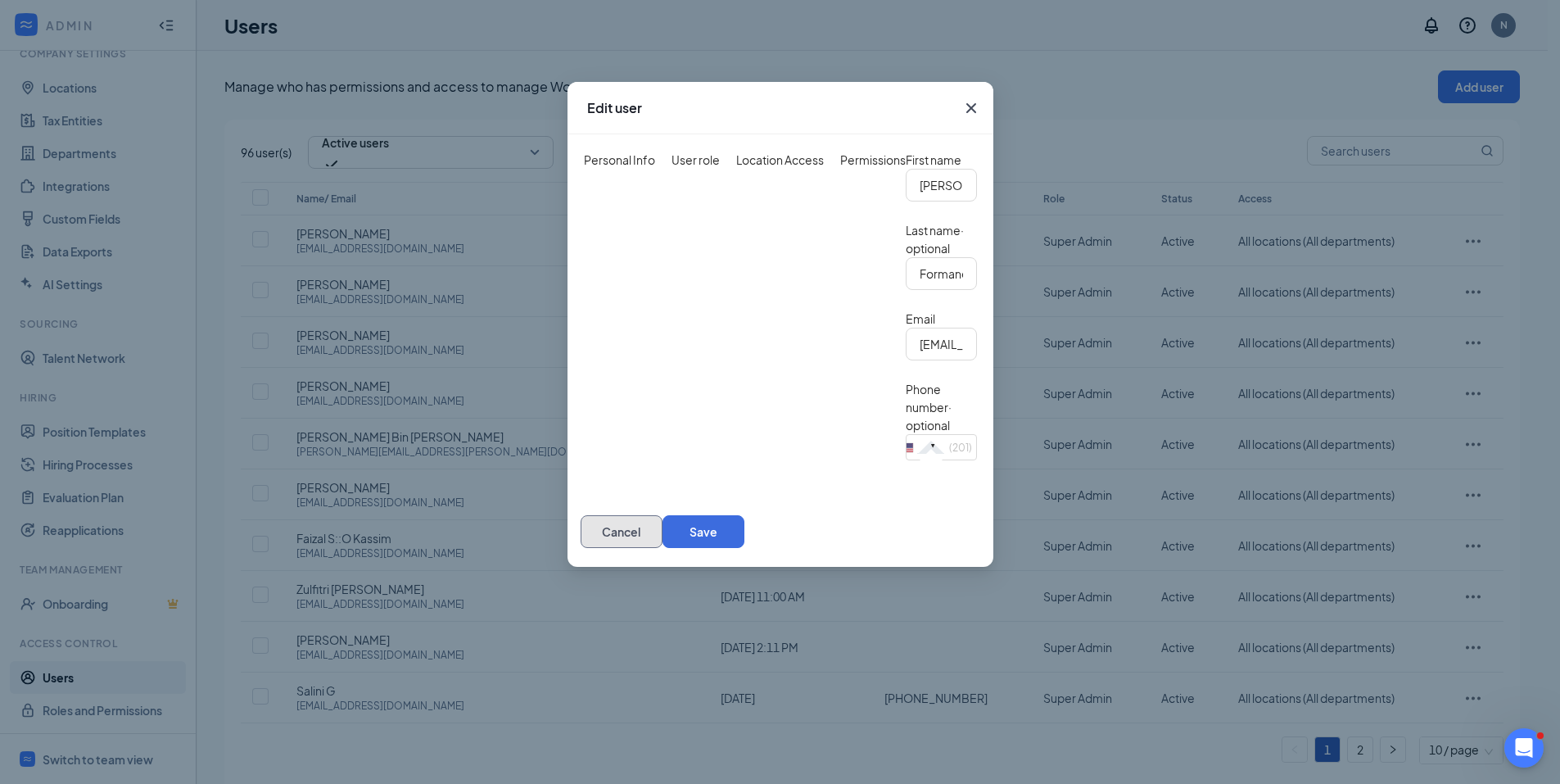
click at [662, 520] on button "Cancel" at bounding box center [621, 531] width 81 height 33
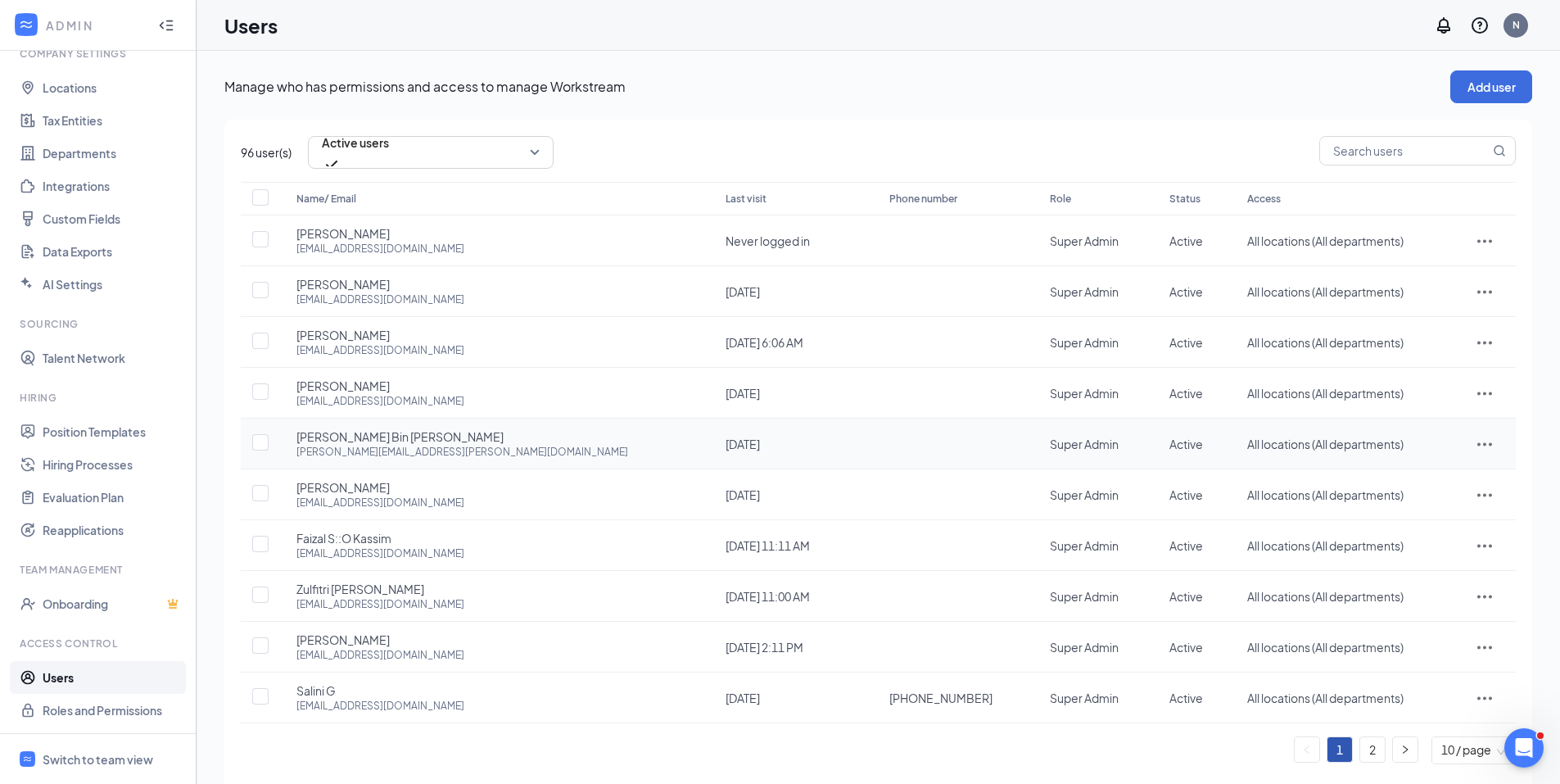
click at [709, 423] on td "[DATE]" at bounding box center [790, 443] width 164 height 51
click at [1486, 234] on div "Name/ Email Last visit Phone number Role Status Access John Michael Formanes wb…" at bounding box center [878, 473] width 1274 height 582
click at [1475, 237] on icon "ActionsIcon" at bounding box center [1485, 241] width 20 height 20
click at [1441, 323] on li "Reset password" at bounding box center [1434, 312] width 128 height 38
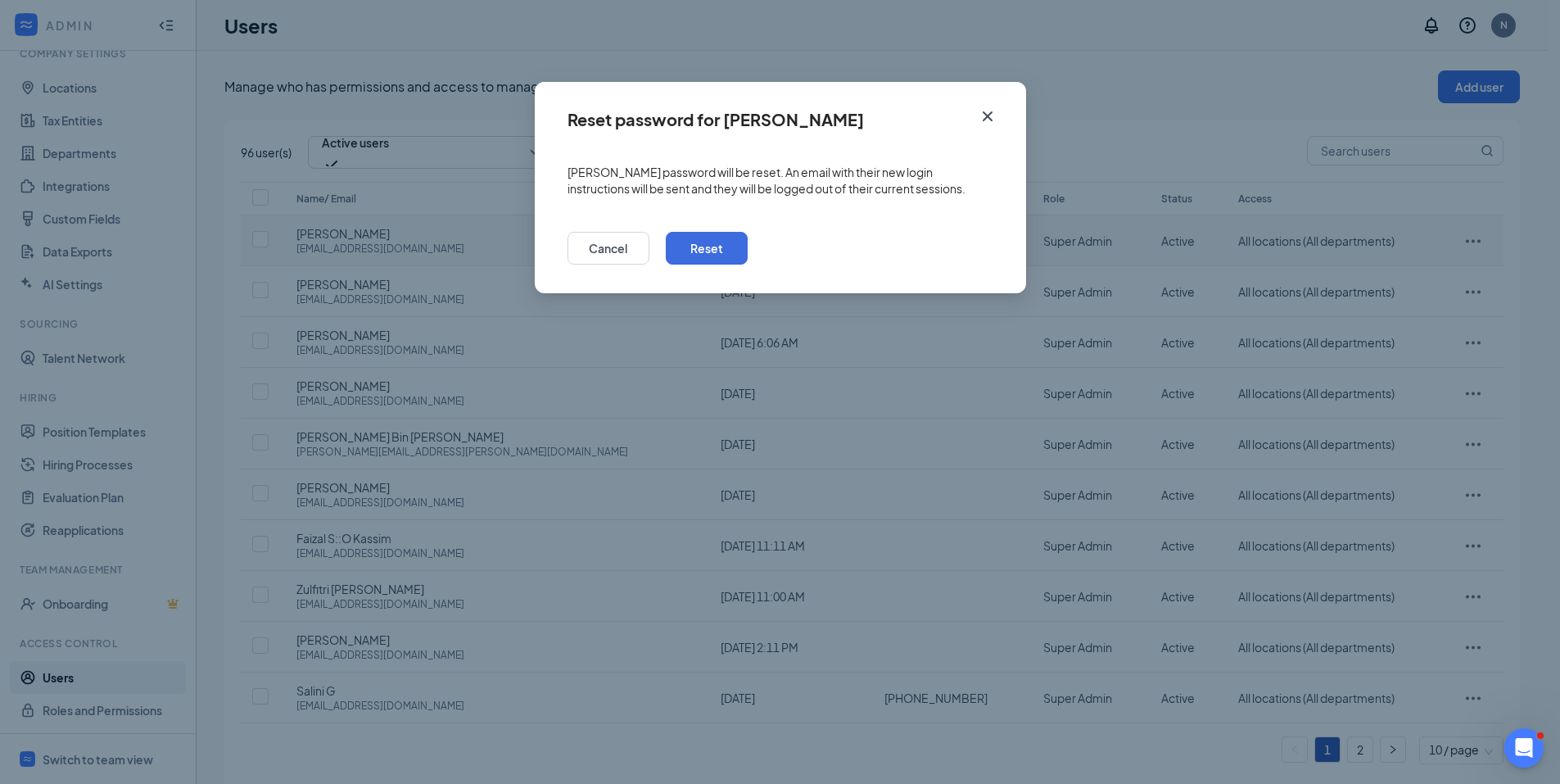
drag, startPoint x: 830, startPoint y: 171, endPoint x: 979, endPoint y: 188, distance: 150.0
click at [979, 188] on span "John Michael Formanes's password will be reset. An email with their new login i…" at bounding box center [780, 180] width 426 height 33
copy span "An email with their new login instructions will be sent and they will be logged…"
click at [984, 115] on icon "Cross" at bounding box center [987, 116] width 20 height 20
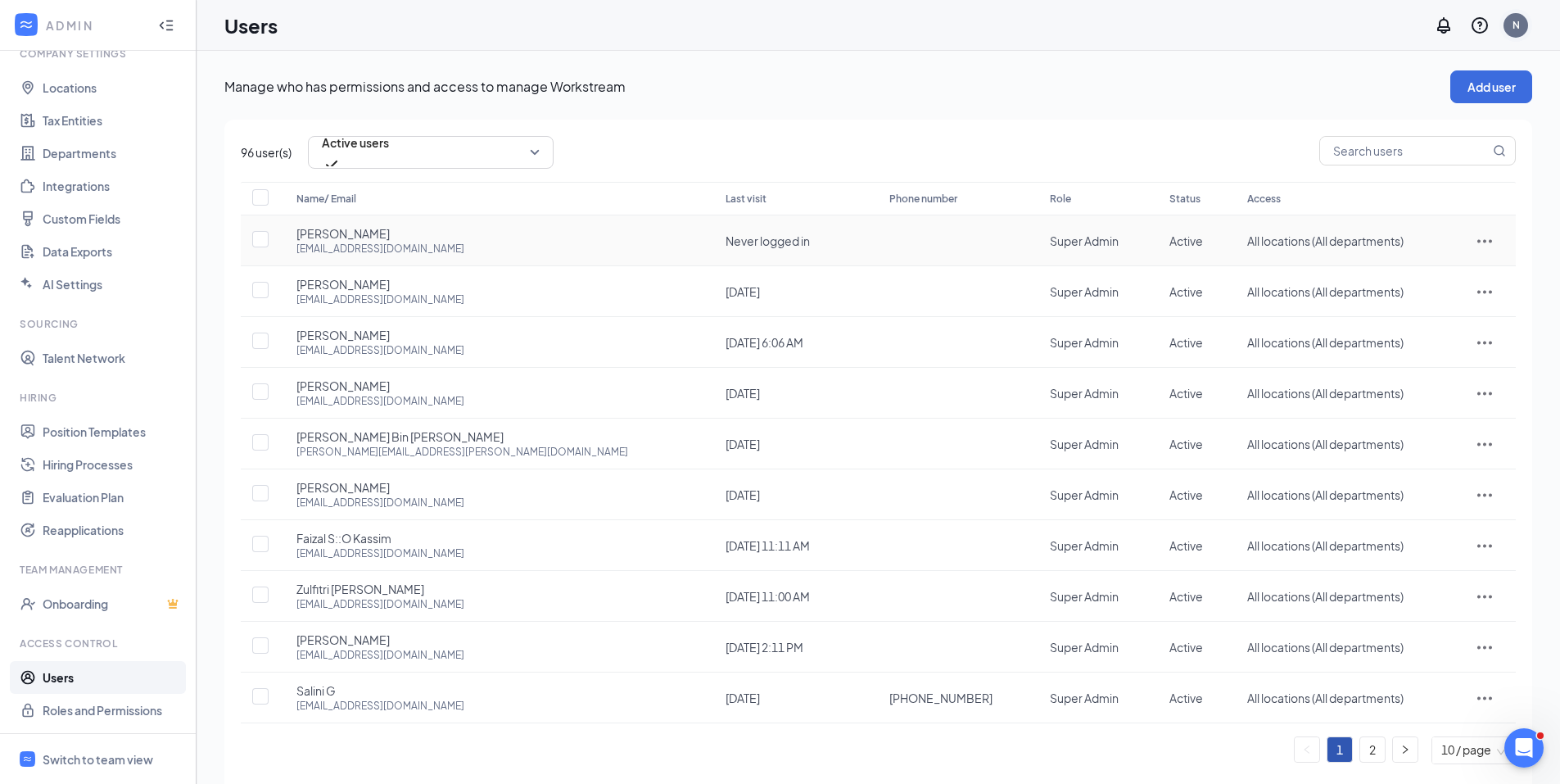
click at [1507, 24] on div "N" at bounding box center [1515, 25] width 24 height 24
click at [1387, 210] on link "Switch account" at bounding box center [1385, 210] width 81 height 14
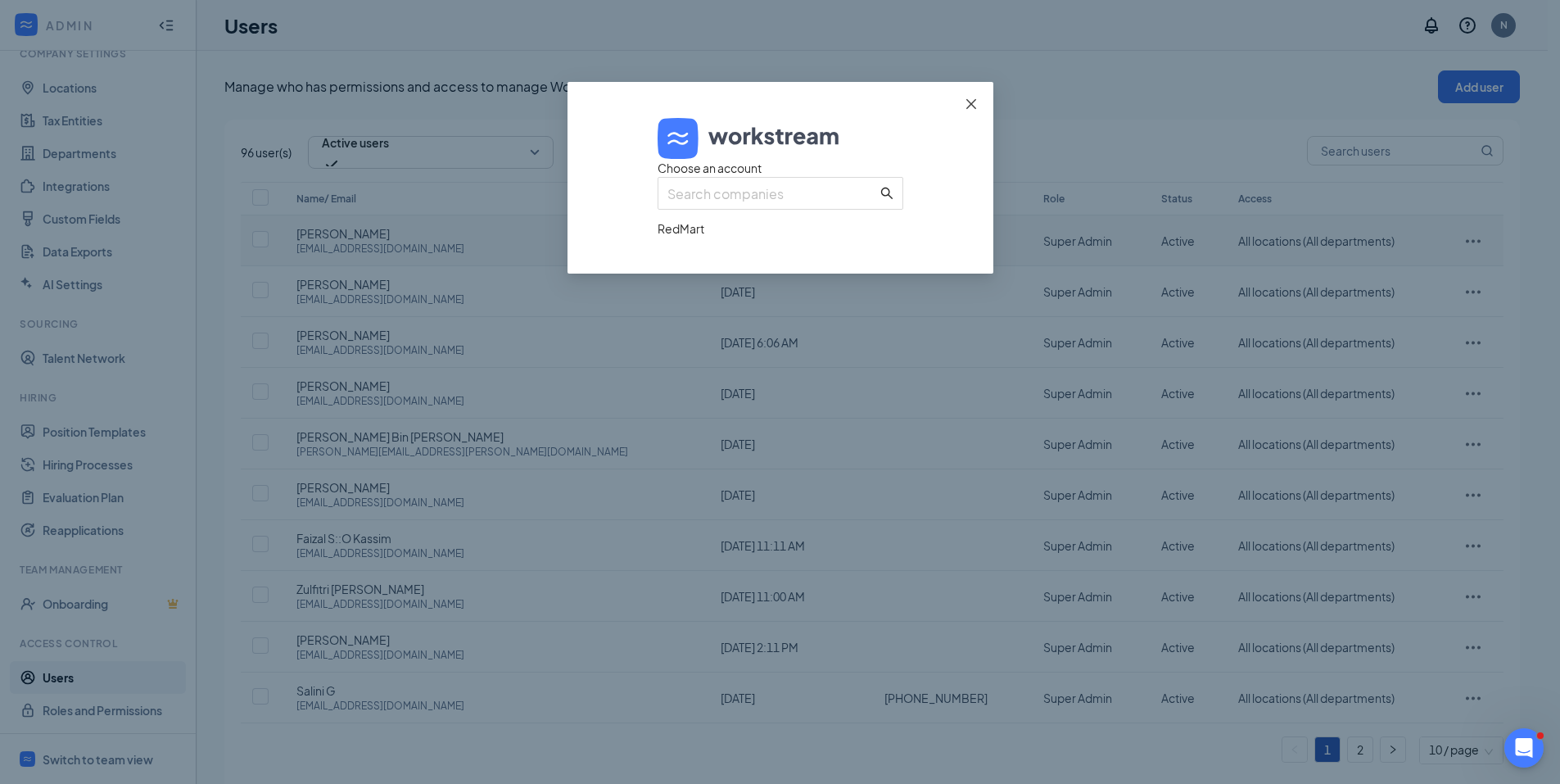
click at [968, 103] on icon "close" at bounding box center [971, 104] width 13 height 13
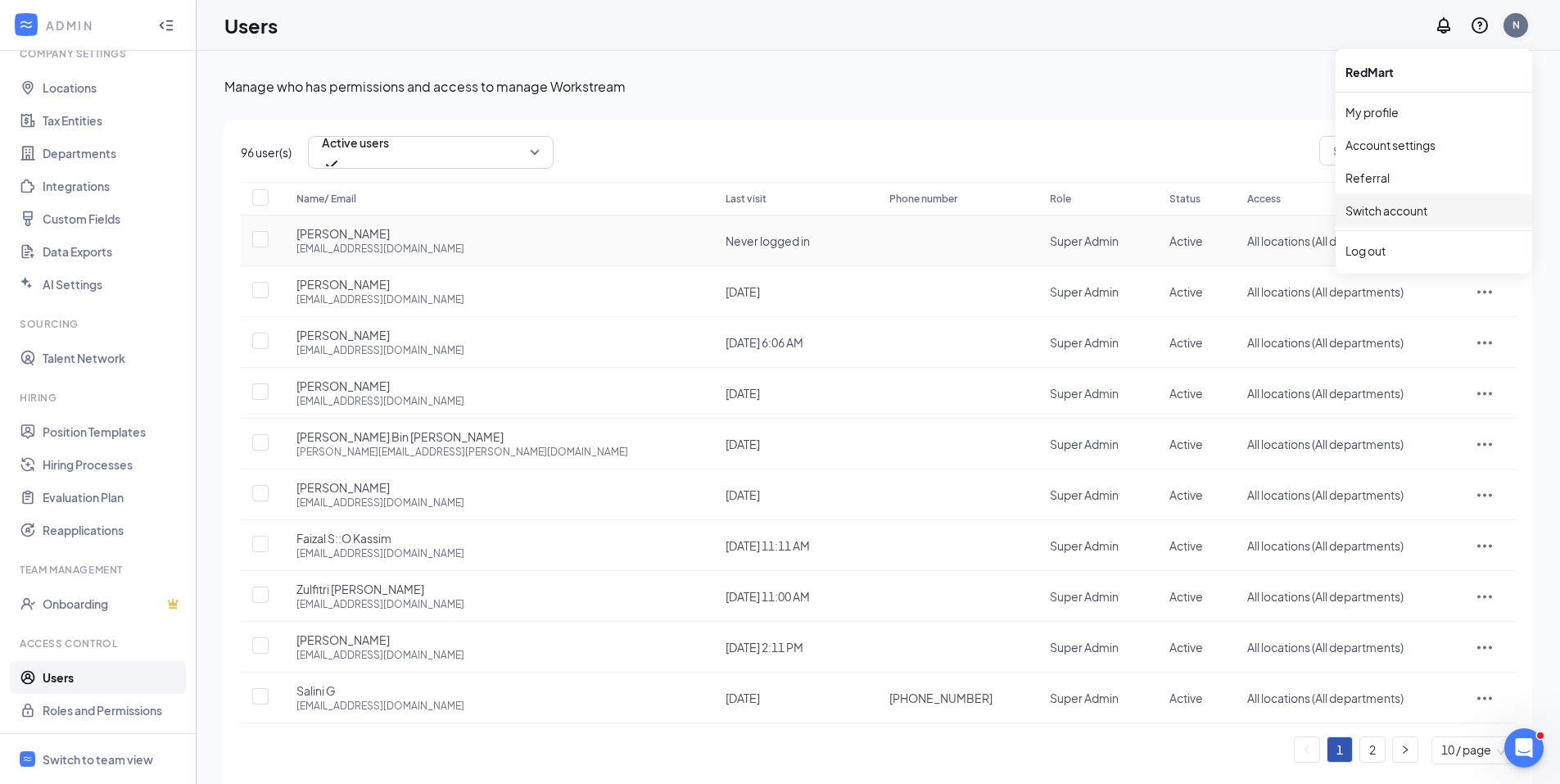
click at [1515, 25] on div "N" at bounding box center [1516, 25] width 7 height 14
click at [1380, 113] on link "My profile" at bounding box center [1434, 112] width 177 height 16
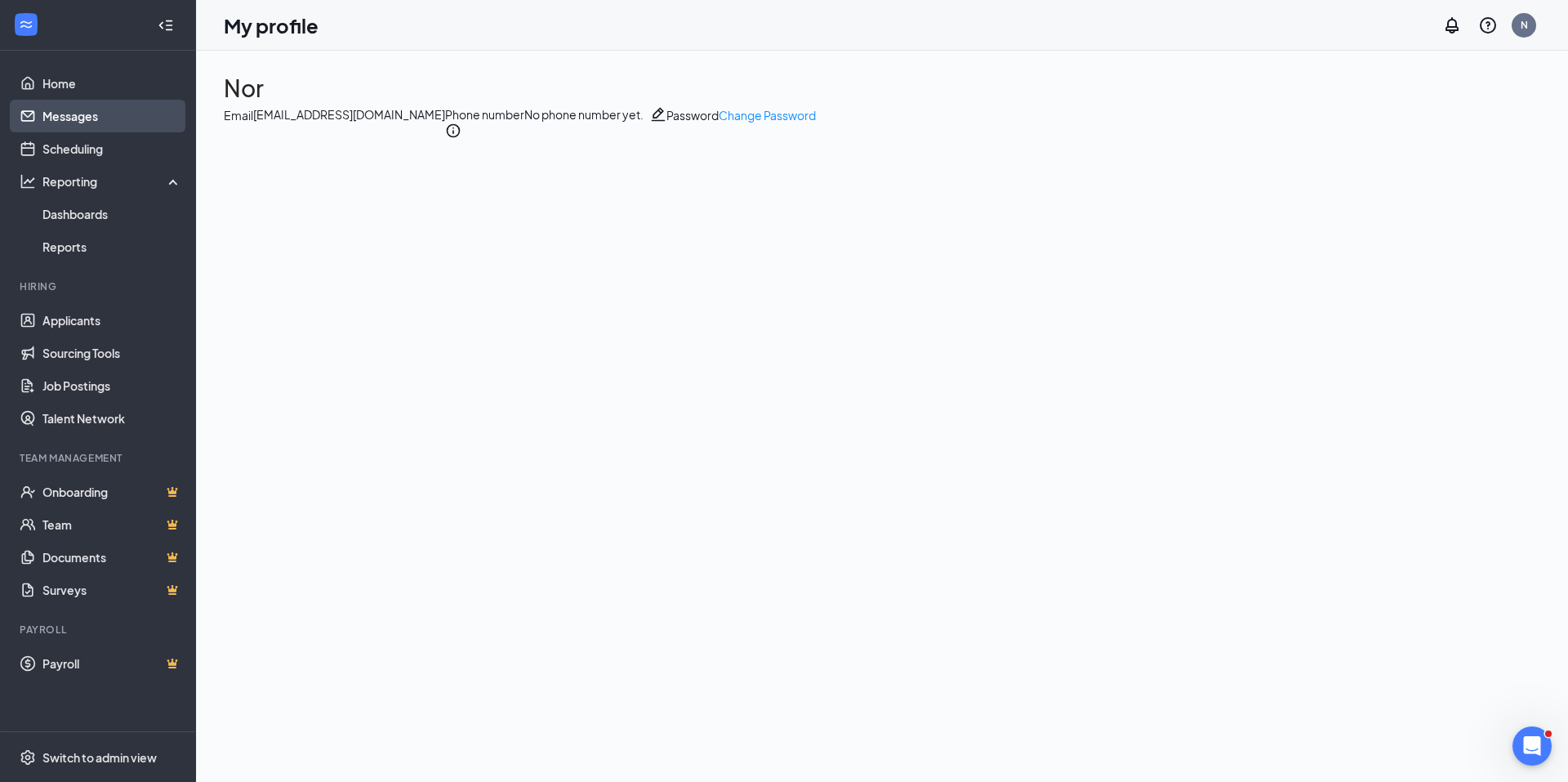
click at [77, 114] on link "Messages" at bounding box center [112, 116] width 139 height 33
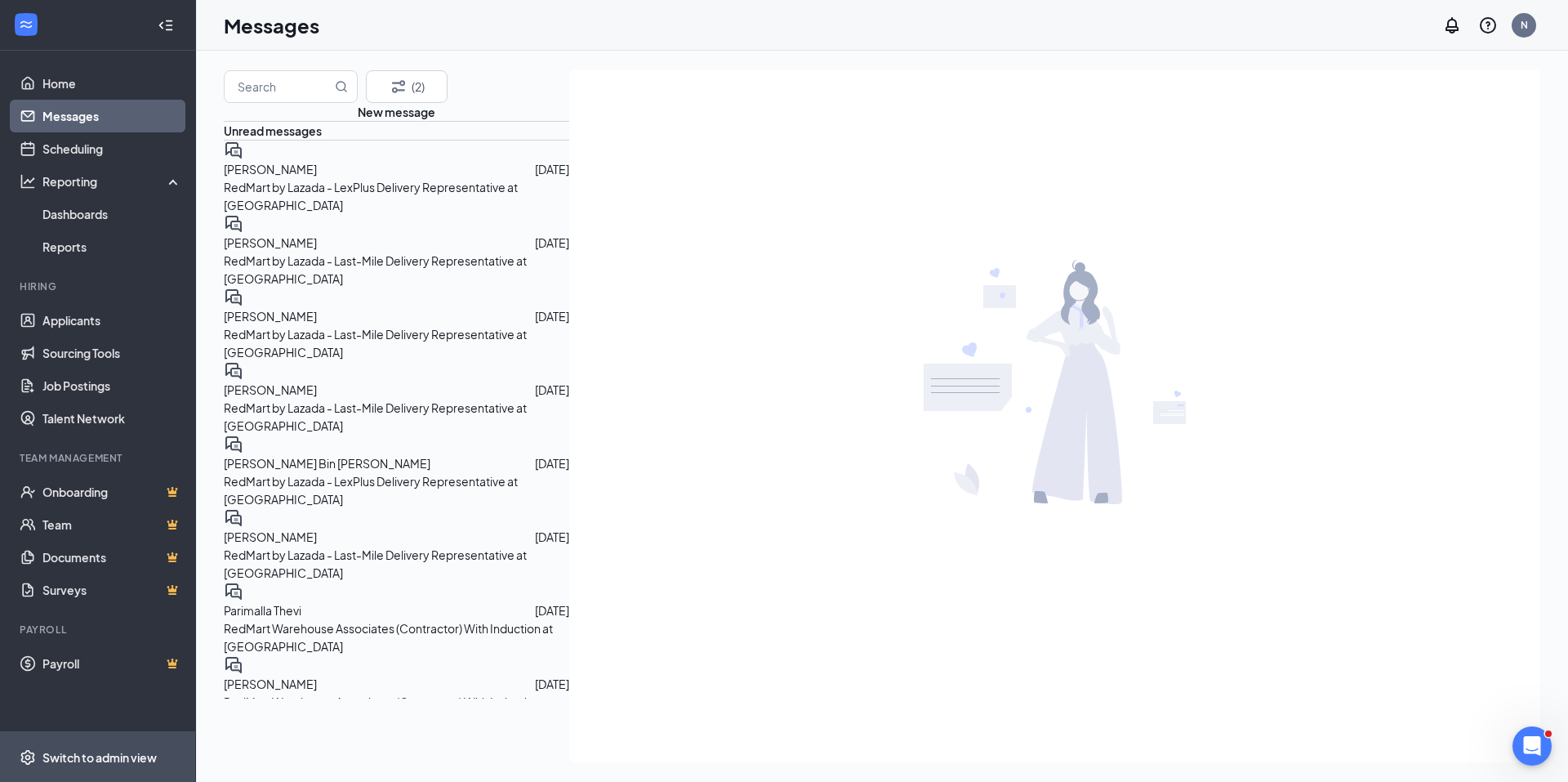
click at [77, 753] on div "Switch to admin view" at bounding box center [100, 757] width 114 height 16
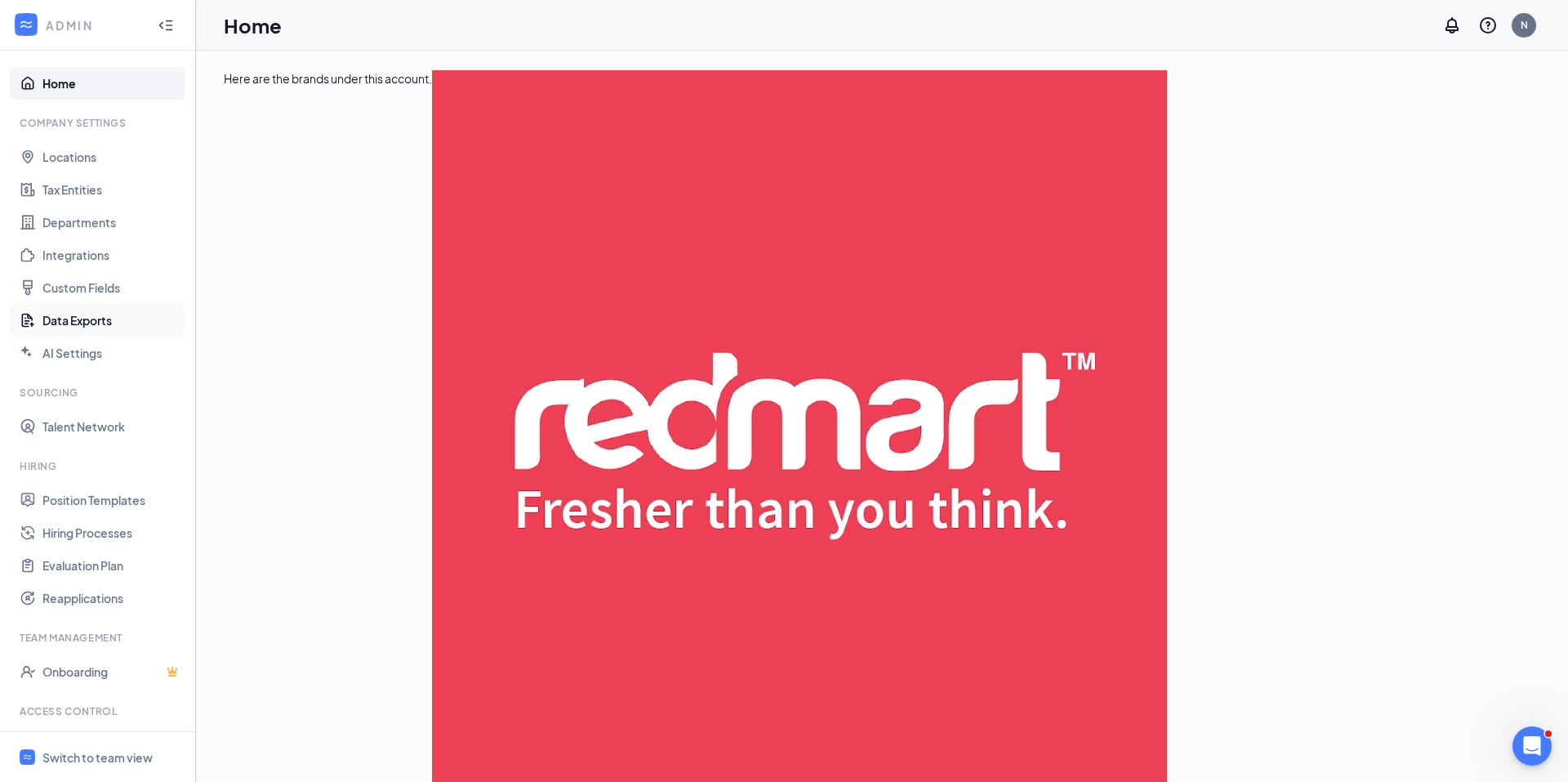
click at [72, 320] on link "Data Exports" at bounding box center [112, 320] width 139 height 33
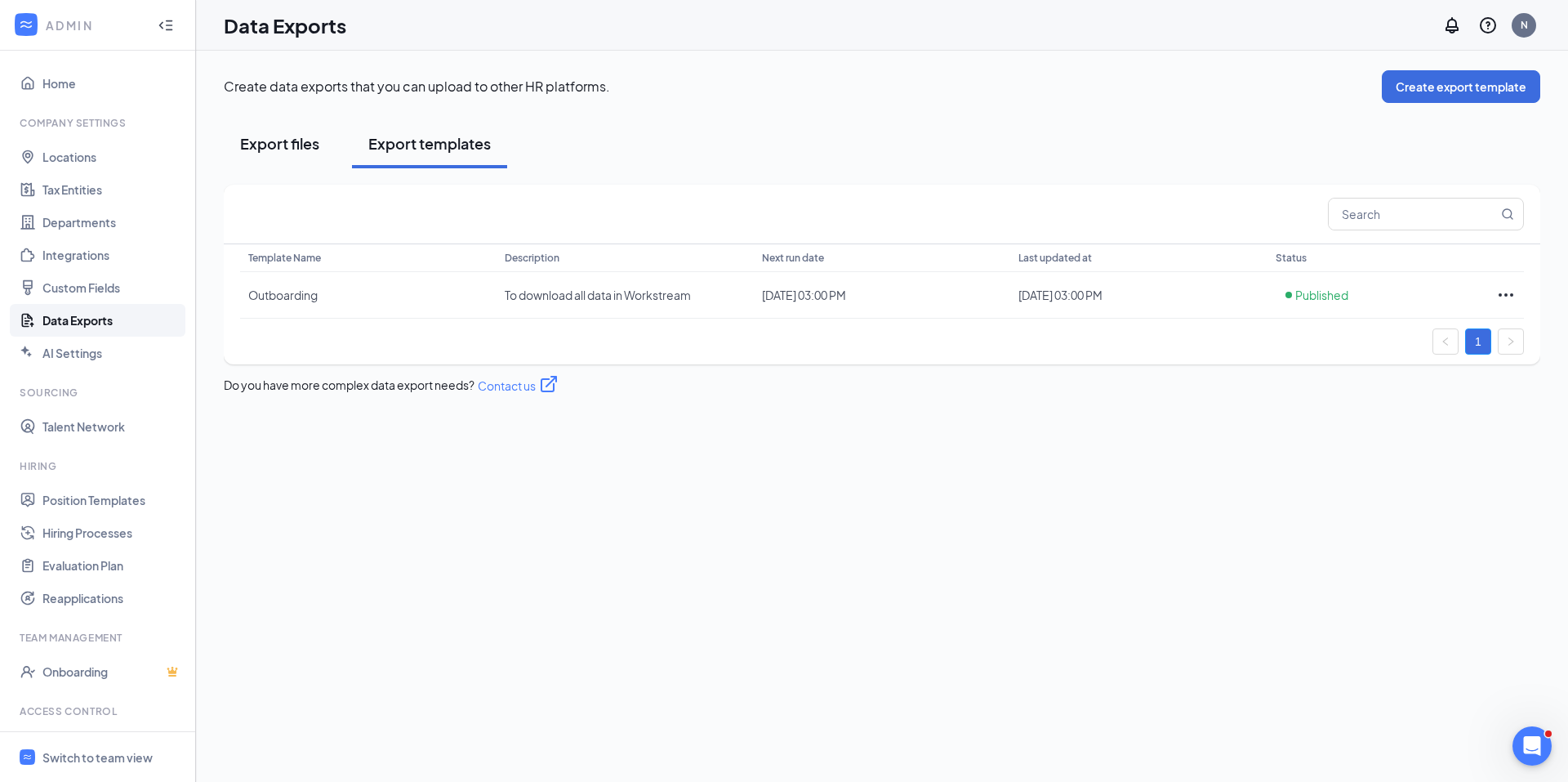
click at [290, 139] on div "Export files" at bounding box center [279, 143] width 79 height 21
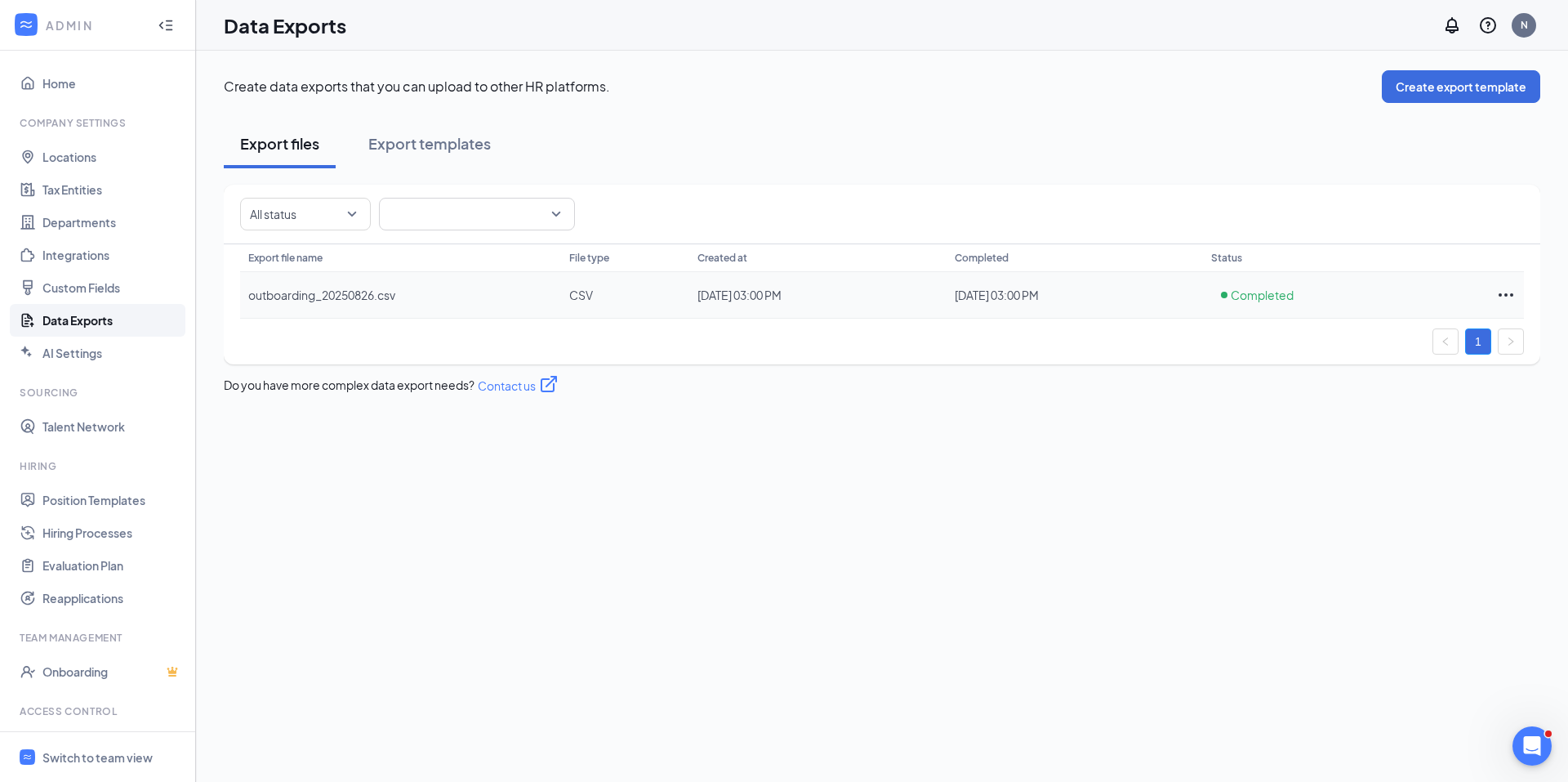
click at [1488, 293] on div at bounding box center [1459, 295] width 112 height 20
click at [1500, 293] on icon "Ellipses" at bounding box center [1506, 295] width 20 height 20
click at [1440, 326] on span "Download" at bounding box center [1441, 329] width 54 height 14
click at [1505, 289] on icon "Ellipses" at bounding box center [1506, 295] width 20 height 20
click at [984, 445] on div "Create data exports that you can upload to other HR platforms. Create export te…" at bounding box center [882, 416] width 1372 height 731
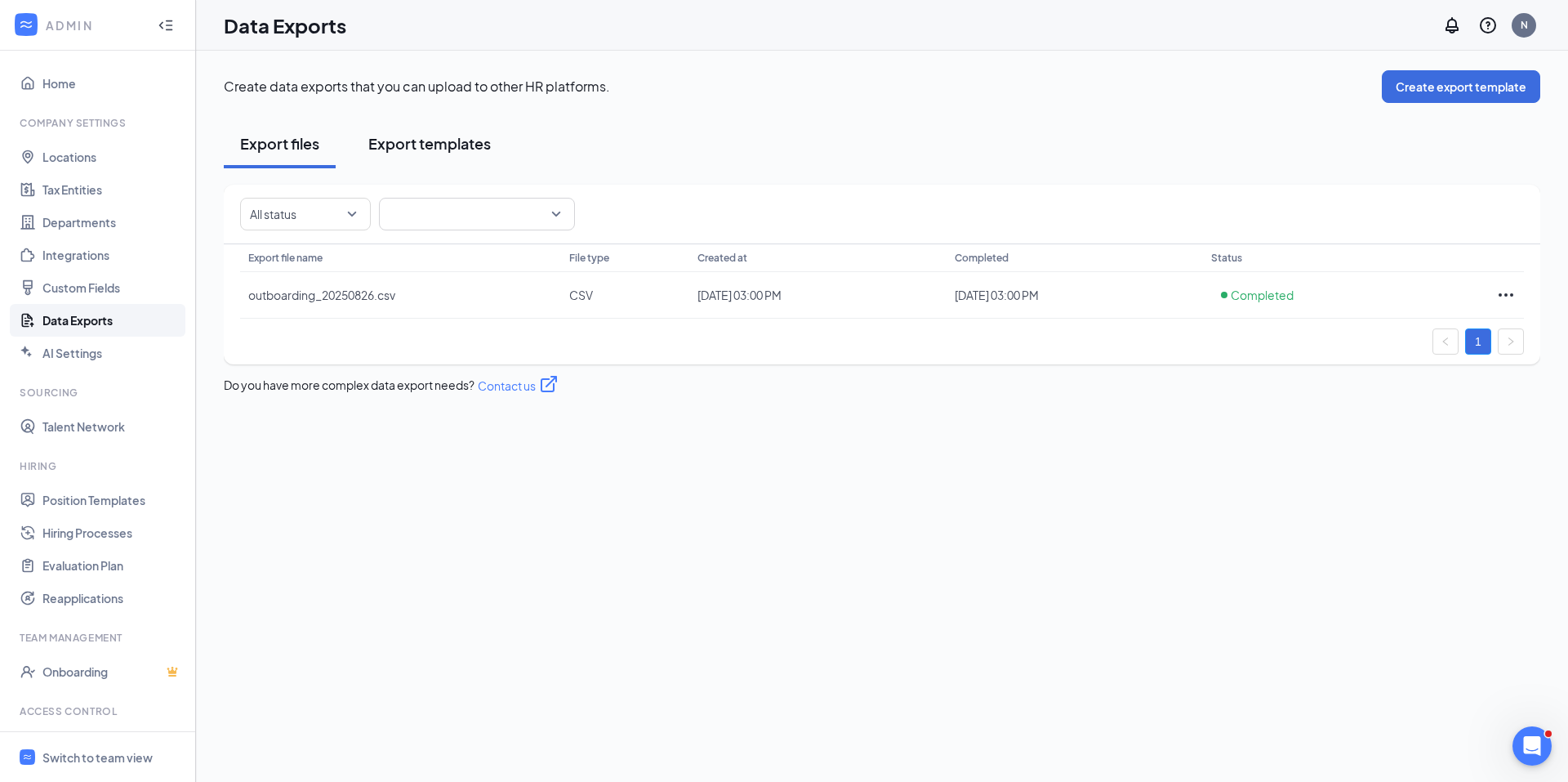
click at [416, 139] on div "Export templates" at bounding box center [429, 143] width 122 height 21
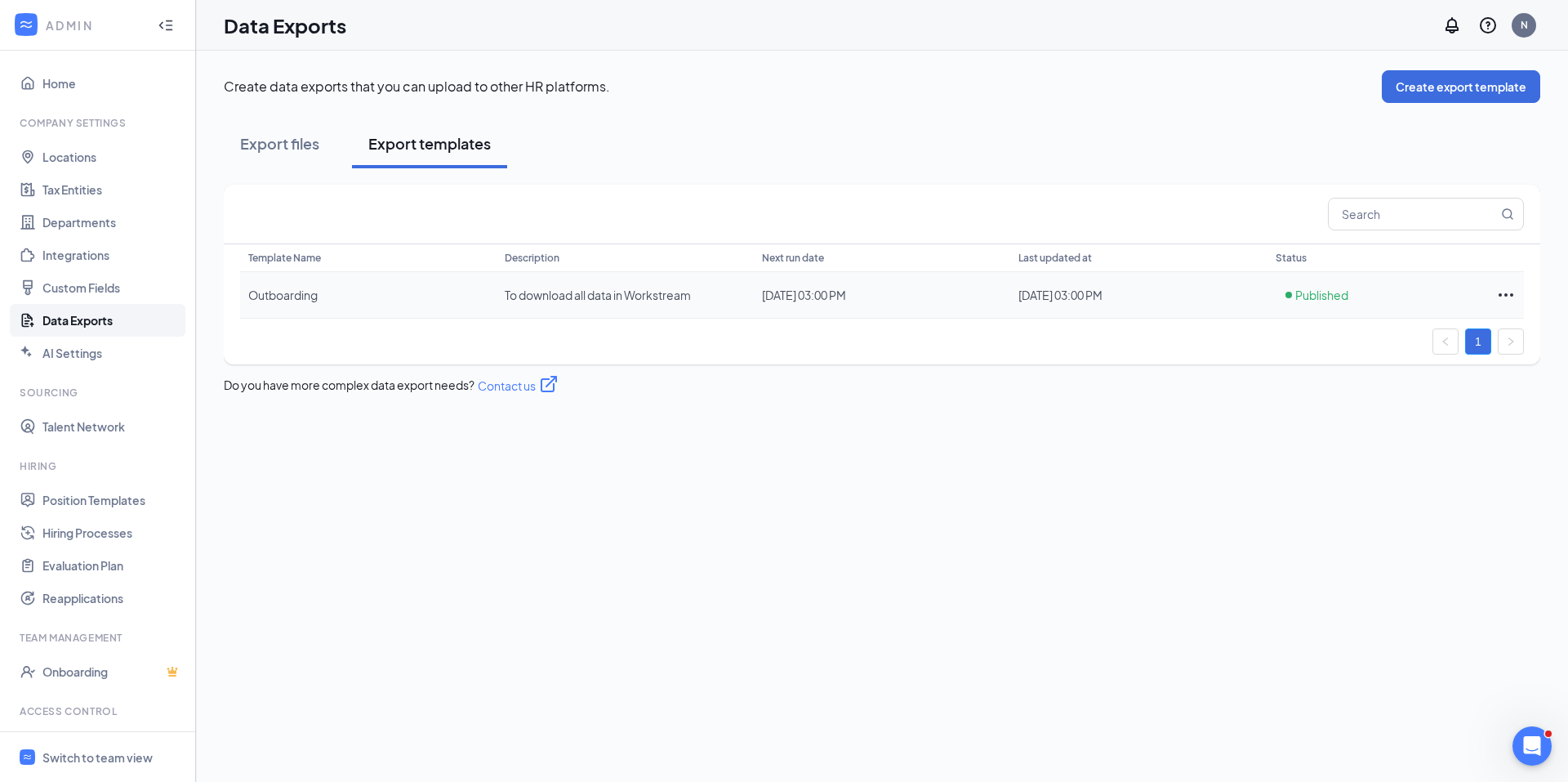
click at [1501, 297] on icon "Ellipses" at bounding box center [1506, 295] width 20 height 20
click at [1451, 331] on span "Edit template" at bounding box center [1450, 329] width 72 height 14
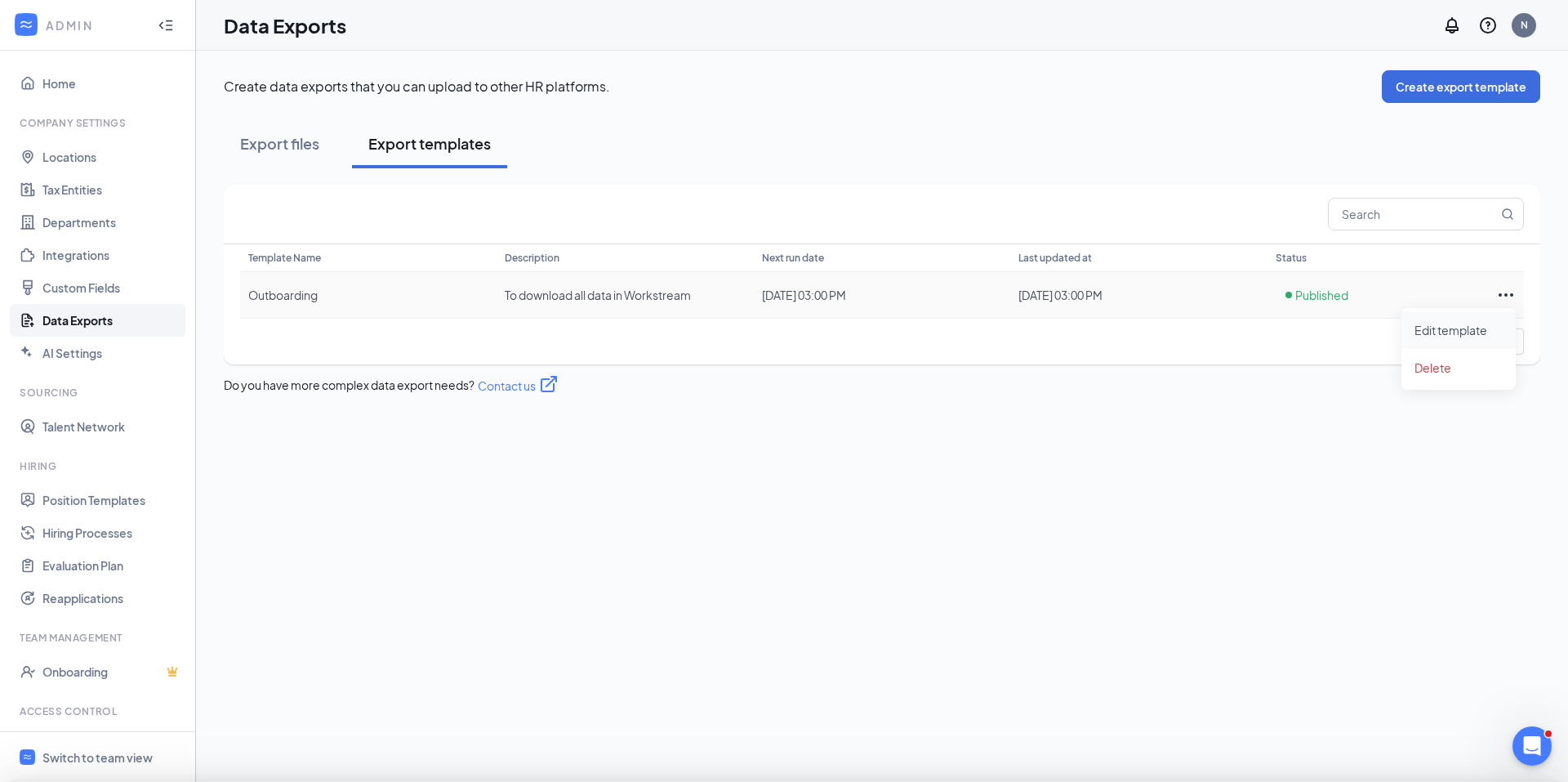
type input "Outboarding"
type textarea "To download all data in Workstream"
type input "Outboarding"
checkbox input "true"
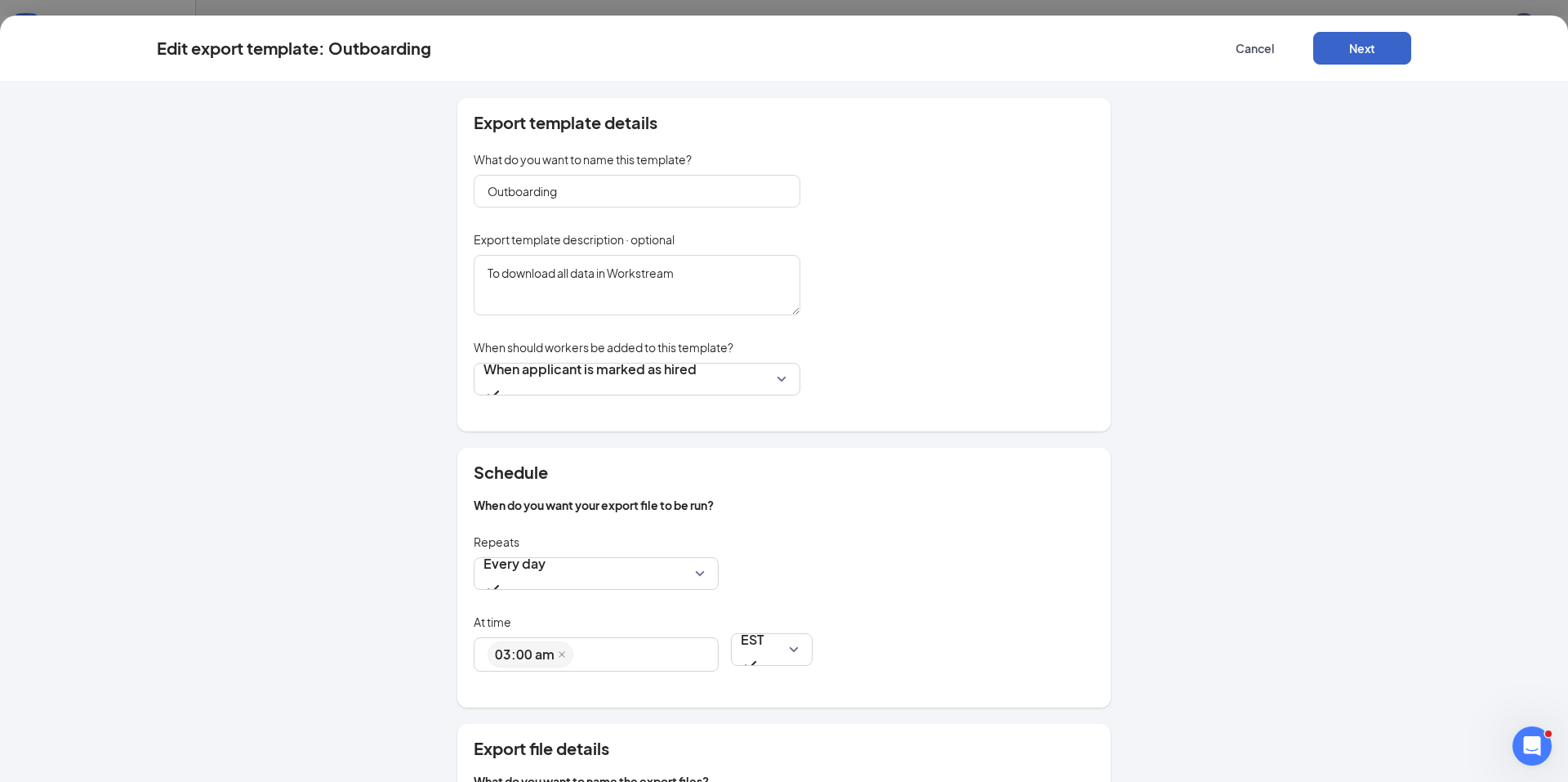
click at [1348, 51] on button "Next" at bounding box center [1362, 48] width 98 height 33
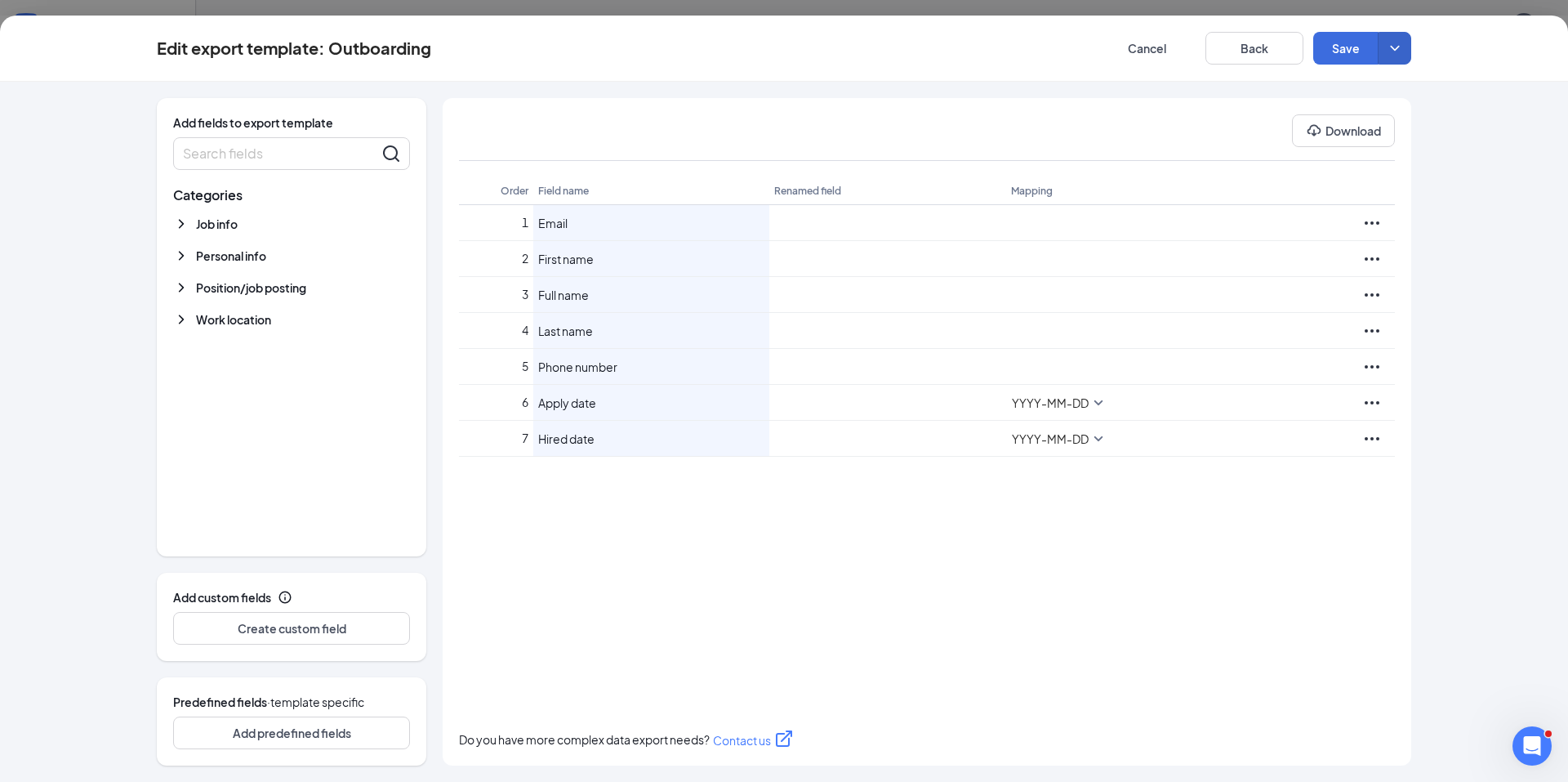
click at [1397, 50] on icon "ChevronDown" at bounding box center [1394, 48] width 16 height 16
click at [1298, 134] on div "Save as draft" at bounding box center [1313, 128] width 177 height 16
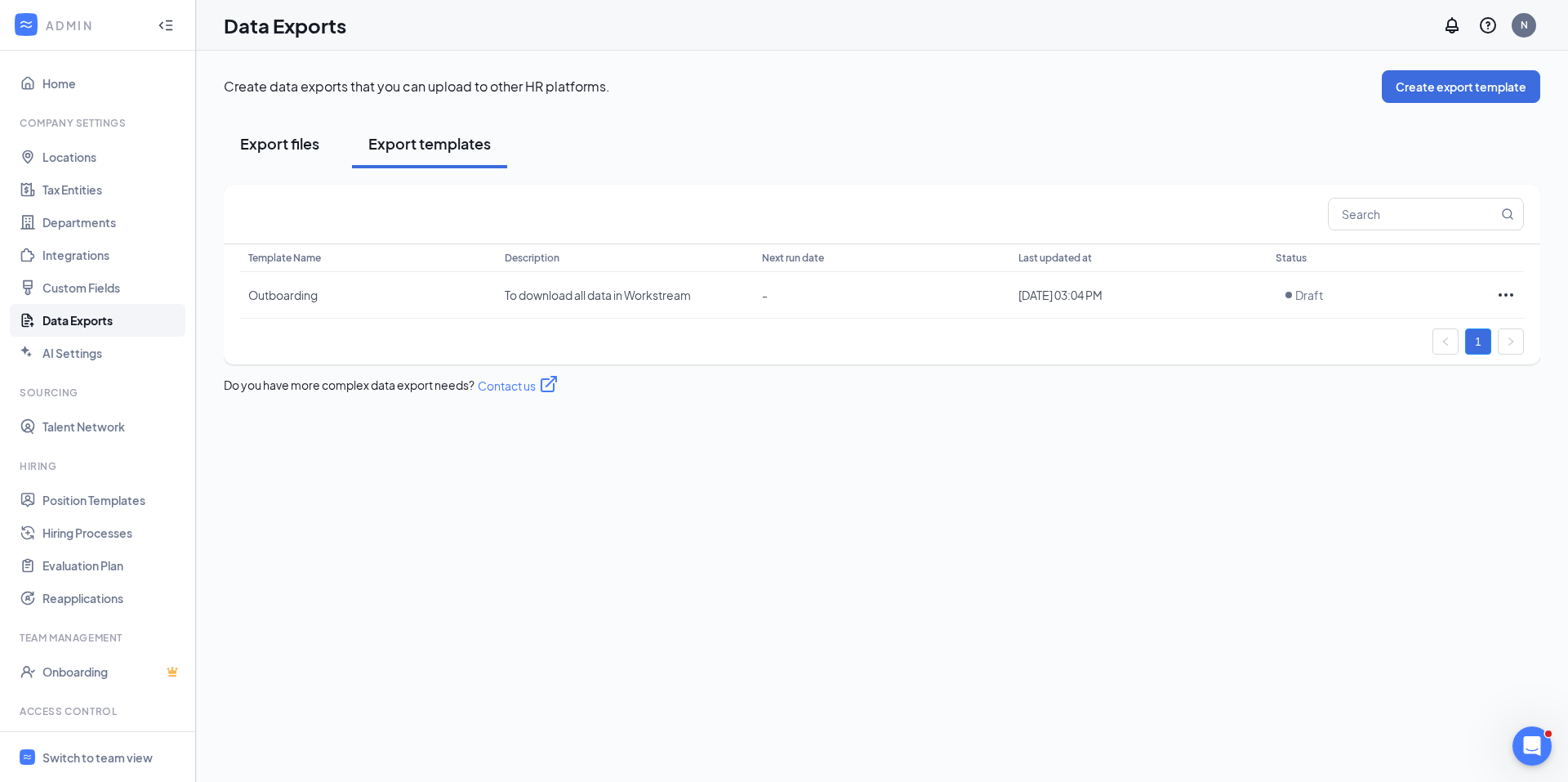
click at [257, 156] on button "Export files" at bounding box center [279, 144] width 112 height 49
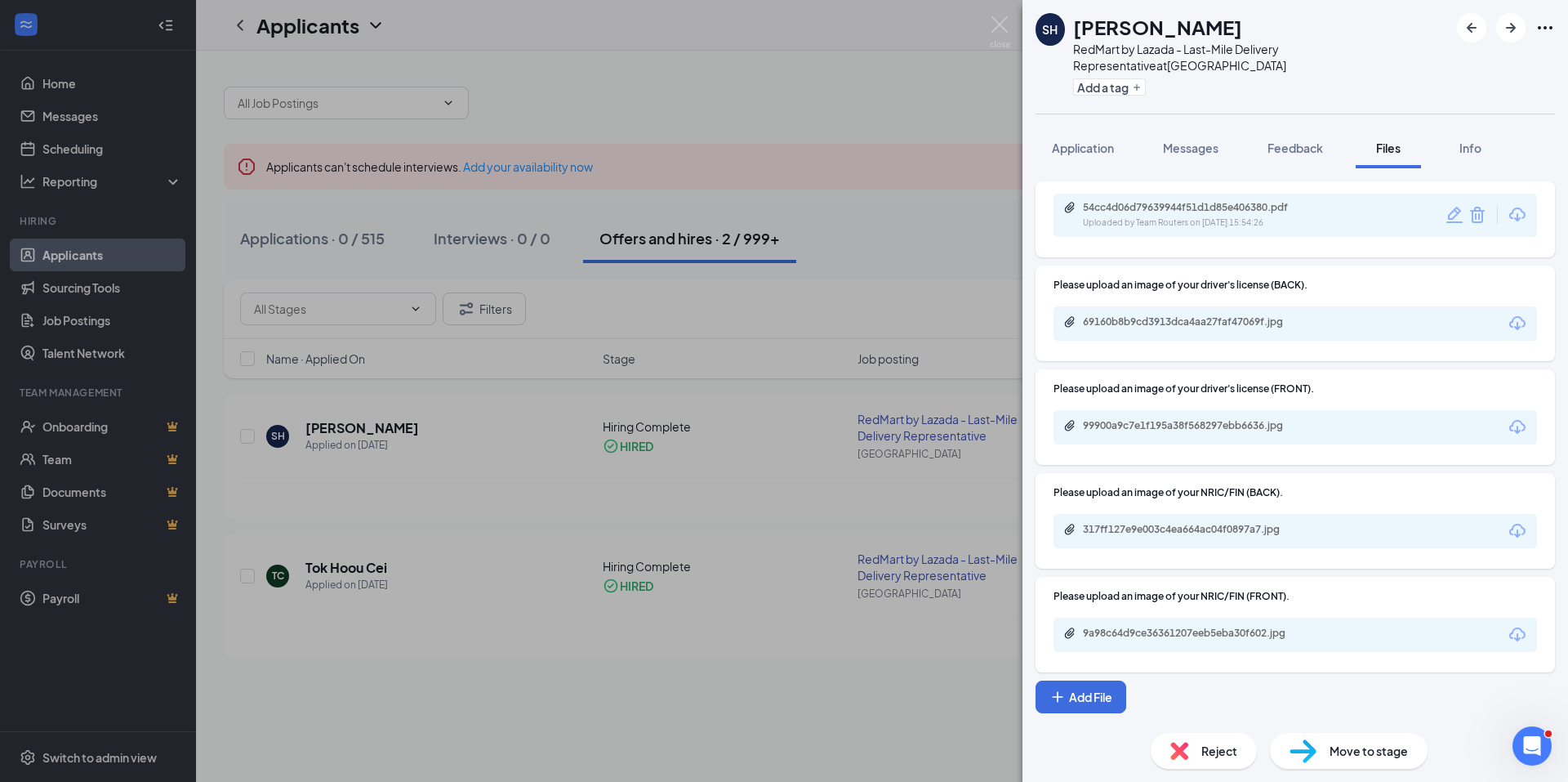
click at [769, 79] on div "SH Soo Hoou RedMart by Lazada - Last-Mile Delivery Representative at Singapore …" at bounding box center [784, 391] width 1568 height 782
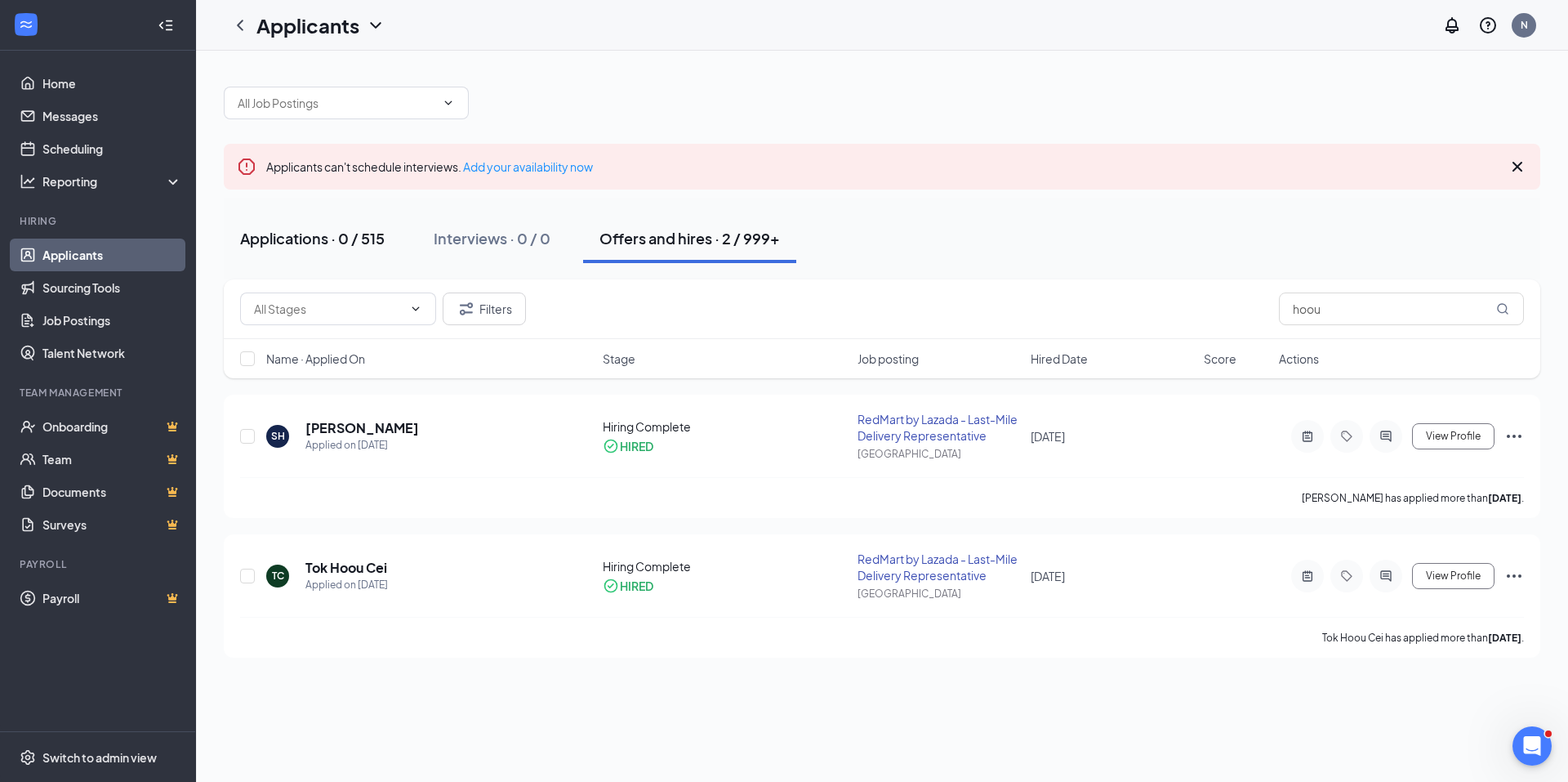
click at [309, 241] on div "Applications · 0 / 515" at bounding box center [312, 237] width 145 height 21
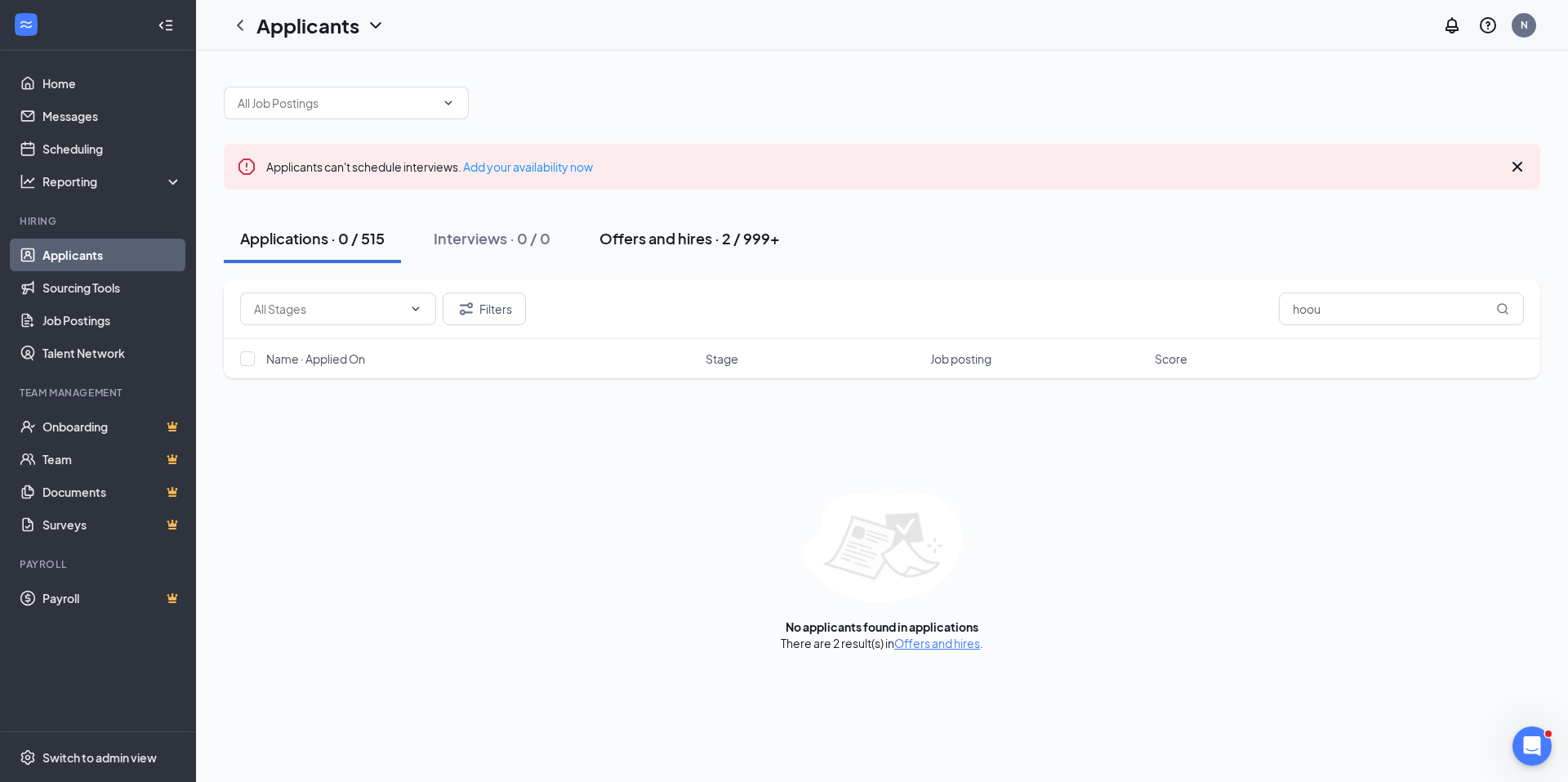
click at [630, 236] on div "Offers and hires · 2 / 999+" at bounding box center [690, 237] width 180 height 21
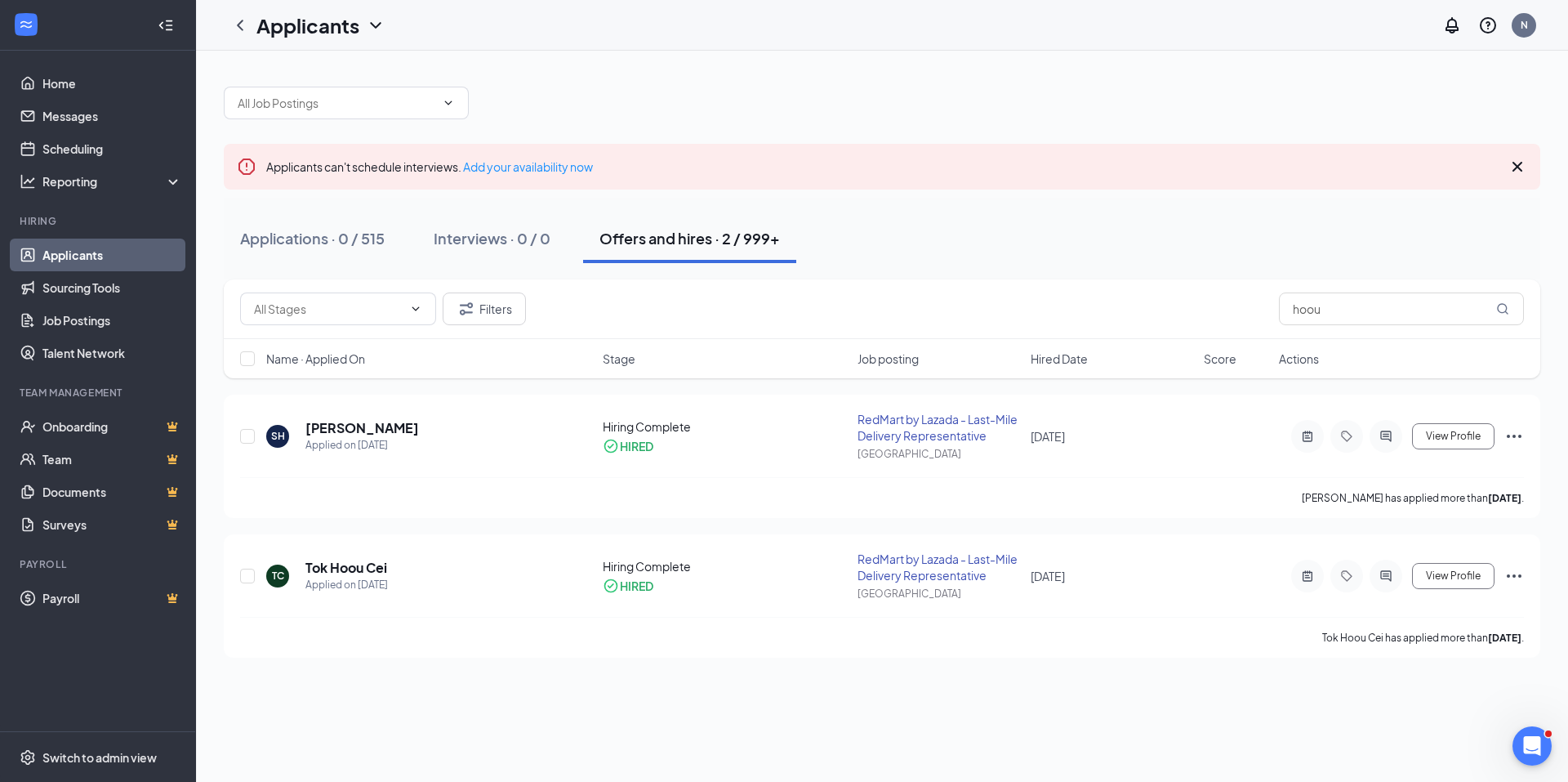
click at [1515, 163] on icon "Cross" at bounding box center [1517, 167] width 20 height 20
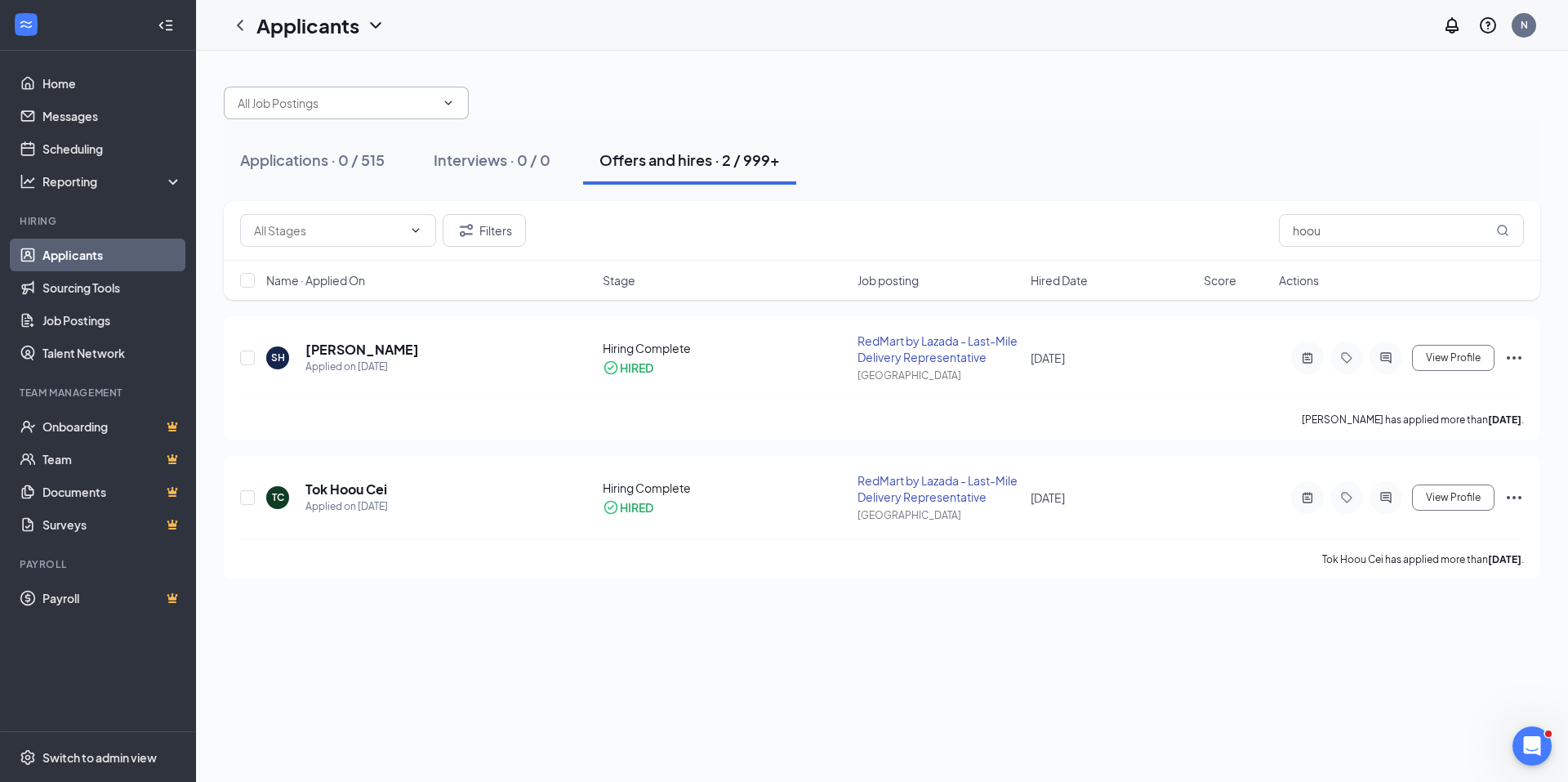
click at [373, 109] on input "text" at bounding box center [336, 103] width 197 height 18
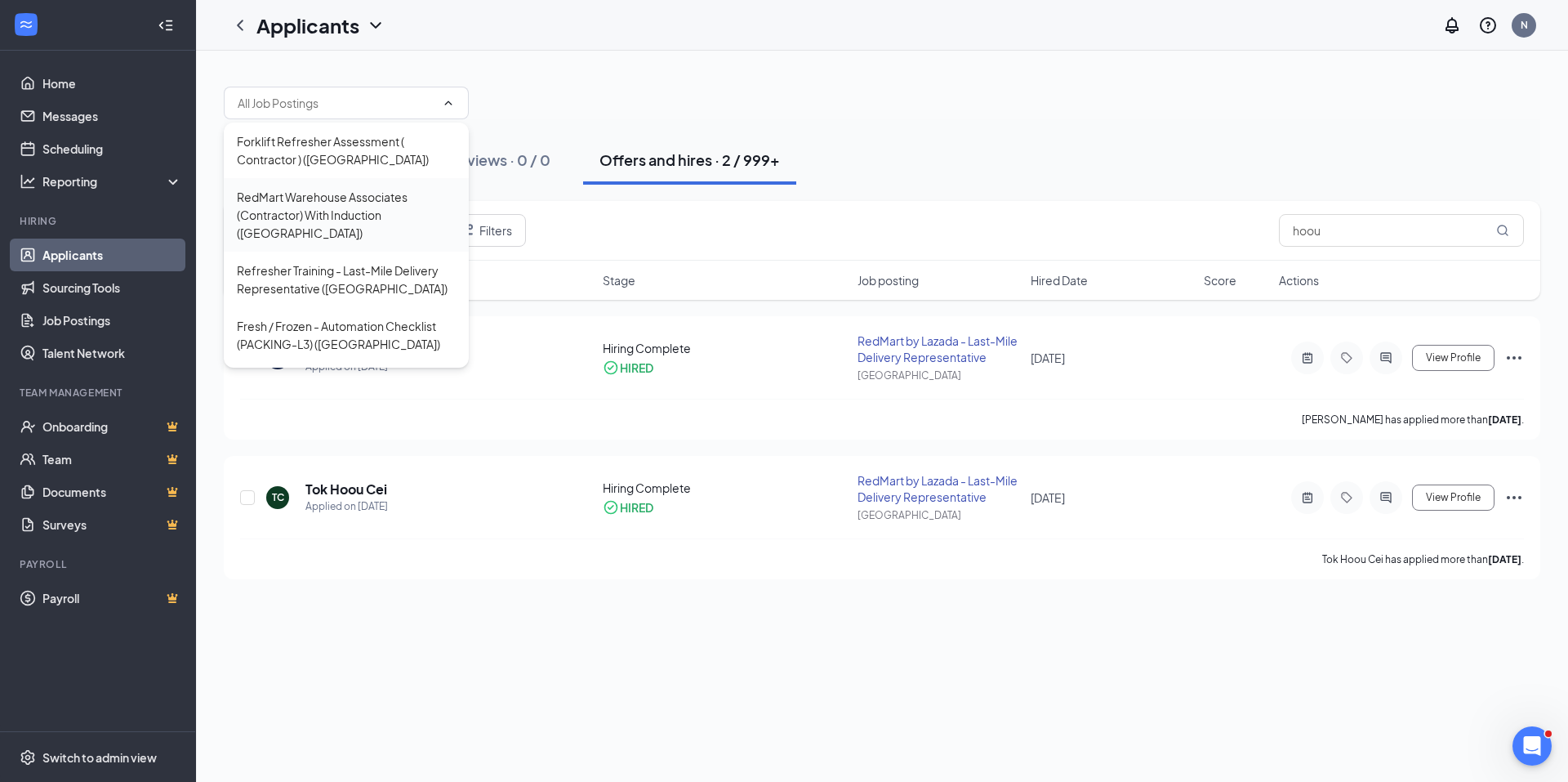
click at [366, 210] on div "RedMart Warehouse Associates (Contractor) With Induction (Singapore)" at bounding box center [345, 214] width 219 height 54
type input "RedMart Warehouse Associates (Contractor) With Induction (Singapore)"
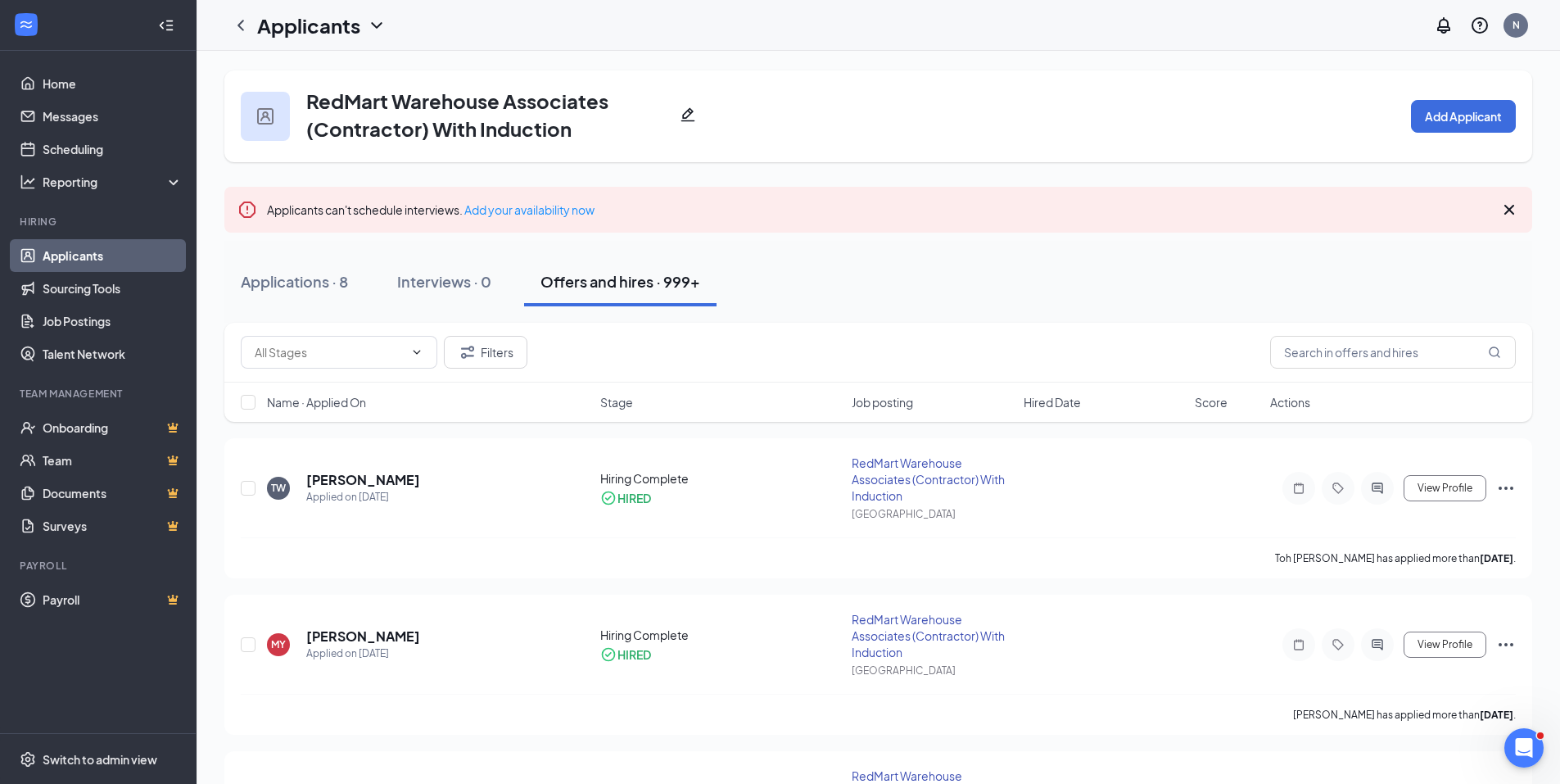
click at [303, 24] on h1 "Applicants" at bounding box center [308, 25] width 103 height 28
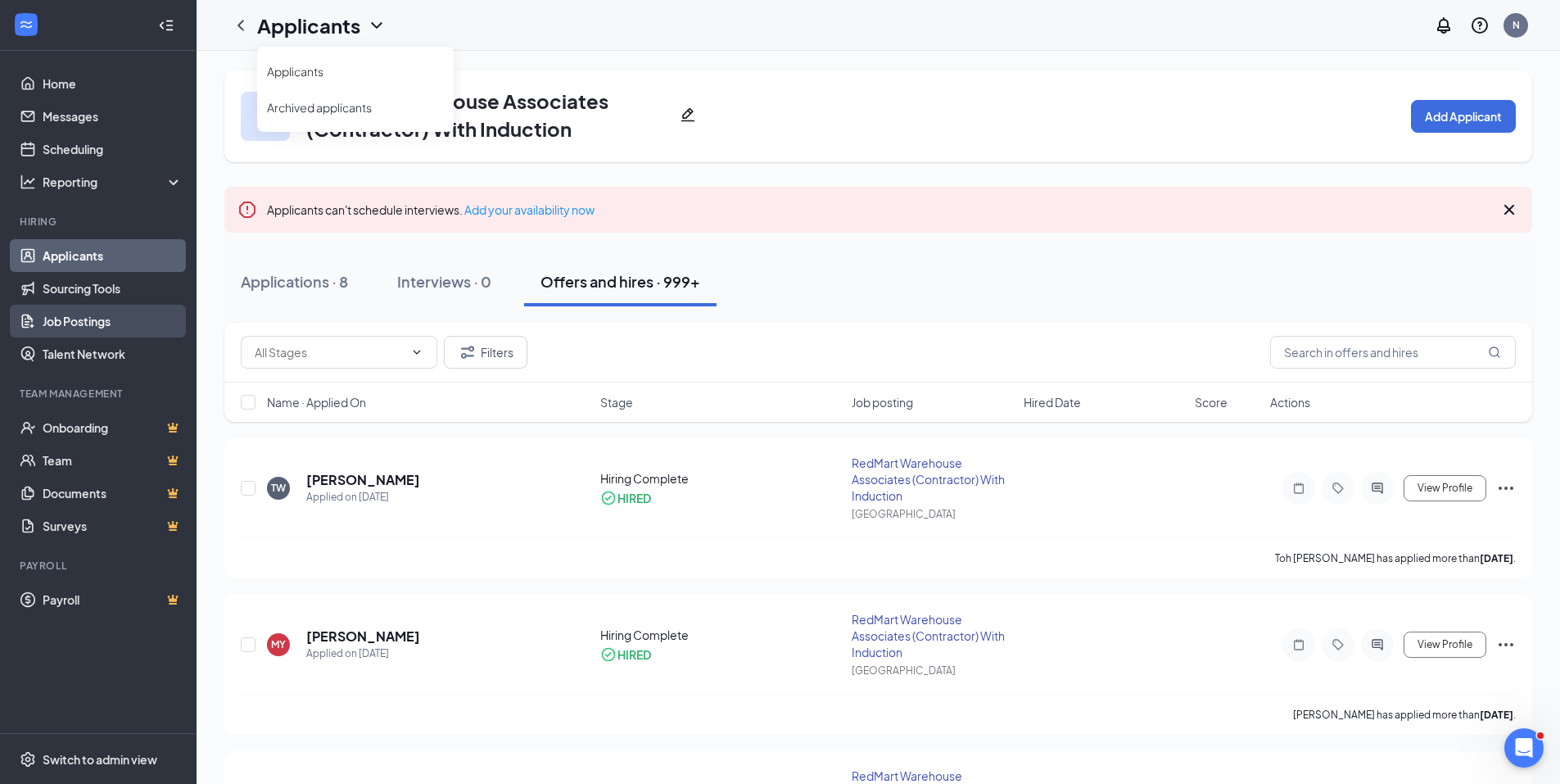
click at [90, 314] on link "Job Postings" at bounding box center [113, 320] width 140 height 33
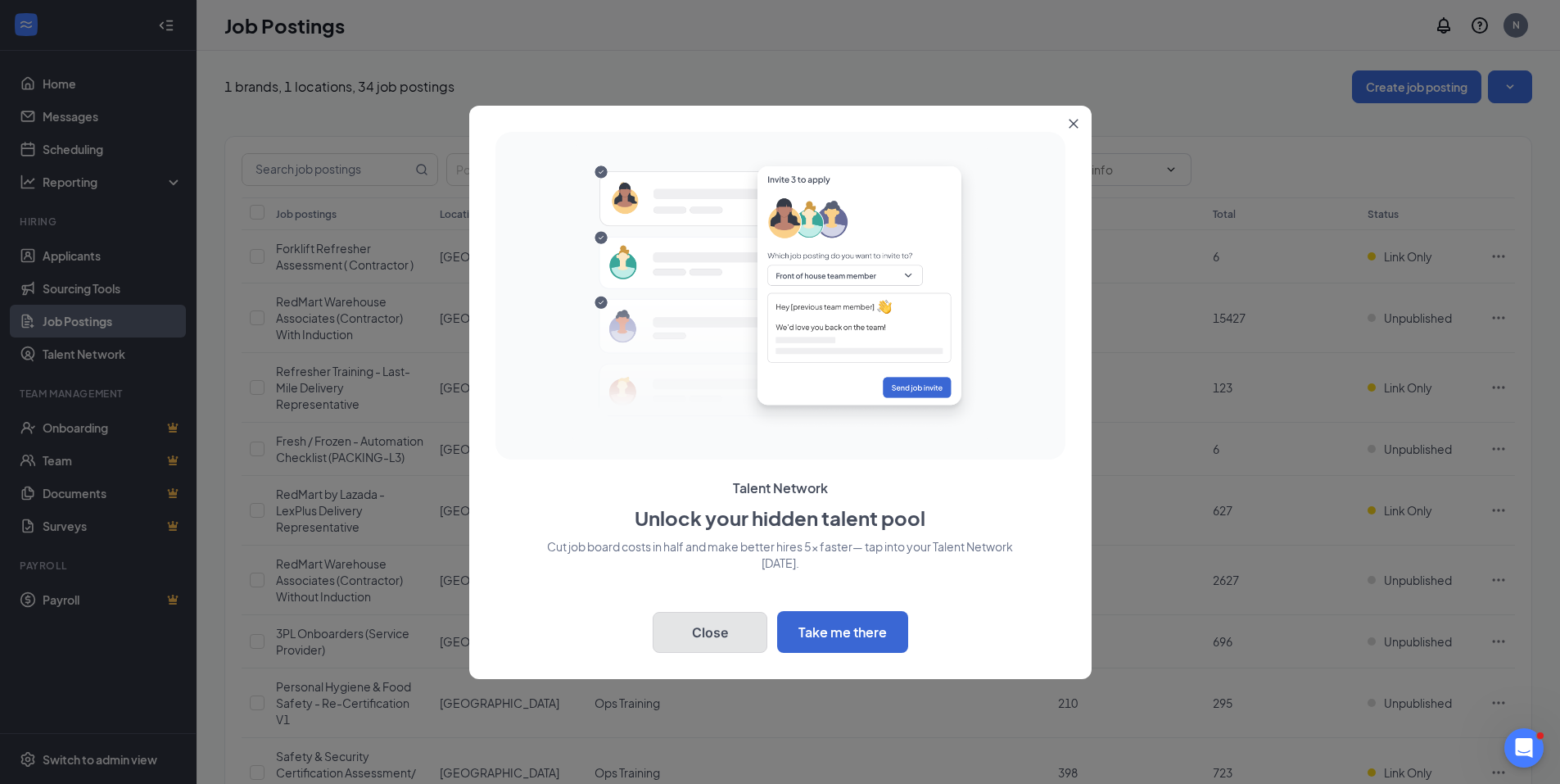
click at [713, 620] on button "Close" at bounding box center [710, 632] width 115 height 41
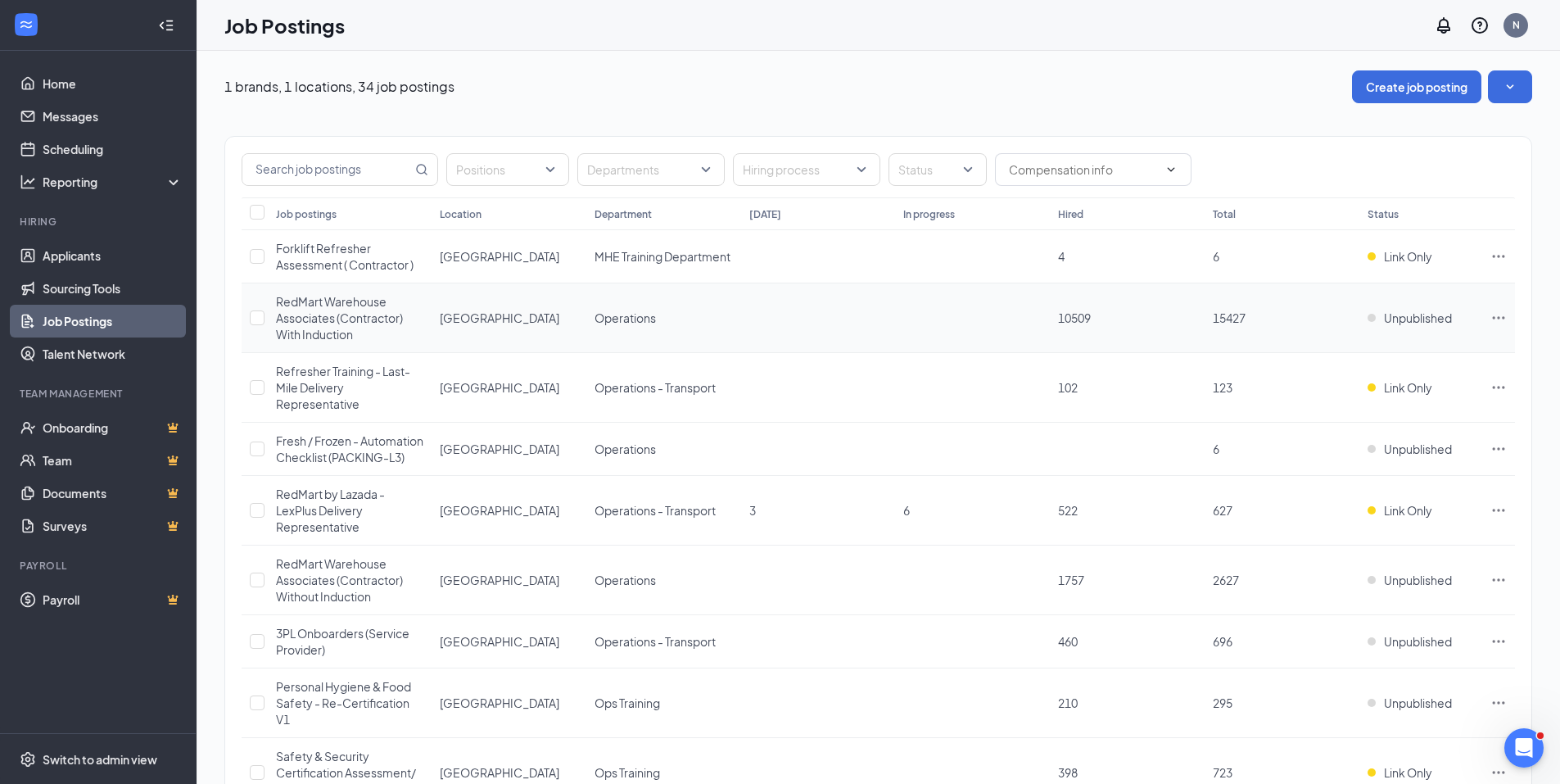
click at [1498, 320] on icon "Ellipses" at bounding box center [1498, 318] width 16 height 16
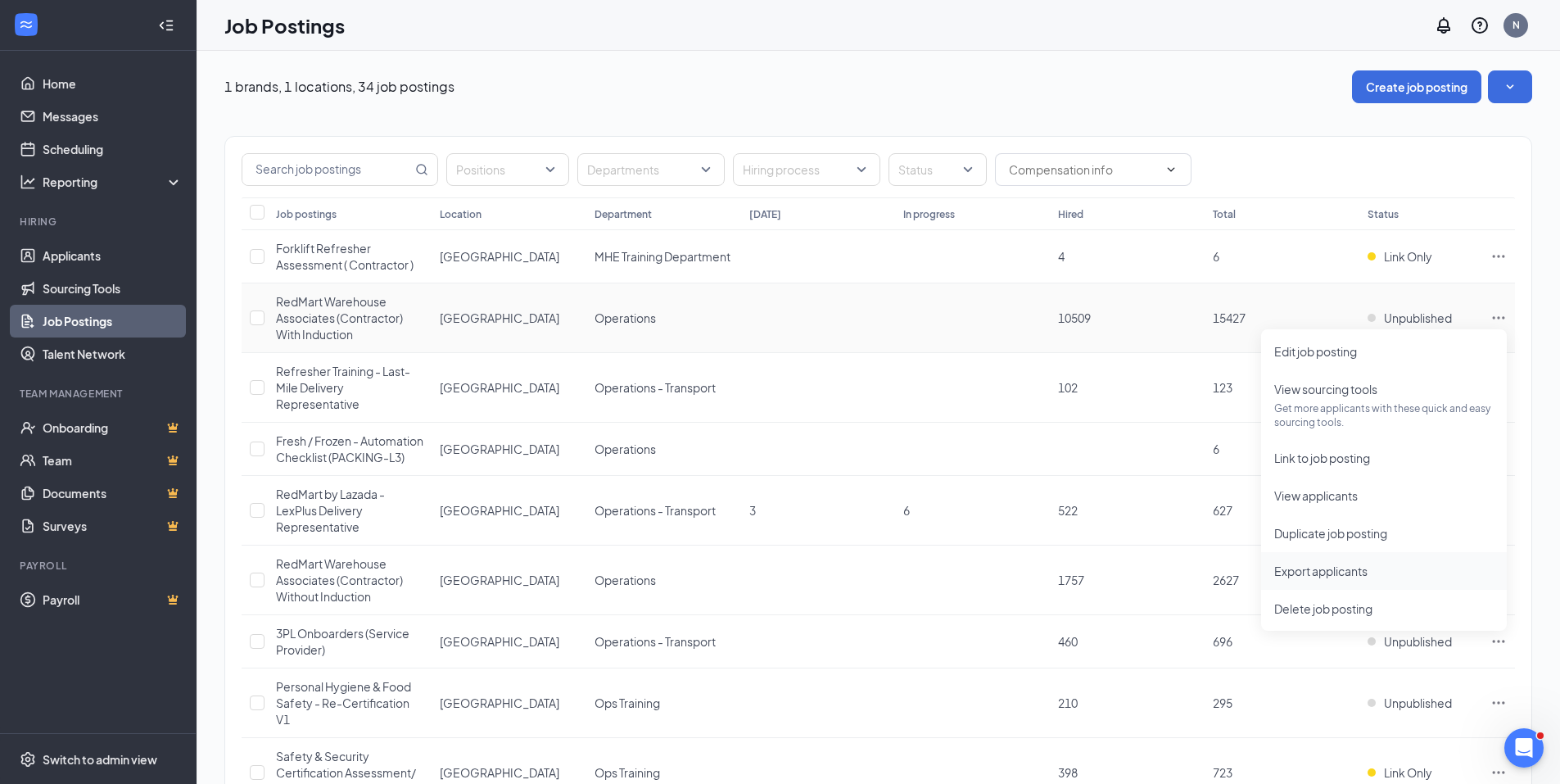
click at [1334, 572] on span "Export applicants" at bounding box center [1321, 570] width 93 height 14
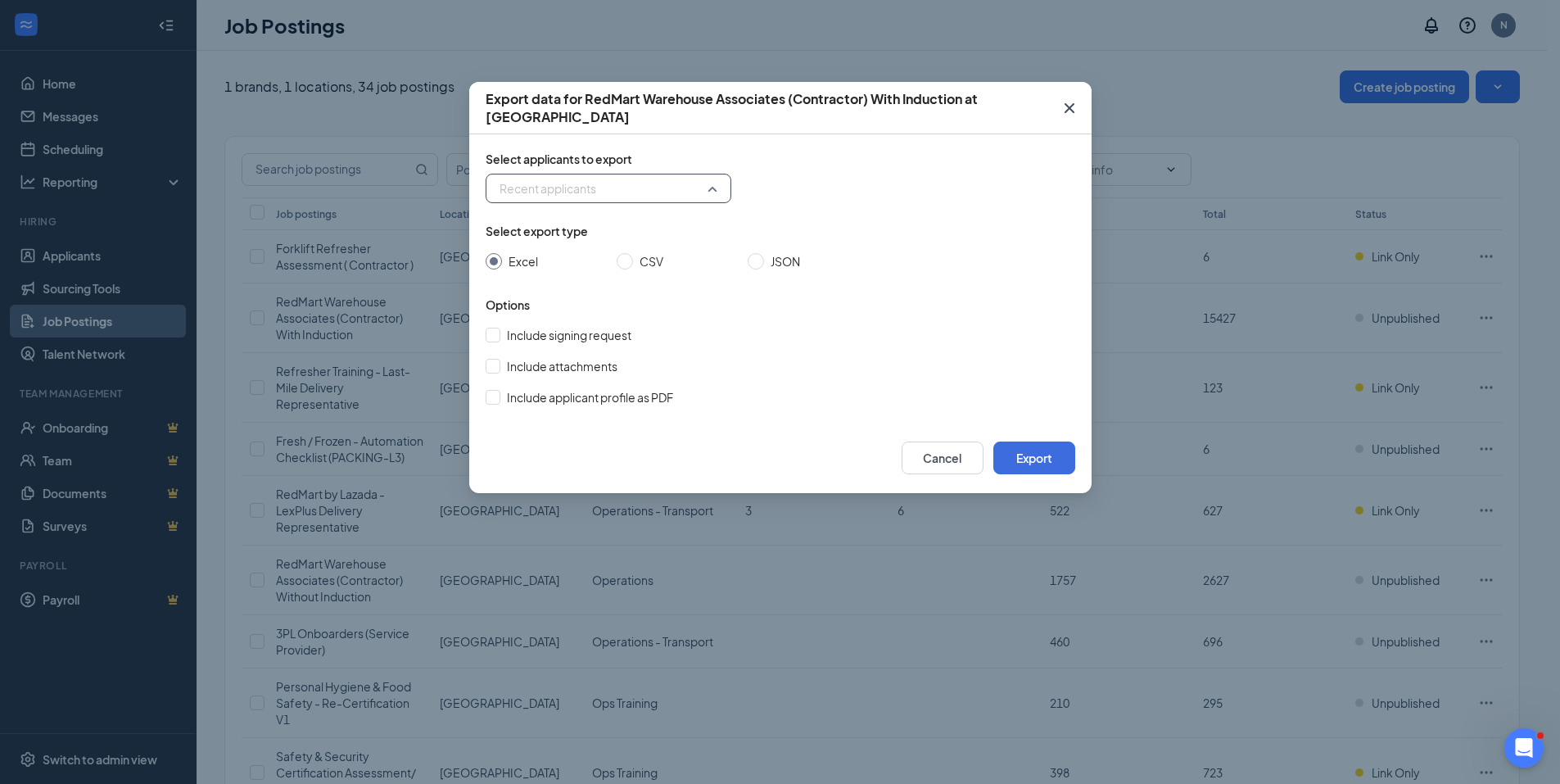
click at [570, 185] on span "Recent applicants" at bounding box center [608, 188] width 217 height 24
click at [568, 294] on span "Filter for applicants" at bounding box center [550, 289] width 102 height 18
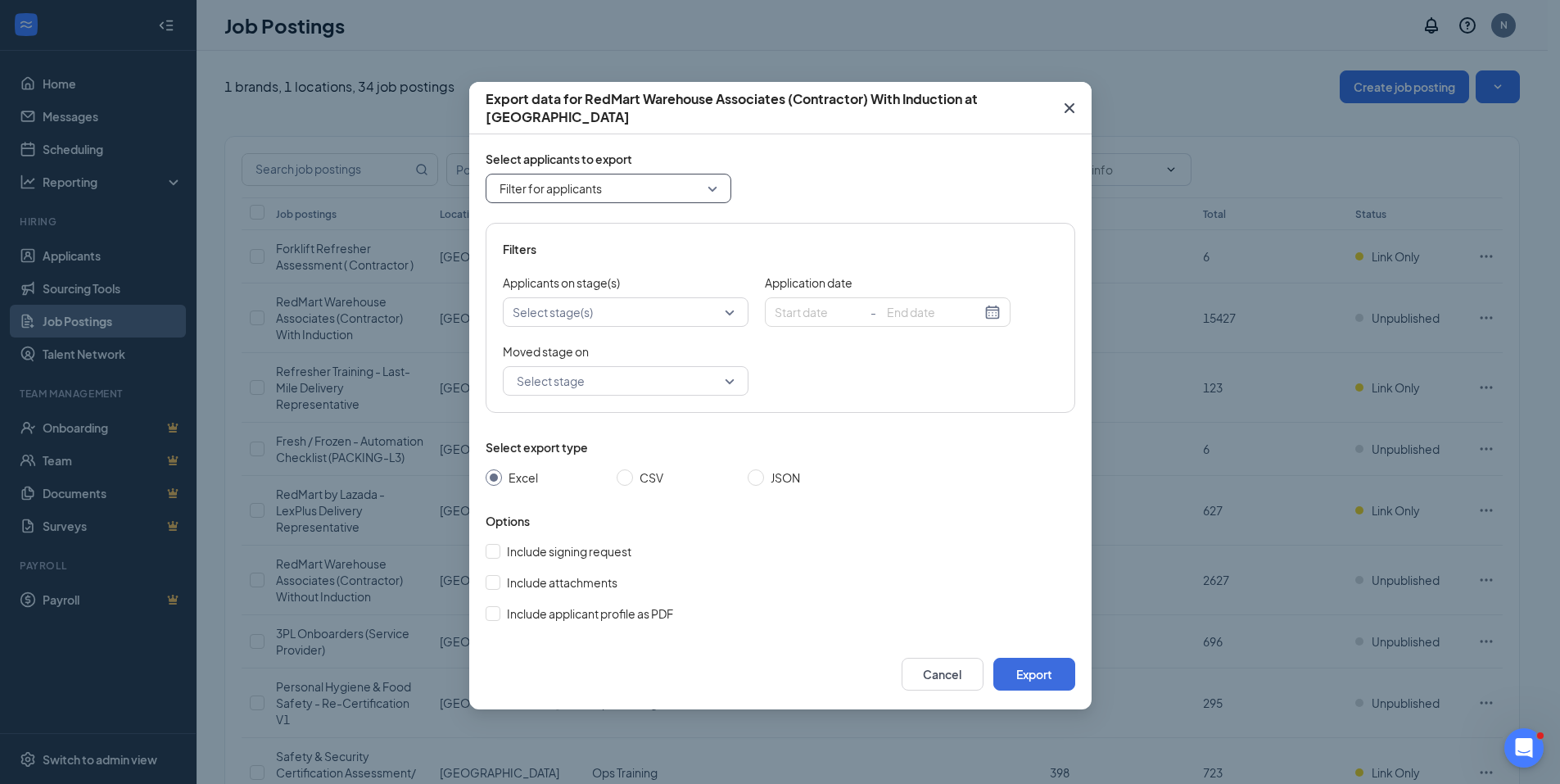
click at [631, 312] on div at bounding box center [617, 312] width 221 height 20
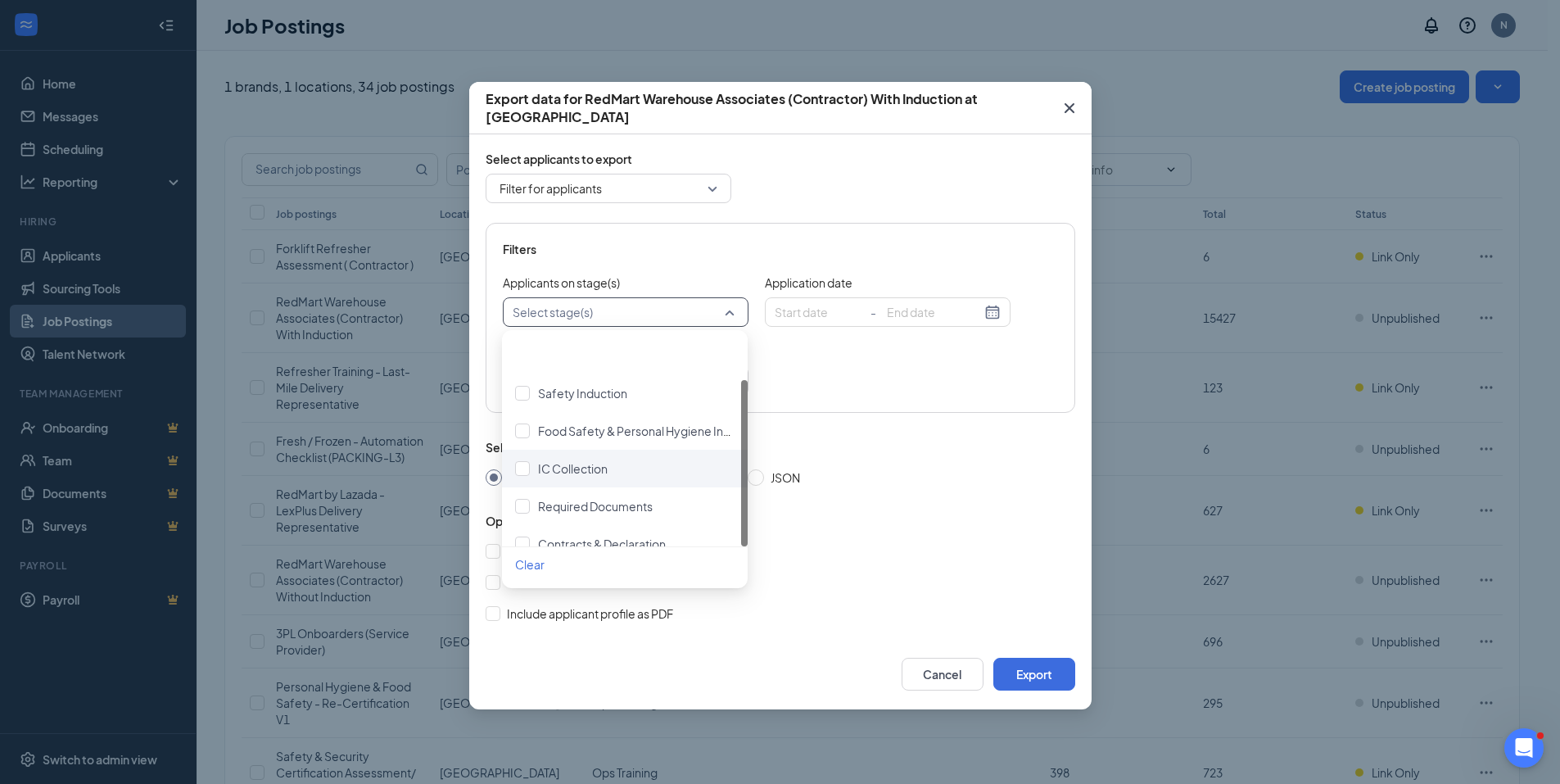
scroll to position [54, 0]
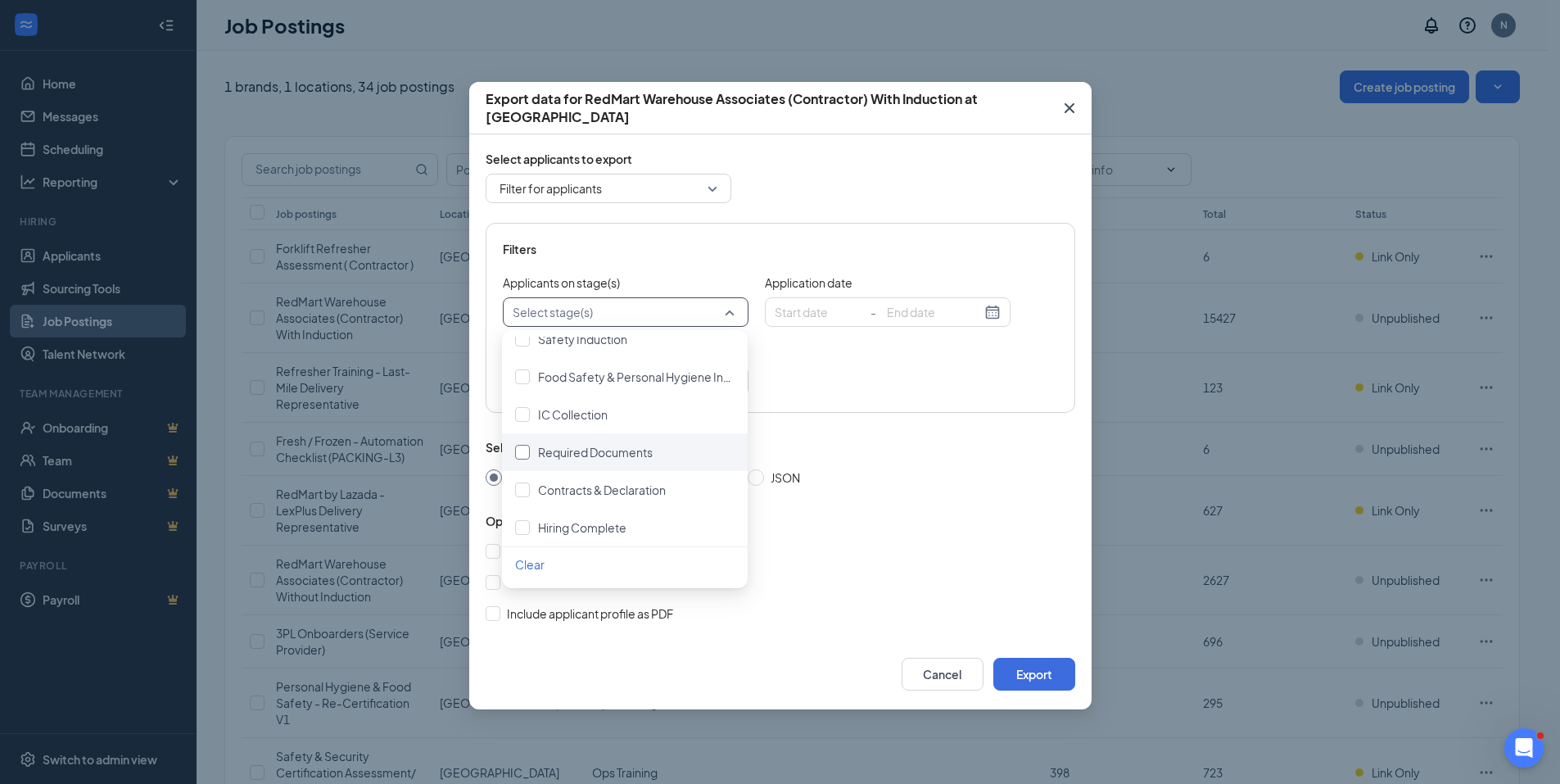
click at [591, 446] on span "Required Documents" at bounding box center [595, 452] width 115 height 14
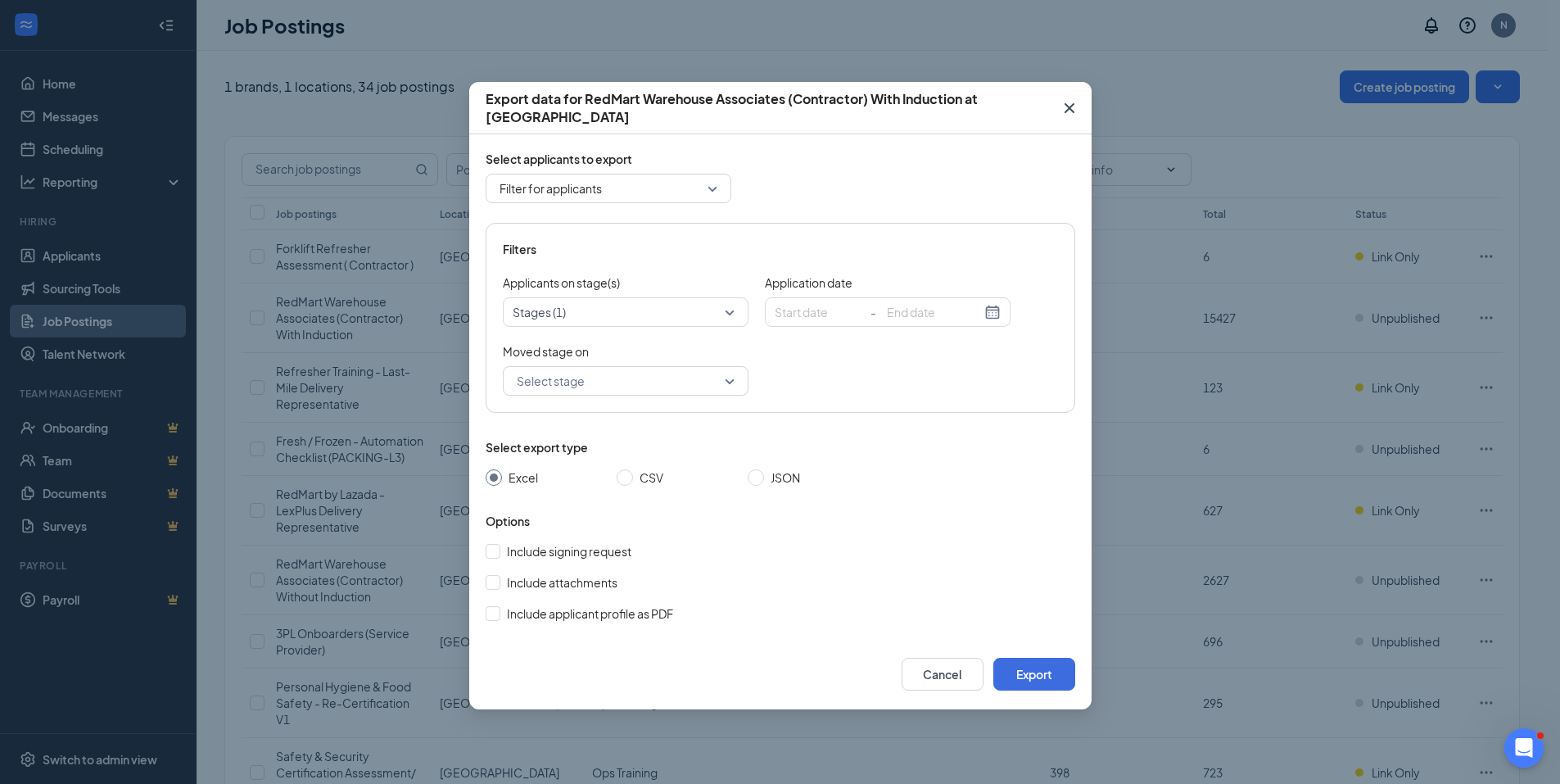
click at [860, 382] on div "Moved stage on Select stage" at bounding box center [780, 369] width 555 height 53
click at [592, 308] on div at bounding box center [617, 312] width 221 height 20
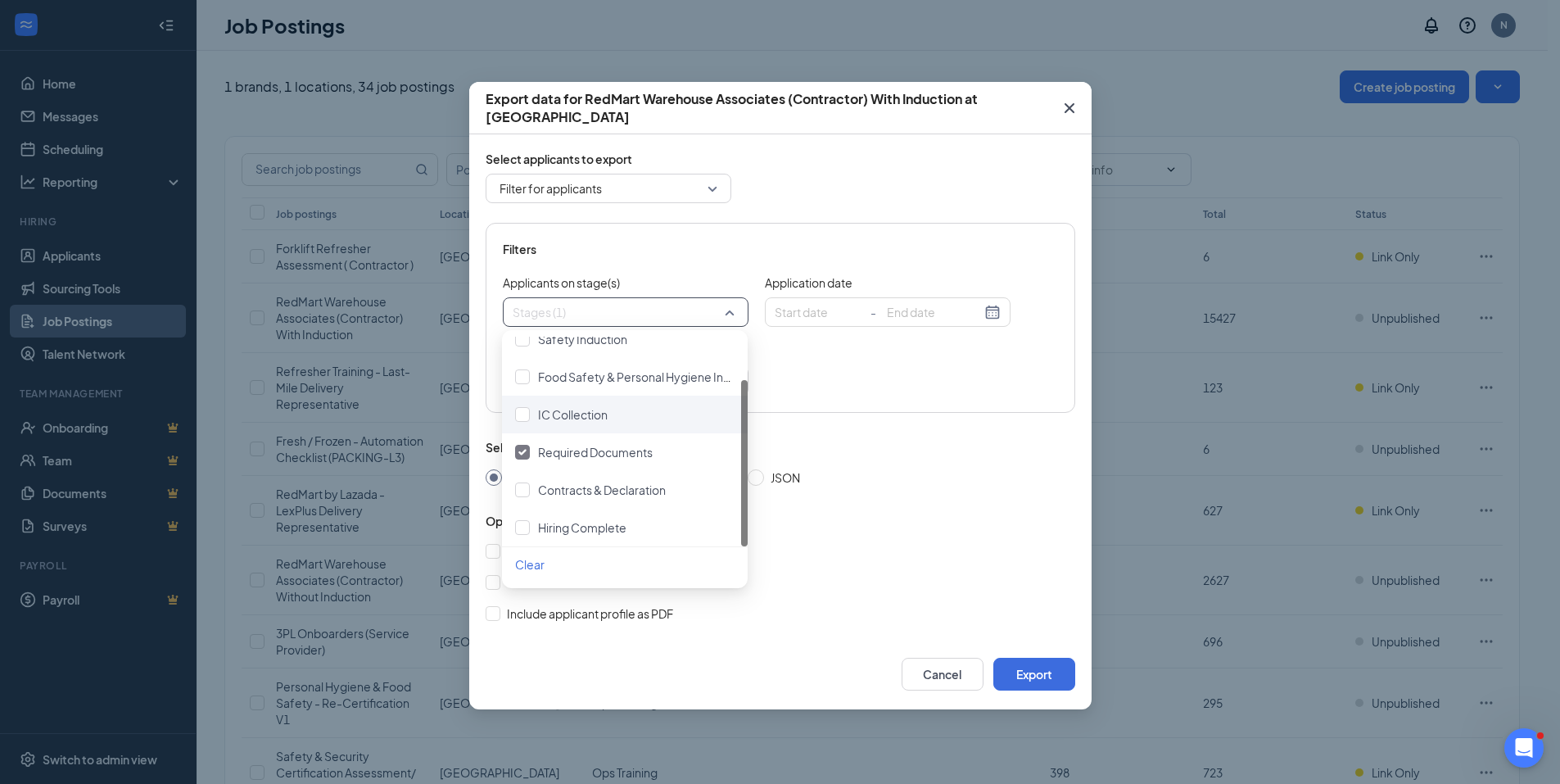
scroll to position [164, 0]
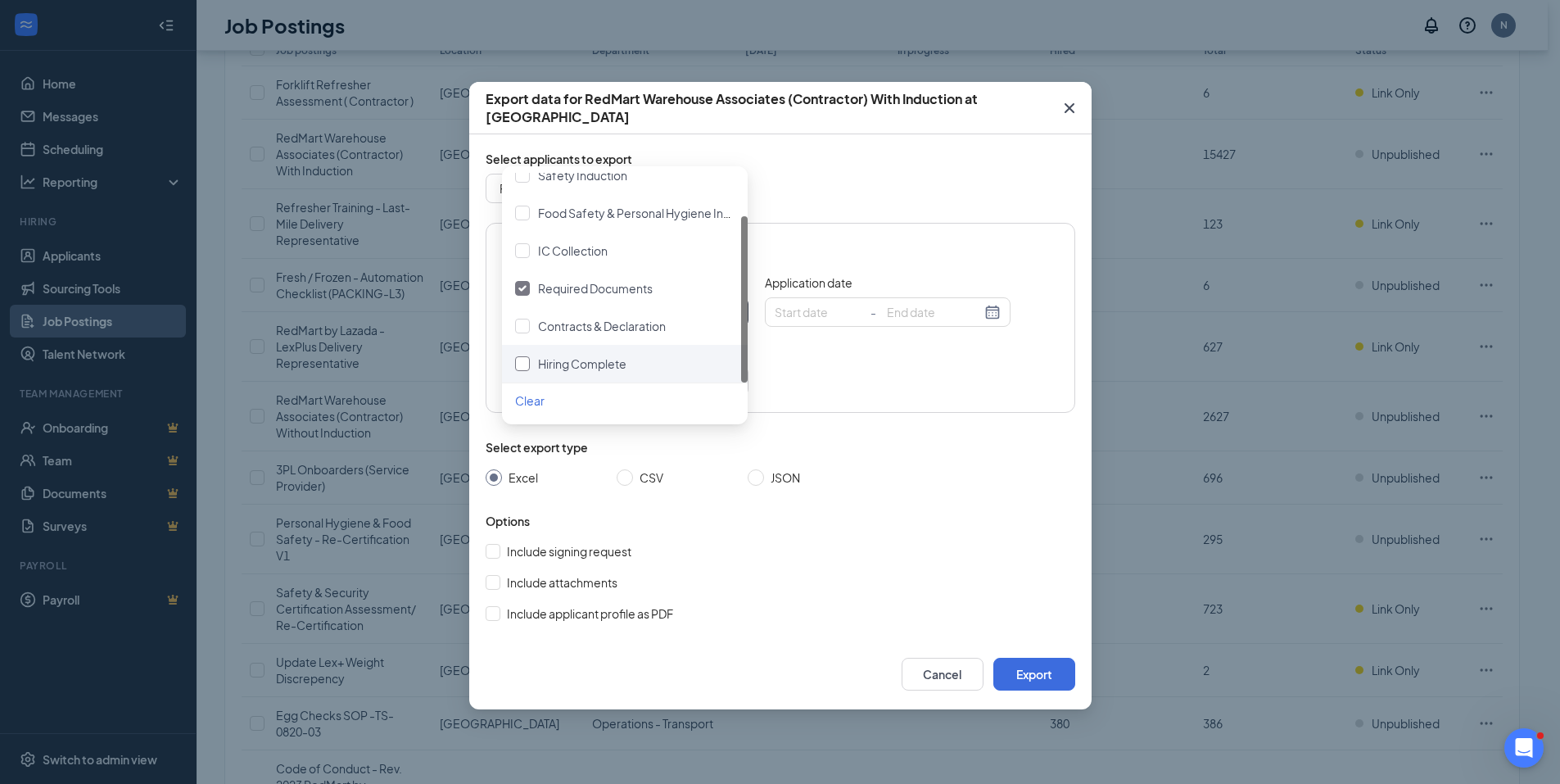
click at [529, 364] on div "Hiring Complete" at bounding box center [624, 363] width 219 height 18
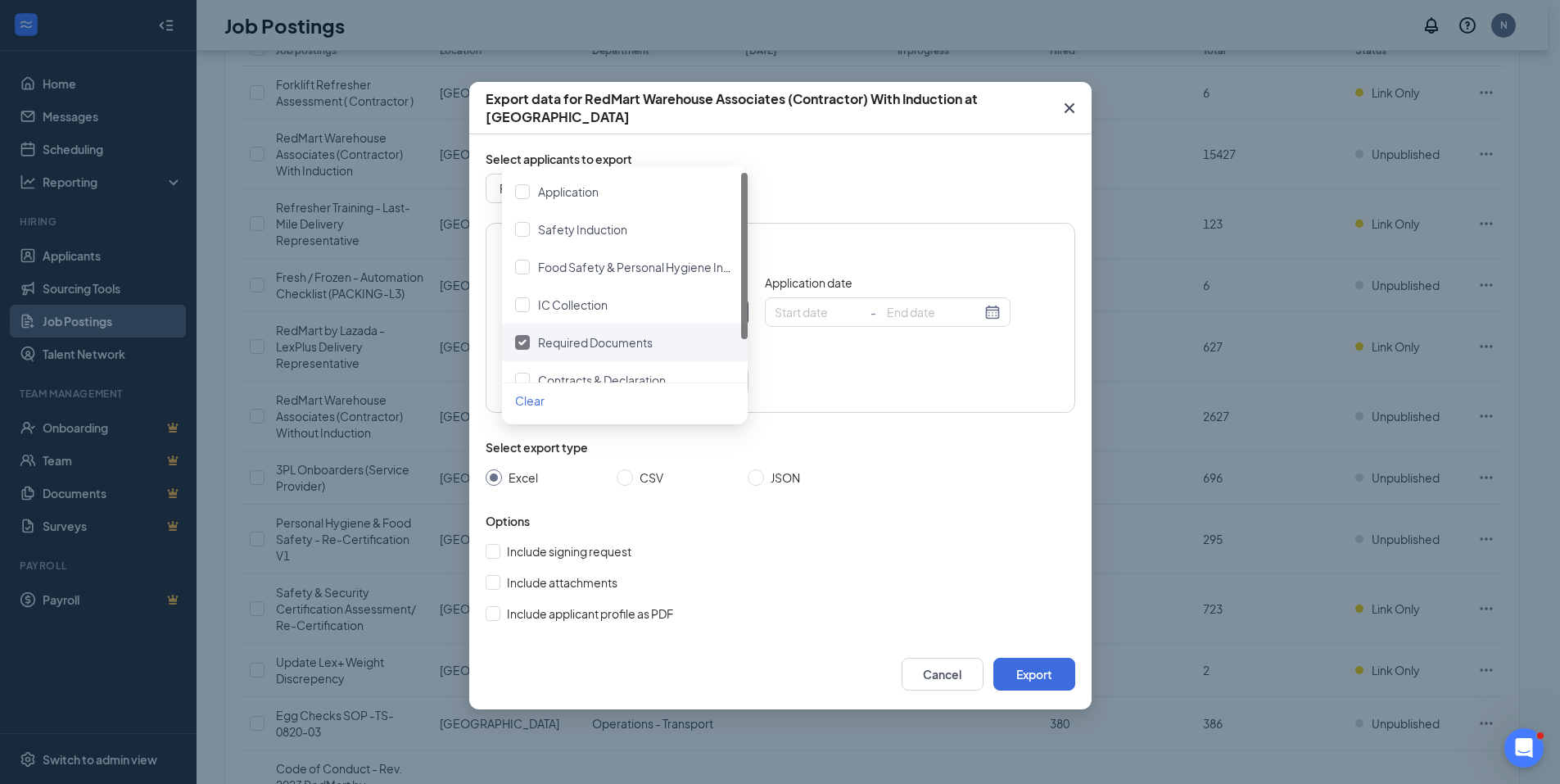
click at [516, 341] on div at bounding box center [522, 342] width 14 height 14
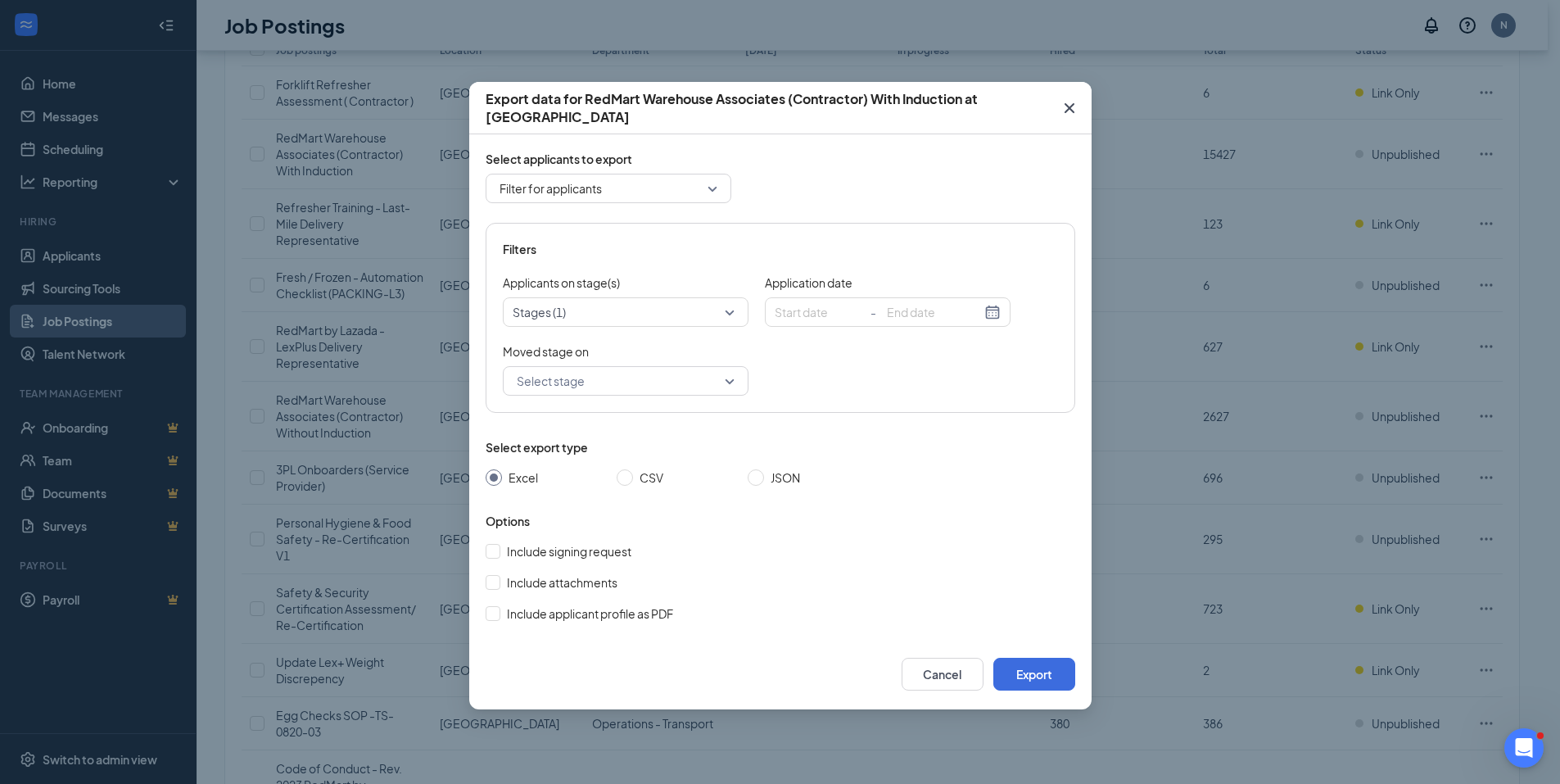
click at [893, 371] on div "Moved stage on Select stage" at bounding box center [780, 369] width 555 height 53
click at [493, 582] on input "Include attachments" at bounding box center [493, 582] width 14 height 14
checkbox input "true"
click at [489, 617] on input "Include applicant profile as PDF" at bounding box center [493, 613] width 14 height 14
checkbox input "true"
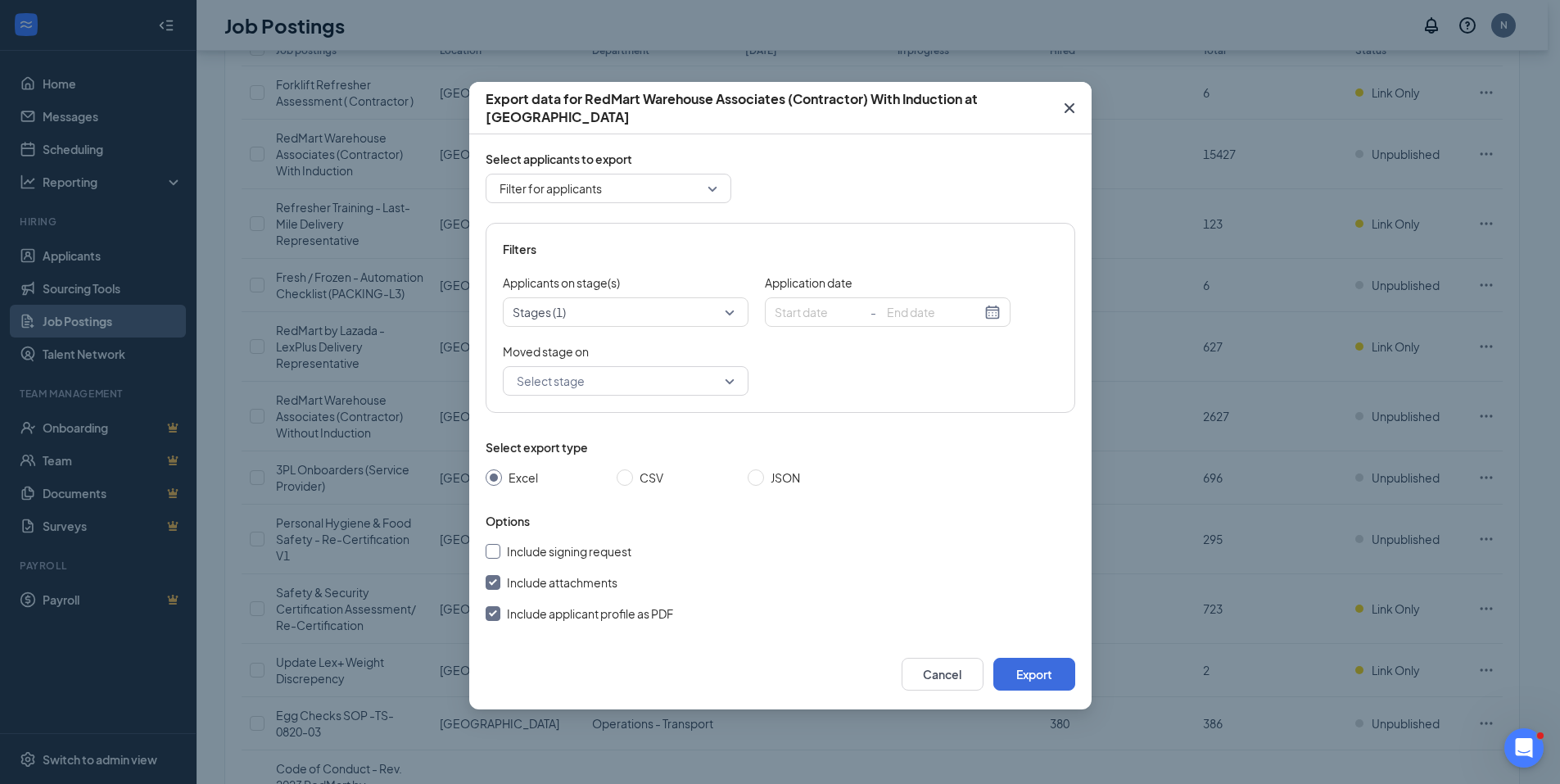
click at [492, 545] on input "Include signing request" at bounding box center [493, 550] width 14 height 14
checkbox input "true"
click at [644, 178] on span "Filter for applicants" at bounding box center [608, 188] width 217 height 24
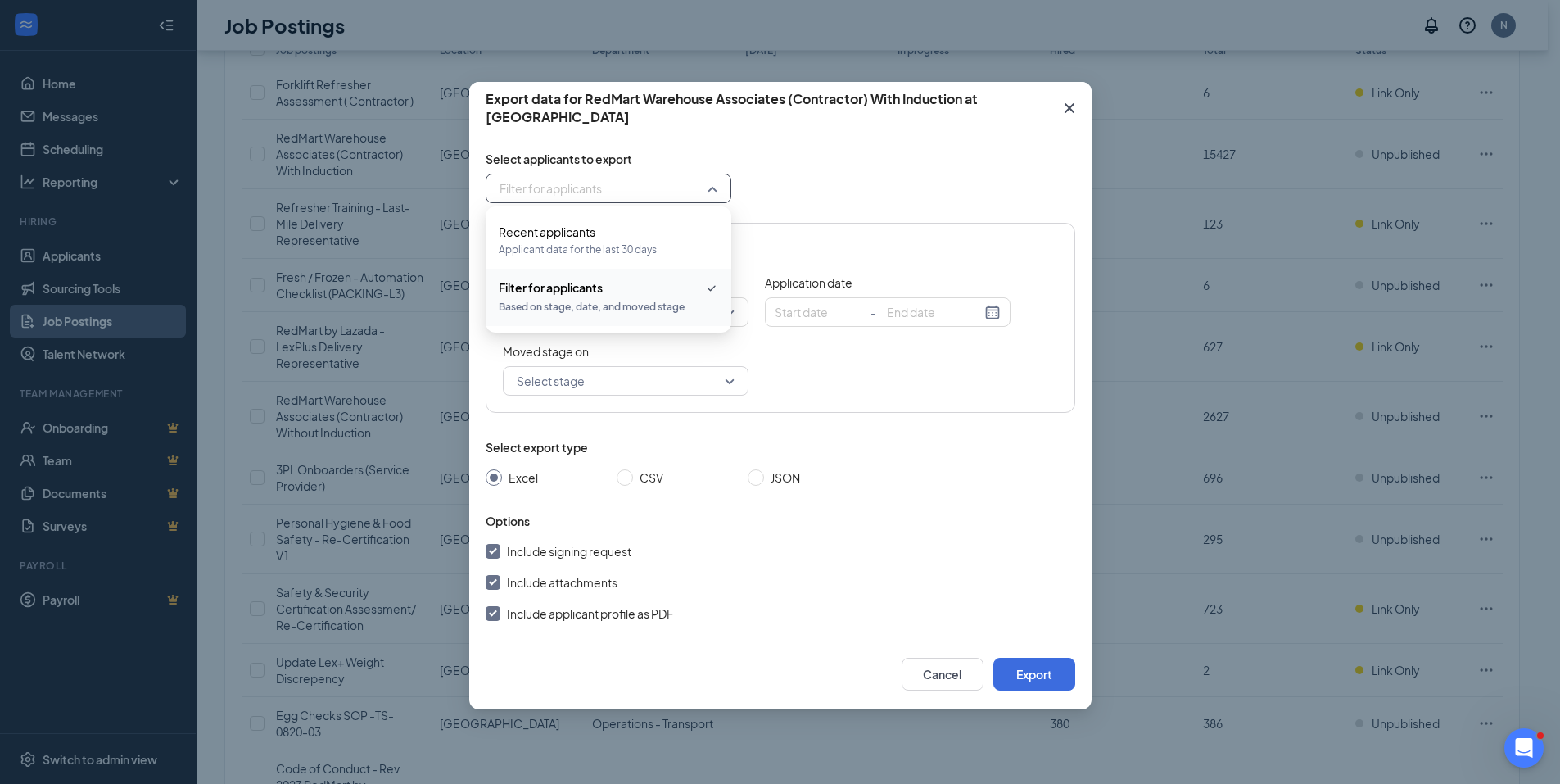
click at [971, 140] on div "Select applicants to export Filter for applicants all filter Recent applicants …" at bounding box center [780, 387] width 622 height 505
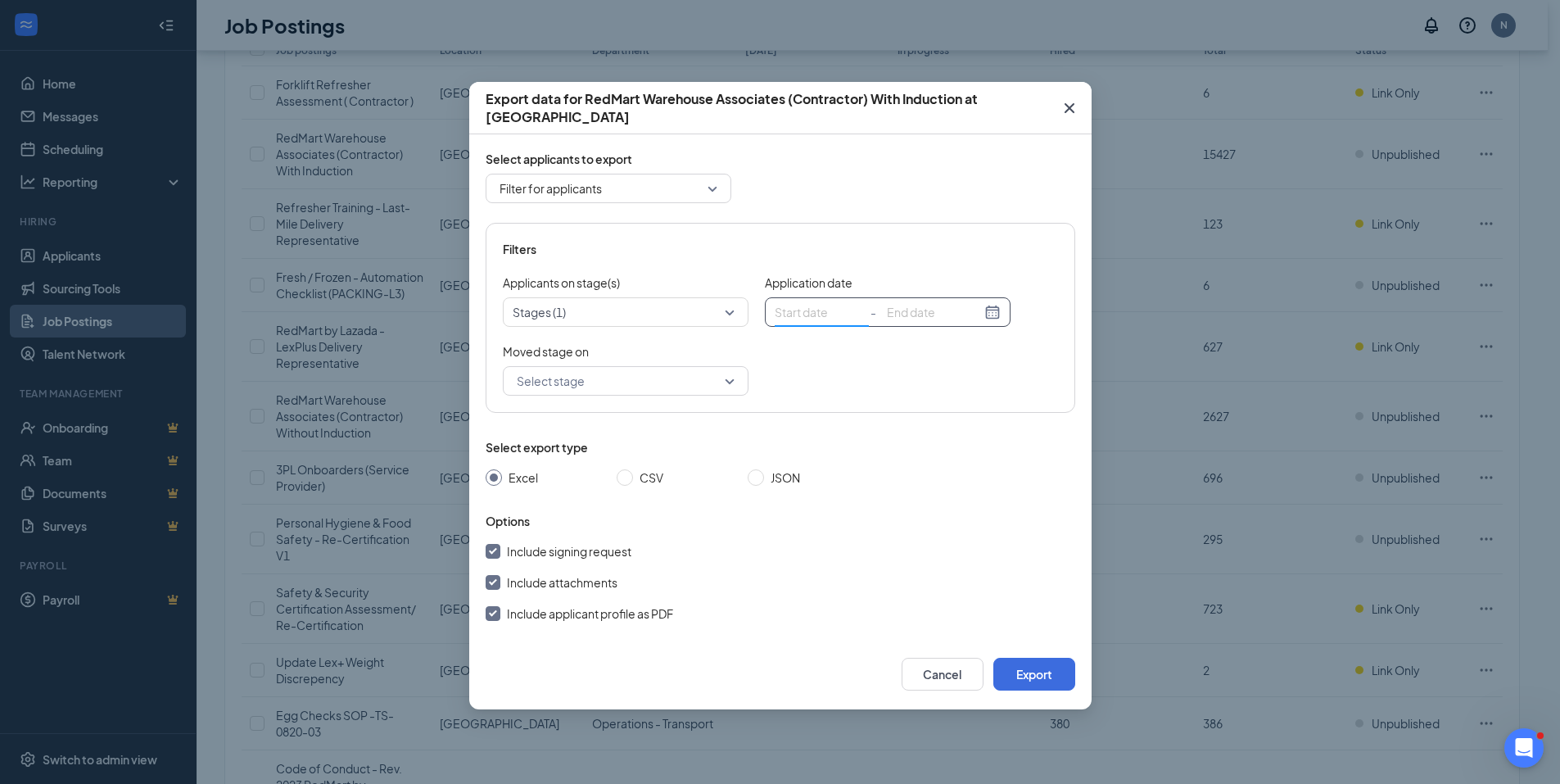
click at [814, 317] on input at bounding box center [821, 312] width 94 height 18
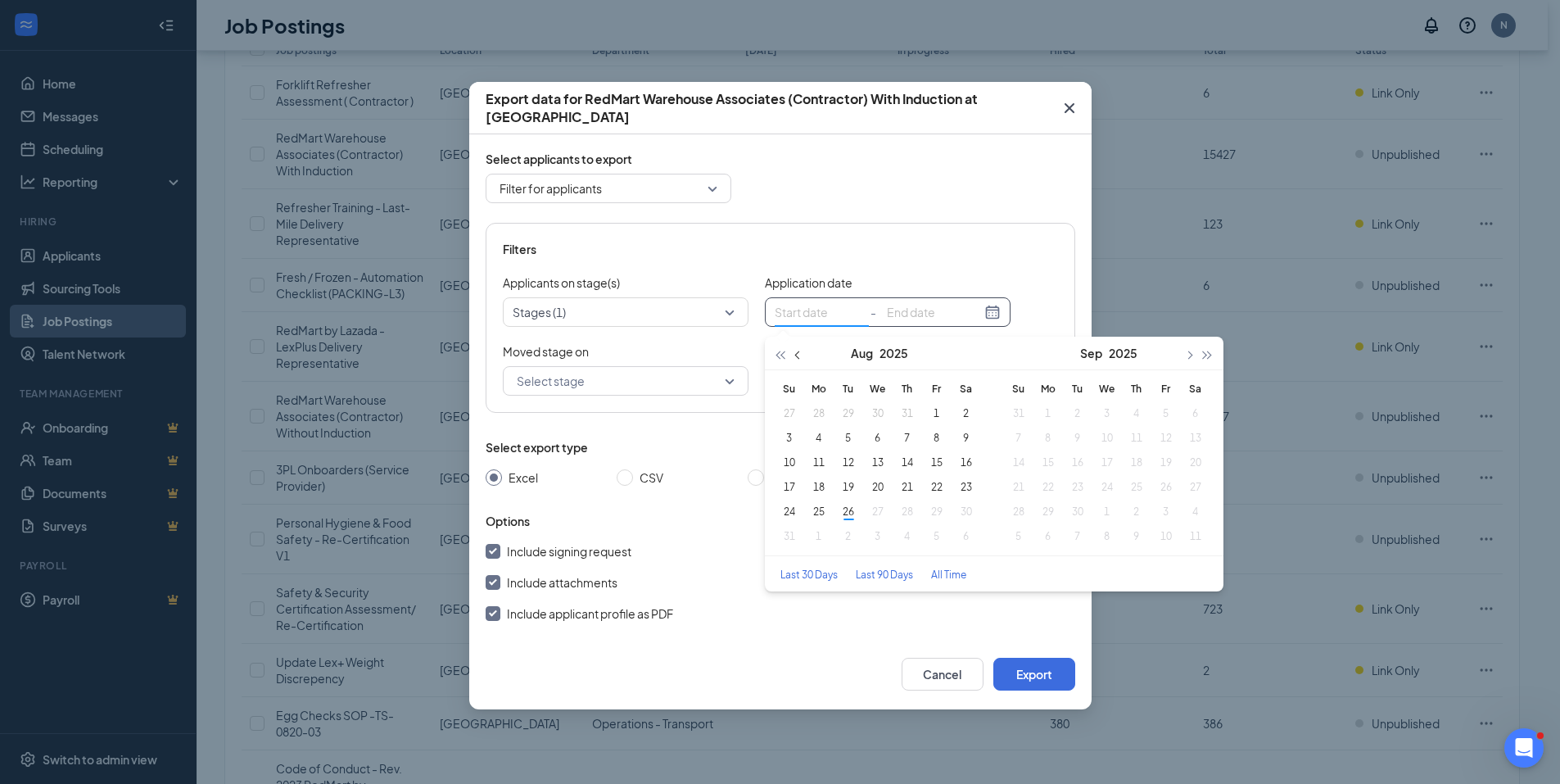
click at [801, 364] on button "button" at bounding box center [798, 353] width 18 height 33
click at [801, 363] on button "button" at bounding box center [798, 353] width 18 height 33
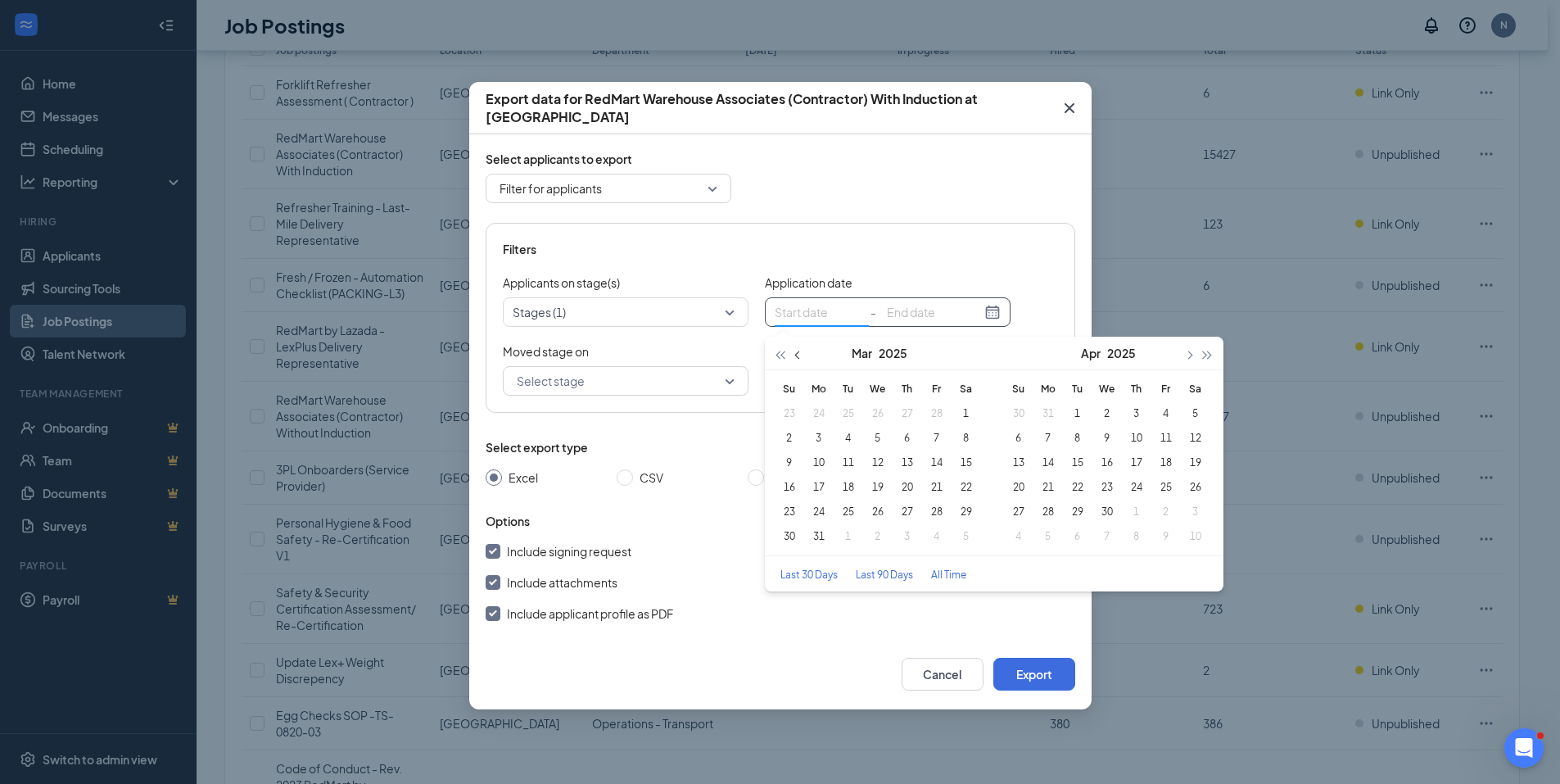
click at [801, 363] on button "button" at bounding box center [798, 353] width 18 height 33
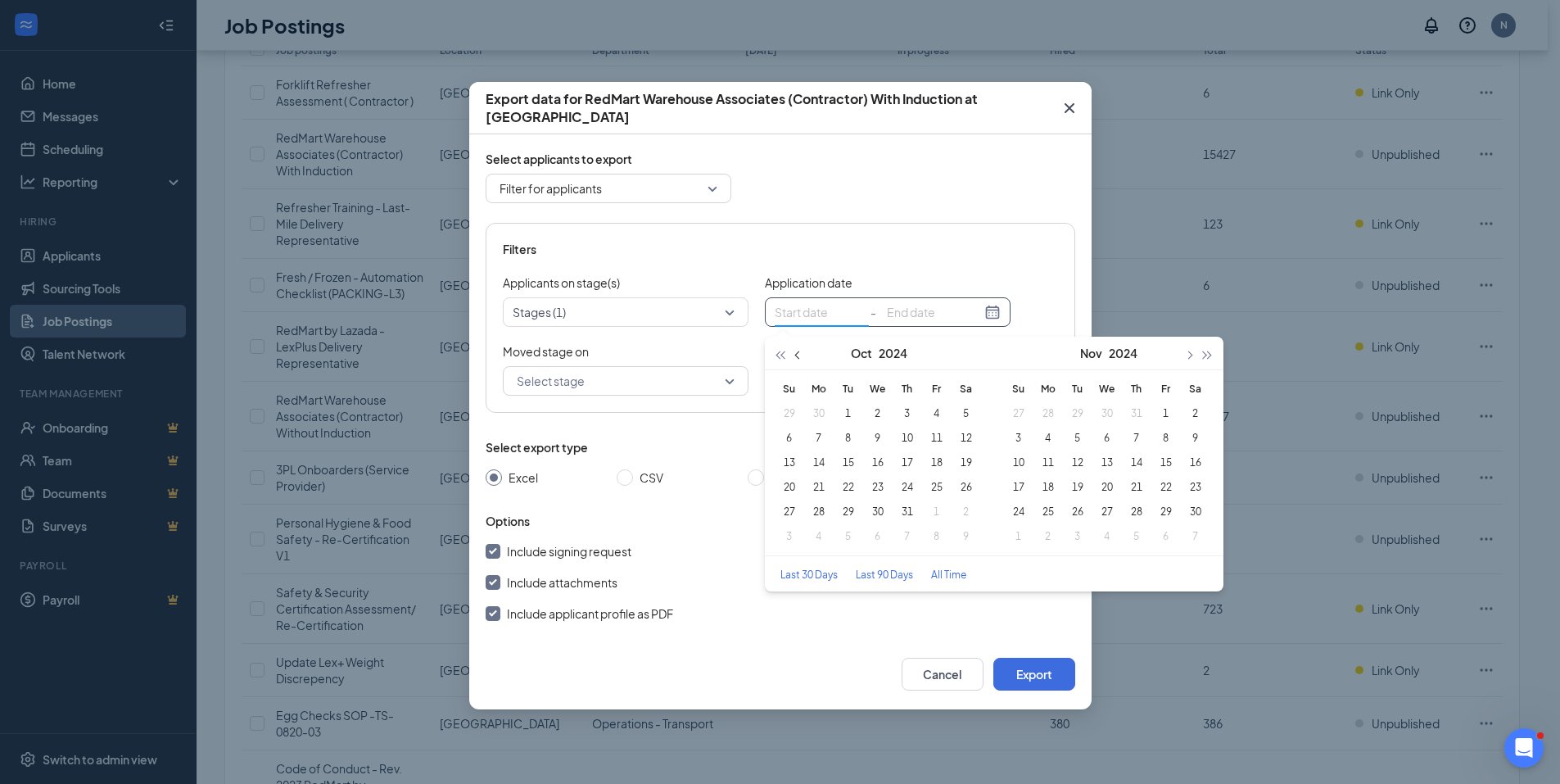
click at [801, 363] on button "button" at bounding box center [798, 353] width 18 height 33
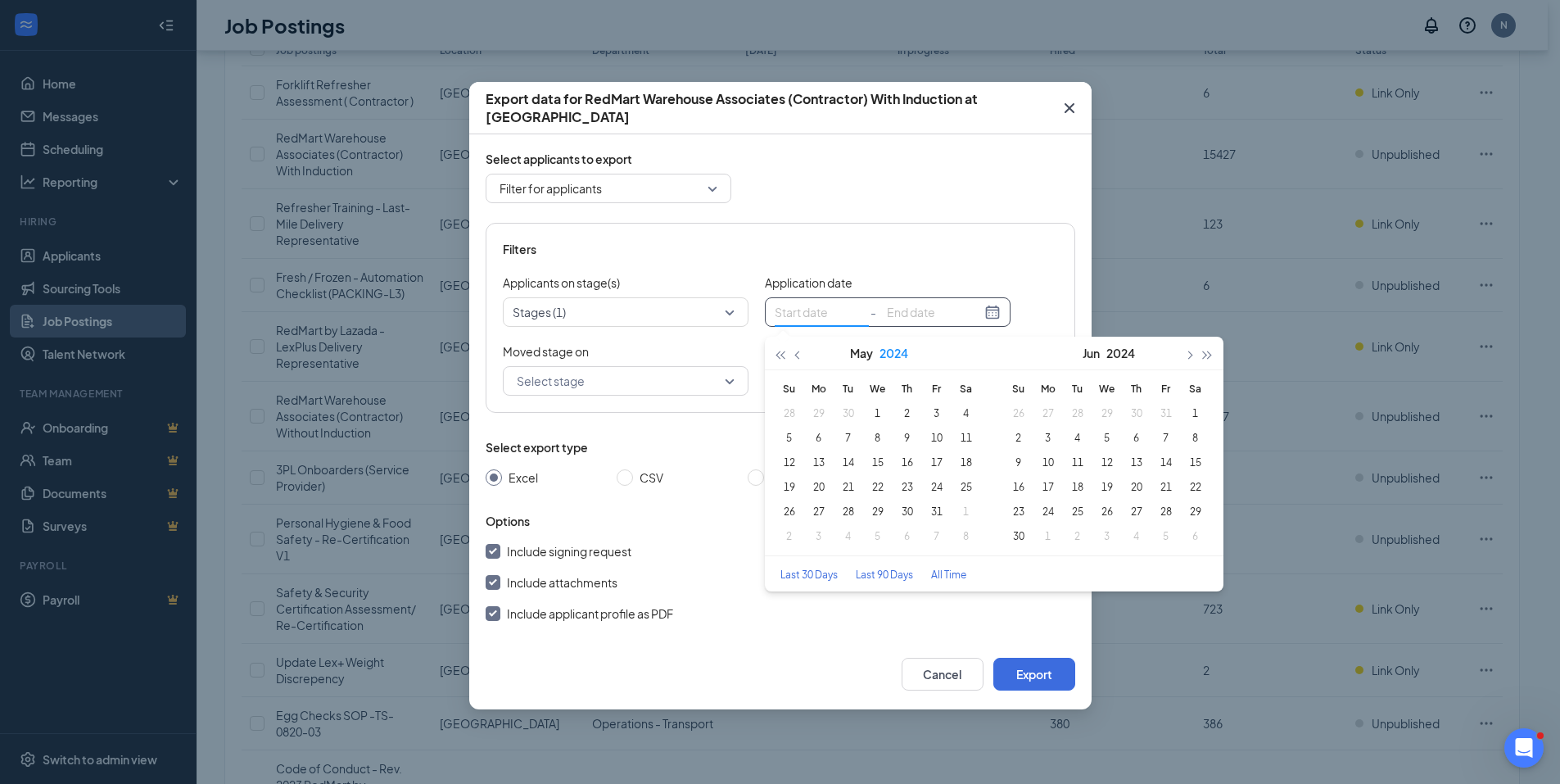
click at [880, 353] on button "2024" at bounding box center [894, 353] width 29 height 33
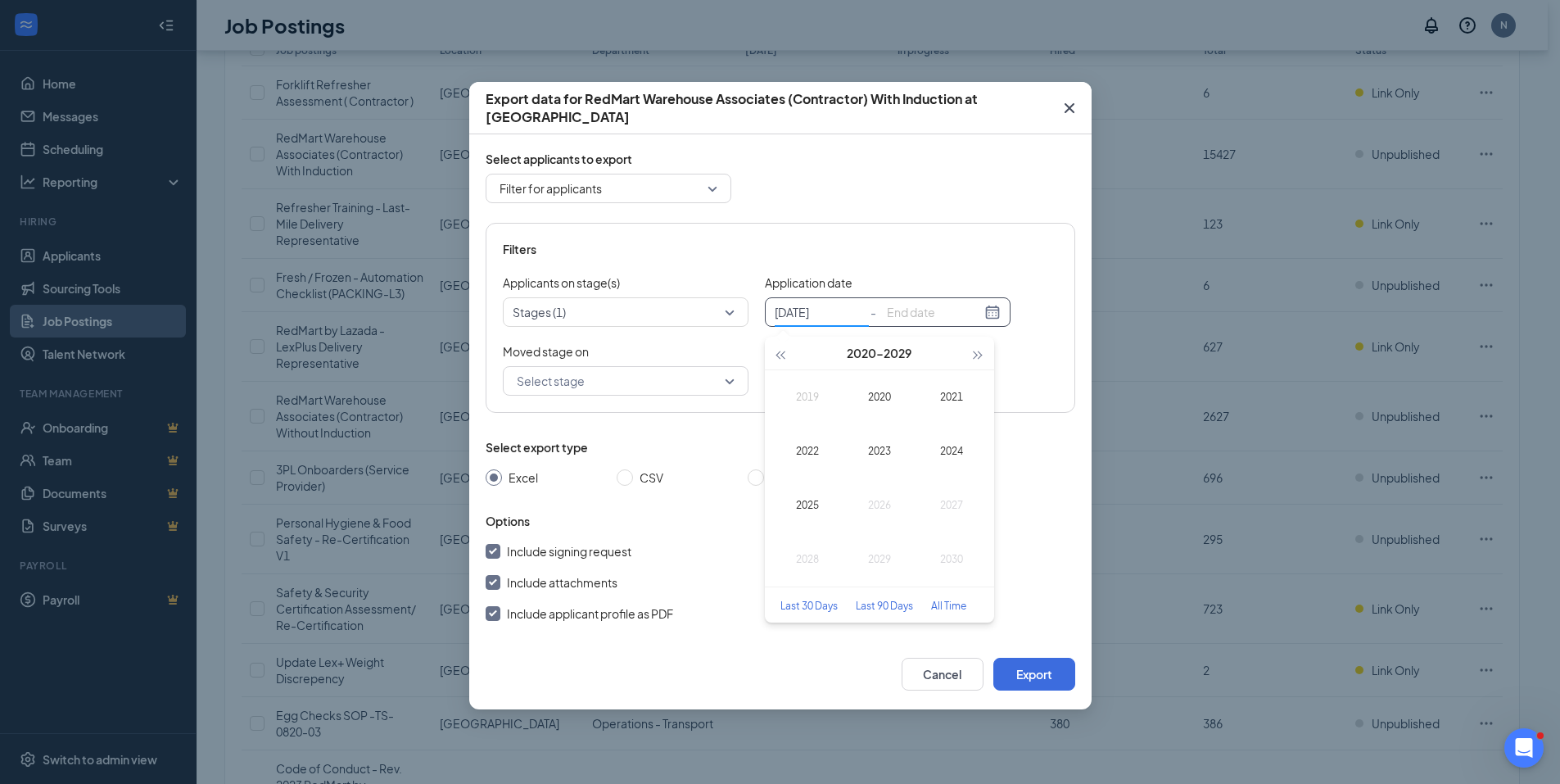
type input "May 26, 2023"
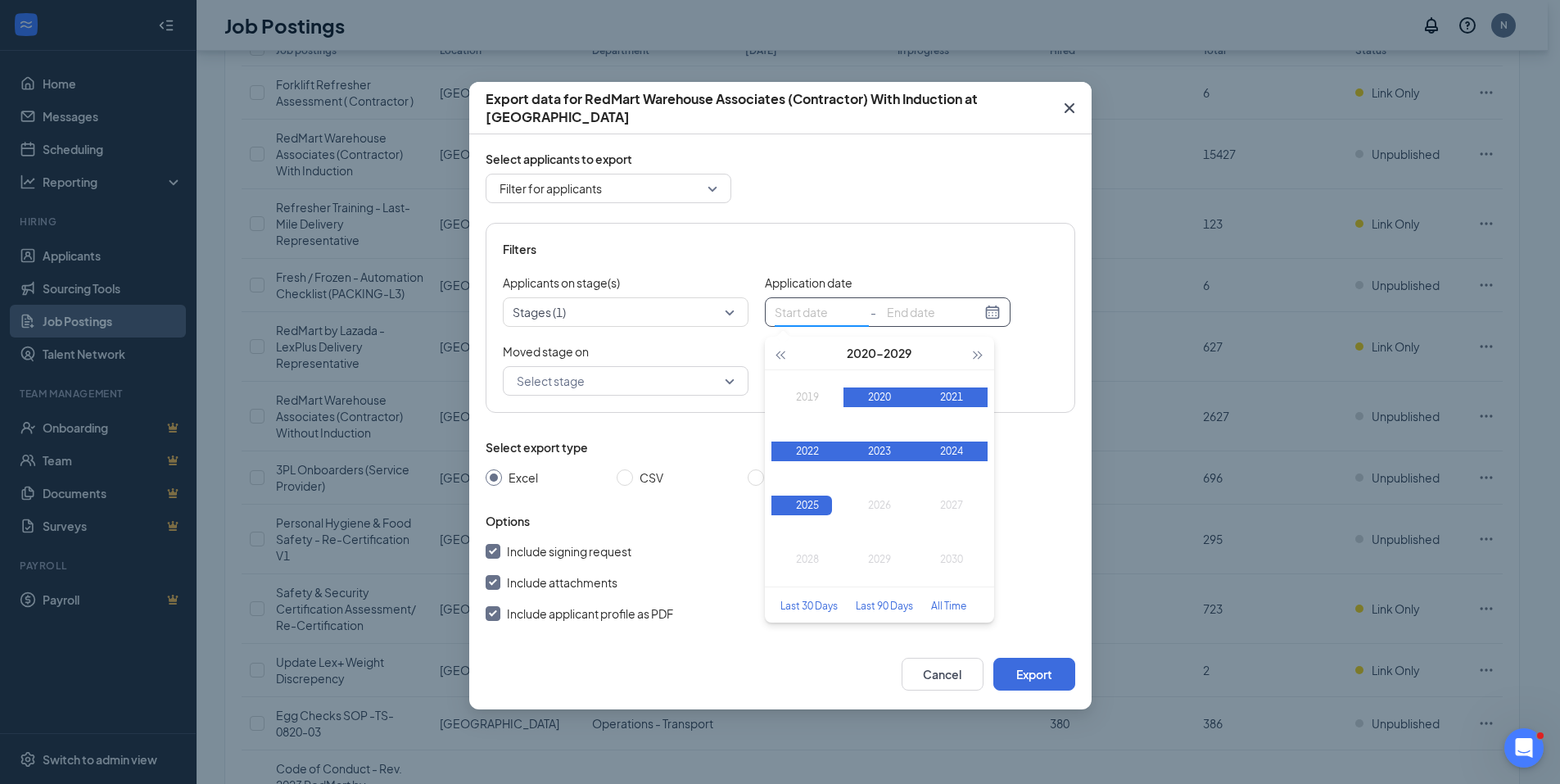
click at [962, 601] on span "All Time" at bounding box center [949, 606] width 47 height 16
type input "Jan 01, 2000"
type input "Aug 26, 2025"
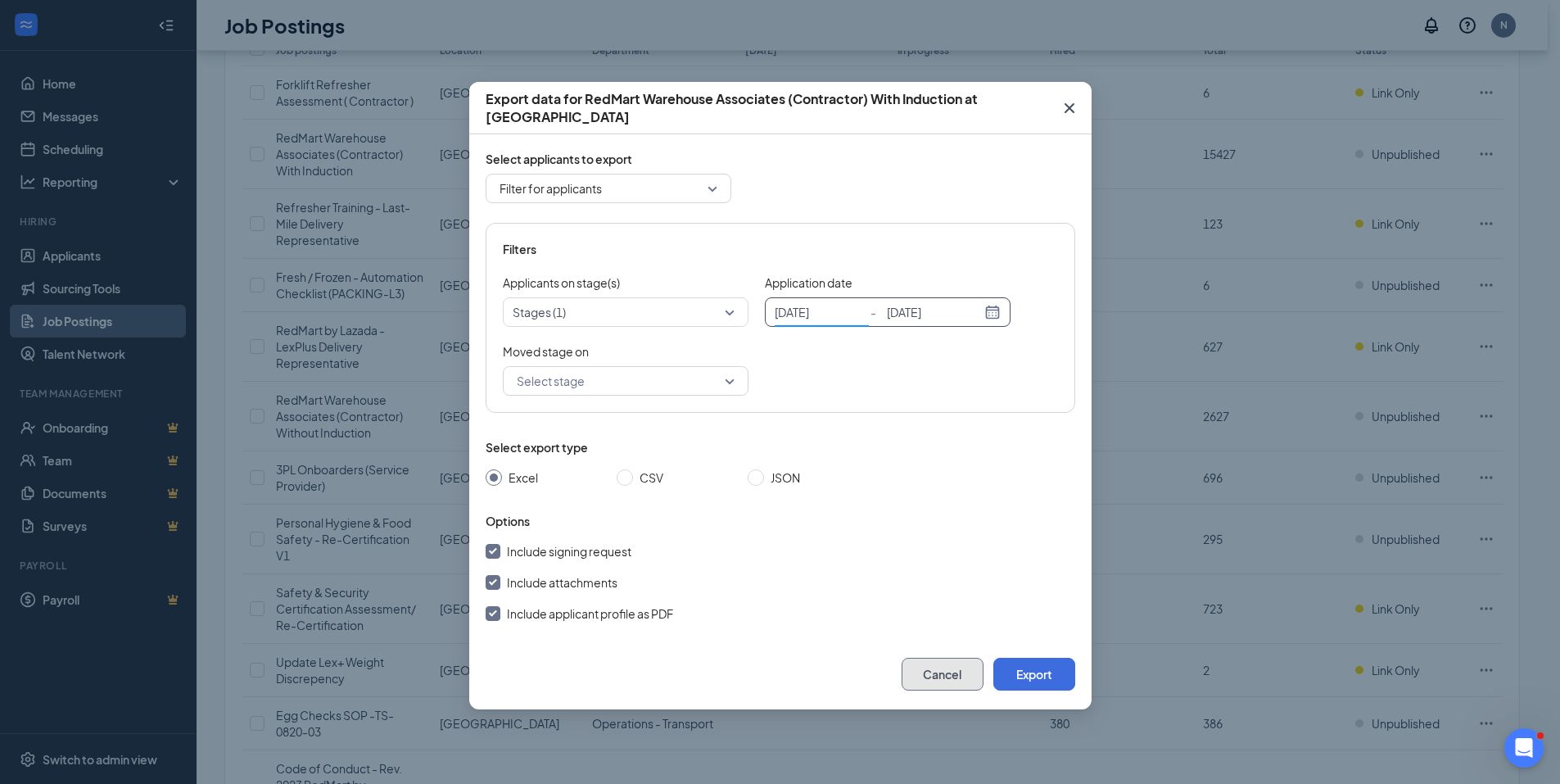
click at [940, 669] on button "Cancel" at bounding box center [942, 674] width 81 height 33
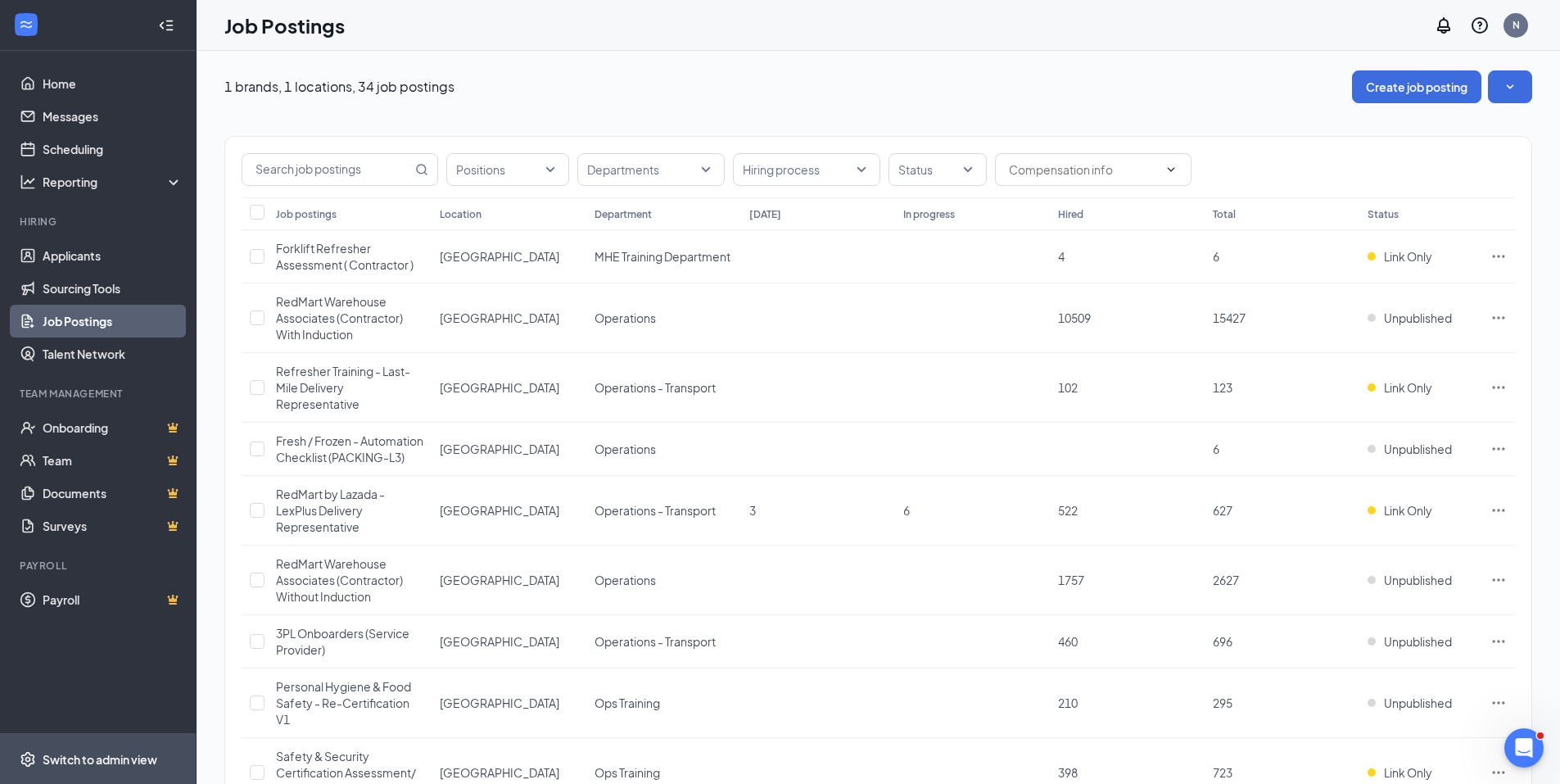
click at [148, 755] on div "Switch to admin view" at bounding box center [100, 759] width 115 height 16
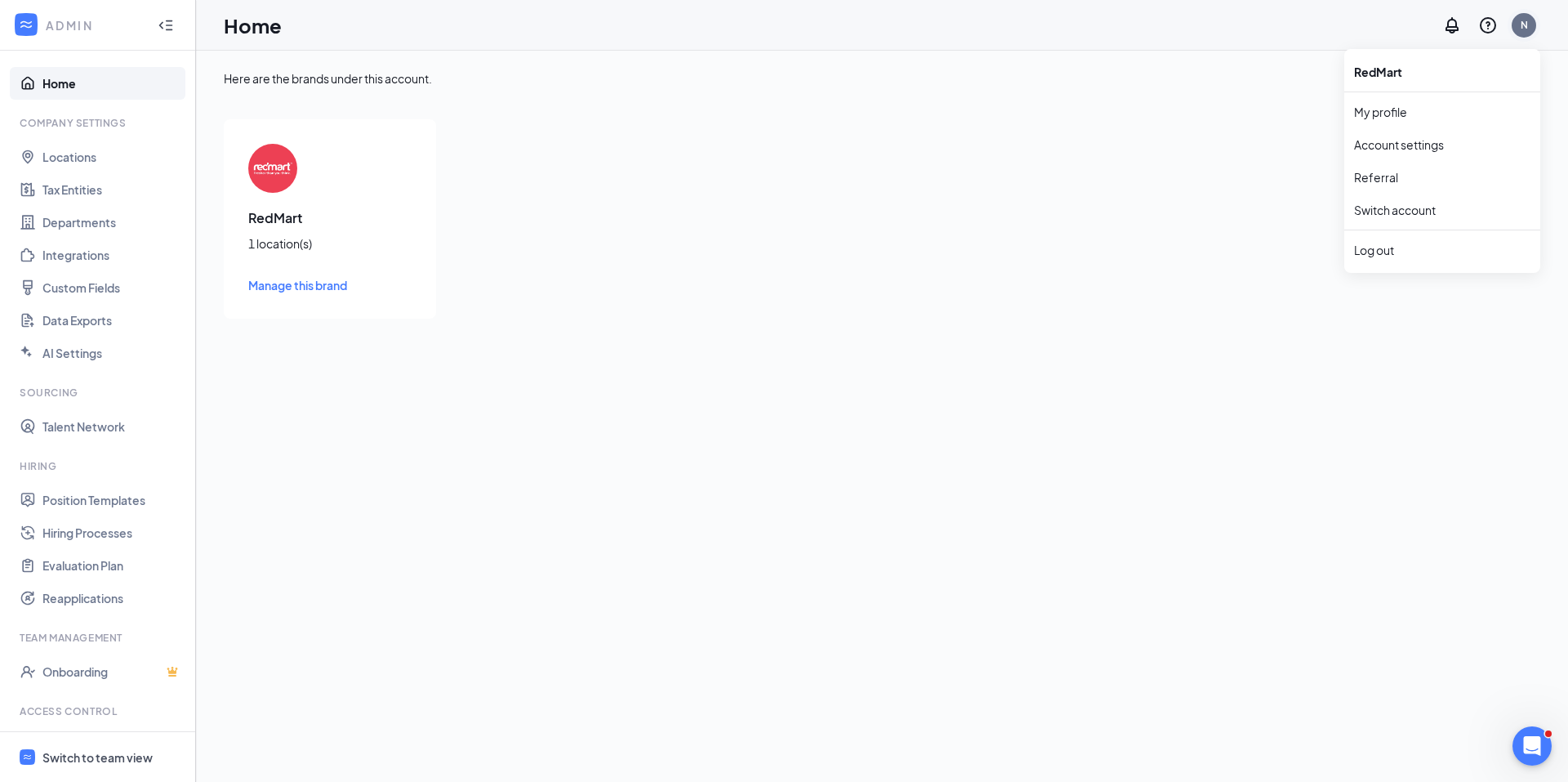
click at [1518, 21] on div "N" at bounding box center [1522, 25] width 24 height 24
click at [1394, 257] on div "Log out" at bounding box center [1442, 250] width 177 height 16
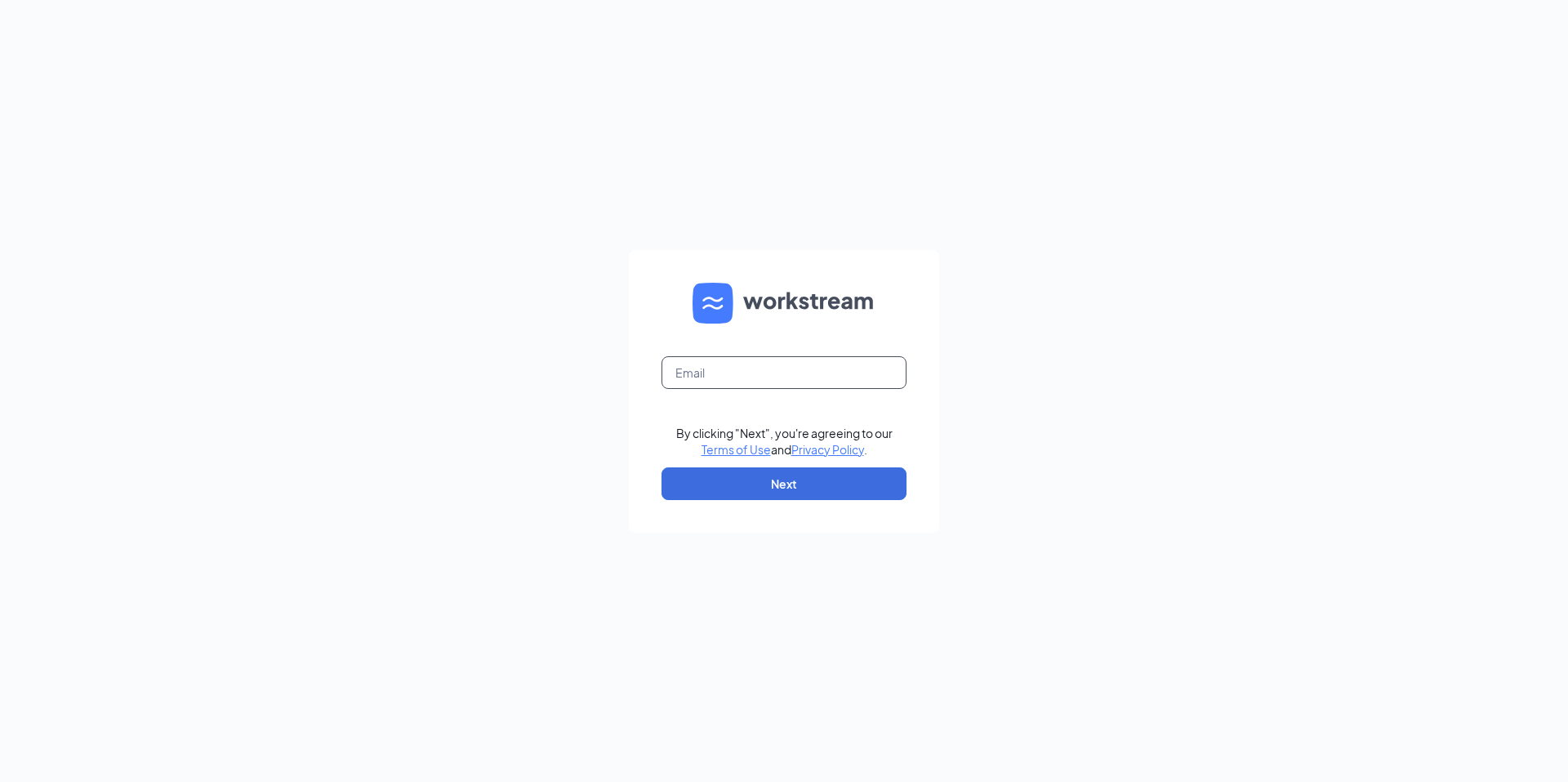
click at [773, 375] on input "text" at bounding box center [784, 372] width 245 height 33
click at [714, 357] on input "text" at bounding box center [784, 372] width 245 height 33
paste input "[EMAIL_ADDRESS][DOMAIN_NAME]"
type input "[EMAIL_ADDRESS][DOMAIN_NAME]"
click at [776, 487] on button "Next" at bounding box center [784, 483] width 245 height 33
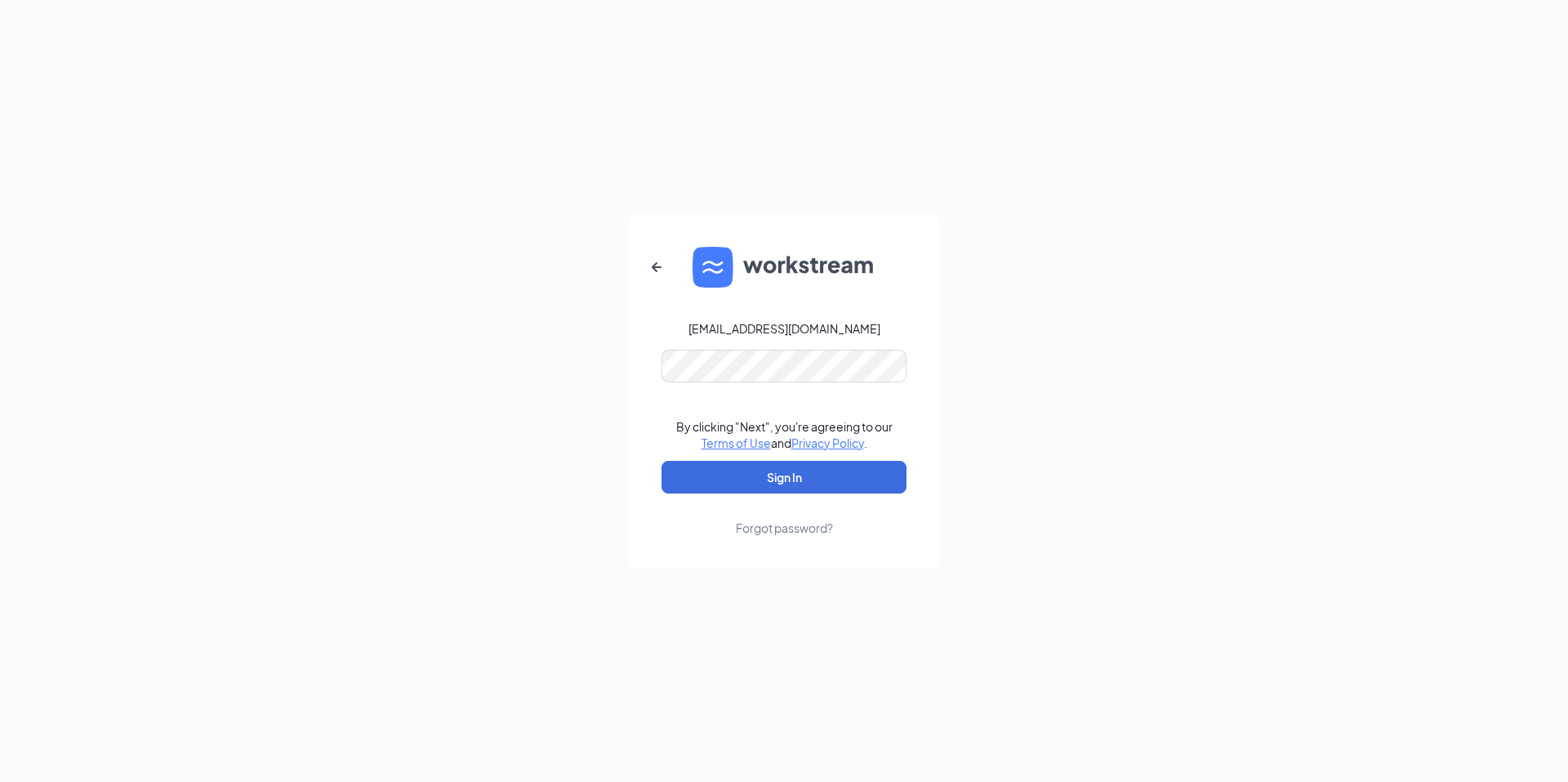
click at [745, 528] on div "Forgot password?" at bounding box center [784, 528] width 97 height 16
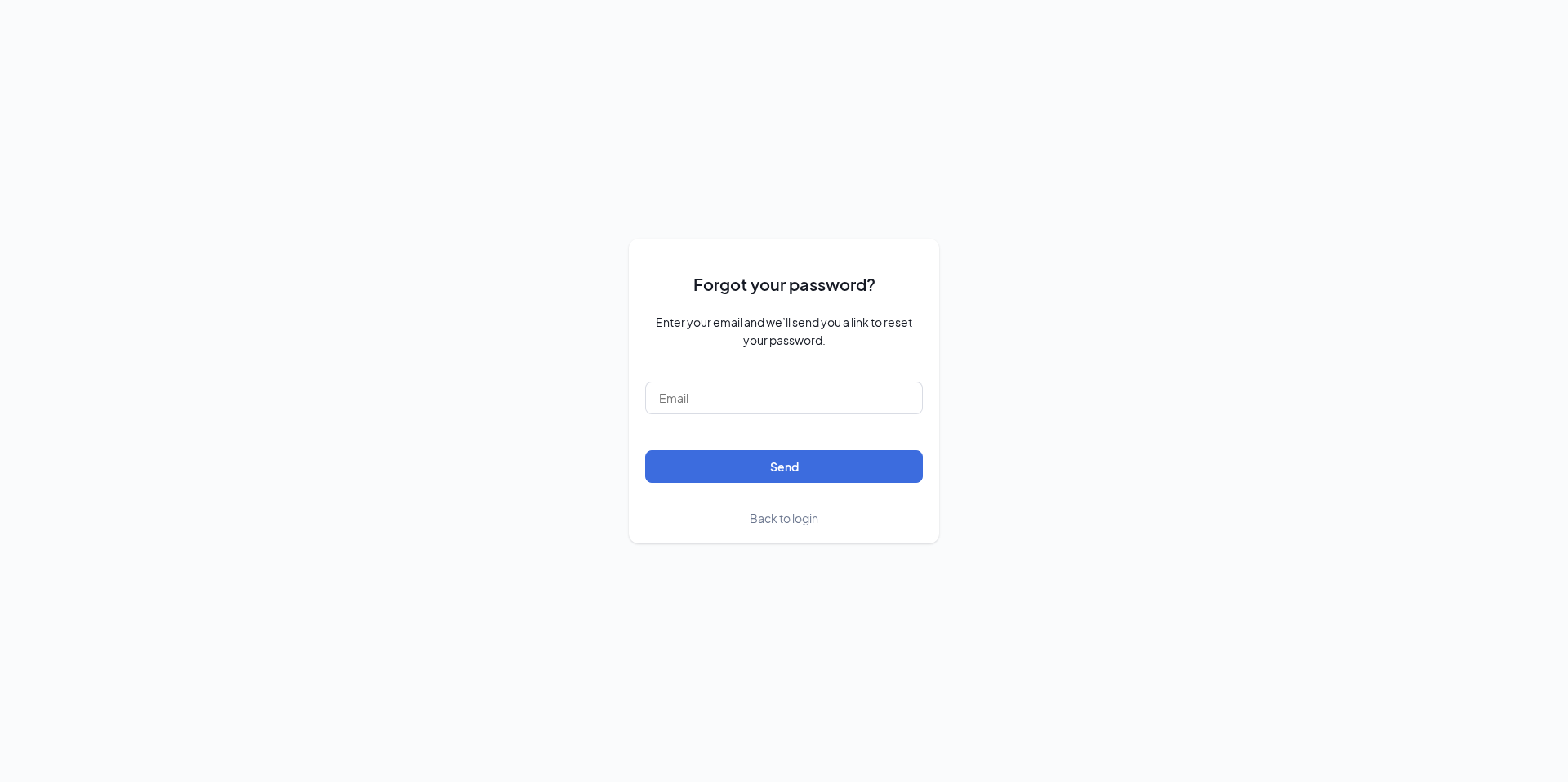
click at [781, 519] on span "Back to login" at bounding box center [784, 518] width 69 height 14
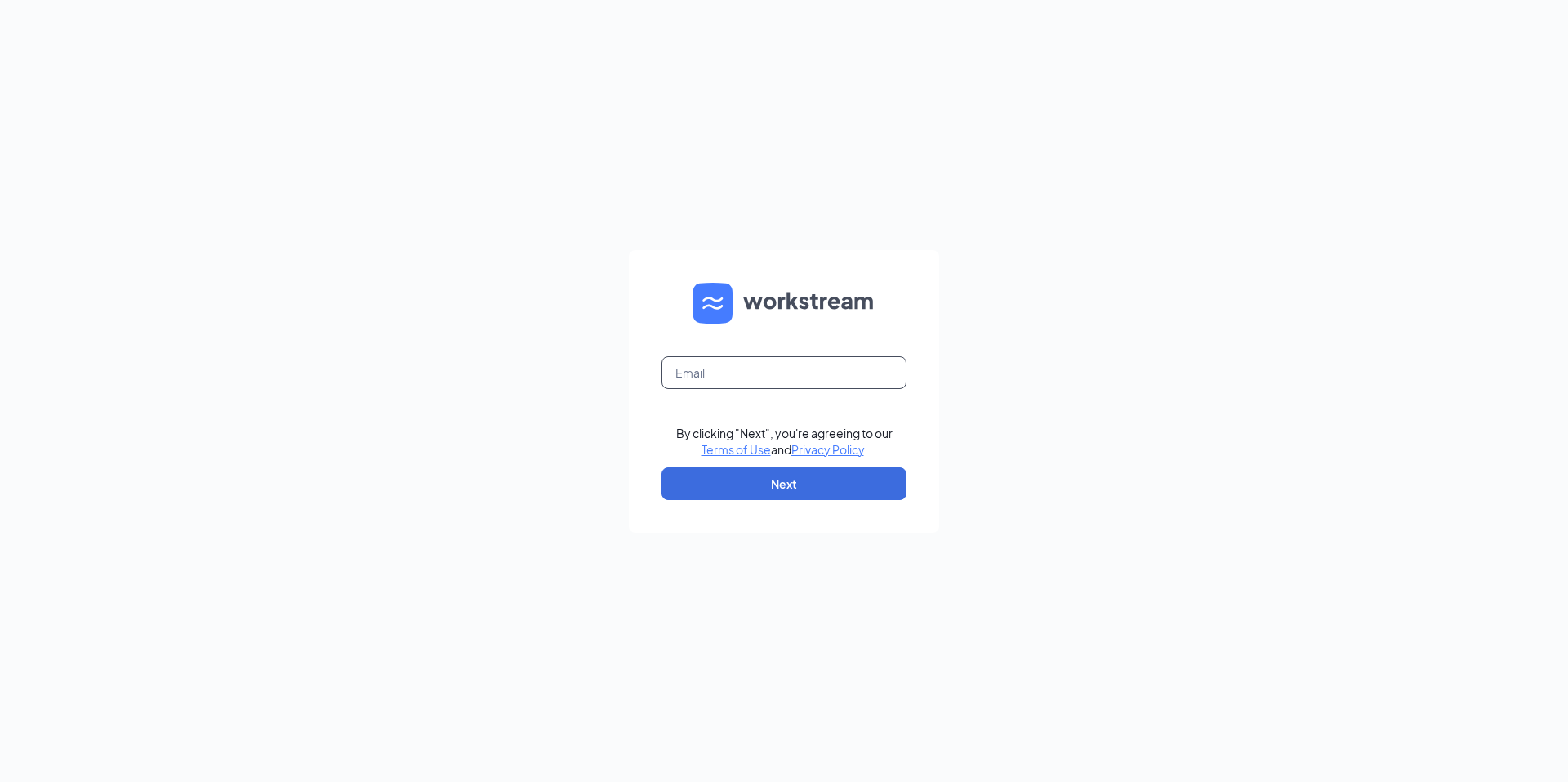
click at [734, 384] on input "text" at bounding box center [784, 372] width 245 height 33
type input "[EMAIL_ADDRESS][DOMAIN_NAME]"
click at [691, 495] on button "Next" at bounding box center [784, 483] width 245 height 33
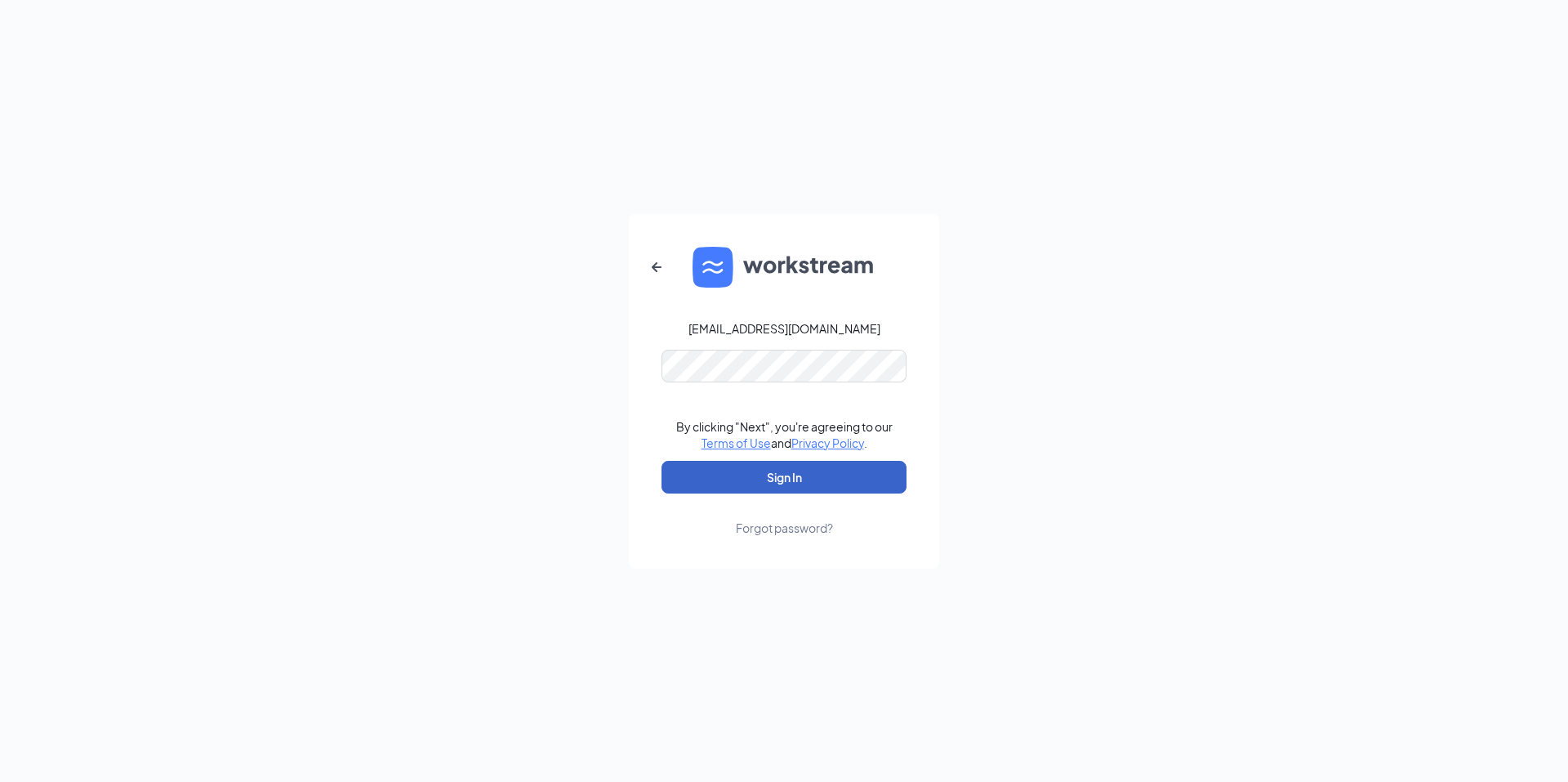
click at [773, 473] on button "Sign In" at bounding box center [784, 477] width 245 height 33
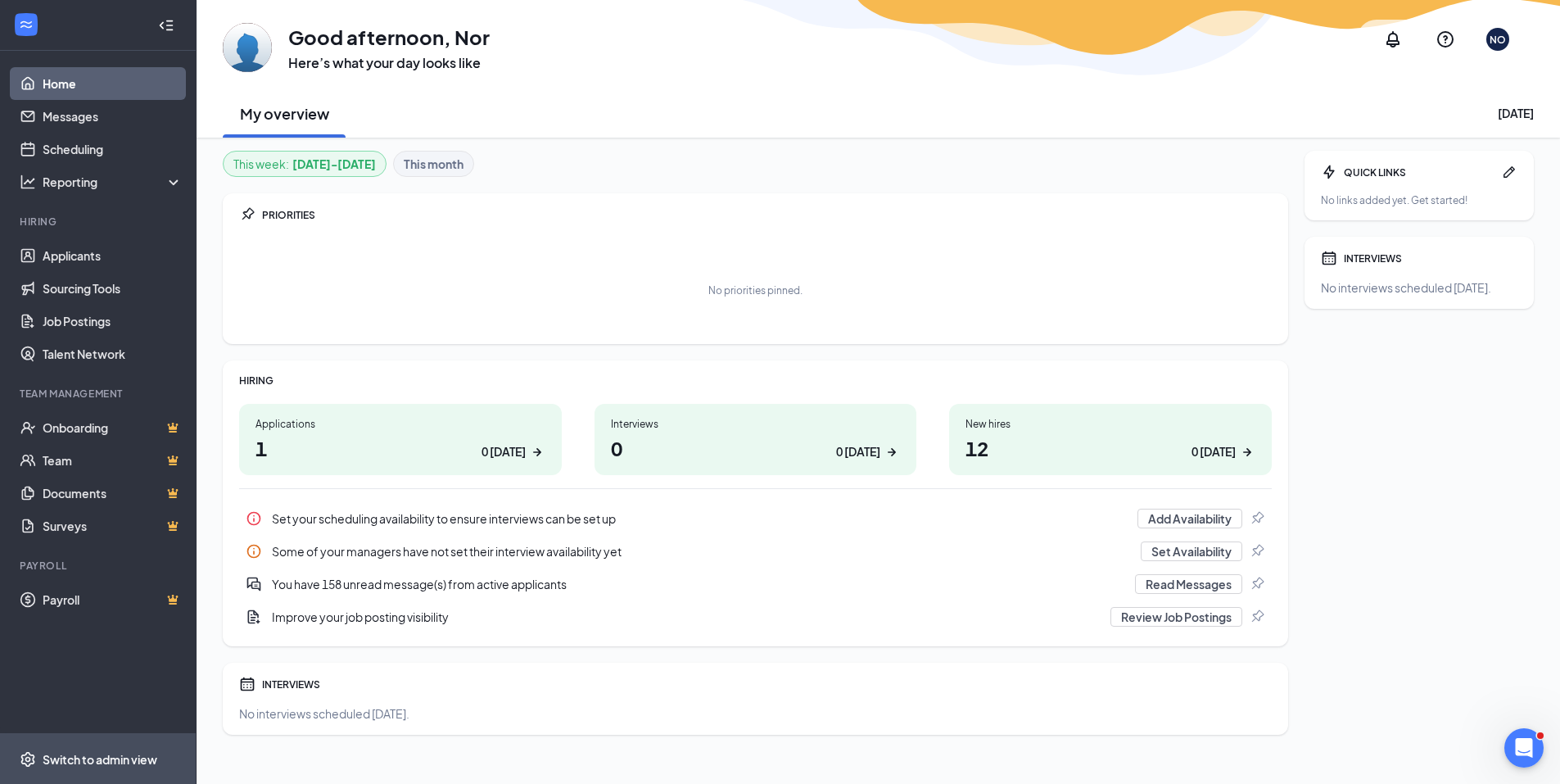
click at [100, 766] on div "Switch to admin view" at bounding box center [100, 759] width 115 height 16
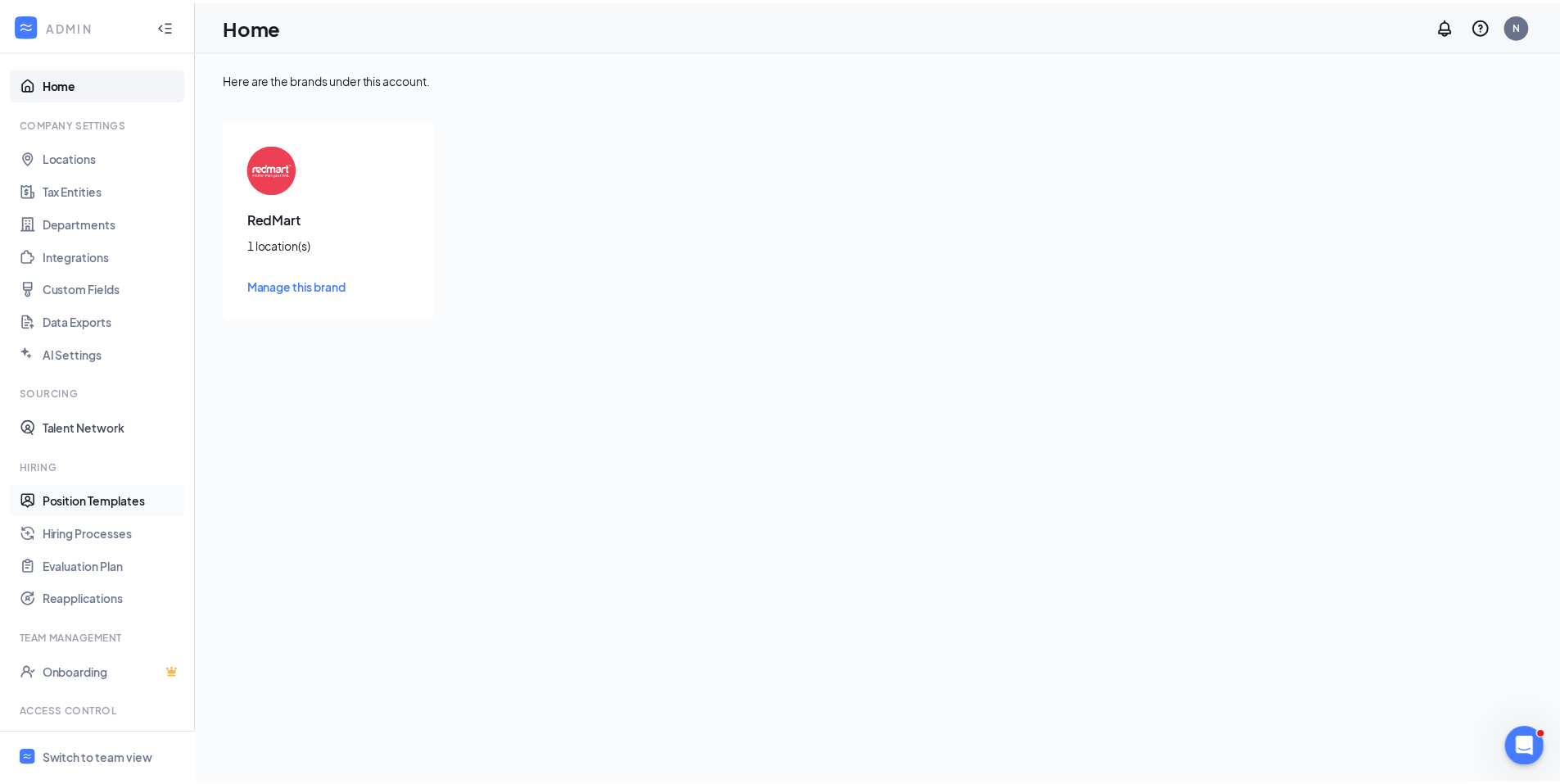
scroll to position [70, 0]
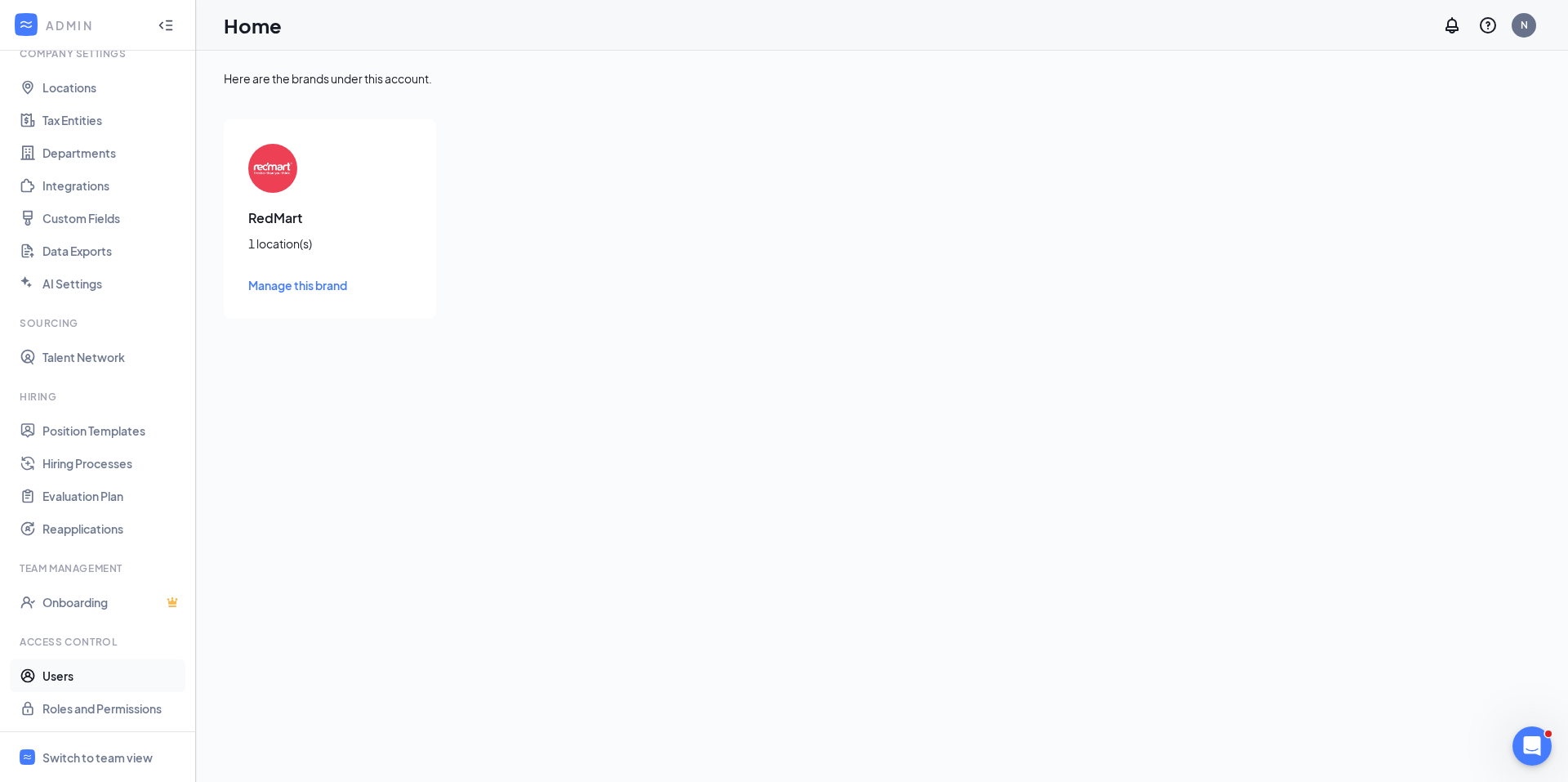
click at [78, 678] on link "Users" at bounding box center [112, 675] width 139 height 33
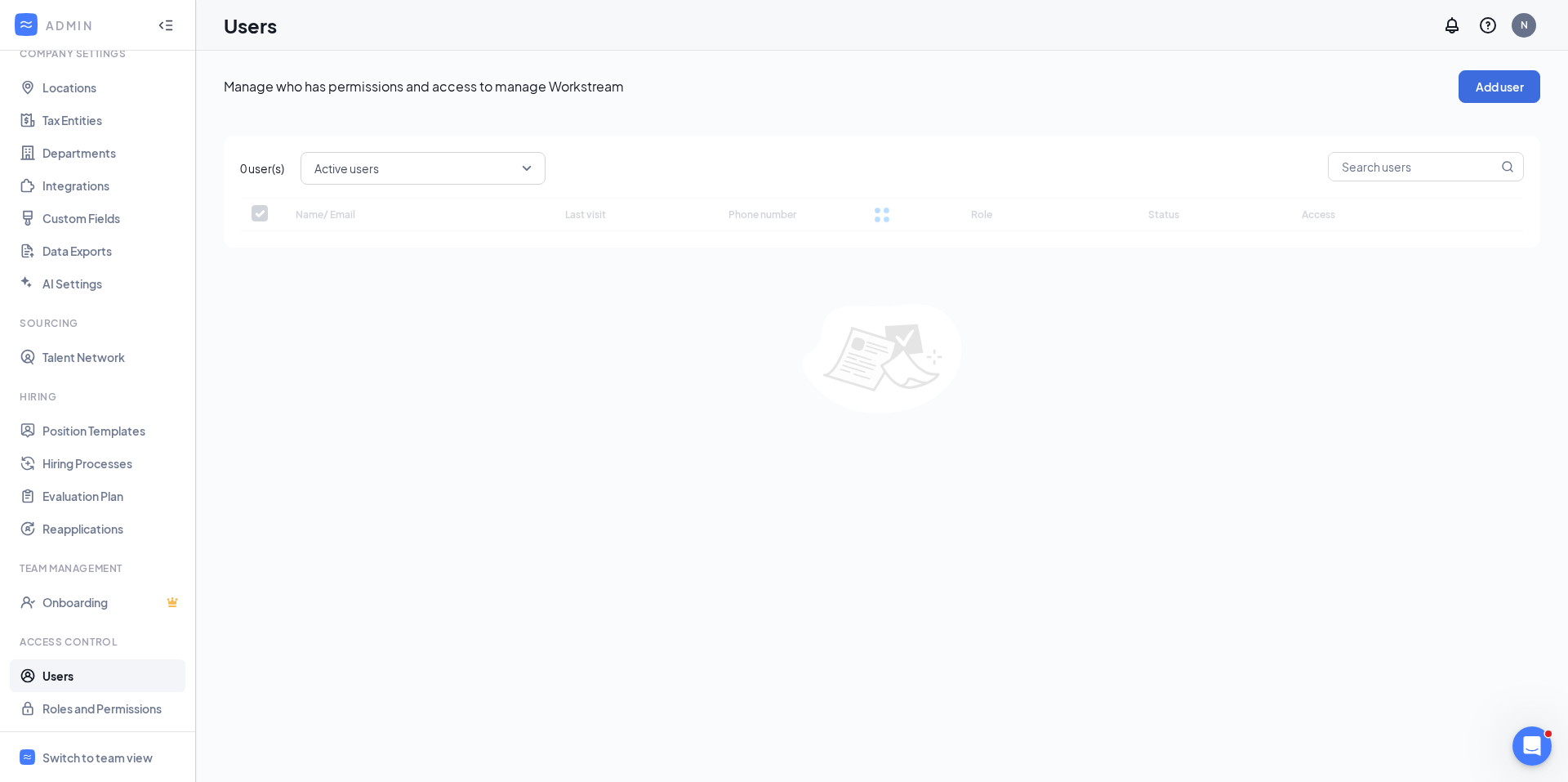
checkbox input "false"
